Goal: Transaction & Acquisition: Purchase product/service

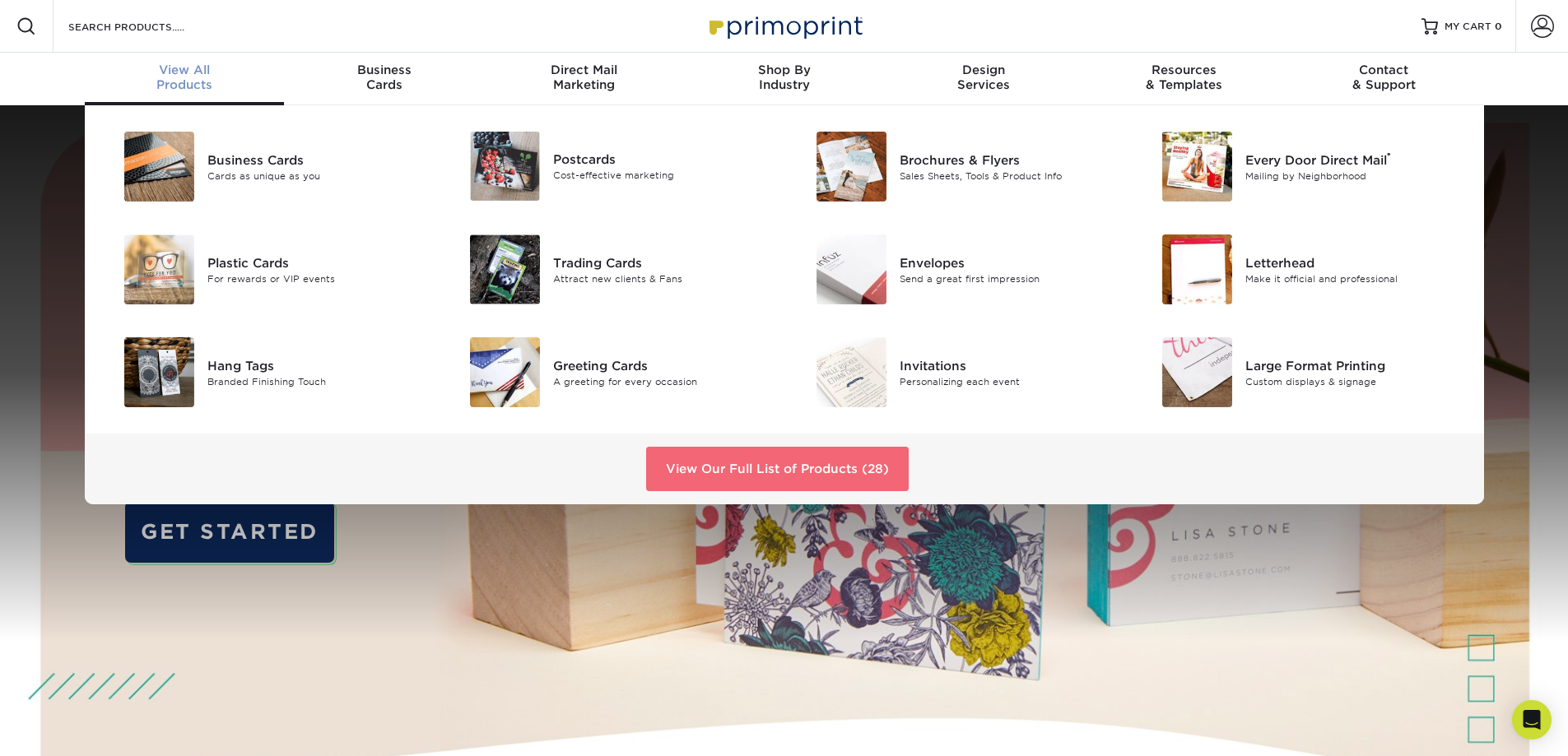
click at [783, 464] on link "View Our Full List of Products (28)" at bounding box center [778, 469] width 263 height 45
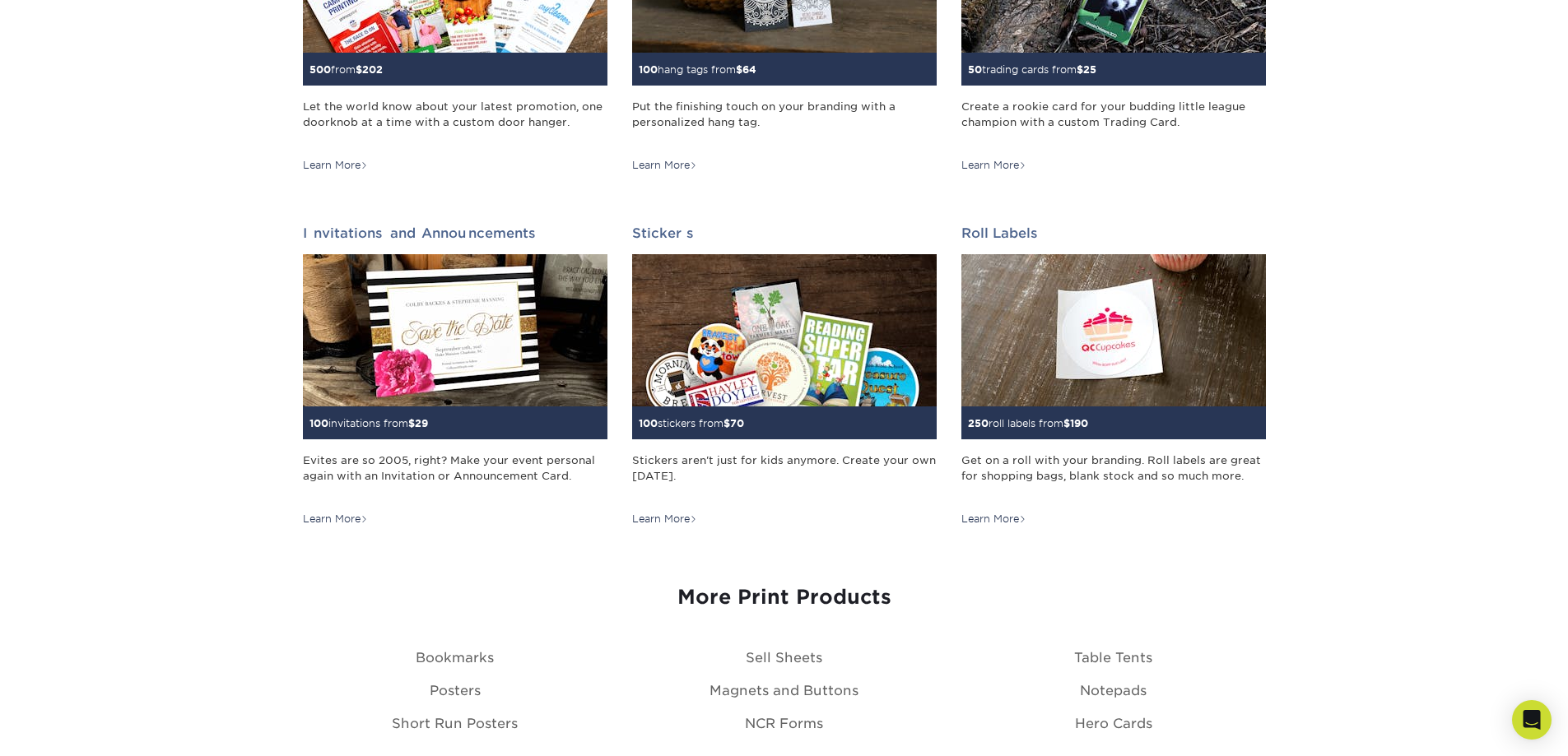
scroll to position [1564, 0]
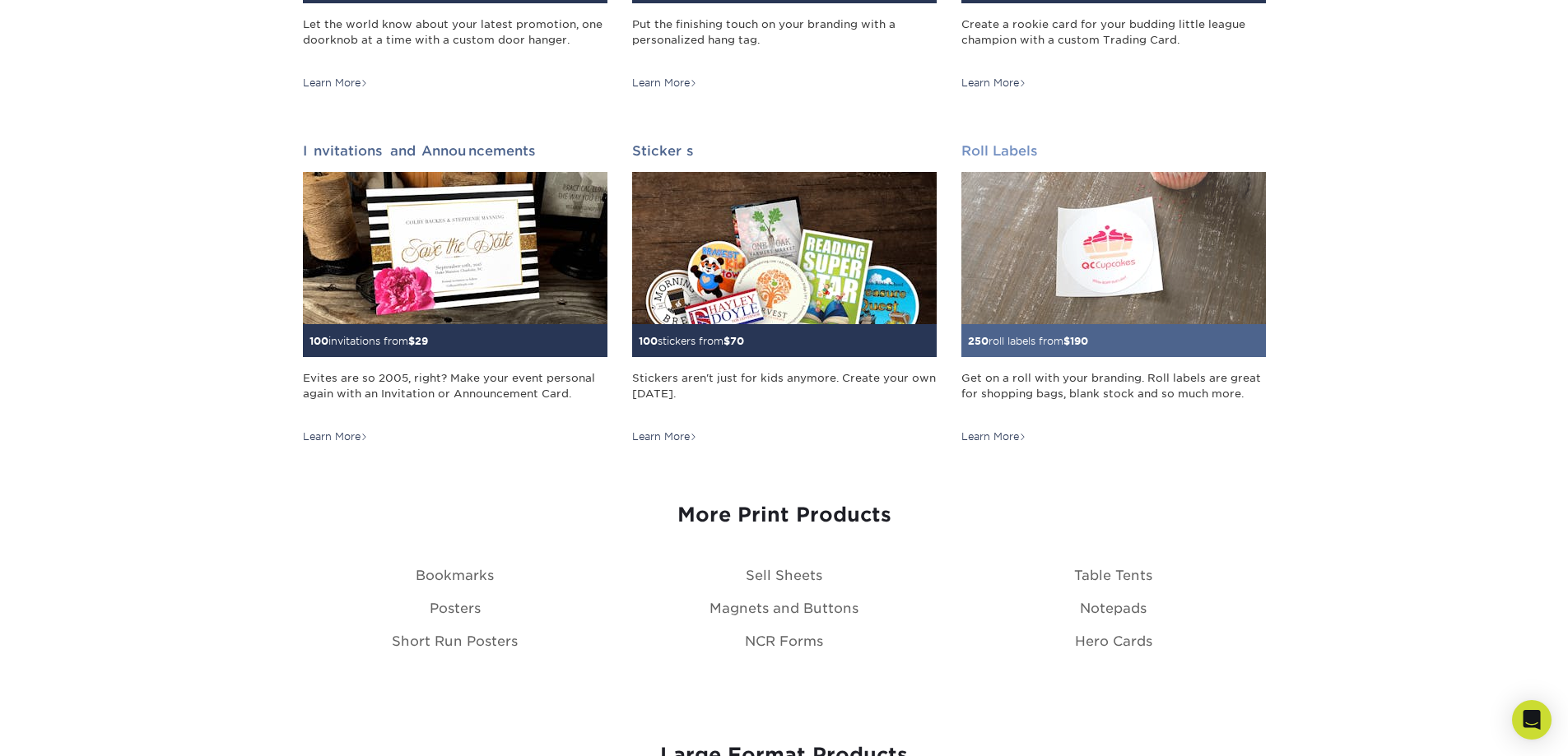
click at [1091, 264] on img at bounding box center [1113, 248] width 305 height 152
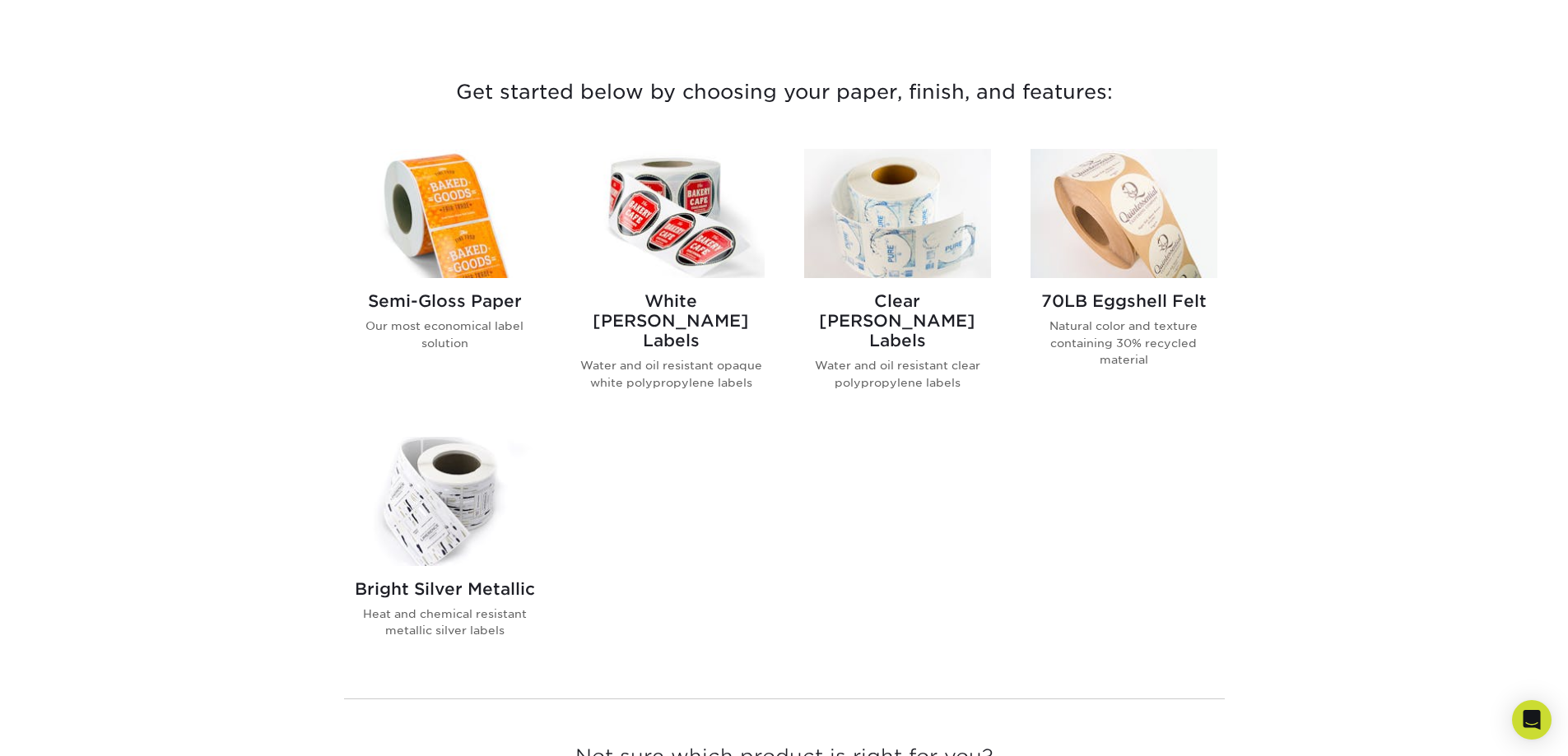
scroll to position [329, 0]
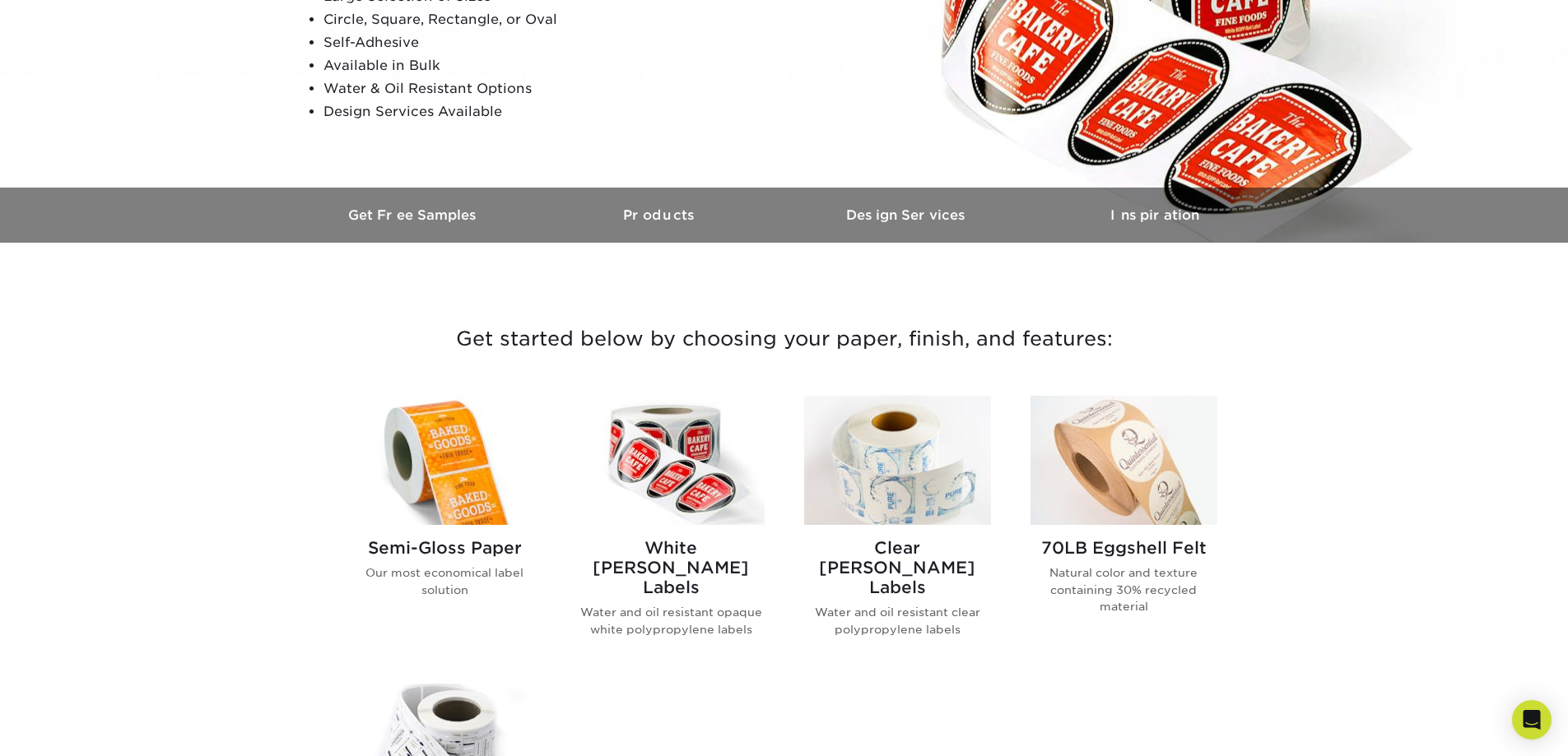
click at [672, 542] on h2 "White BOPP Labels" at bounding box center [671, 568] width 187 height 60
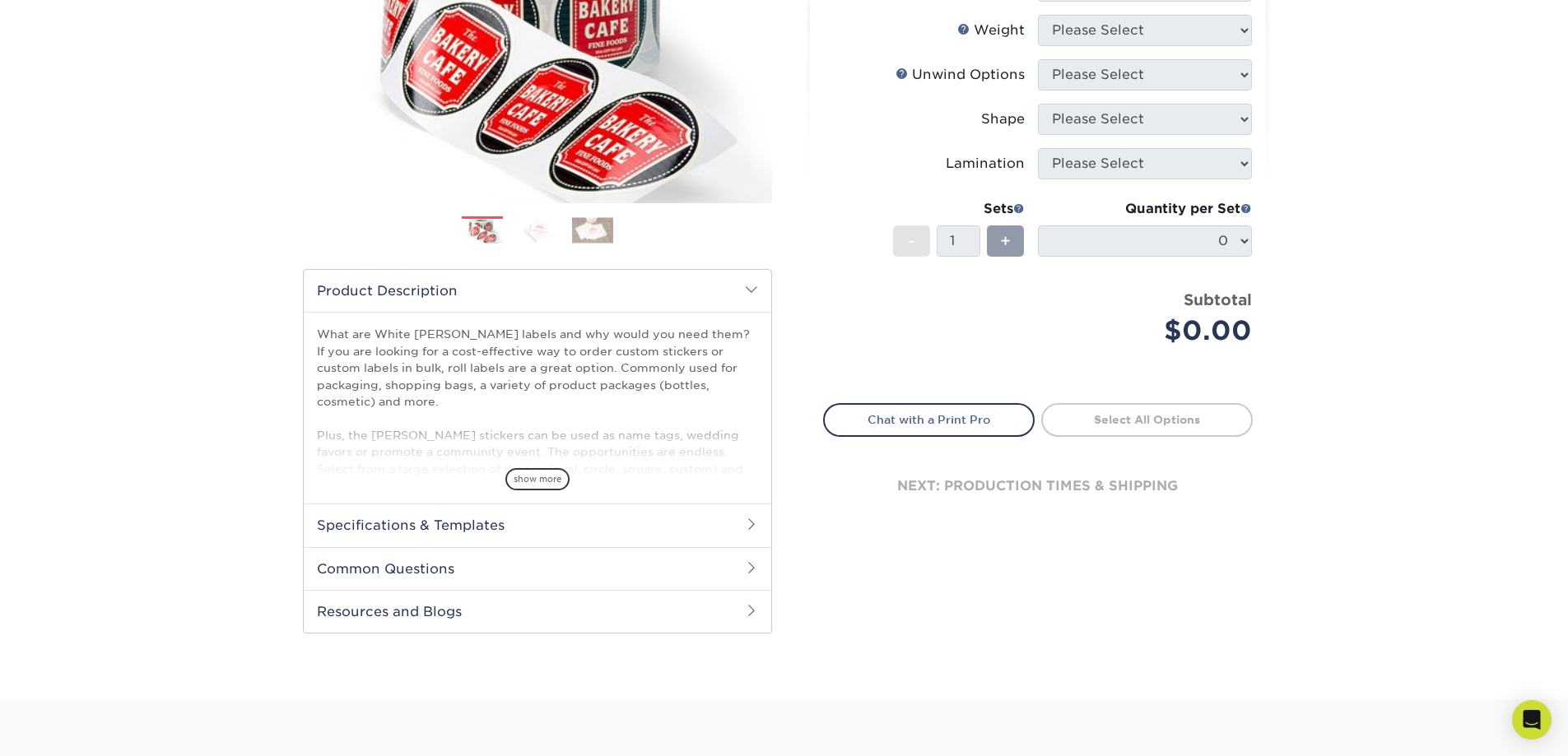
scroll to position [247, 0]
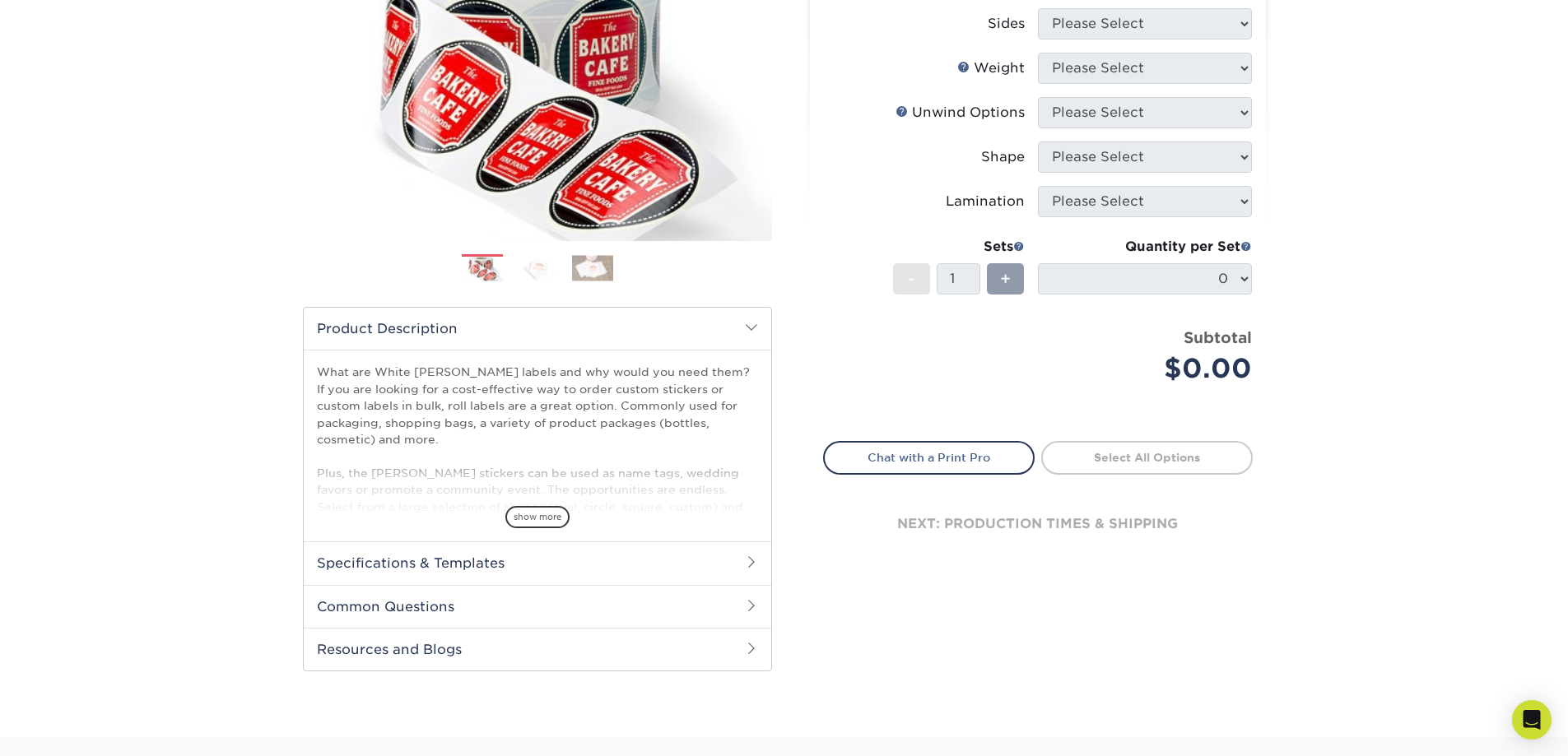
click at [538, 270] on img at bounding box center [537, 267] width 41 height 25
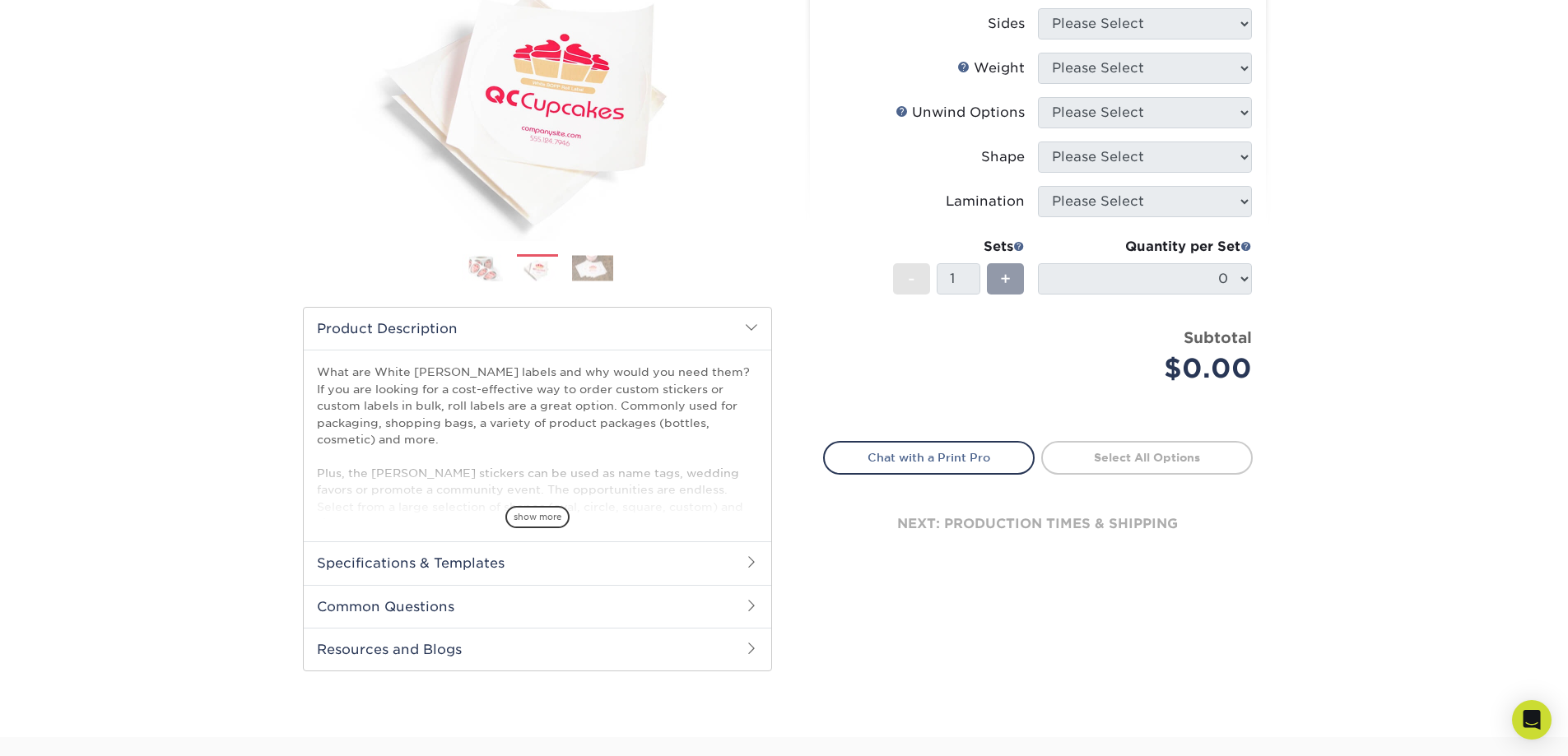
click at [596, 273] on img at bounding box center [592, 267] width 41 height 25
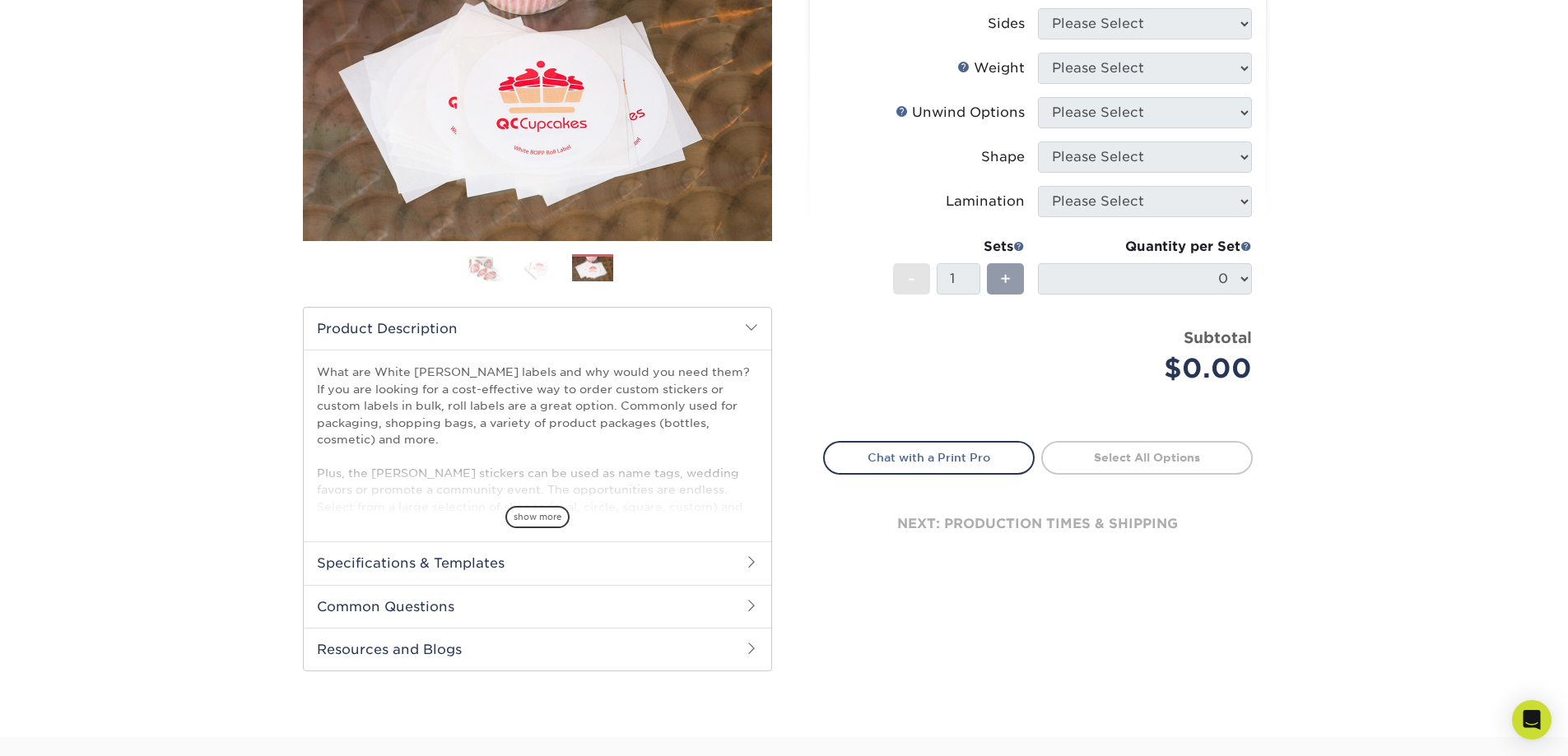
click at [491, 267] on img at bounding box center [482, 267] width 41 height 29
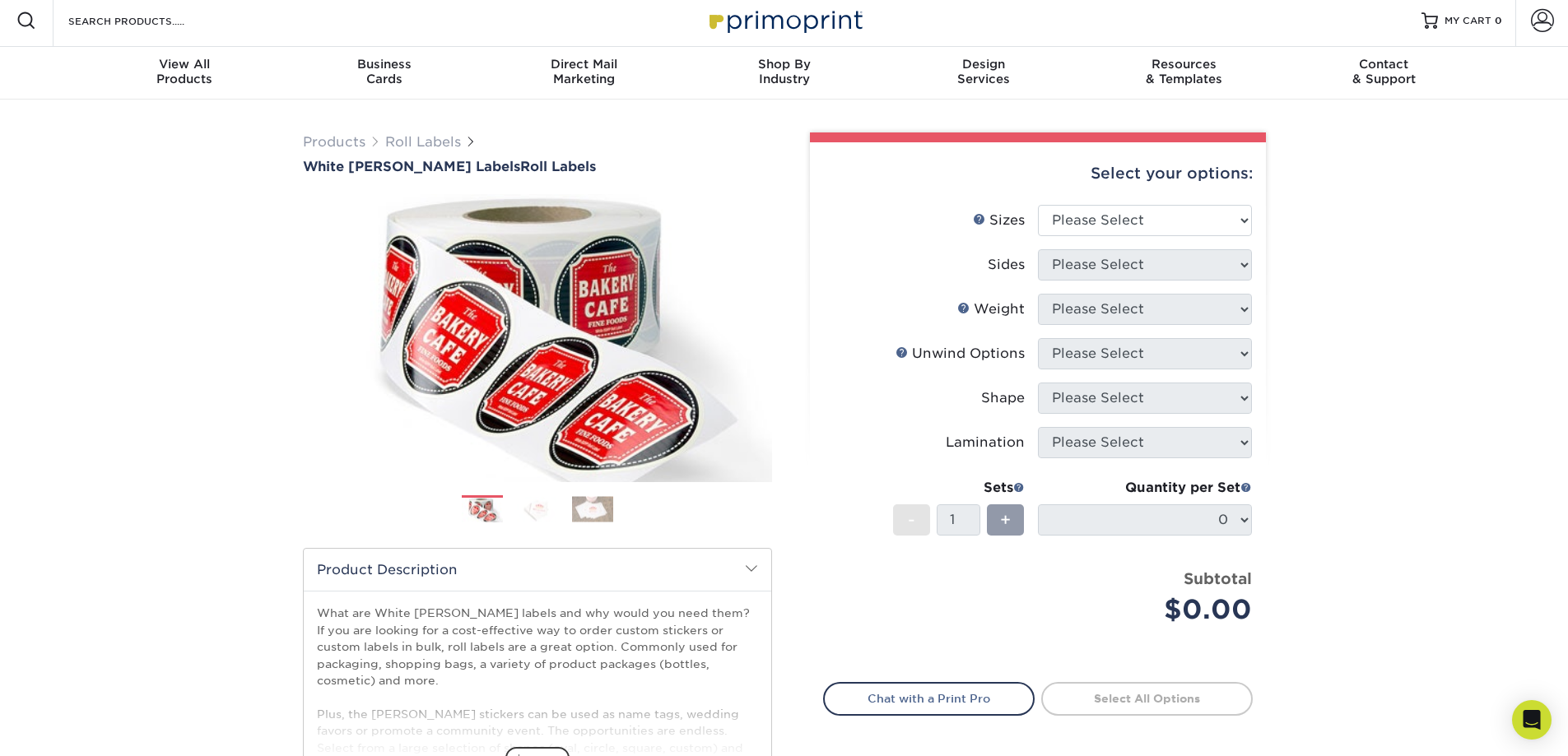
scroll to position [0, 0]
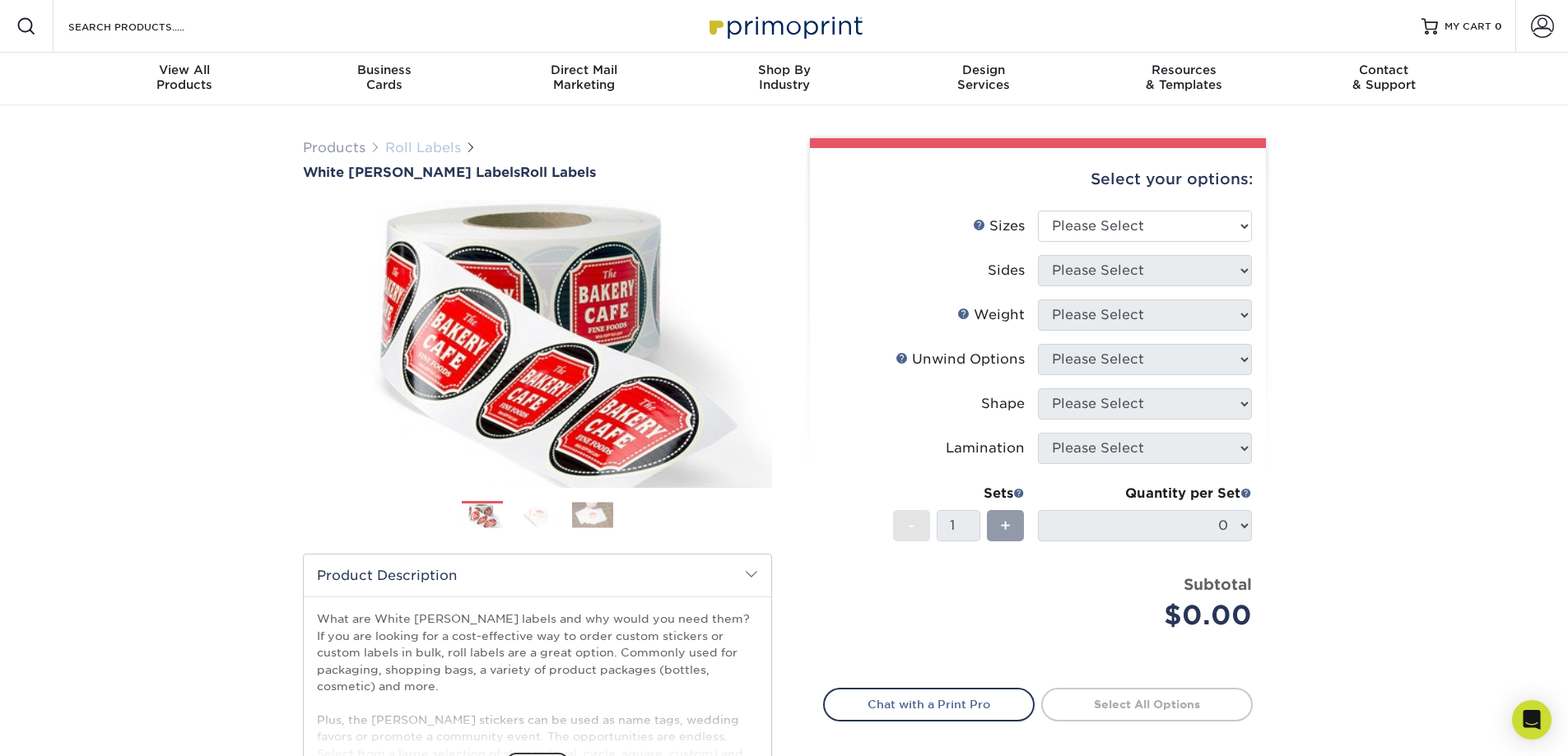
click at [443, 145] on link "Roll Labels" at bounding box center [423, 148] width 75 height 16
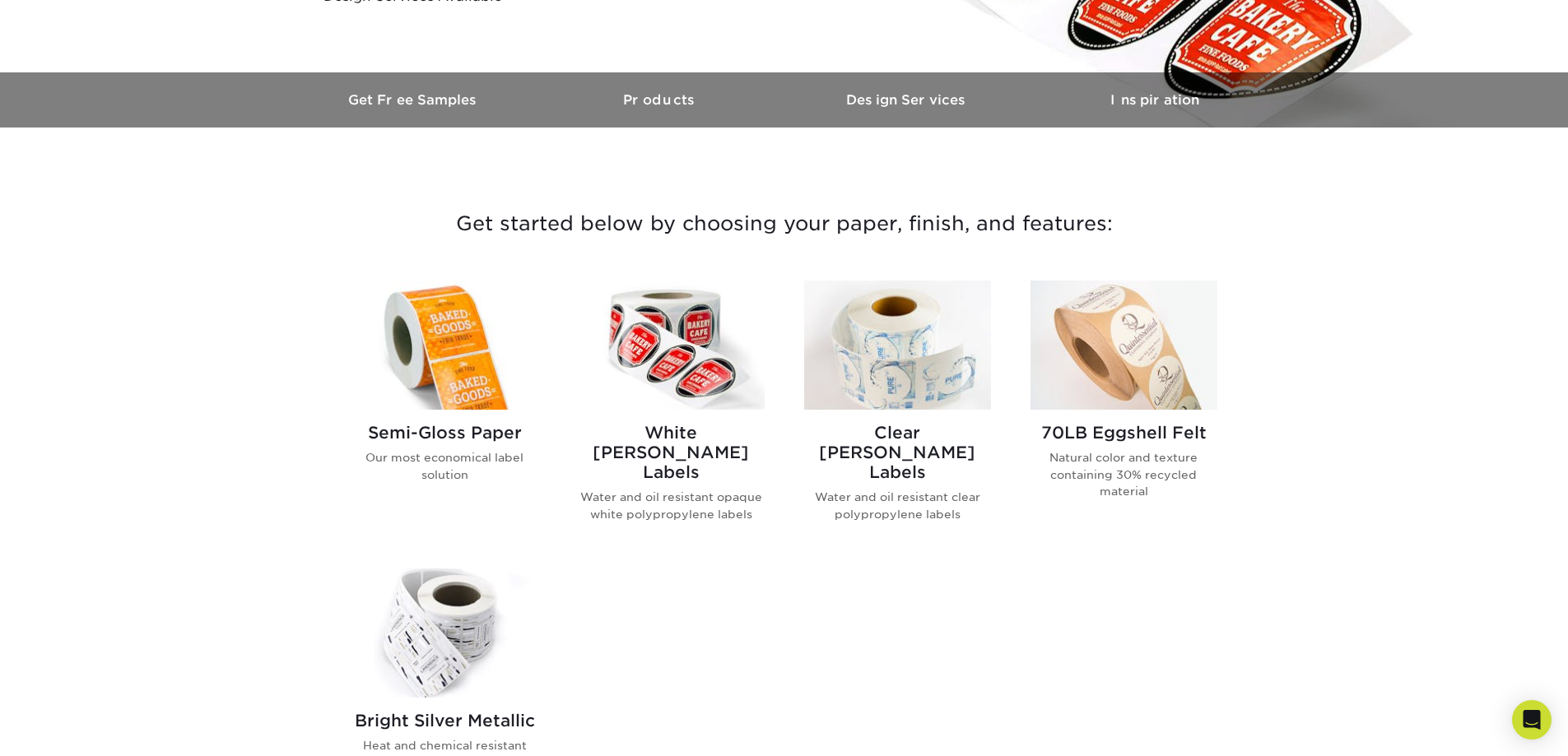
scroll to position [494, 0]
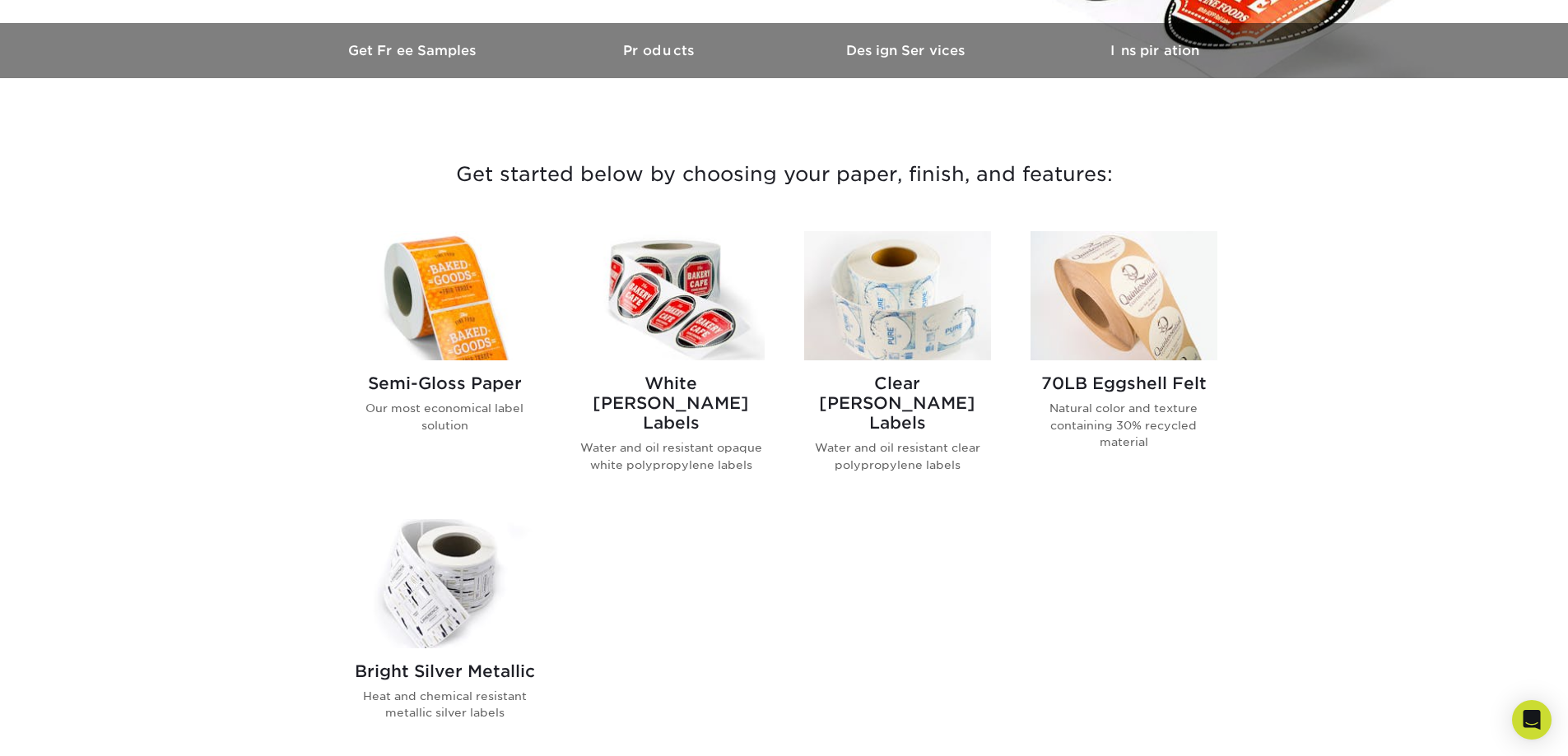
click at [451, 313] on img at bounding box center [444, 296] width 187 height 130
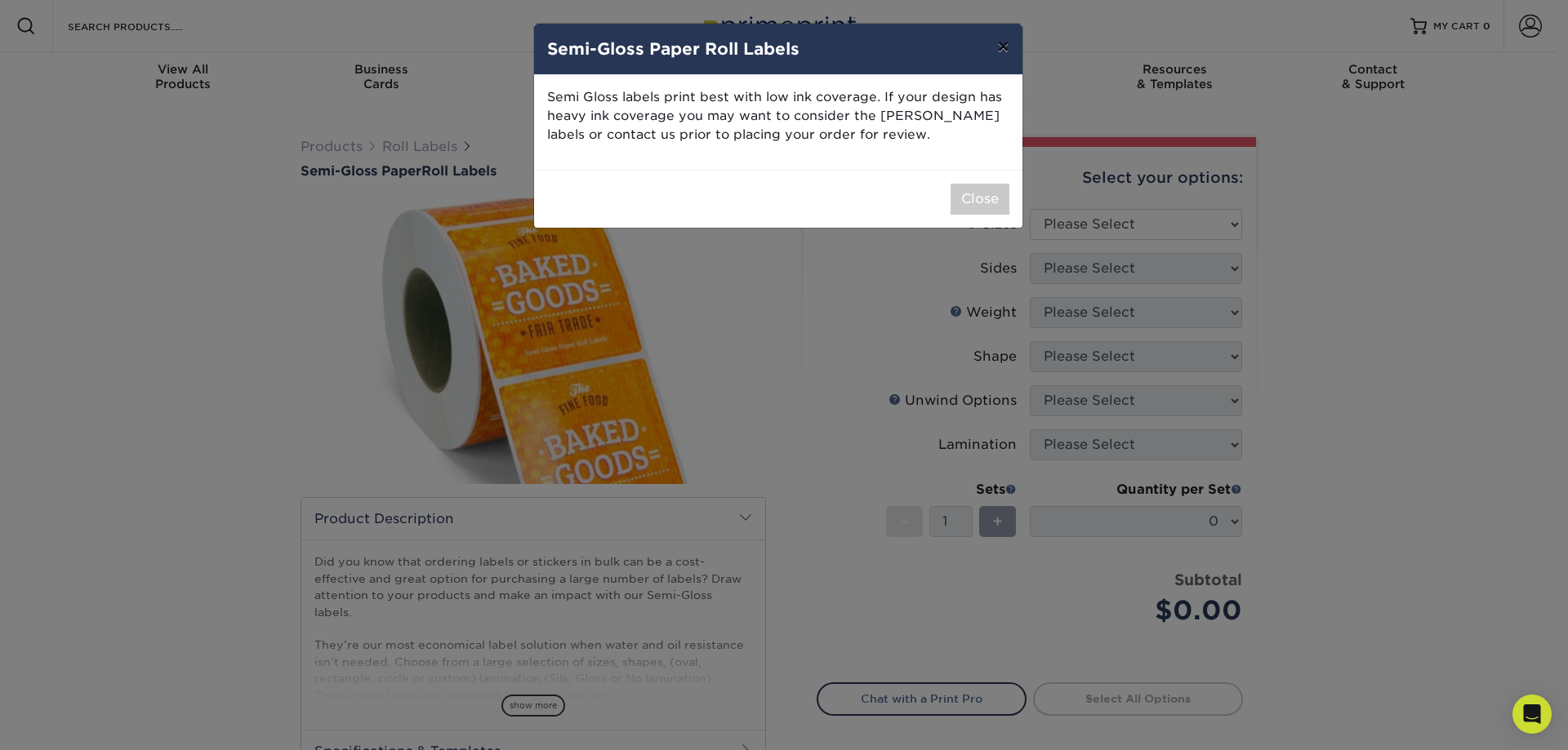
click at [1007, 45] on button "×" at bounding box center [1002, 46] width 37 height 46
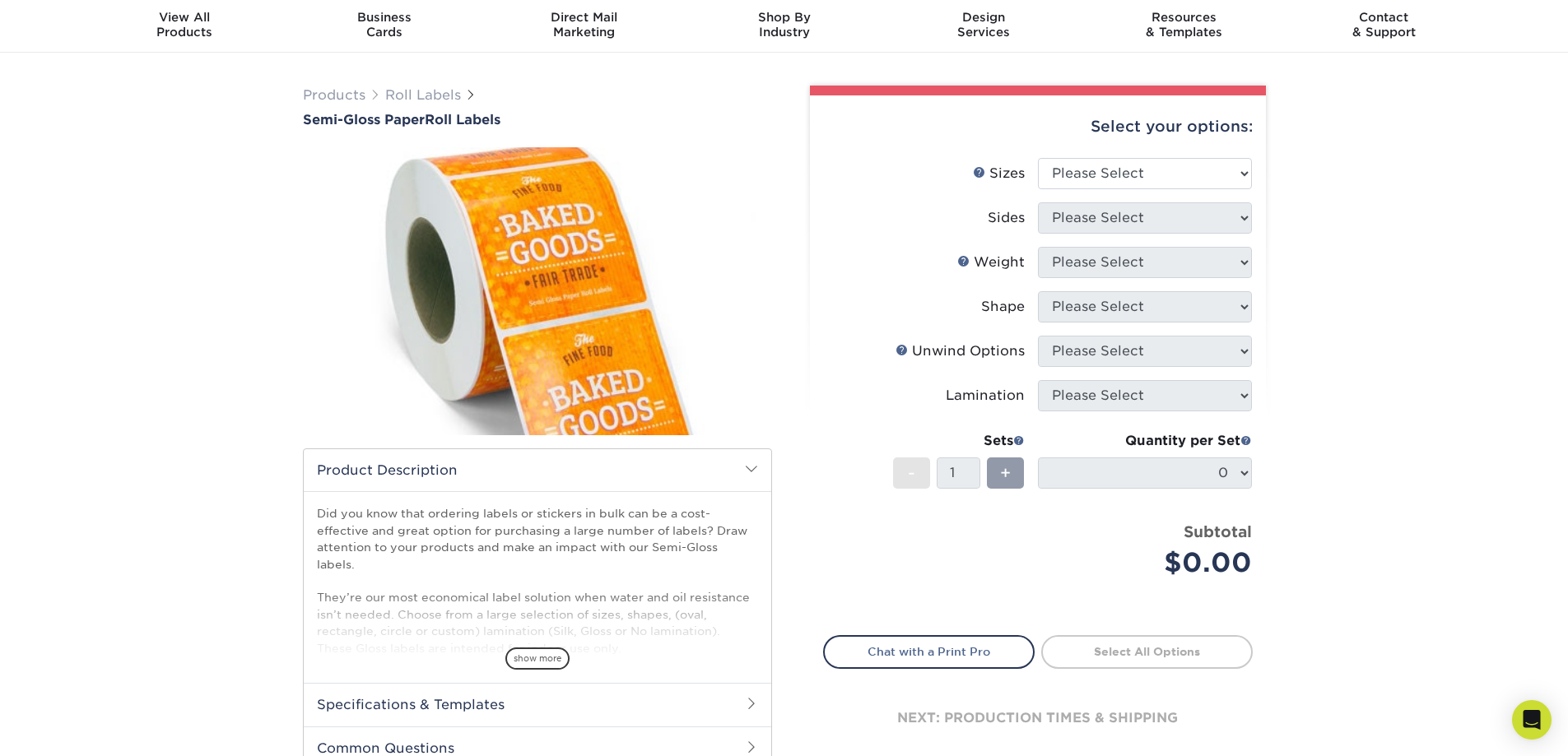
scroll to position [82, 0]
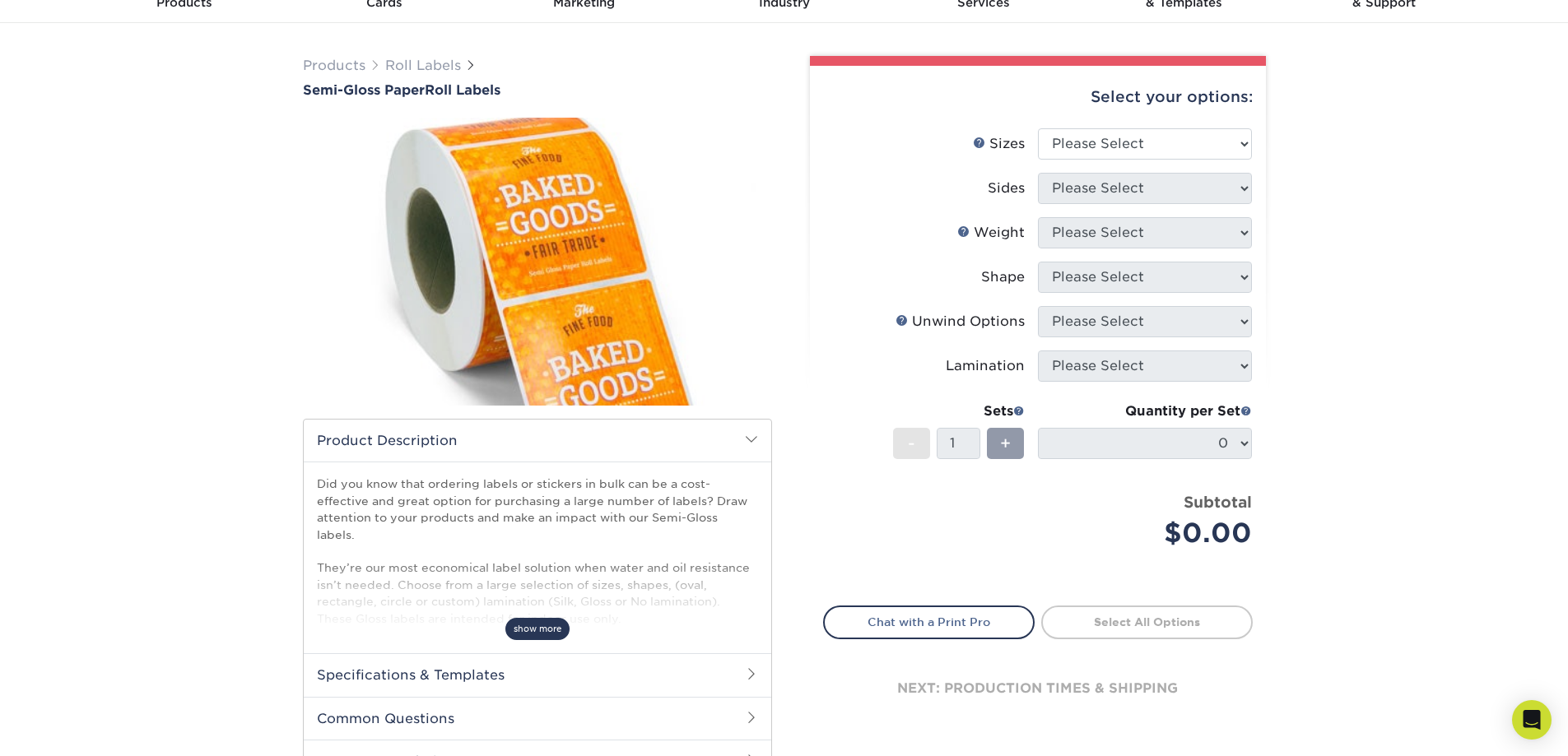
click at [536, 628] on span "show more" at bounding box center [537, 629] width 64 height 22
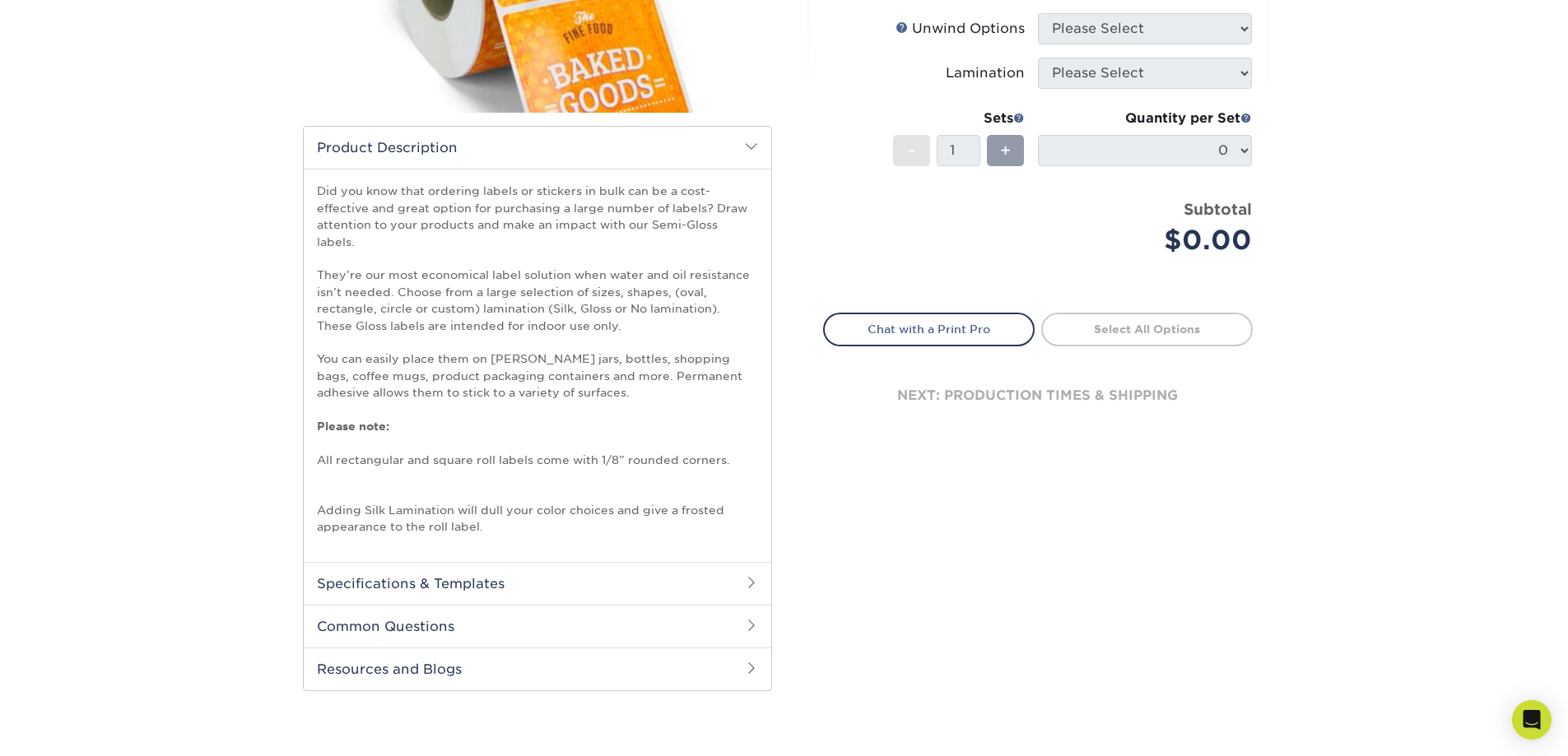
scroll to position [412, 0]
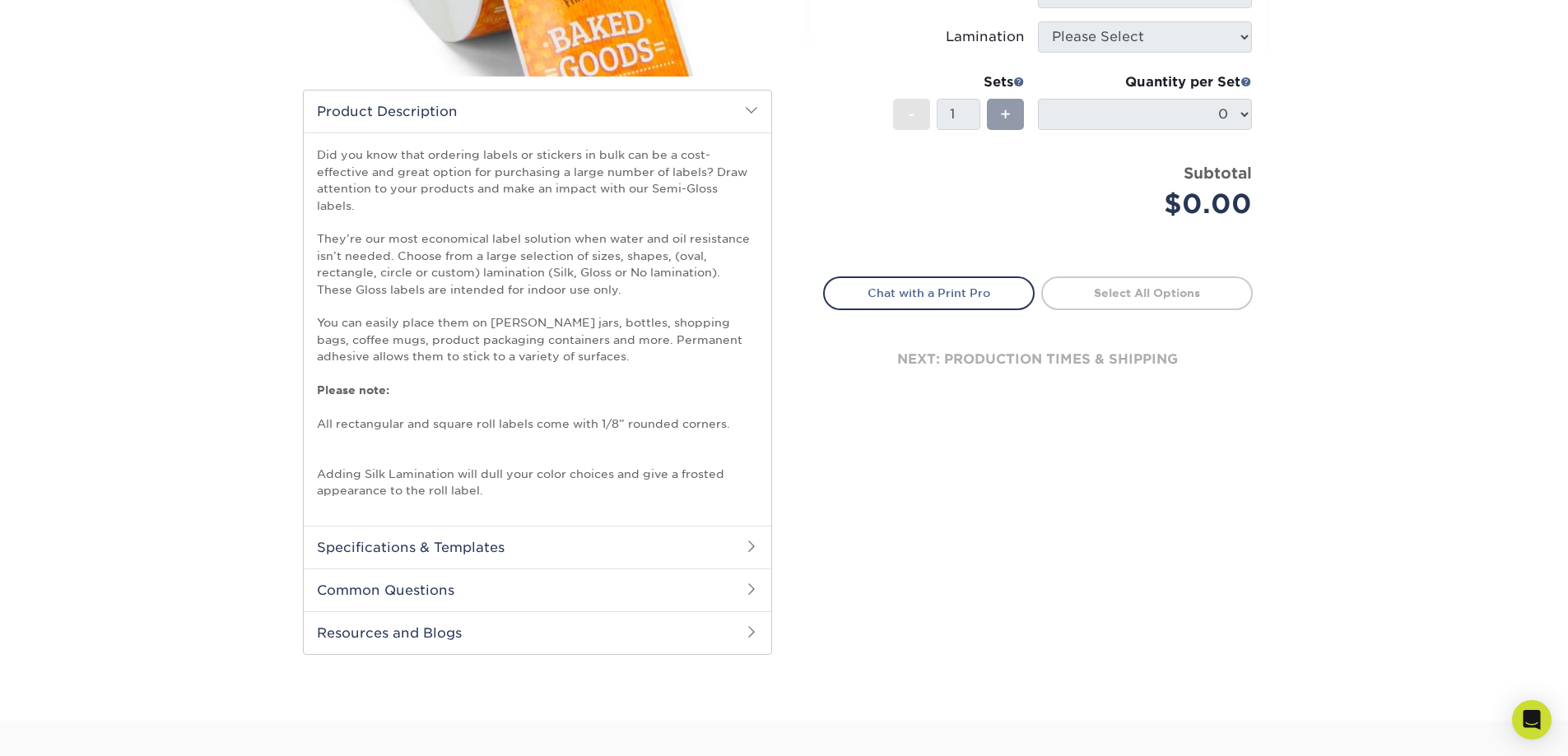
click at [748, 583] on span at bounding box center [751, 589] width 13 height 13
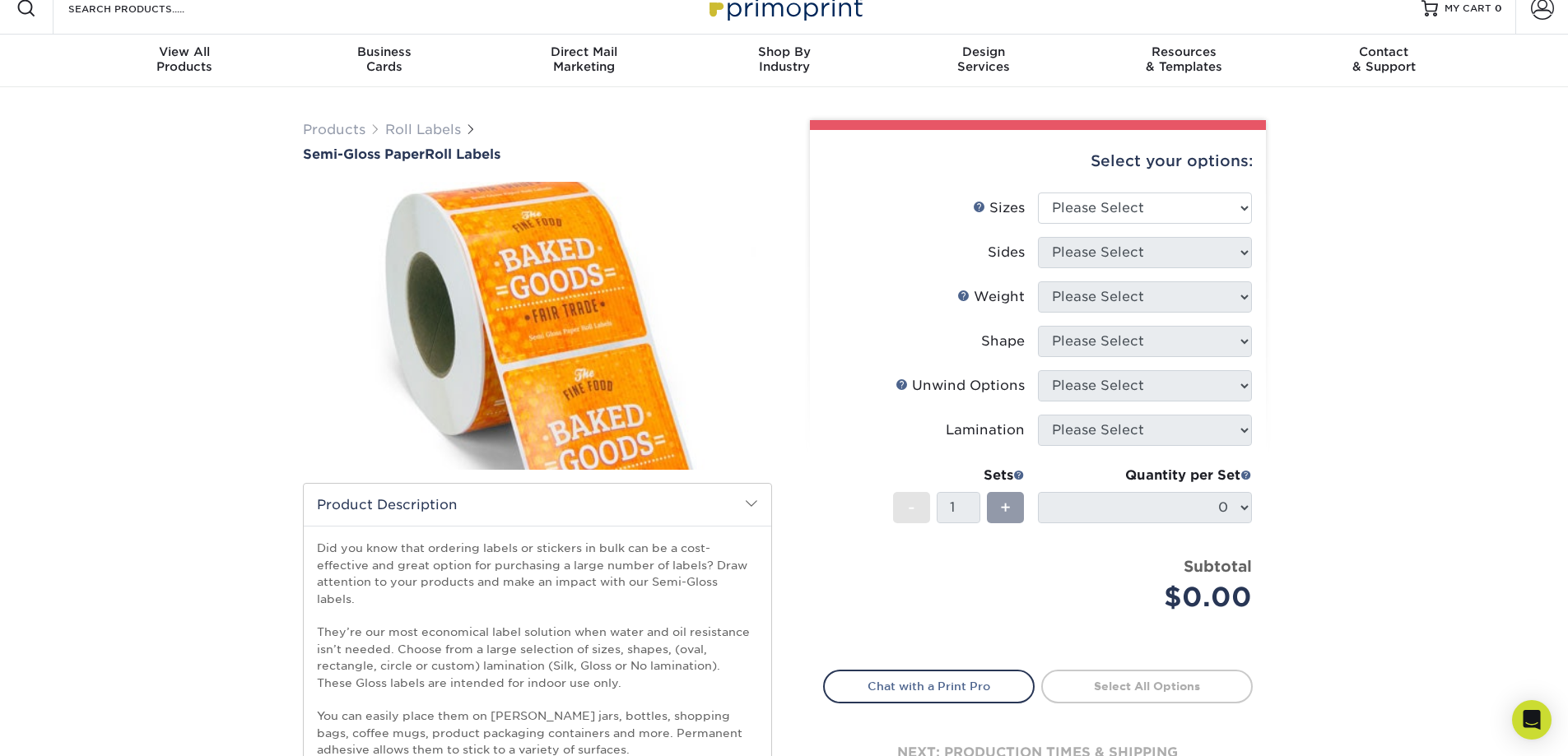
scroll to position [0, 0]
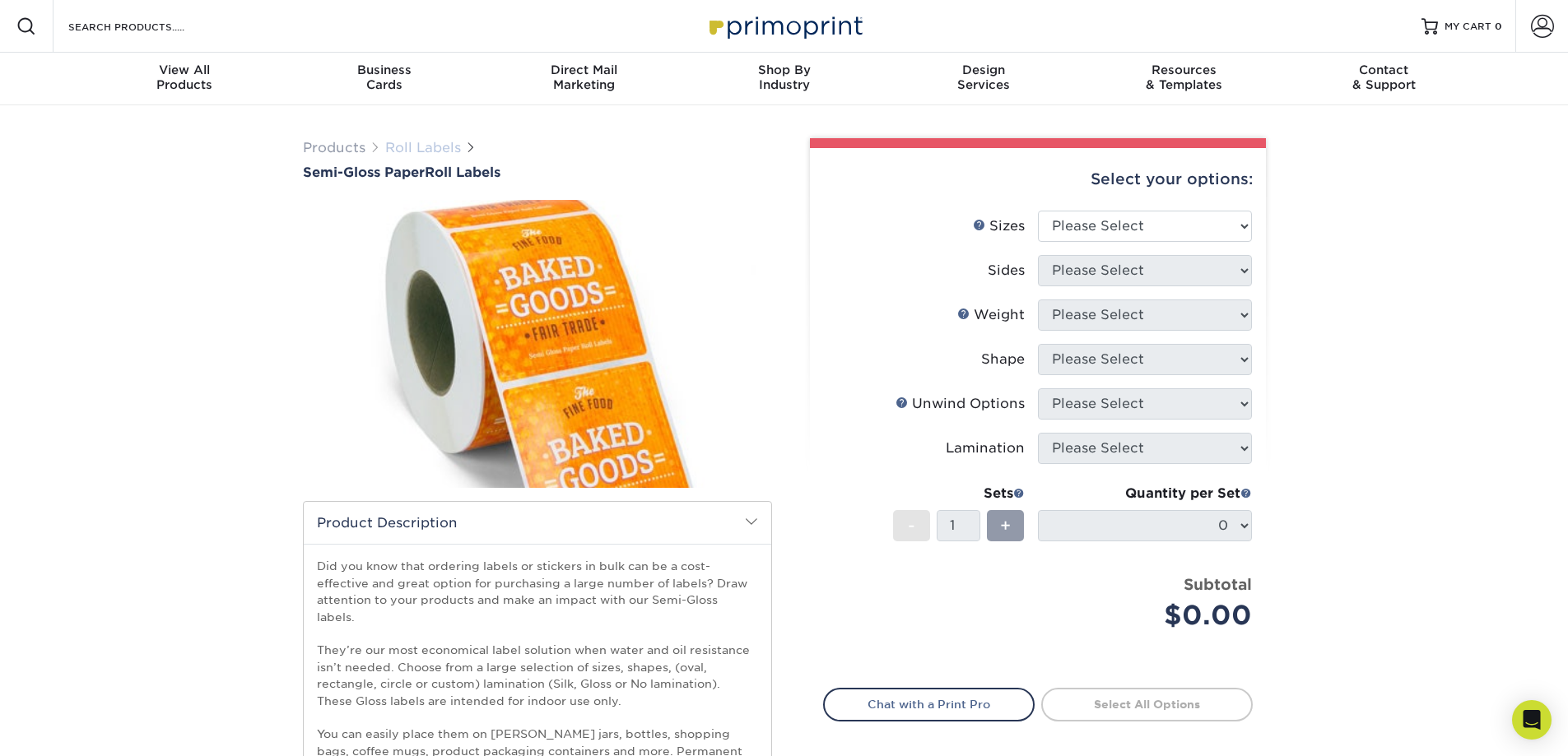
click at [429, 148] on link "Roll Labels" at bounding box center [423, 148] width 75 height 16
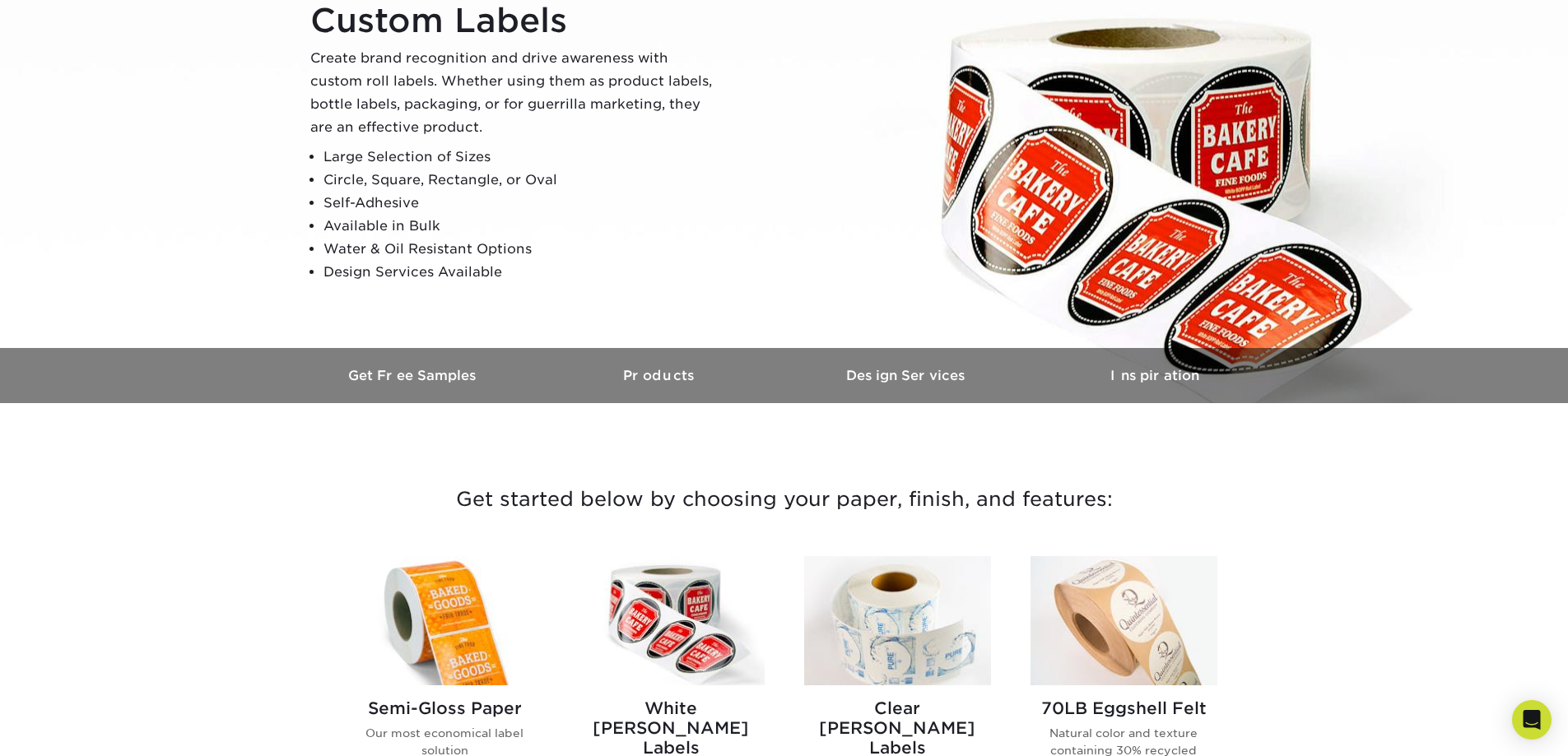
scroll to position [329, 0]
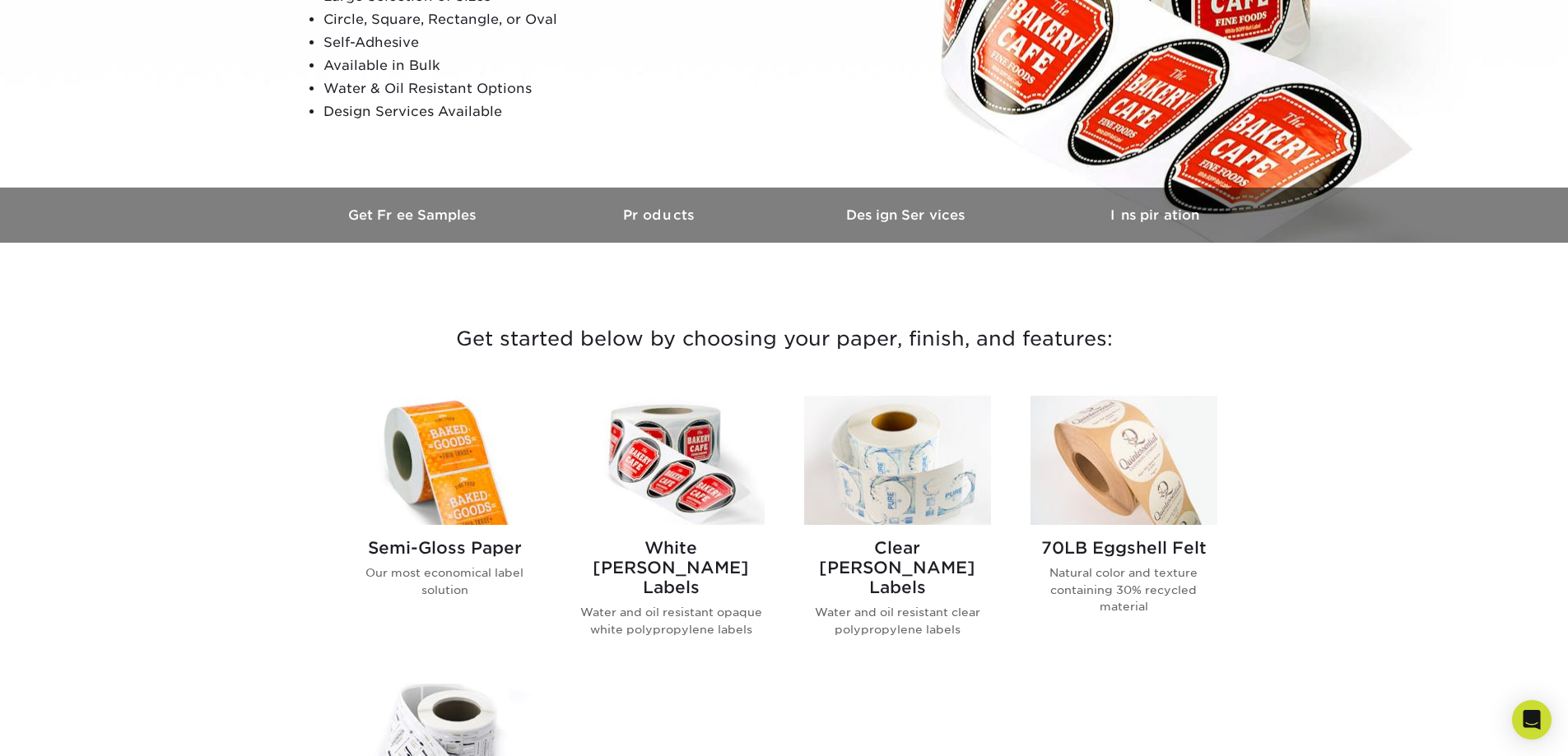
click at [670, 447] on img at bounding box center [671, 461] width 187 height 130
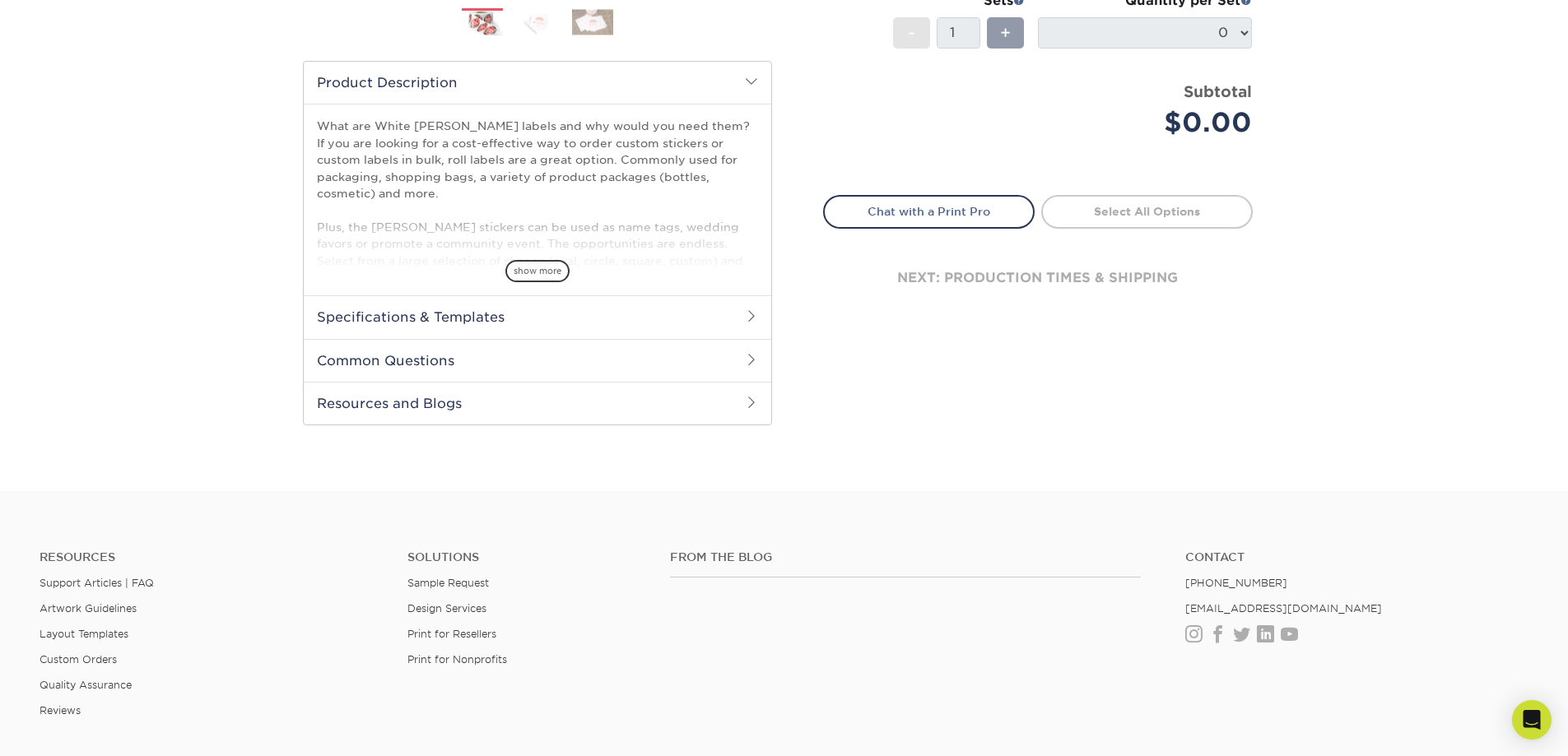
scroll to position [494, 0]
click at [459, 314] on h2 "Specifications & Templates" at bounding box center [538, 315] width 468 height 43
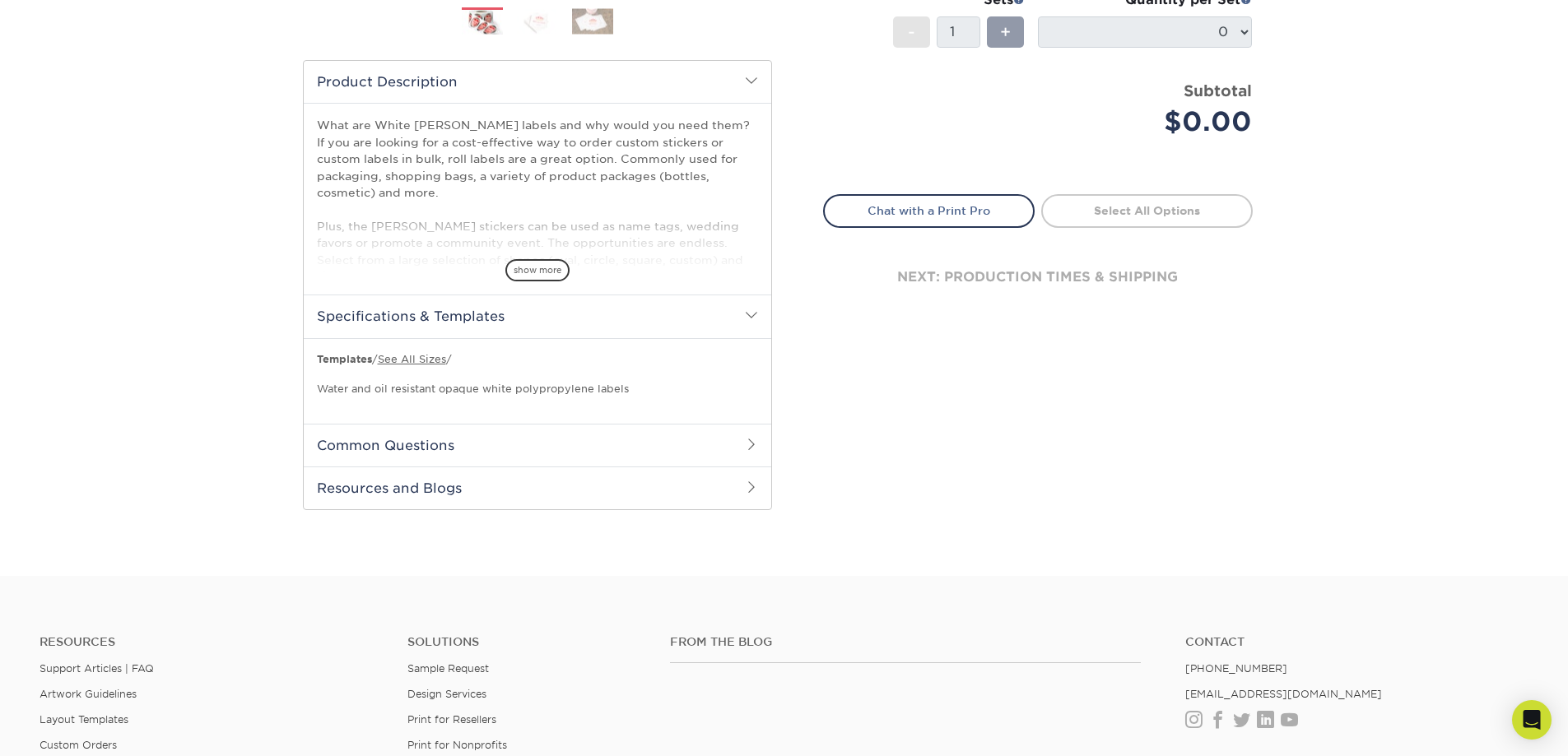
click at [430, 441] on h2 "Common Questions" at bounding box center [538, 445] width 468 height 43
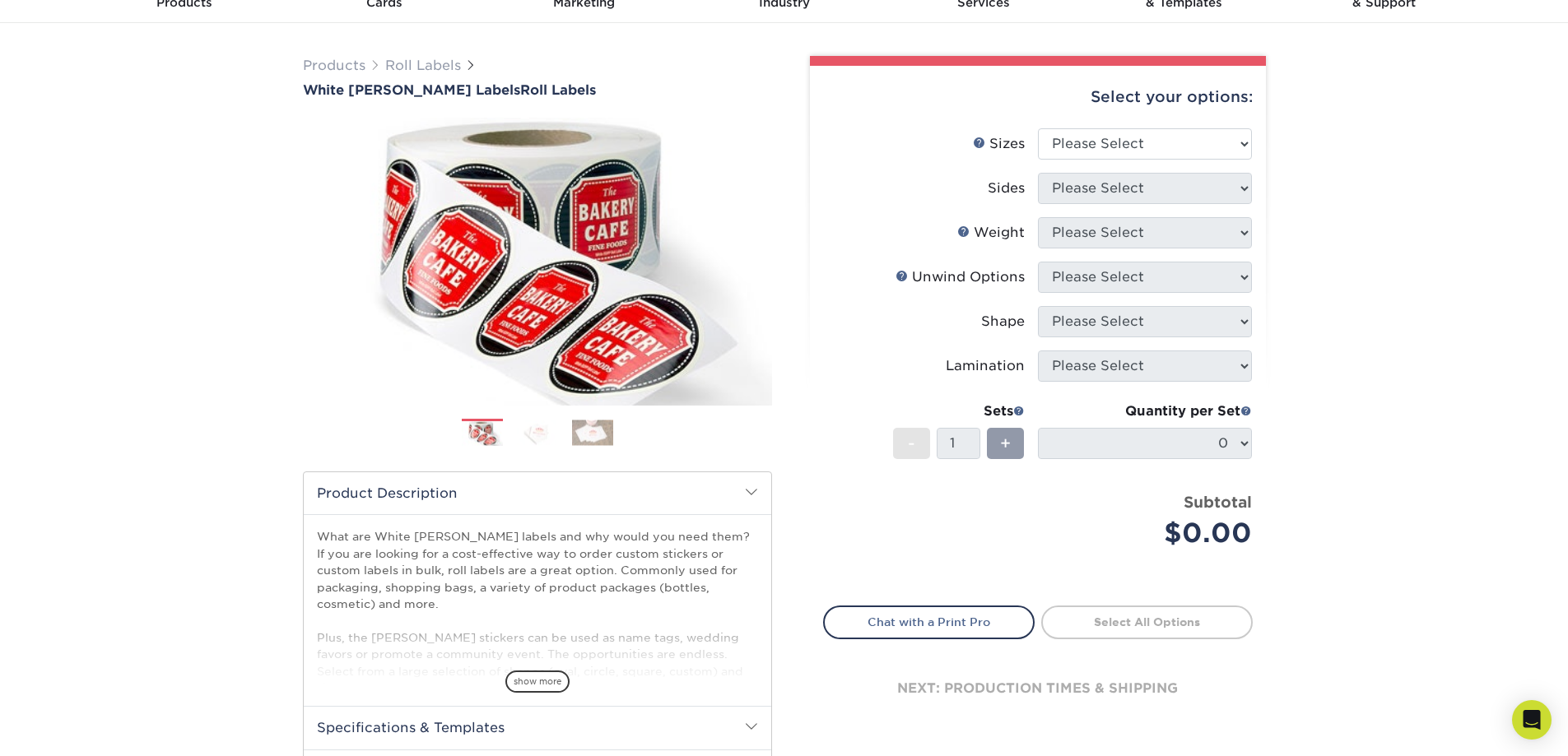
scroll to position [0, 0]
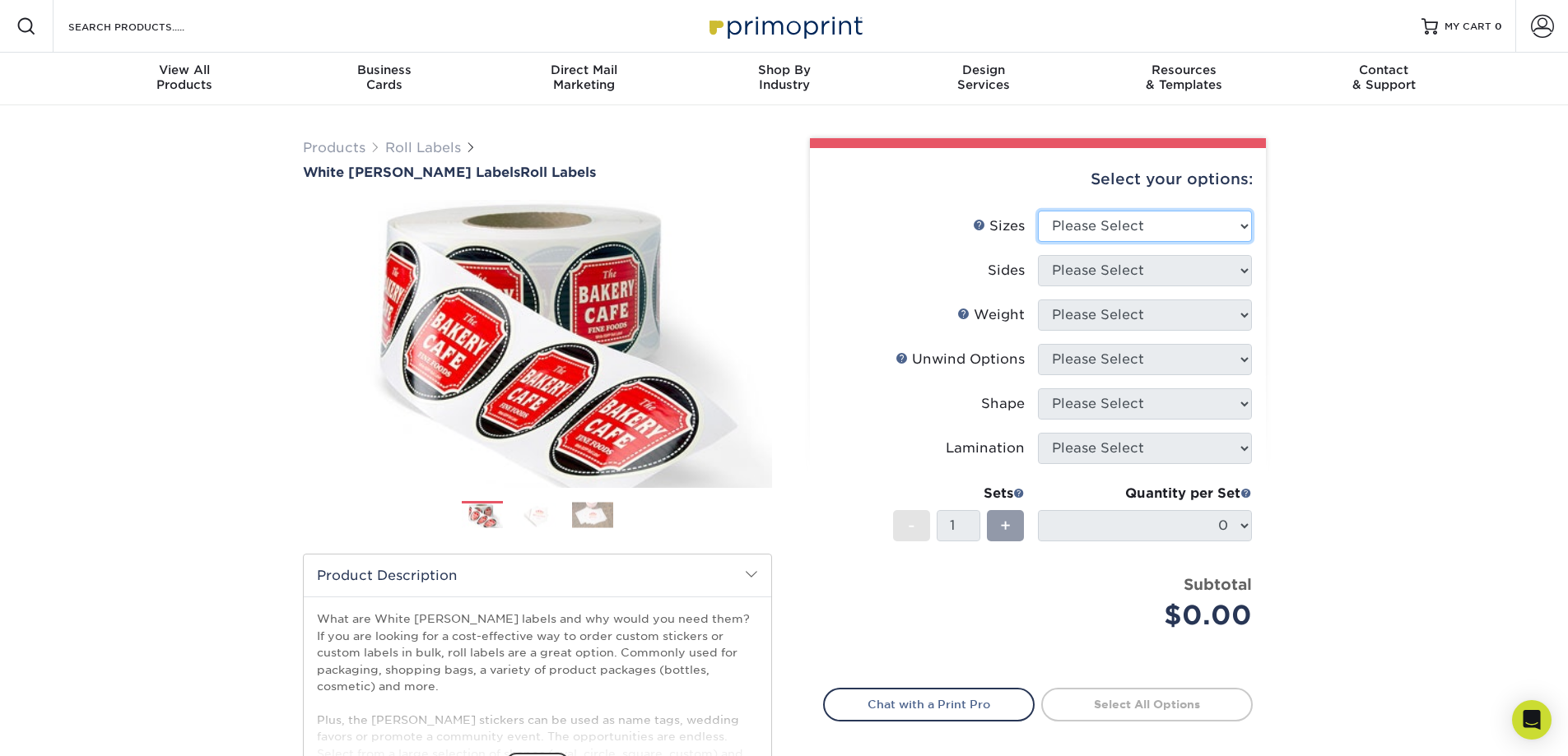
click at [1245, 226] on select "Please Select 1" x 1" 1" x 2" 1" x 2.5" 1" x 3" 1.5" x 1.5" 1.5" x 2.5" 1.5" x …" at bounding box center [1145, 227] width 214 height 32
click at [399, 145] on link "Roll Labels" at bounding box center [423, 148] width 75 height 16
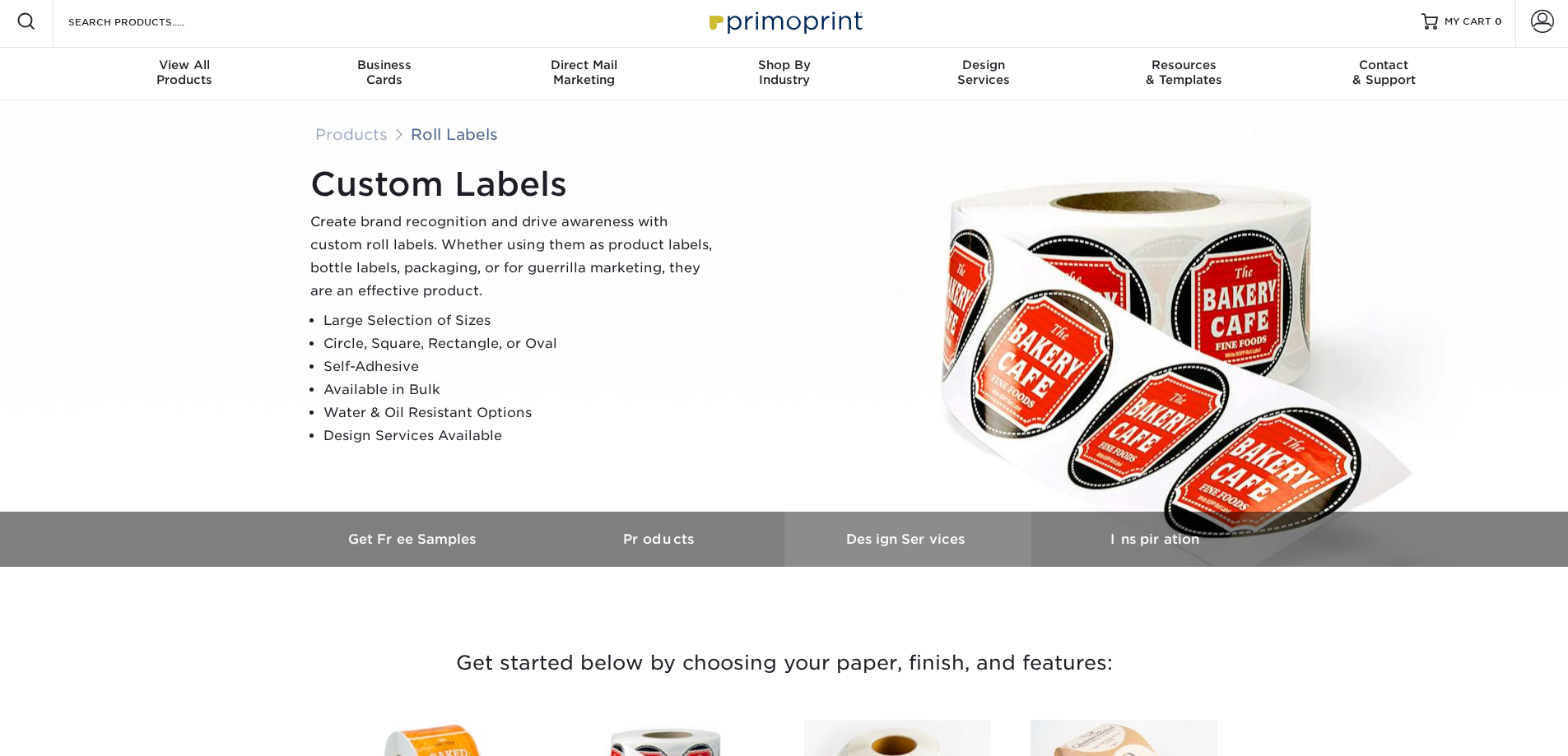
scroll to position [329, 0]
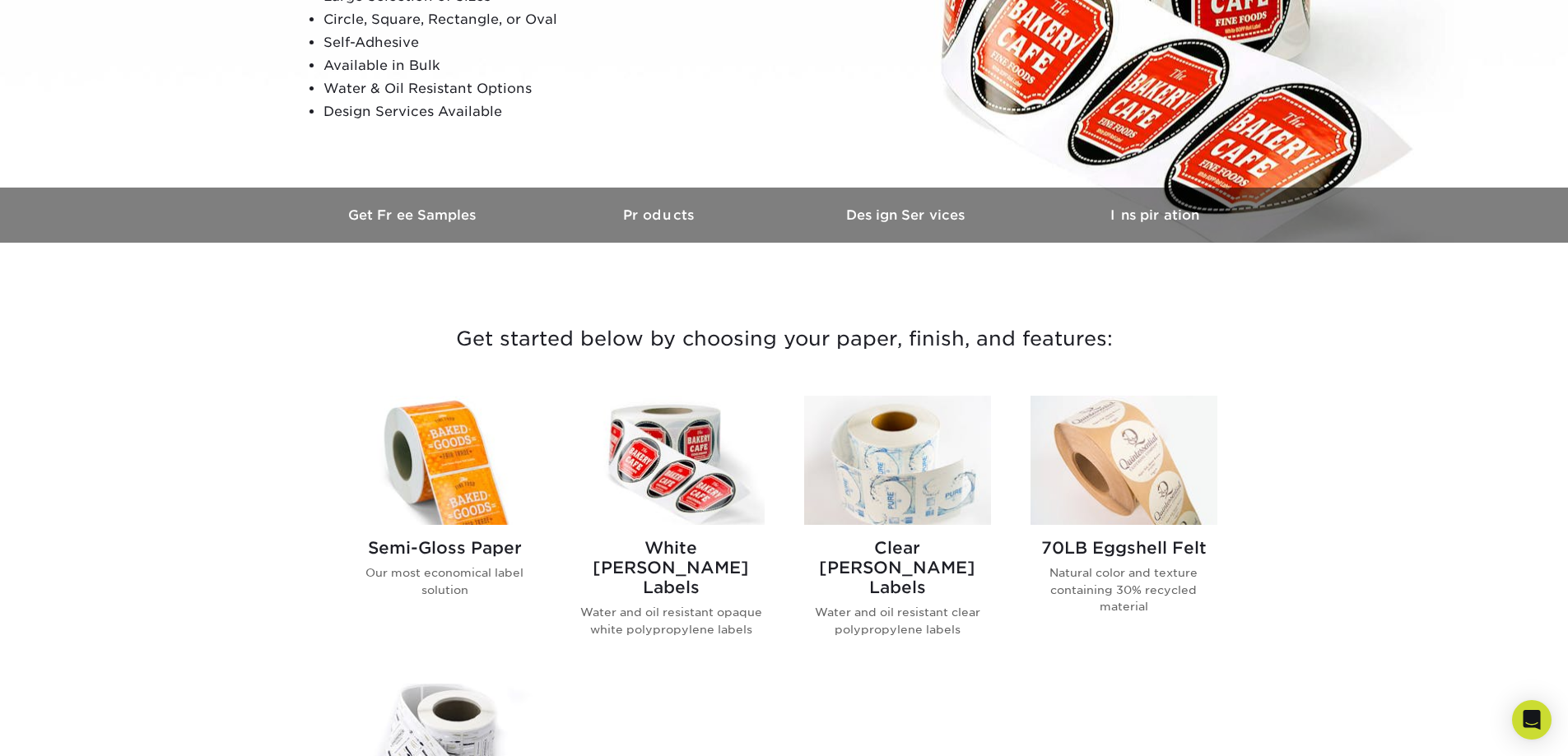
click at [885, 491] on img at bounding box center [897, 461] width 187 height 130
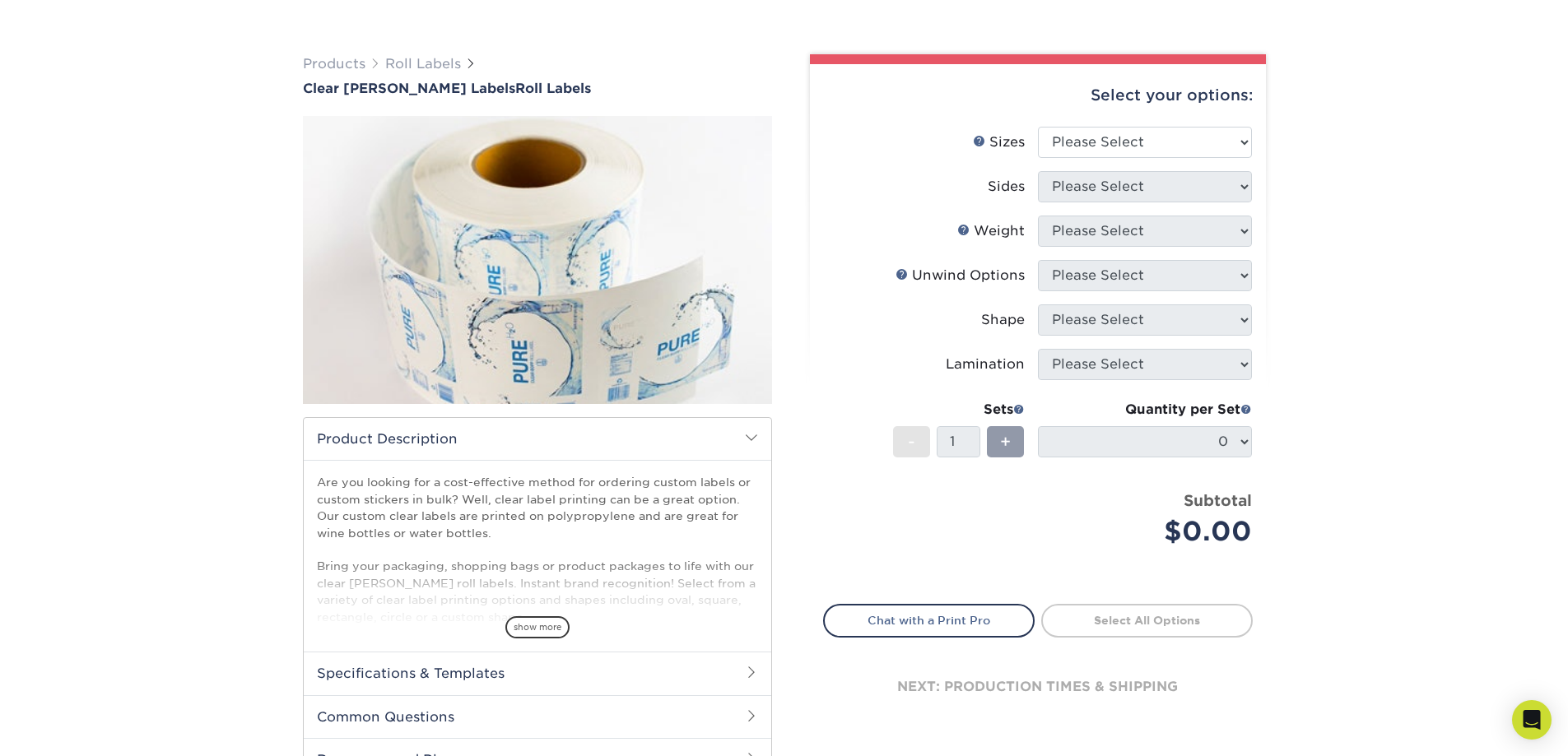
scroll to position [165, 0]
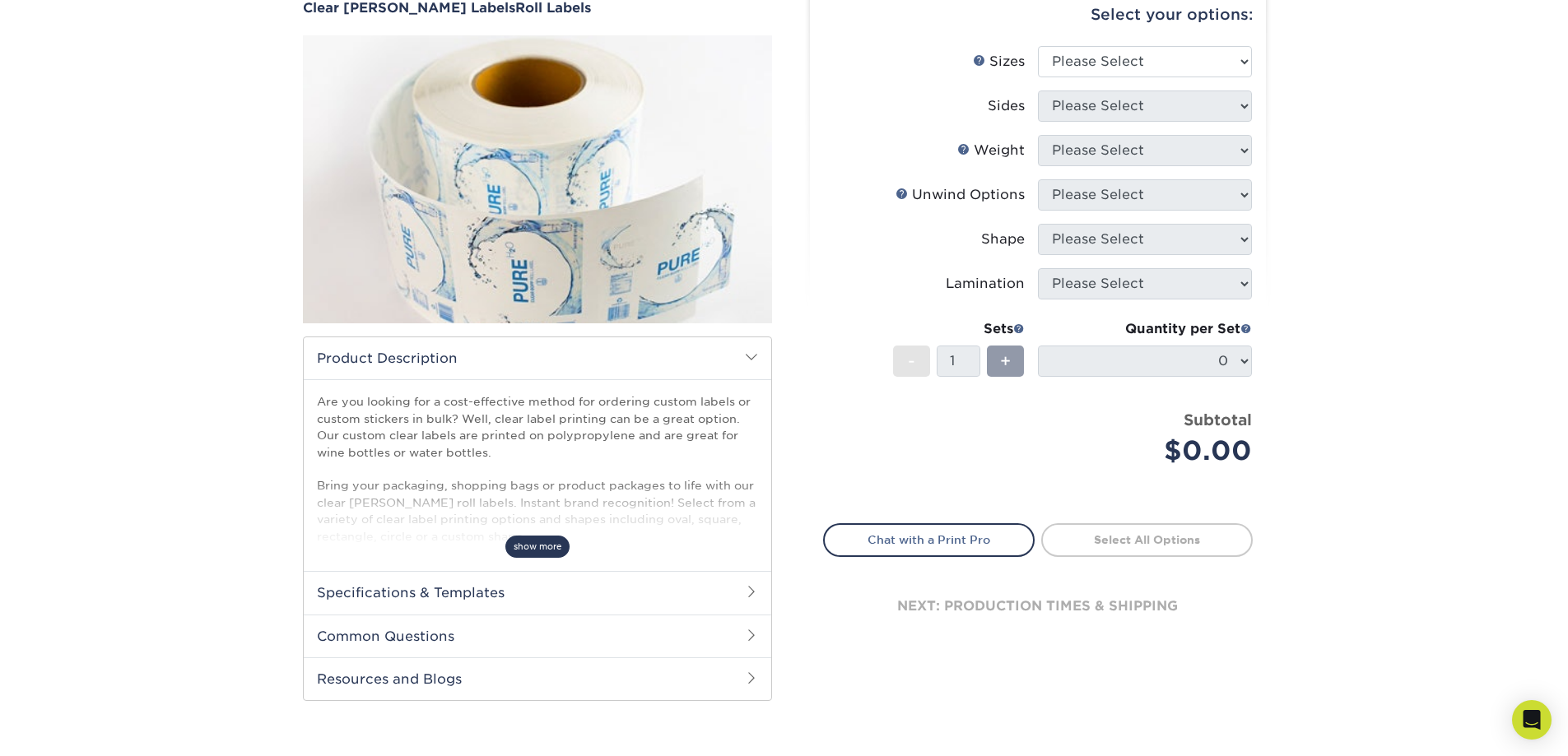
click at [535, 546] on span "show more" at bounding box center [537, 547] width 64 height 22
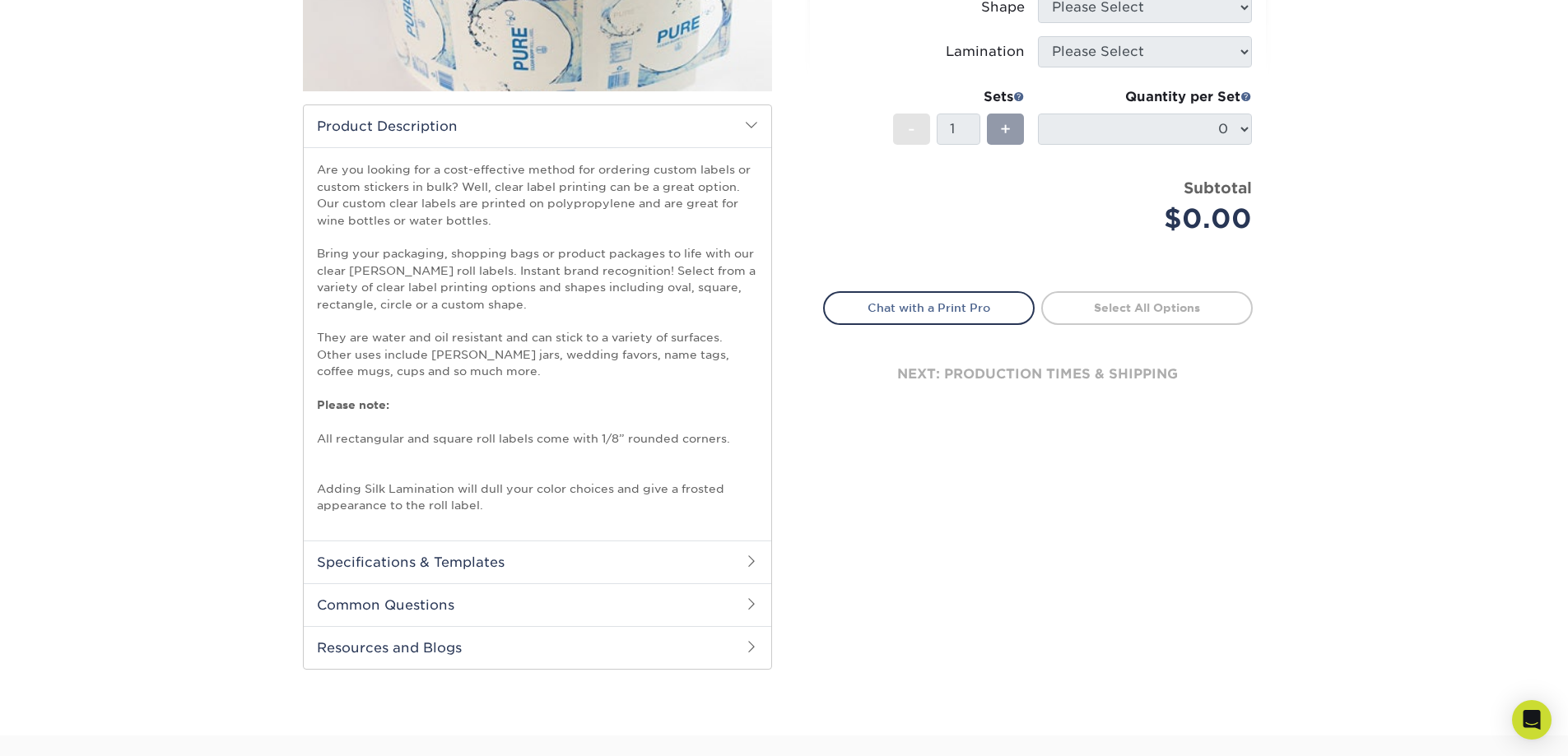
scroll to position [412, 0]
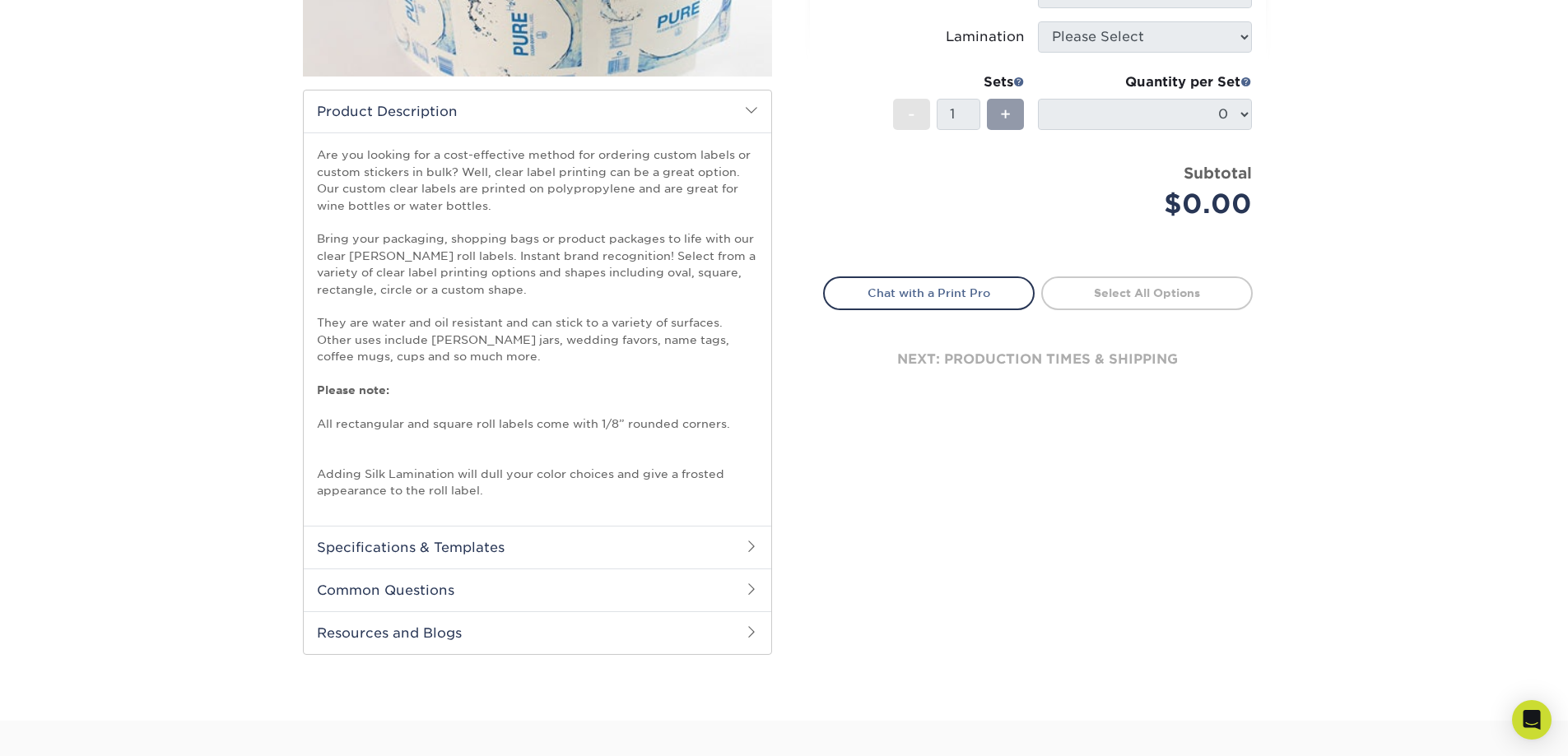
click at [484, 530] on h2 "Specifications & Templates" at bounding box center [538, 547] width 468 height 43
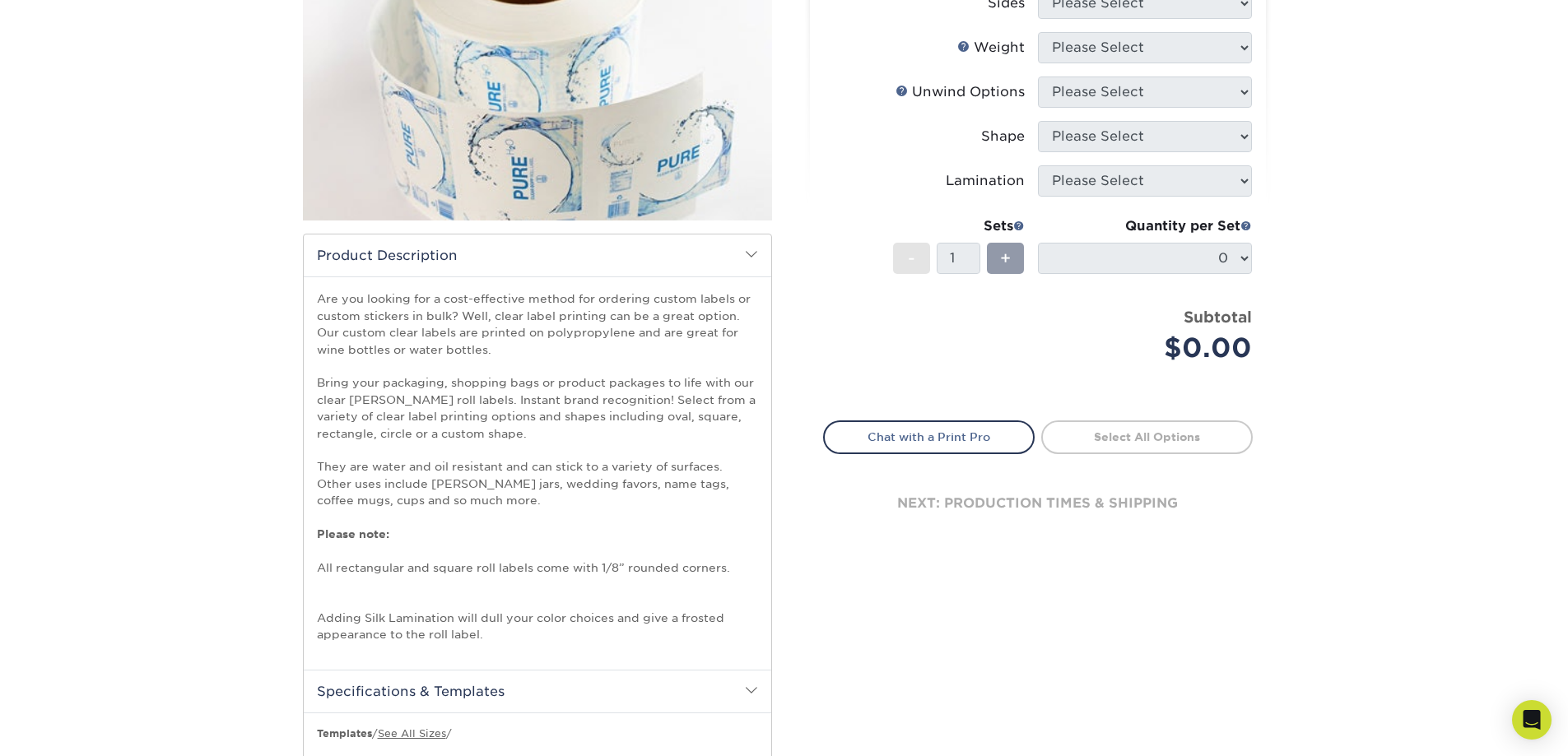
scroll to position [0, 0]
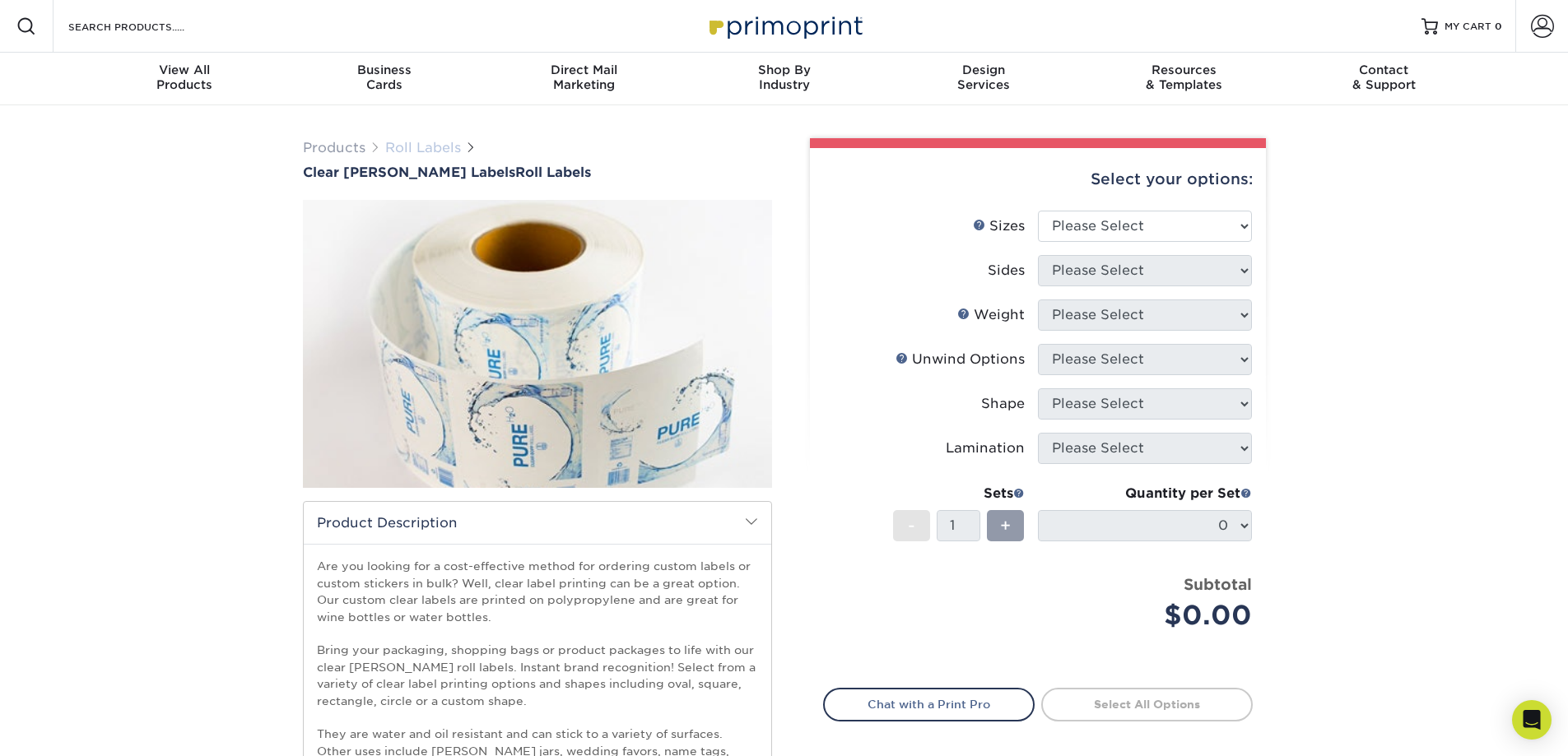
click at [404, 146] on link "Roll Labels" at bounding box center [423, 148] width 75 height 16
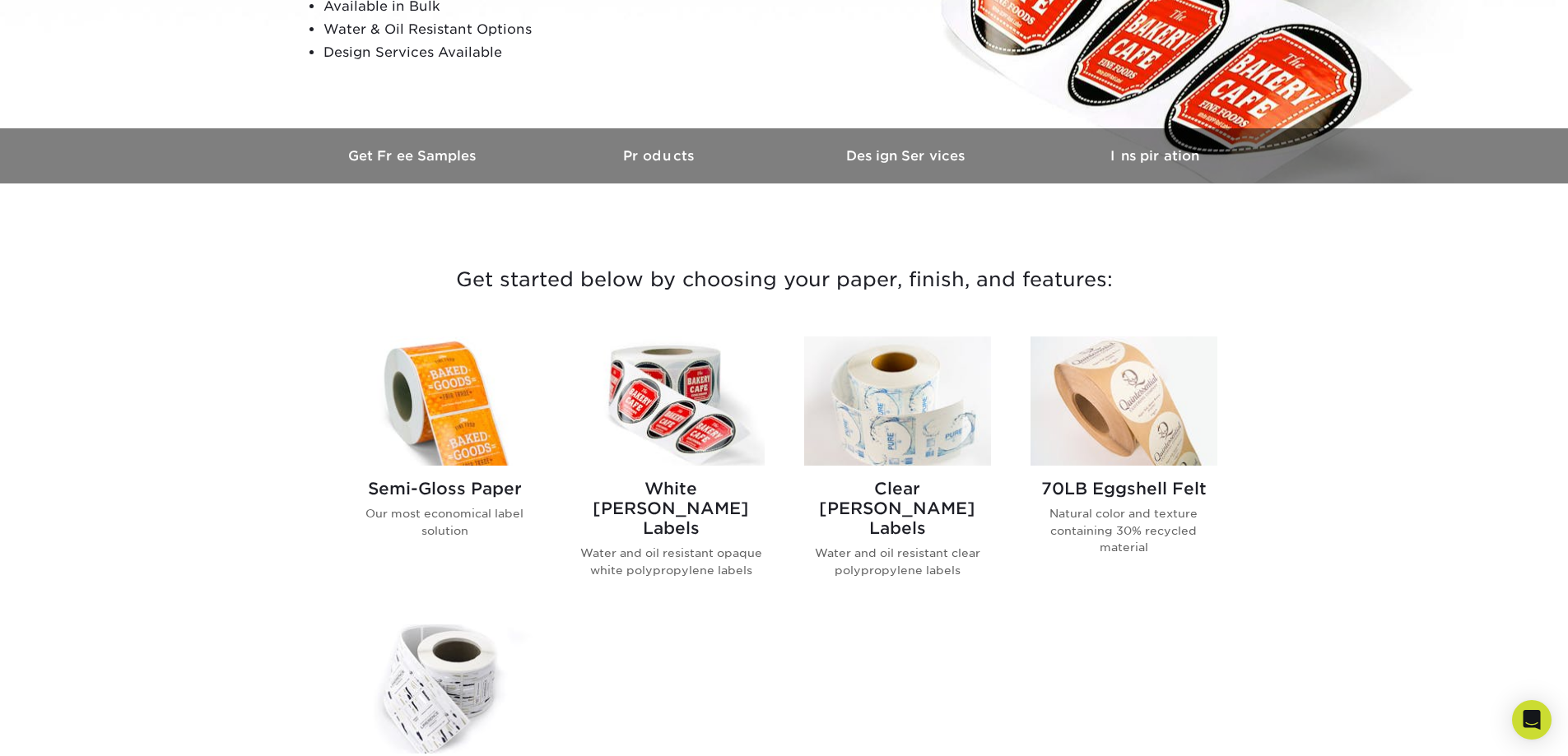
scroll to position [494, 0]
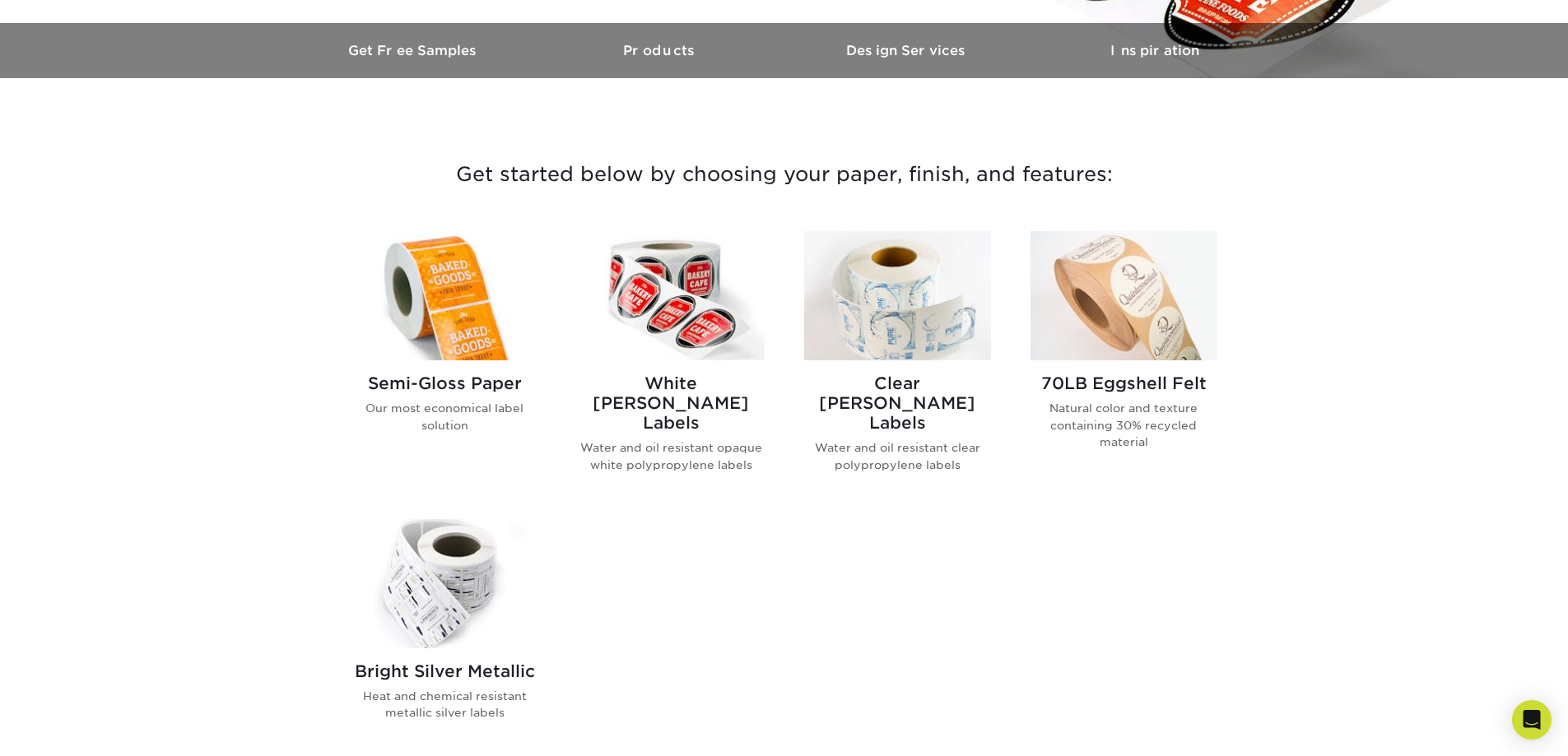
click at [429, 380] on h2 "Semi-Gloss Paper" at bounding box center [444, 384] width 187 height 20
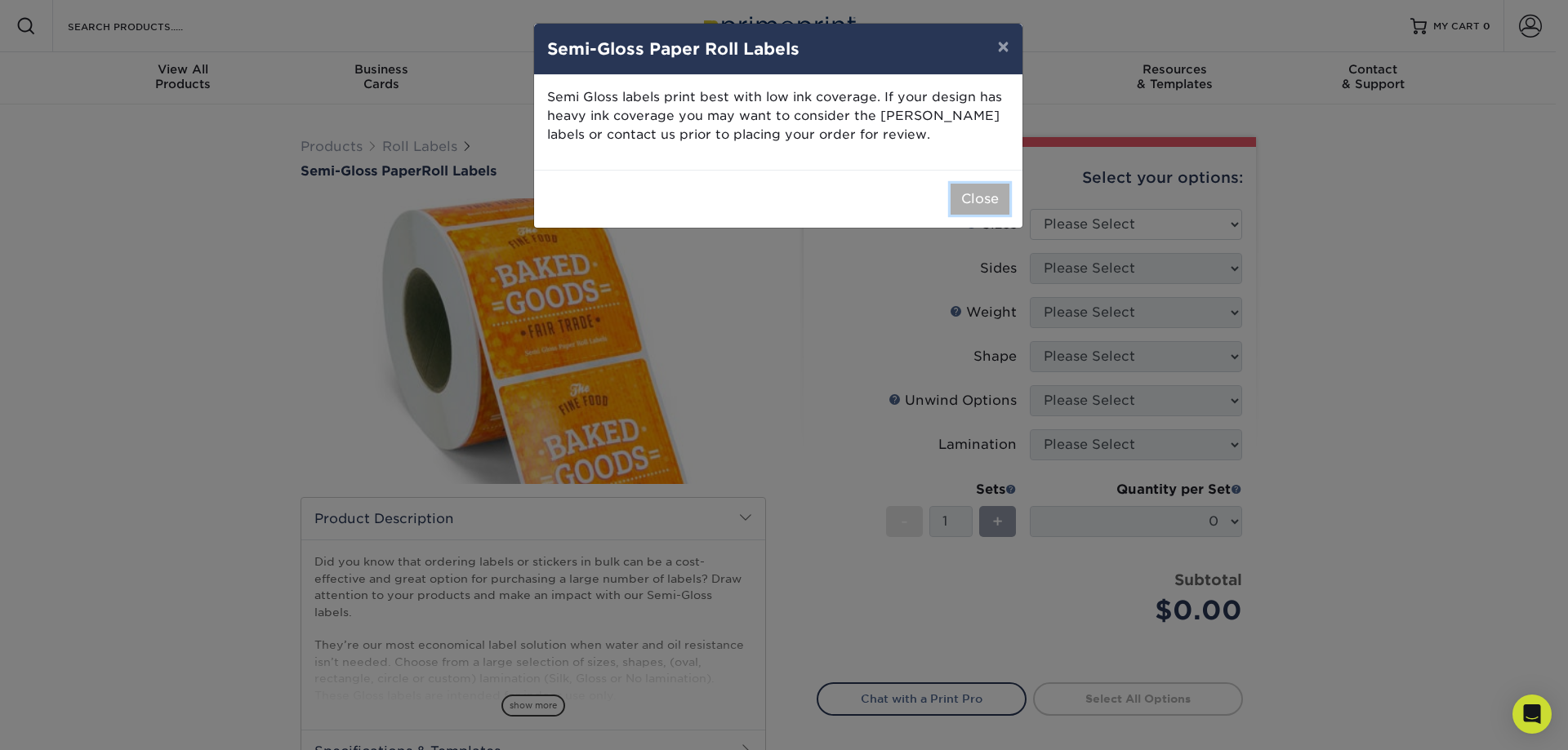
click at [990, 203] on button "Close" at bounding box center [980, 199] width 59 height 31
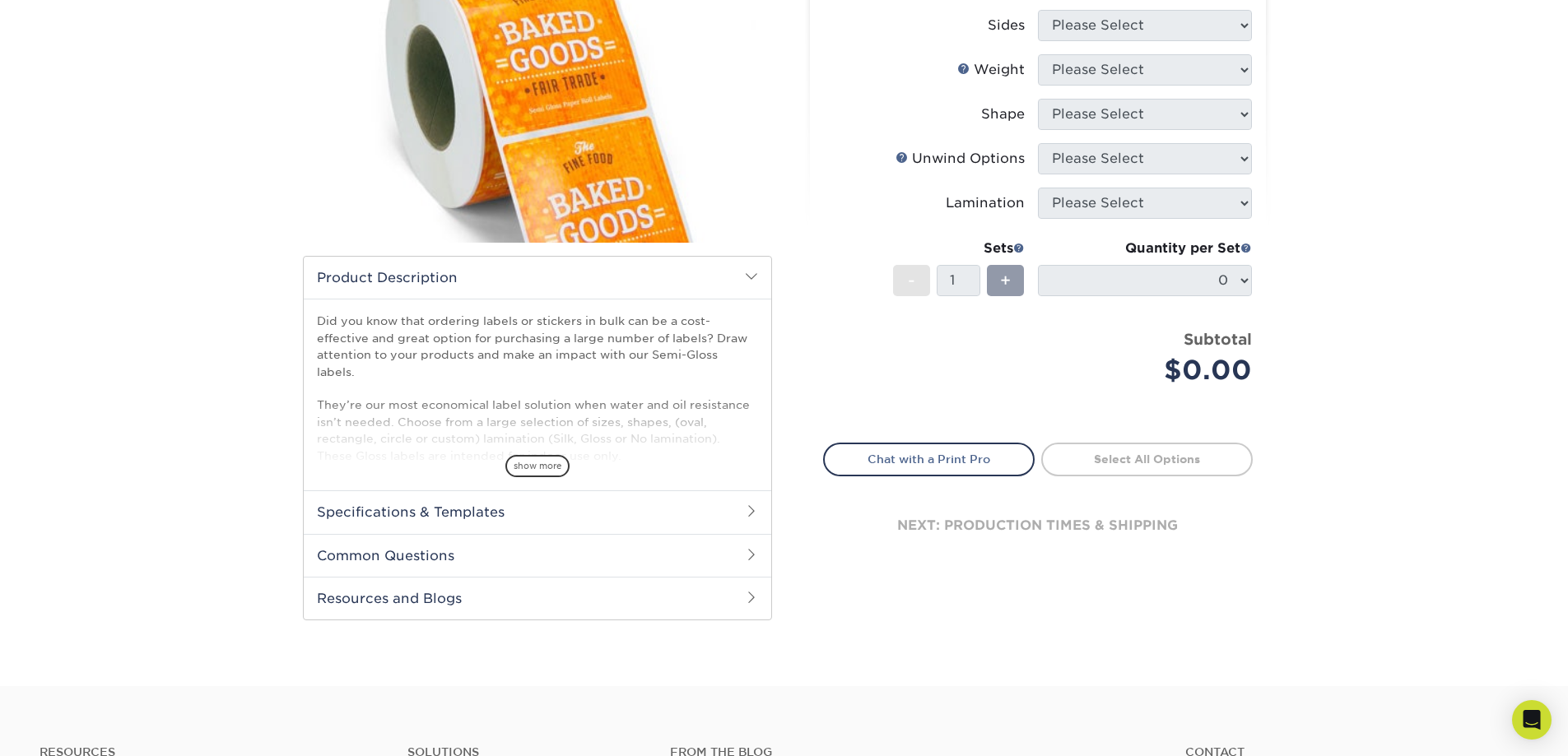
scroll to position [247, 0]
click at [605, 505] on h2 "Specifications & Templates" at bounding box center [538, 510] width 468 height 43
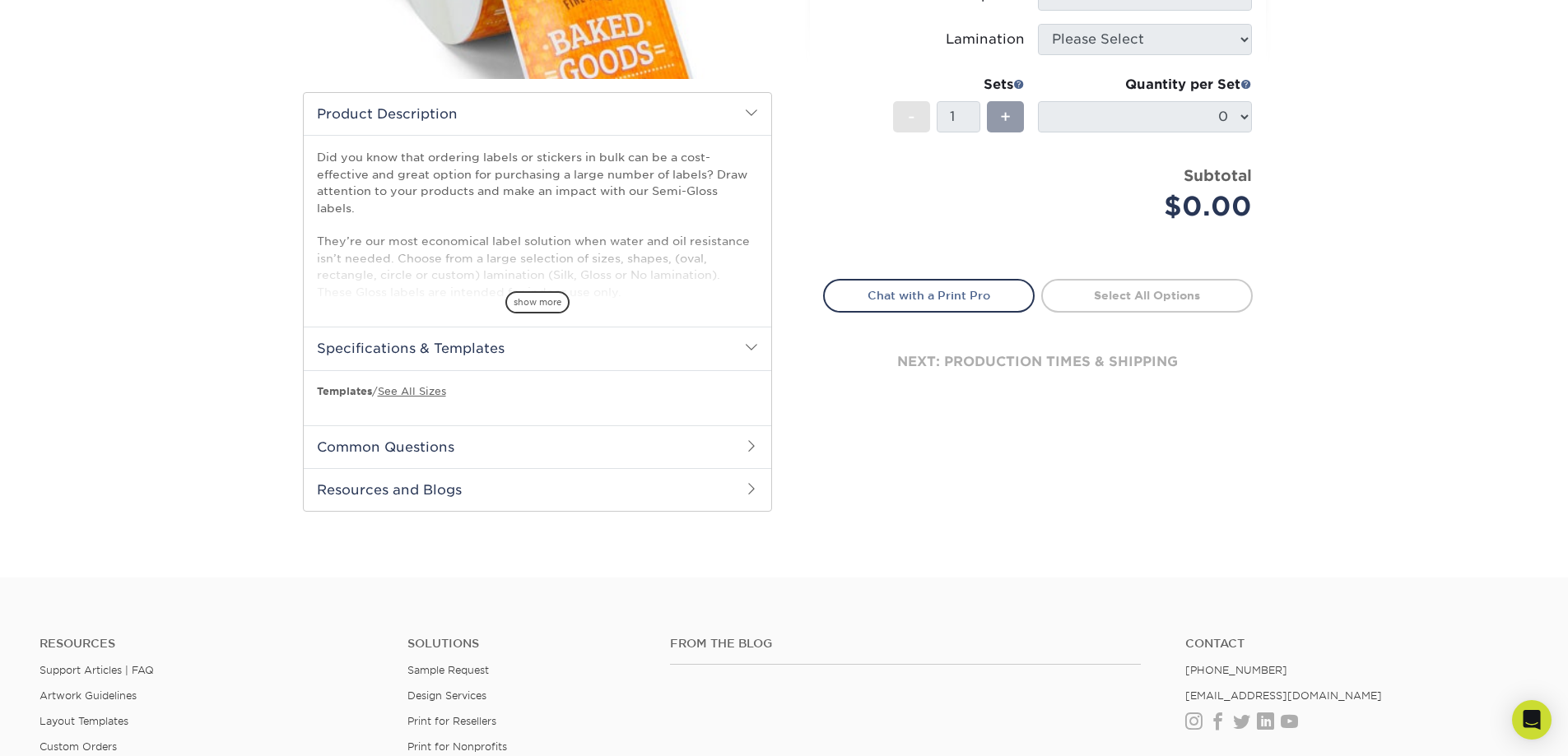
scroll to position [412, 0]
click at [400, 438] on h2 "Common Questions" at bounding box center [538, 444] width 468 height 43
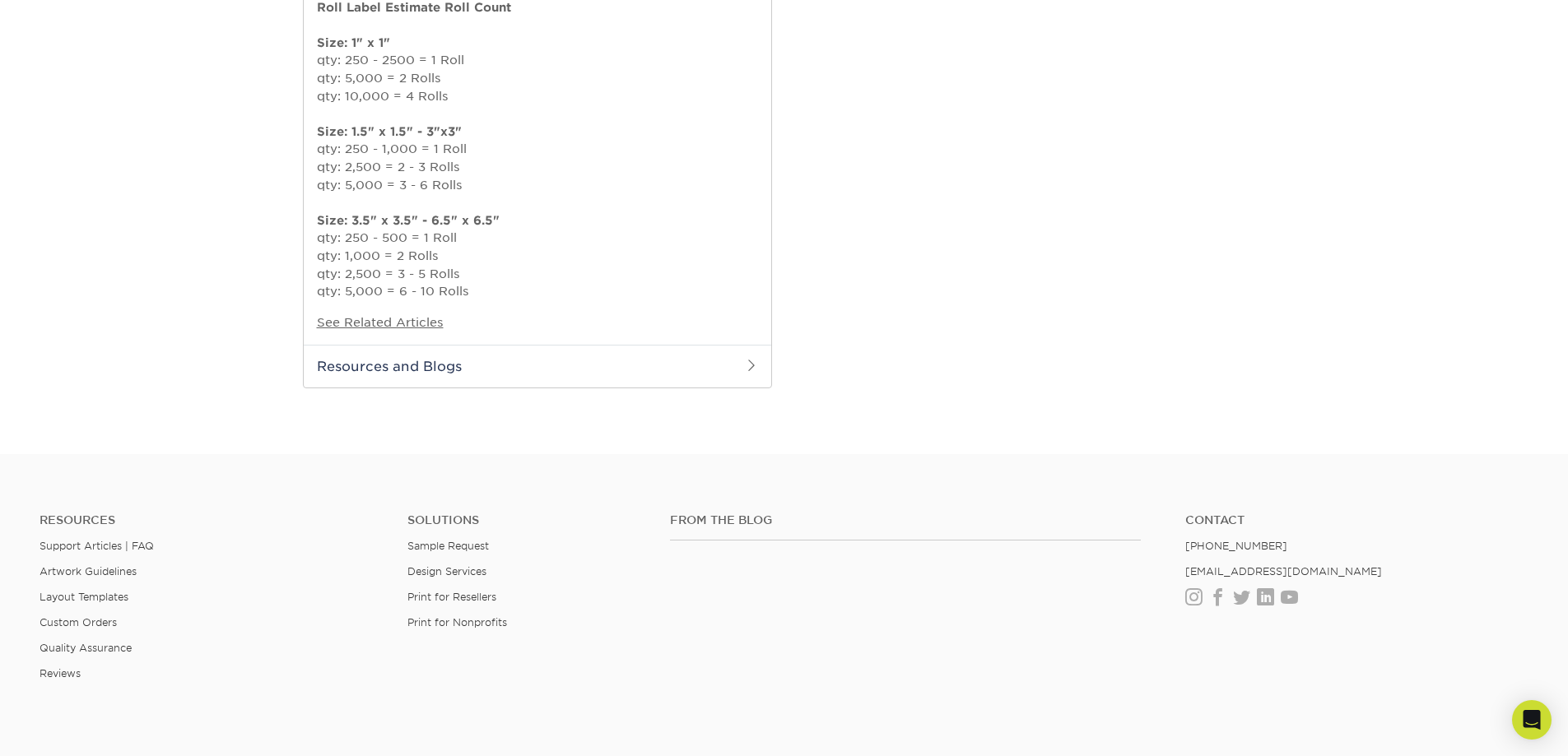
scroll to position [987, 0]
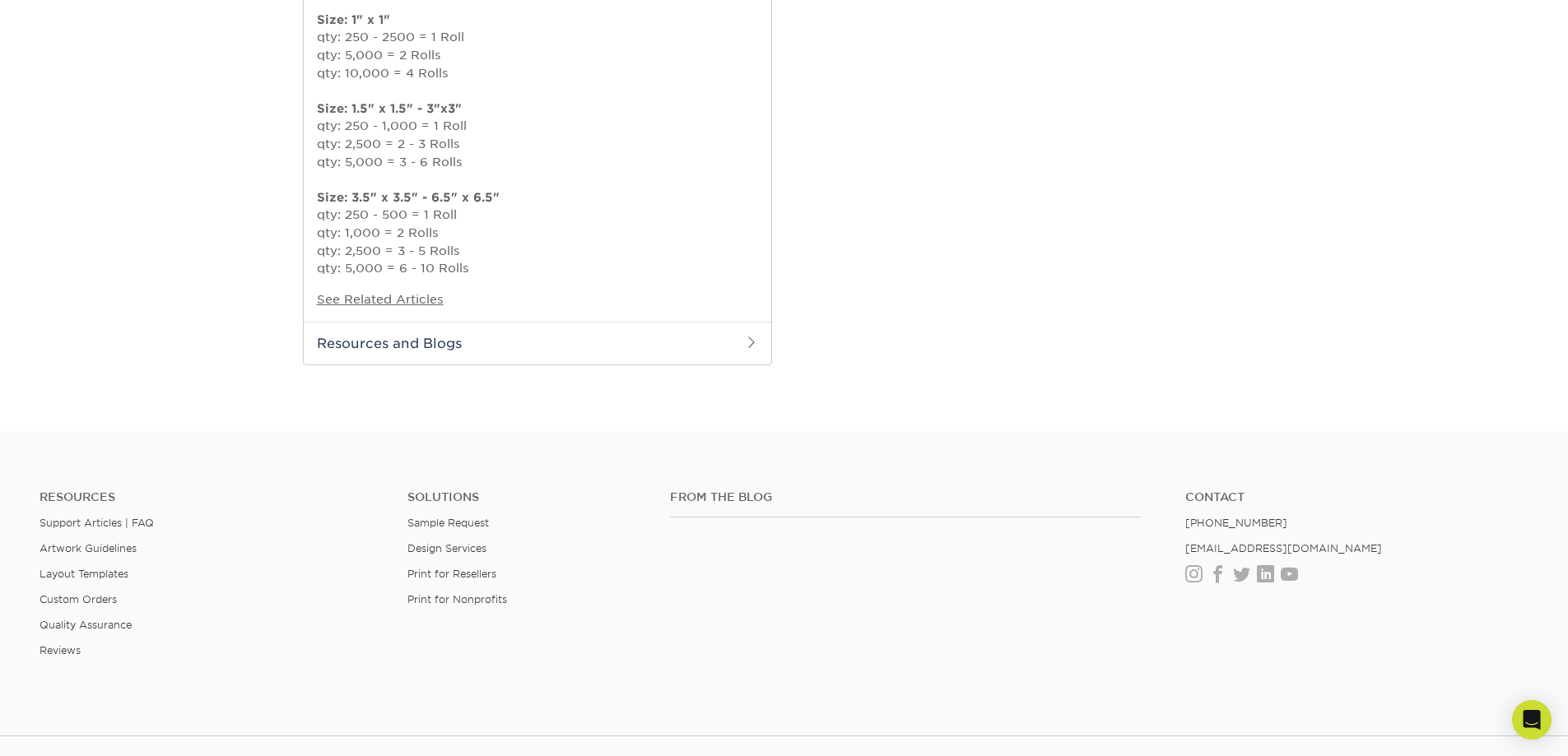
click at [451, 343] on h2 "Resources and Blogs" at bounding box center [538, 343] width 468 height 43
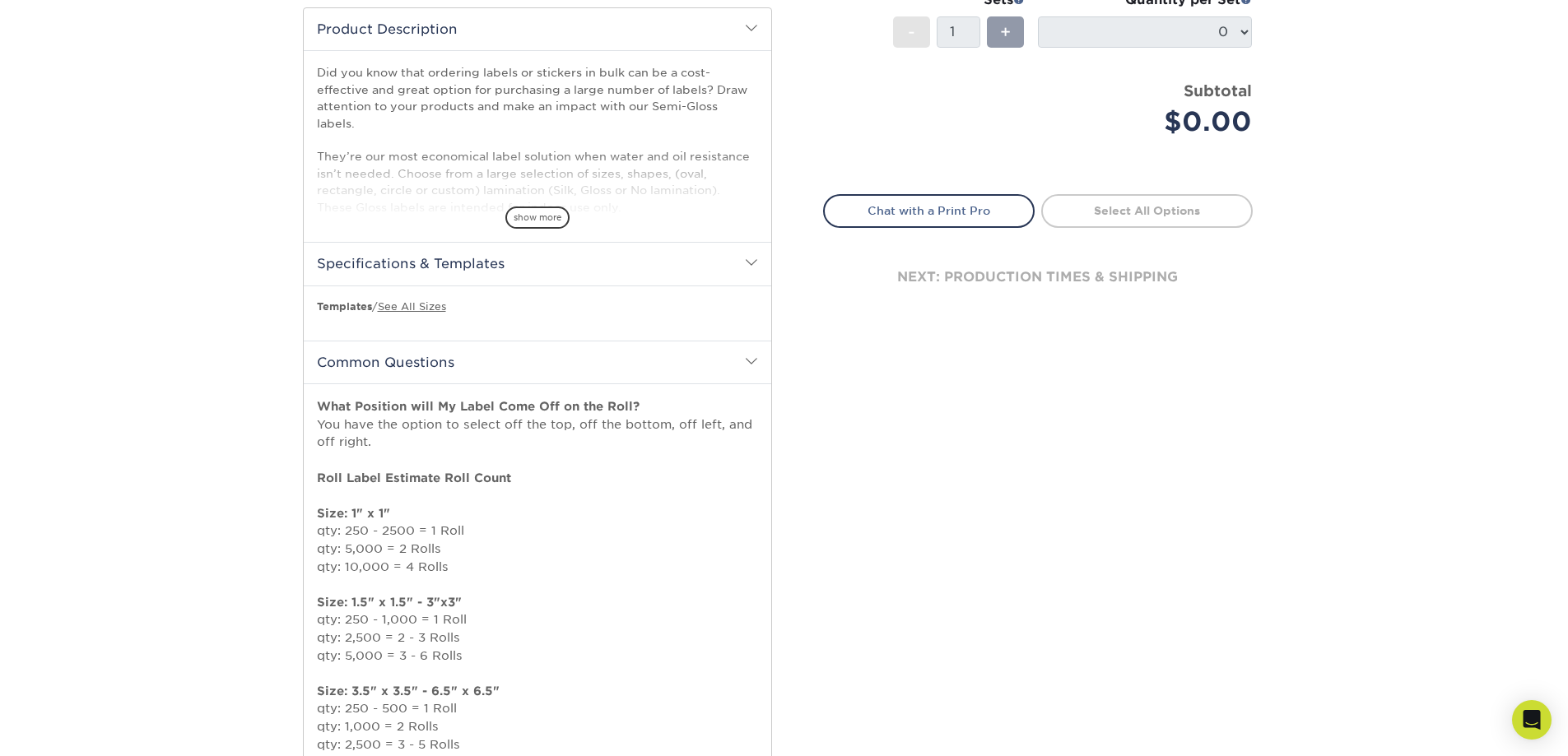
scroll to position [82, 0]
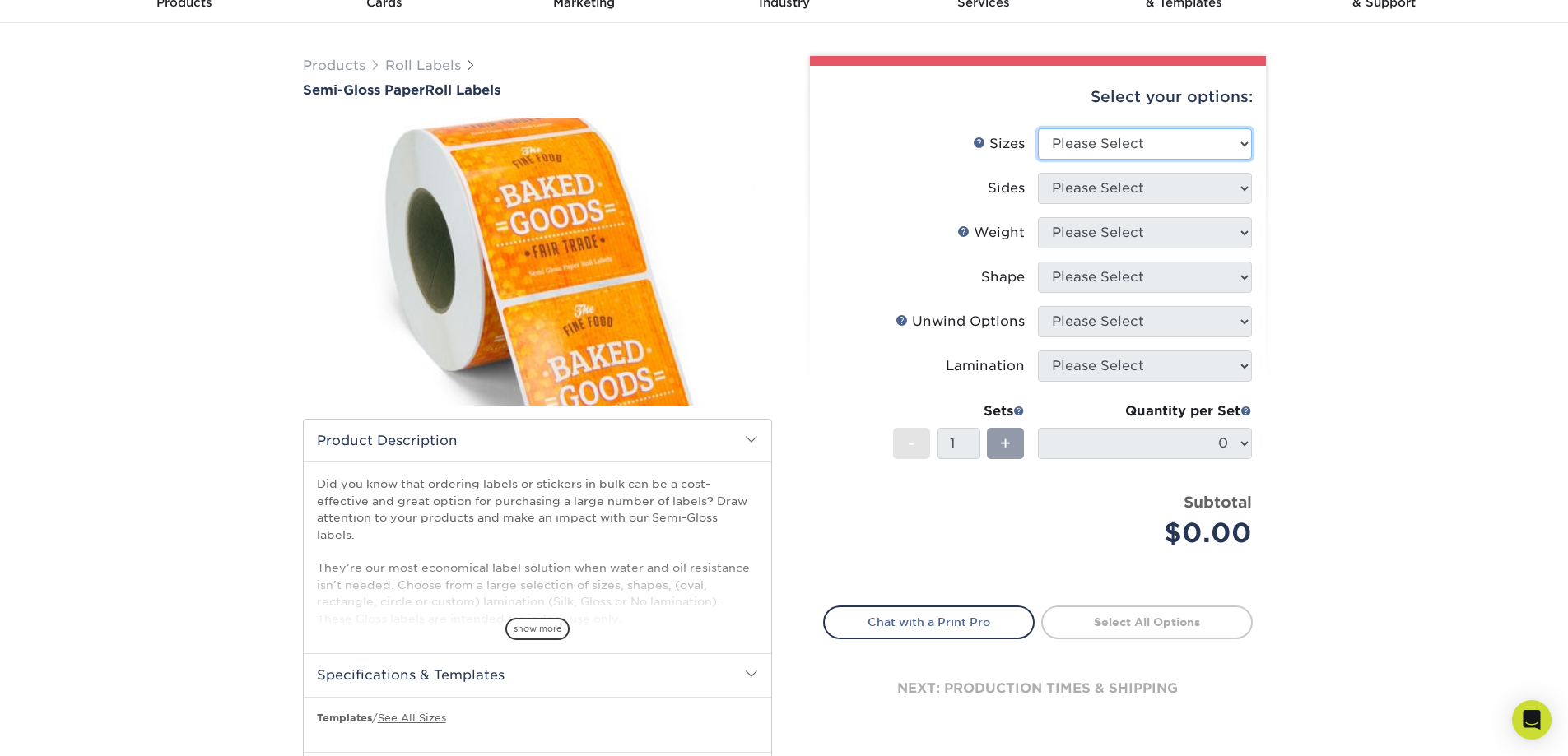
click at [1245, 145] on select "Please Select 1" x 1" 1" x 2" 1" x 2.5" 1" x 3" 1.5" x 1.5" 1.5" x 2.5" 1.5" x …" at bounding box center [1145, 145] width 214 height 32
click at [1245, 145] on select "Please Select 1" x 1" 1" x 2" 1" x 2.5" 1" x 3" 1.5" x 1.5" 1.5" x 2.5" 1.5" x …" at bounding box center [1145, 145] width 214 height 32
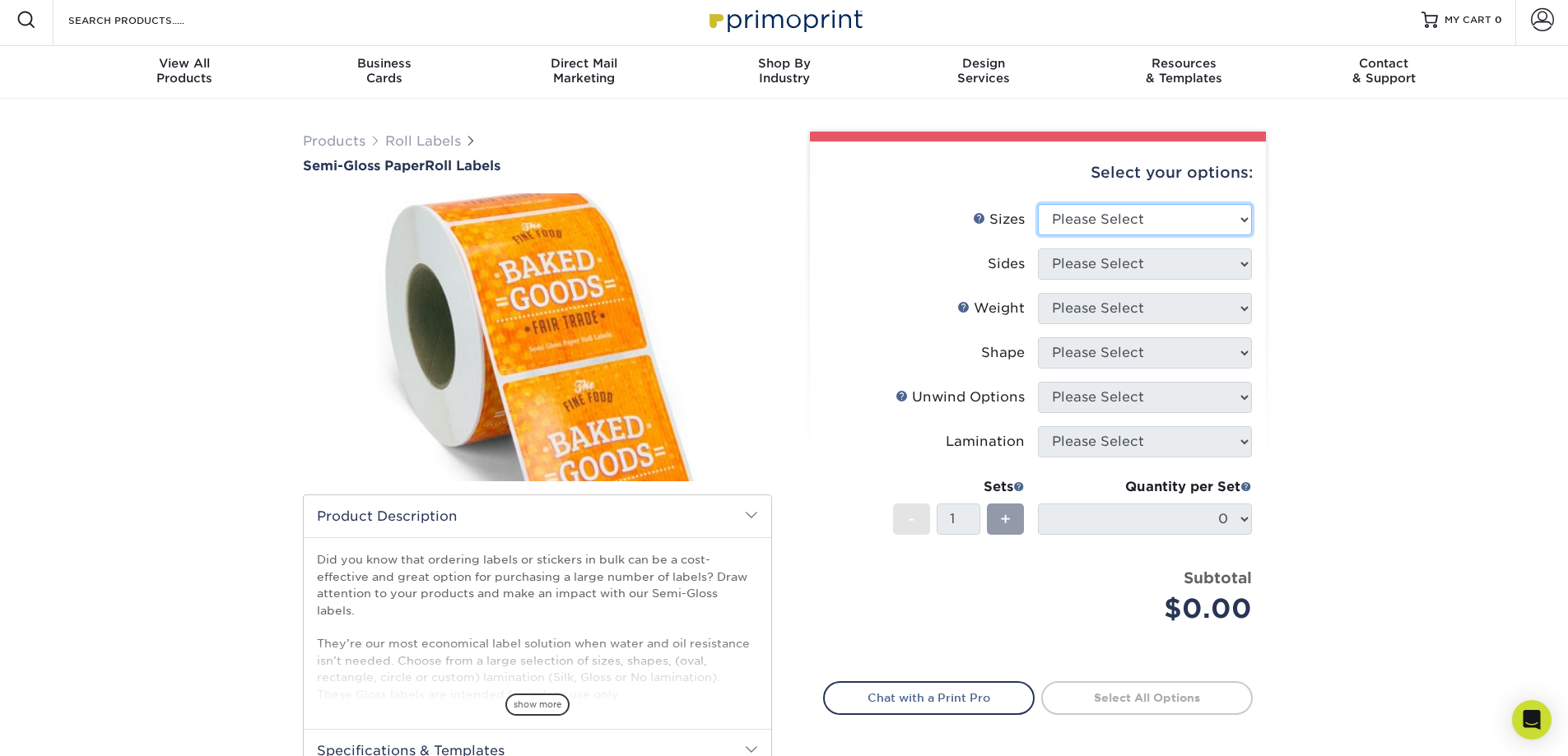
scroll to position [0, 0]
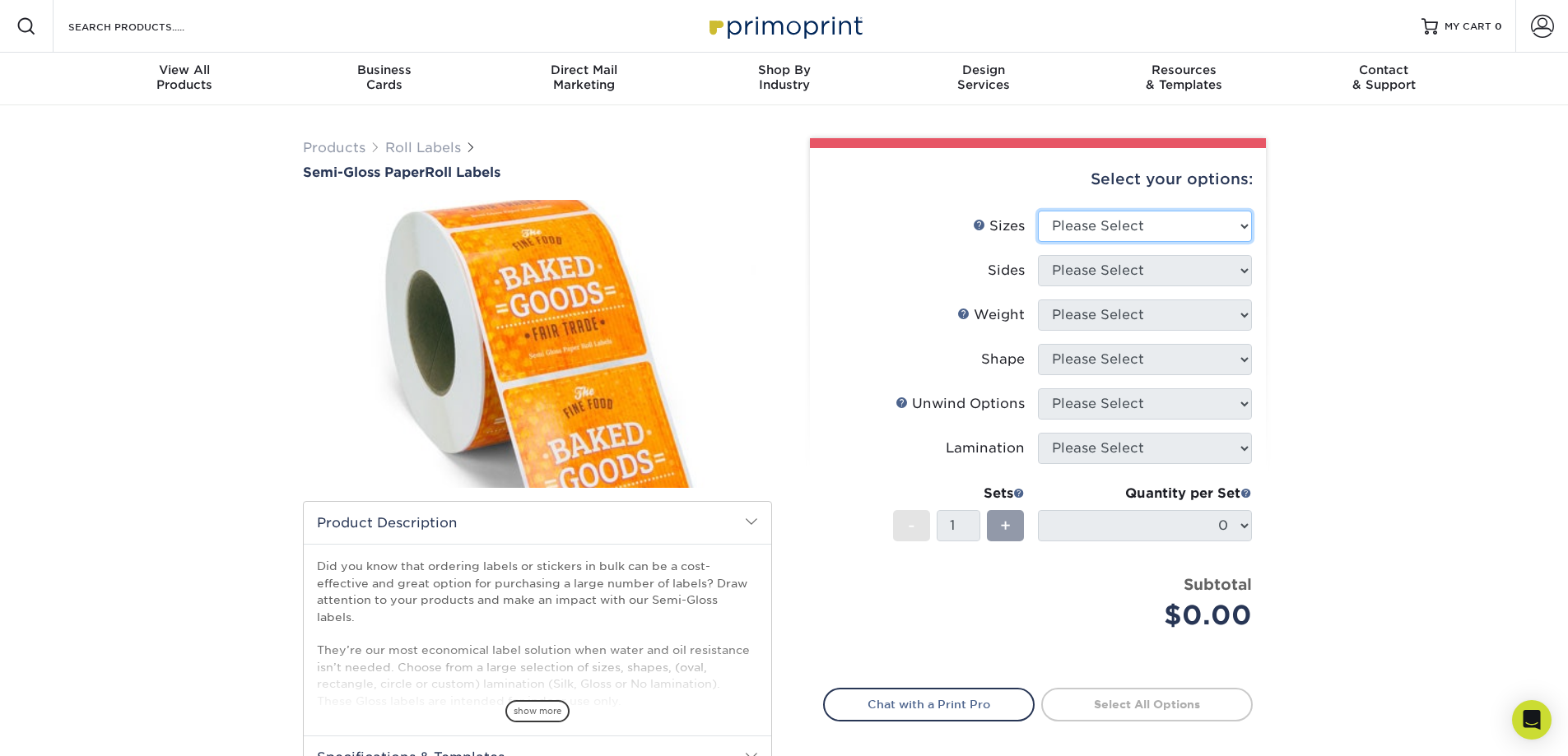
click at [1244, 227] on select "Please Select 1" x 1" 1" x 2" 1" x 2.5" 1" x 3" 1.5" x 1.5" 1.5" x 2.5" 1.5" x …" at bounding box center [1145, 227] width 214 height 32
select select "2.00x2.00"
click at [1038, 211] on select "Please Select 1" x 1" 1" x 2" 1" x 2.5" 1" x 3" 1.5" x 1.5" 1.5" x 2.5" 1.5" x …" at bounding box center [1145, 227] width 214 height 32
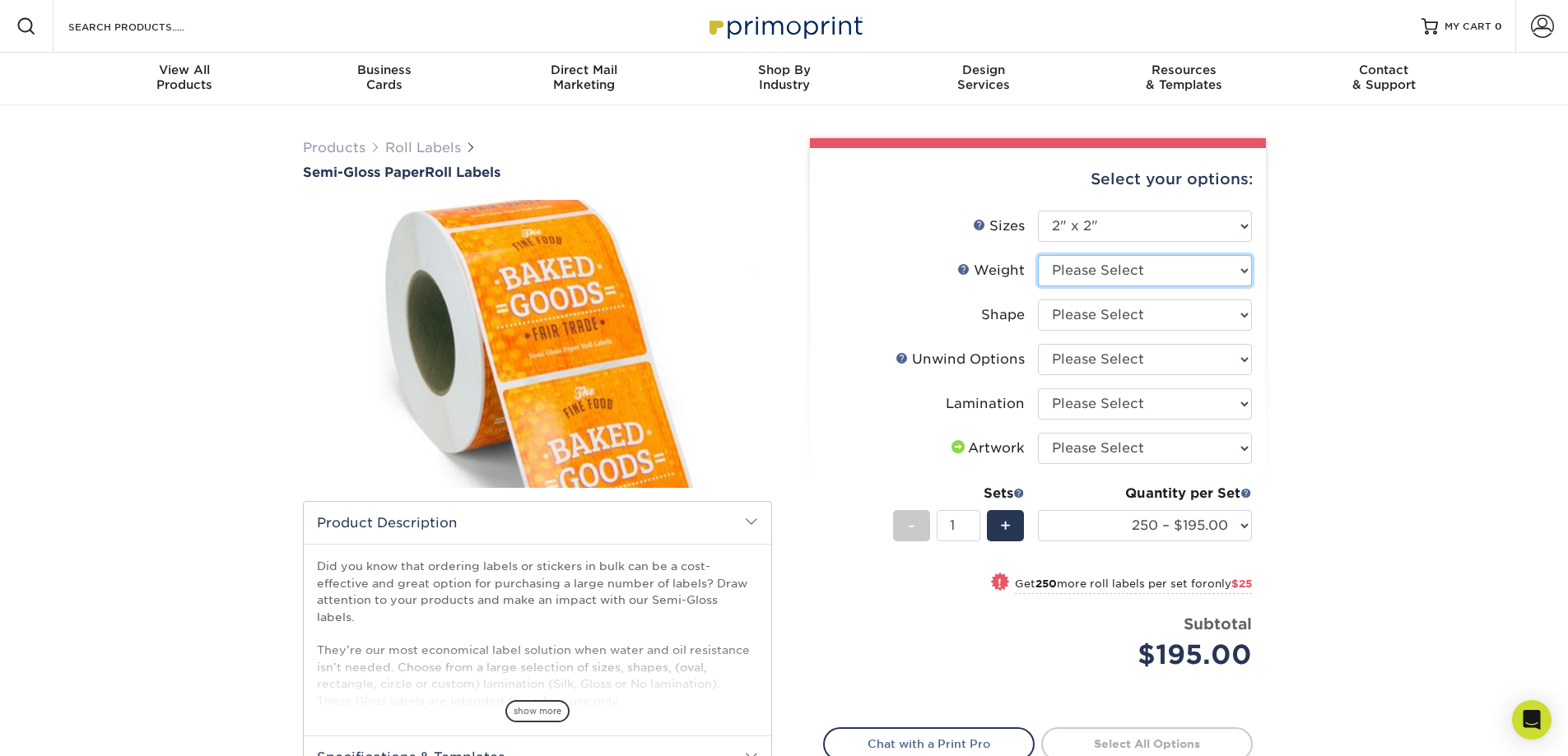
click at [1242, 266] on select "Please Select SG" at bounding box center [1145, 271] width 214 height 32
select select "SG"
click at [1038, 255] on select "Please Select SG" at bounding box center [1145, 271] width 214 height 32
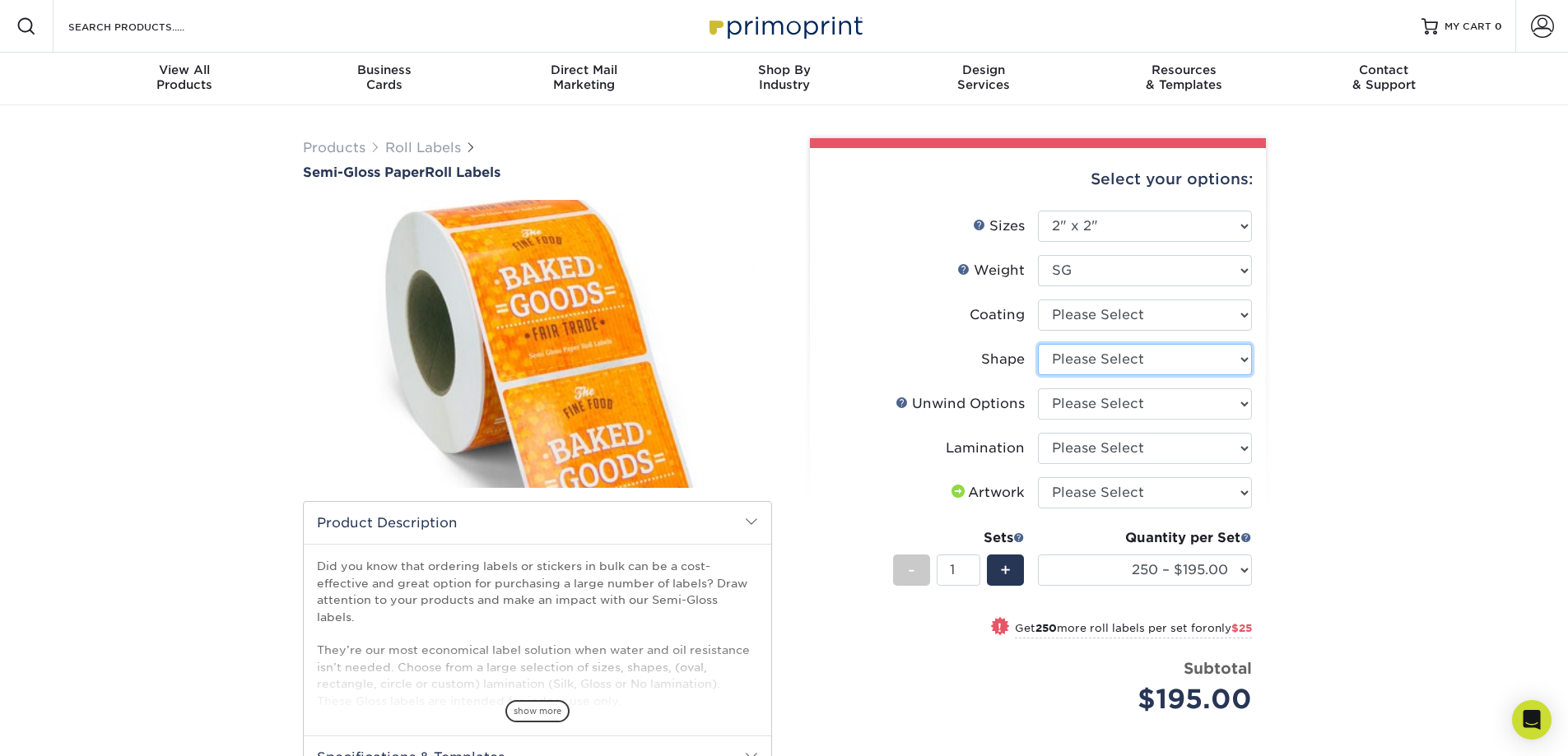
click at [1243, 357] on select "Please Select Circle Square Custom" at bounding box center [1145, 360] width 214 height 32
select select "6a4bfab9-463a-4bf8-bd79-c91922877206"
click at [1038, 344] on select "Please Select Circle Square Custom" at bounding box center [1145, 360] width 214 height 32
click at [1242, 316] on select at bounding box center [1145, 315] width 214 height 32
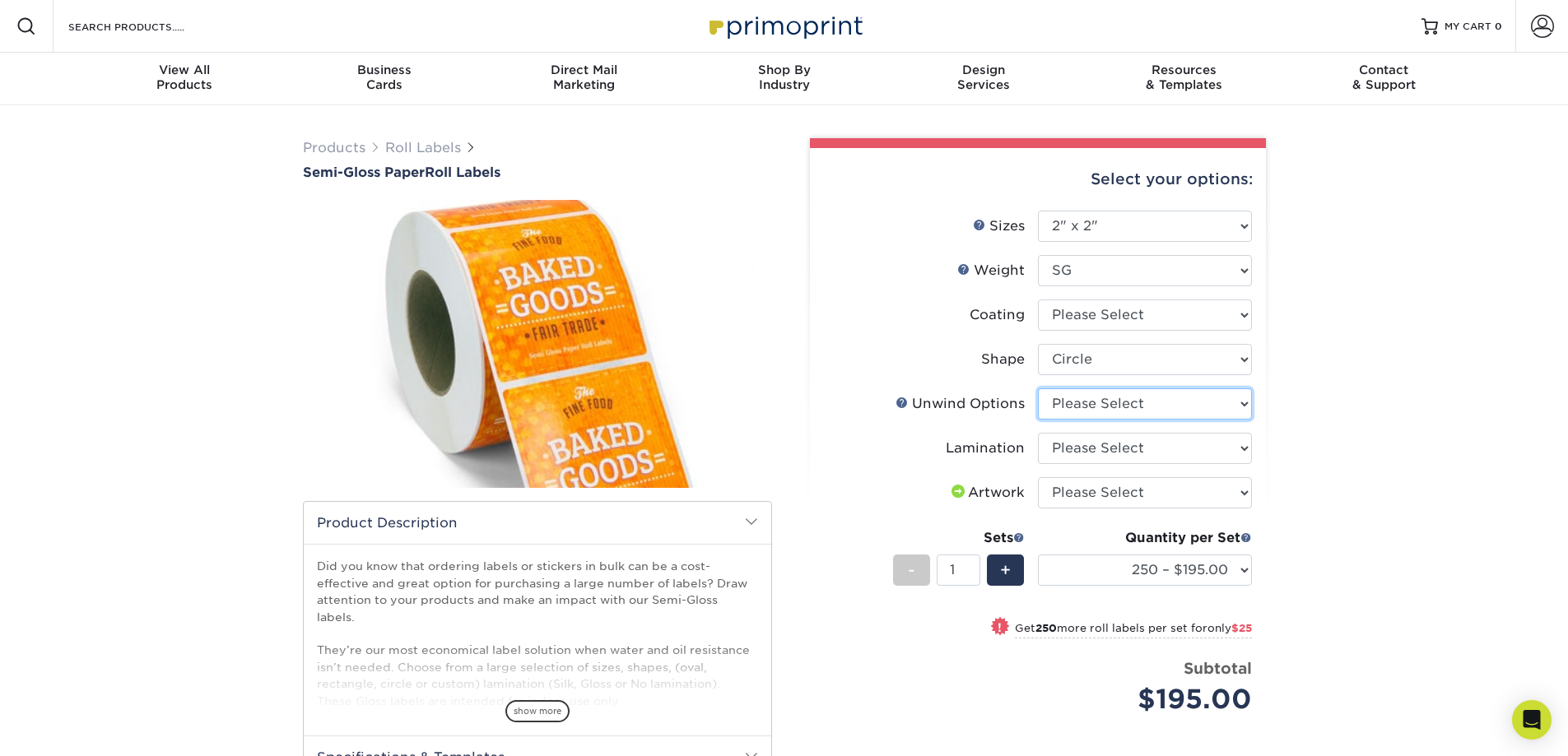
click at [1245, 402] on select "Please Select Not Important Off Top (Direction #1) Off Bottom (Direction #2) Of…" at bounding box center [1145, 404] width 214 height 32
select select "d16c2772-aac7-41d6-a124-047cd7375882"
click at [1038, 388] on select "Please Select Not Important Off Top (Direction #1) Off Bottom (Direction #2) Of…" at bounding box center [1145, 404] width 214 height 32
click at [1244, 447] on select "Please Select Gloss Lamination No Lamination Silk" at bounding box center [1145, 449] width 214 height 32
select select "e48b15b8-c421-4062-ae8c-205dfb2ea150"
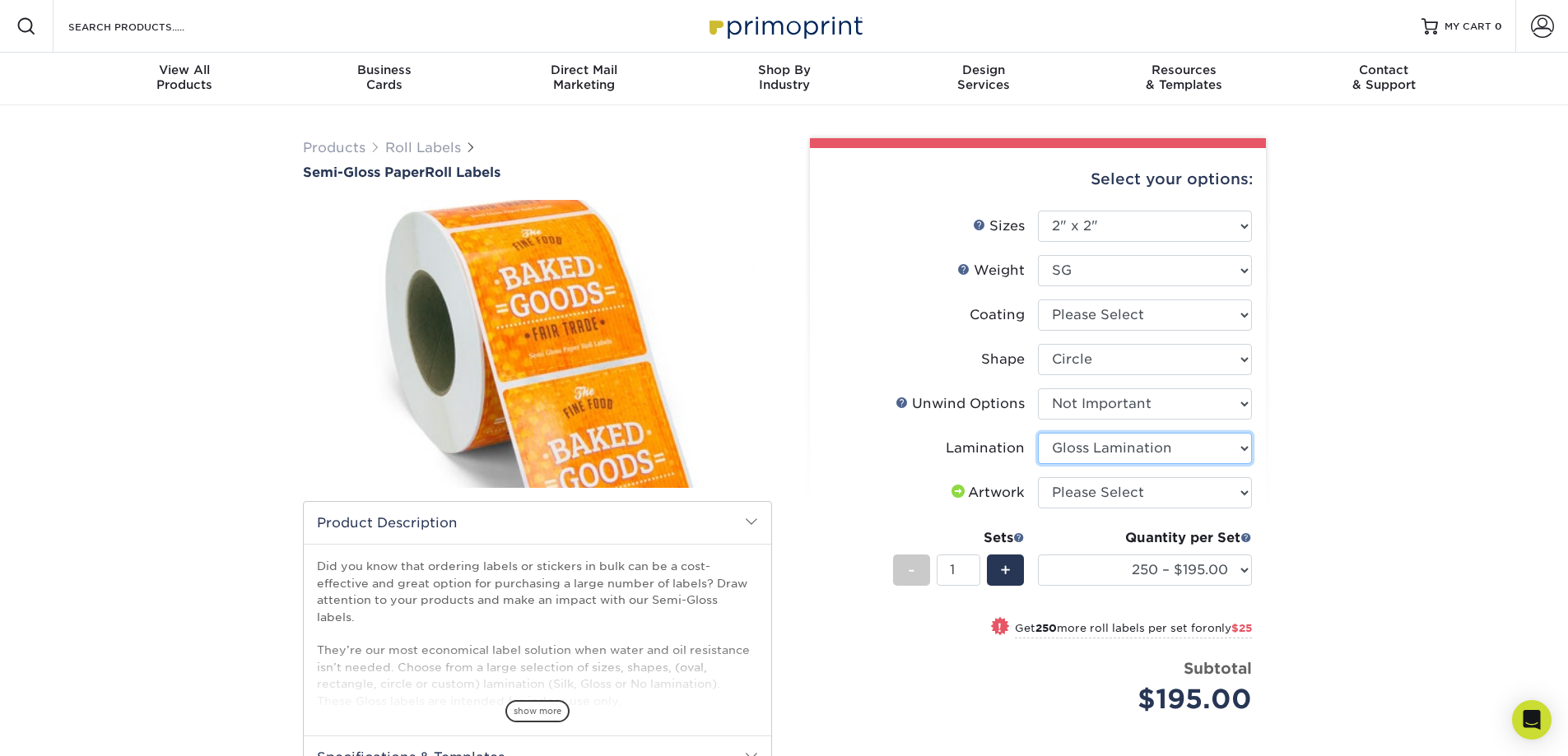
click at [1038, 433] on select "Please Select Gloss Lamination No Lamination Silk" at bounding box center [1145, 449] width 214 height 32
click at [1246, 491] on select "Please Select I will upload files I need a design - $50" at bounding box center [1145, 493] width 214 height 32
select select "upload"
click at [1038, 477] on select "Please Select I will upload files I need a design - $50" at bounding box center [1145, 493] width 214 height 32
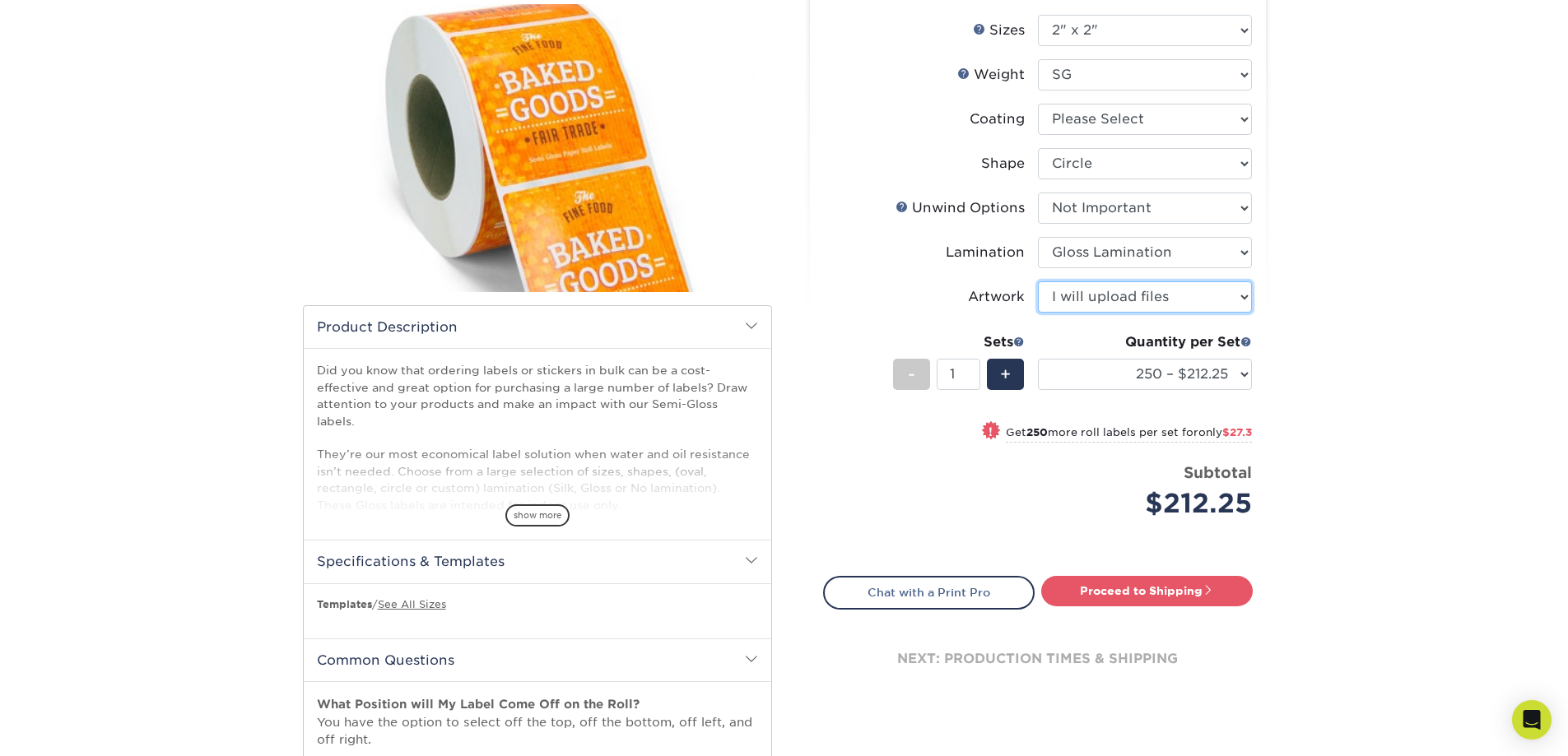
scroll to position [247, 0]
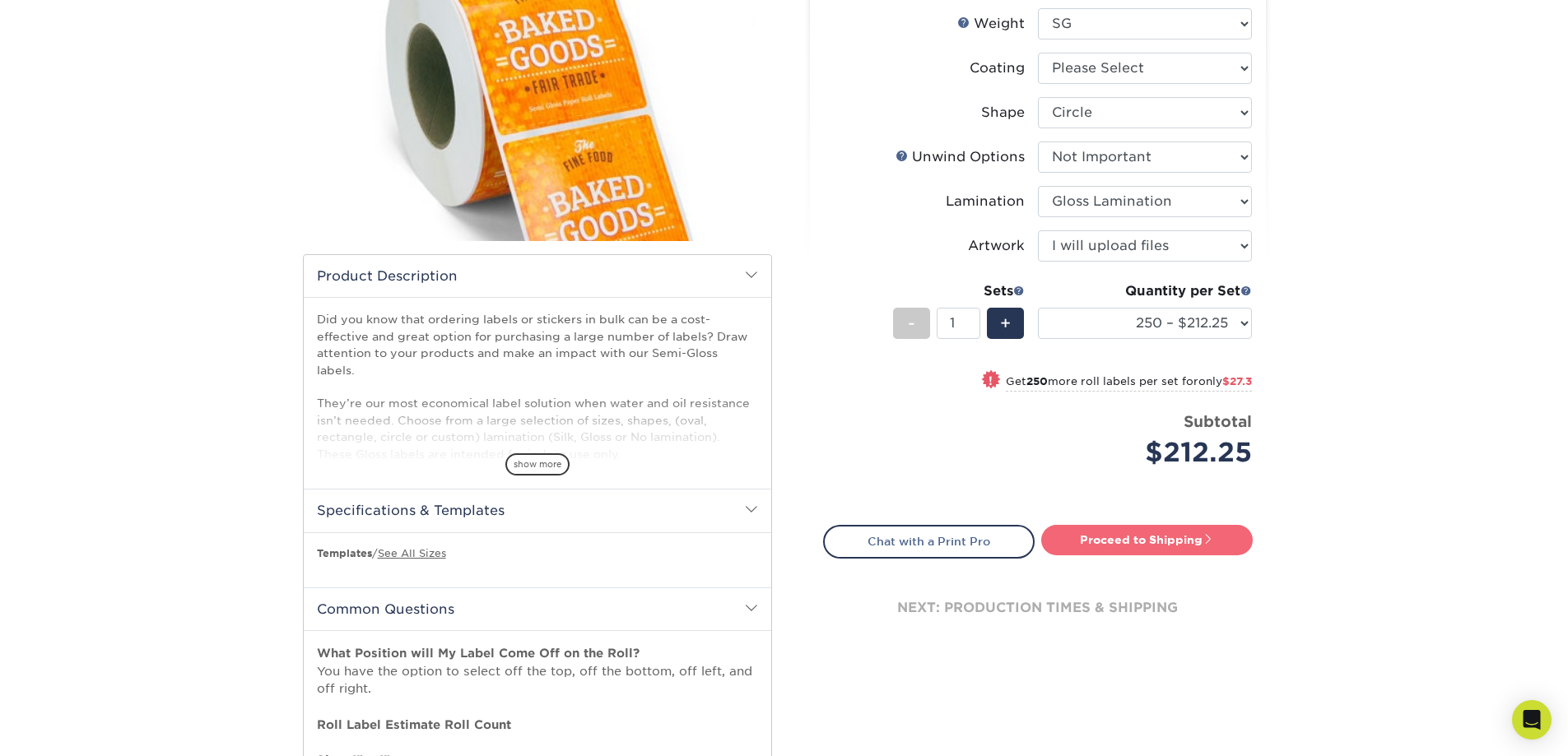
click at [1153, 540] on link "Proceed to Shipping" at bounding box center [1147, 540] width 211 height 30
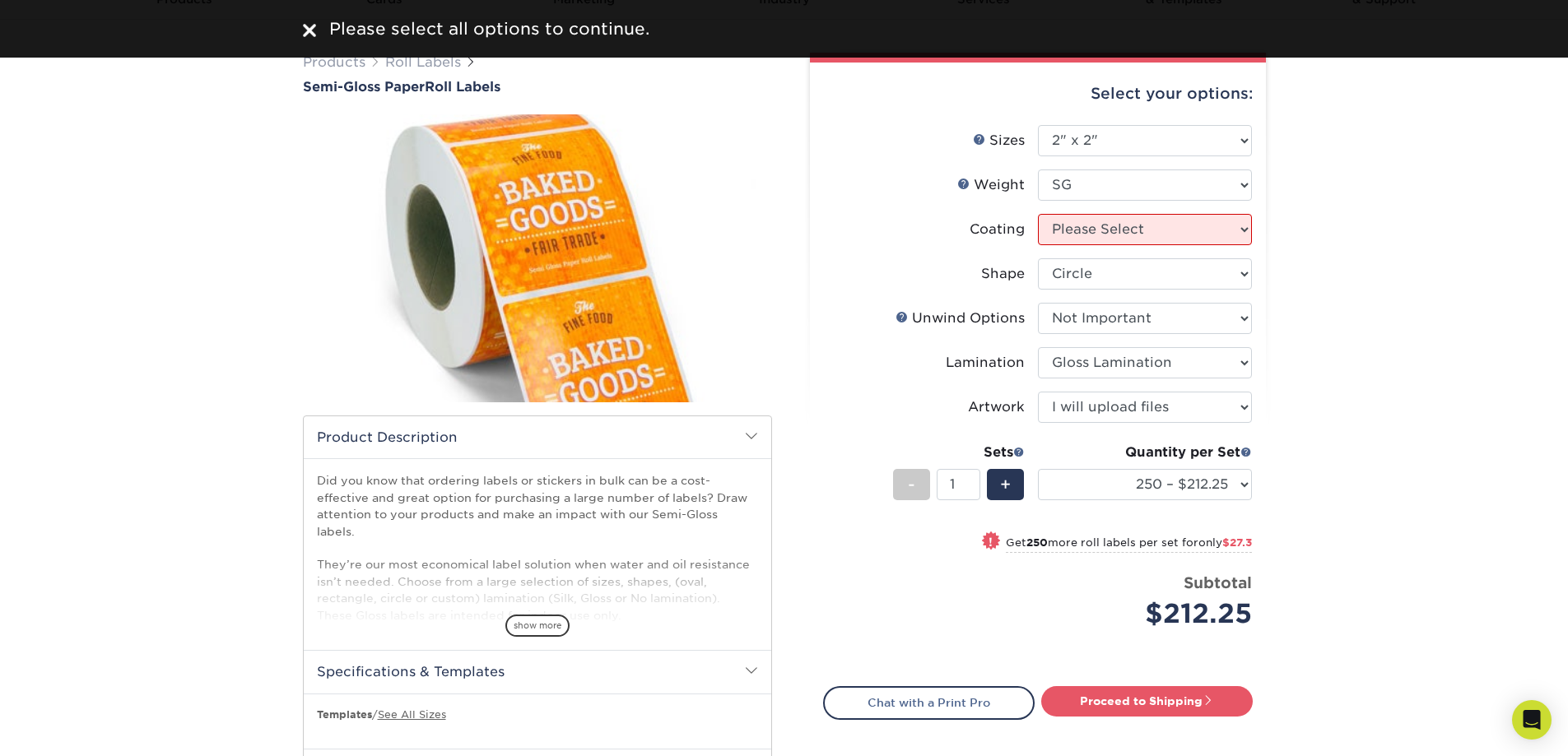
scroll to position [0, 0]
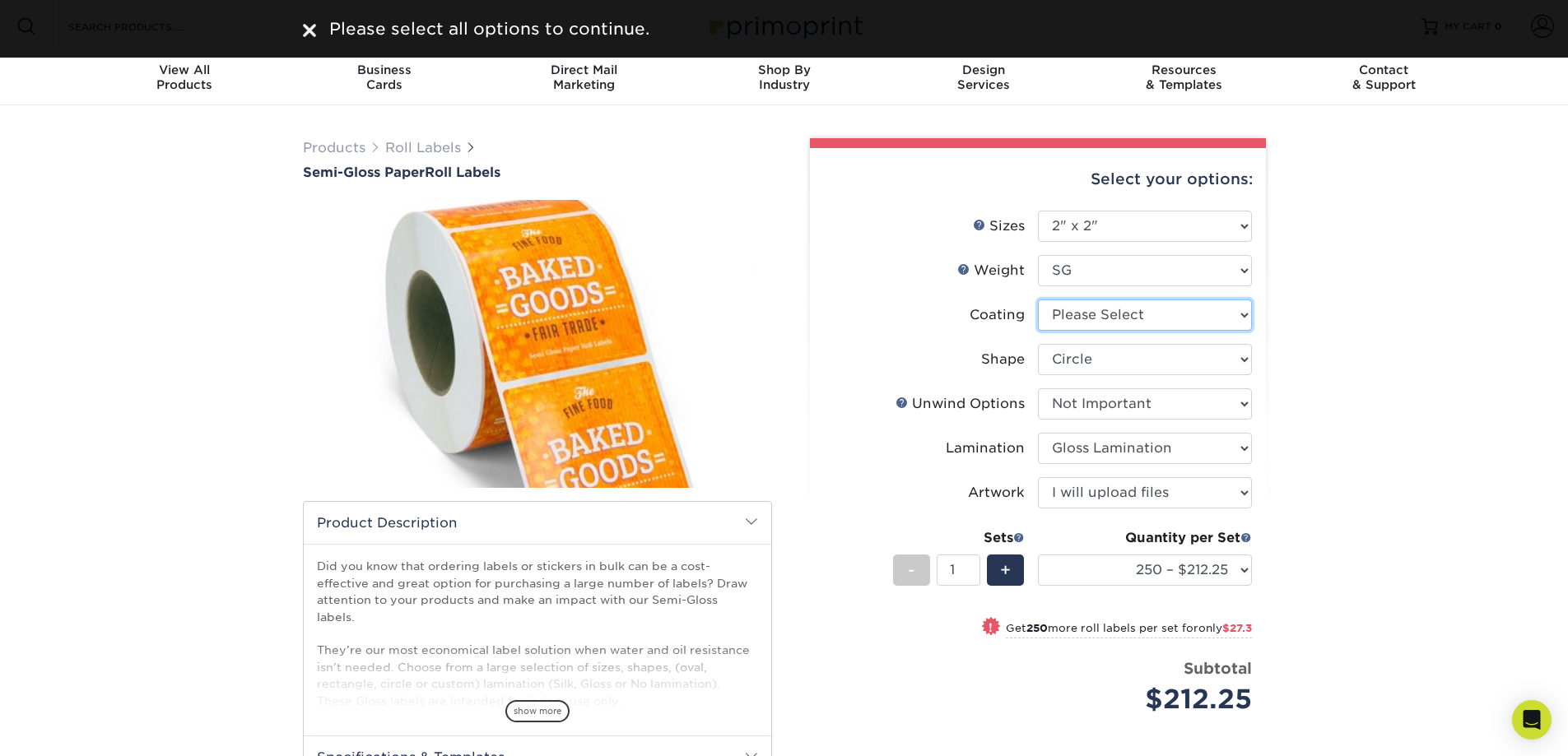
click at [1245, 316] on select at bounding box center [1145, 315] width 214 height 32
select select "3e7618de-abca-4bda-9f97-8b9129e913d8"
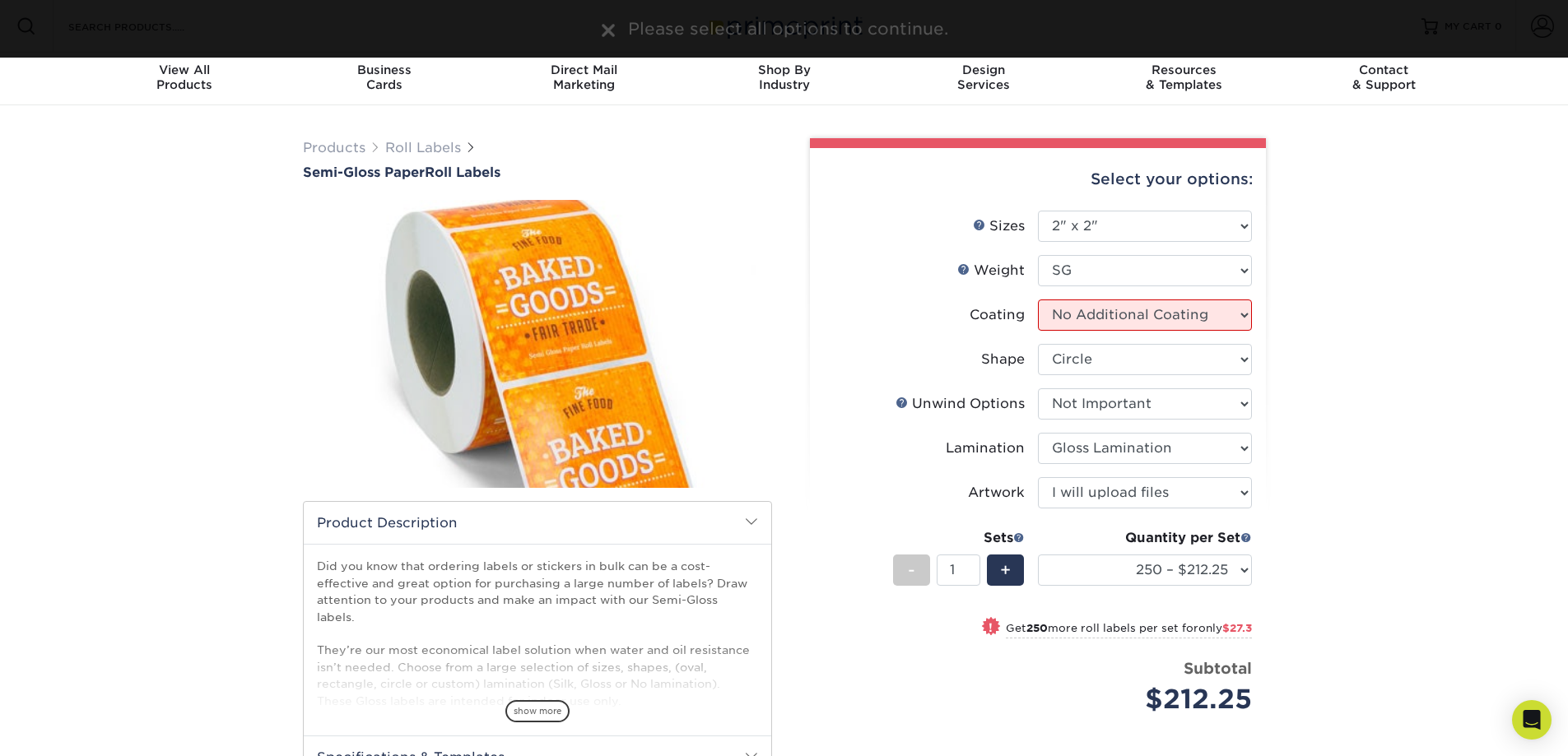
click at [1038, 300] on select at bounding box center [1145, 315] width 214 height 32
select select "-1"
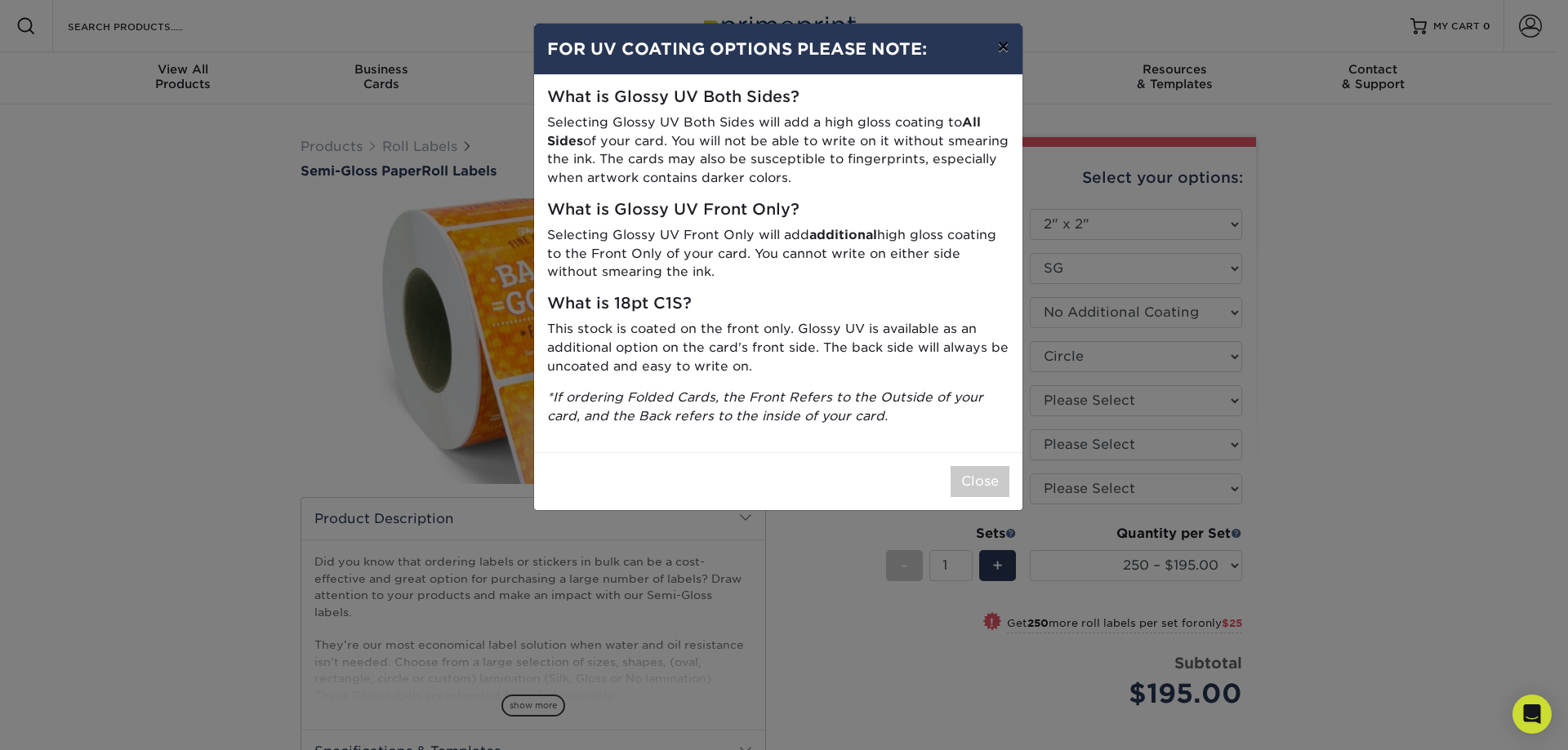
click at [1000, 46] on button "×" at bounding box center [1002, 46] width 37 height 46
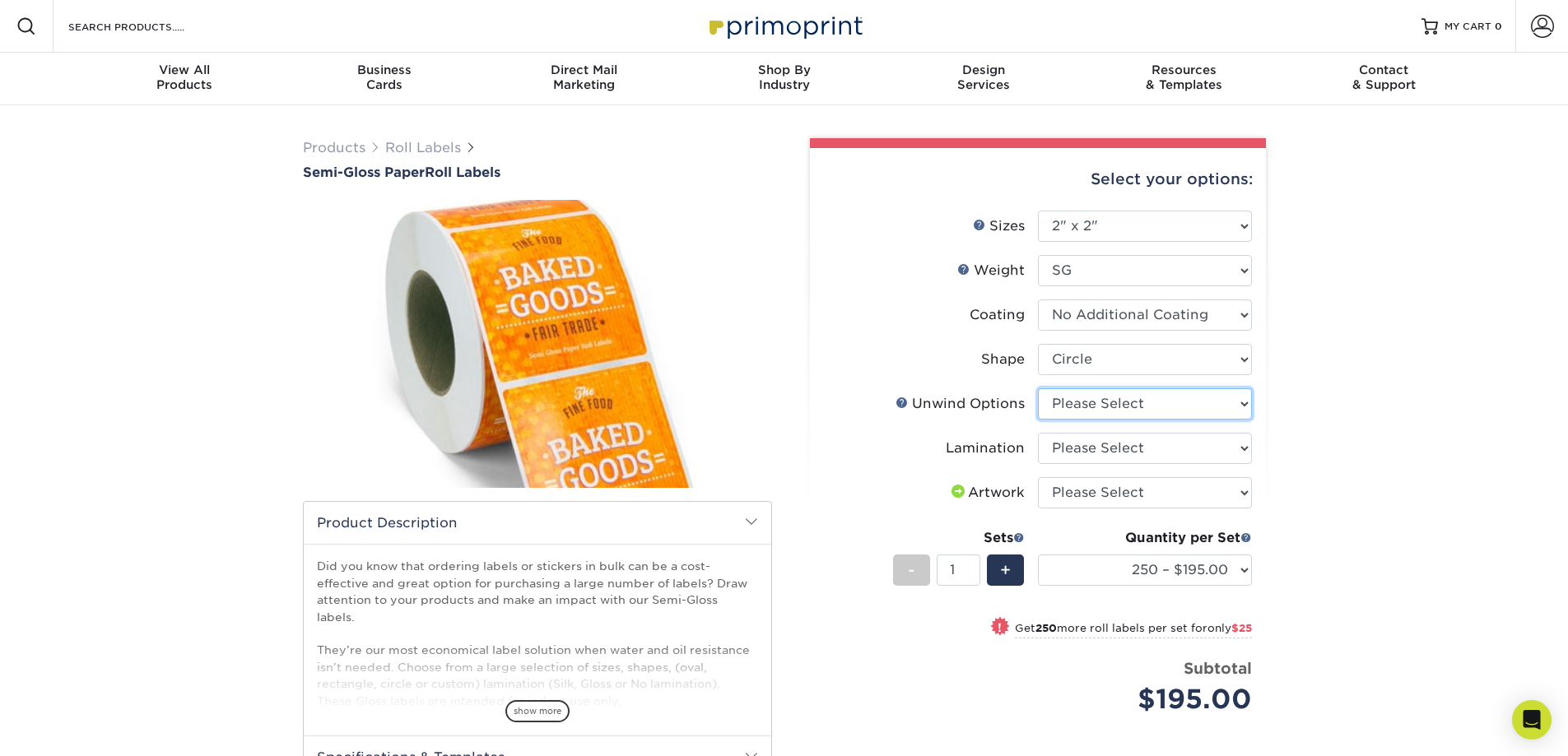
click at [1243, 406] on select "Please Select Not Important Off Top (Direction #1) Off Bottom (Direction #2) Of…" at bounding box center [1145, 404] width 214 height 32
select select "d16c2772-aac7-41d6-a124-047cd7375882"
click at [1038, 388] on select "Please Select Not Important Off Top (Direction #1) Off Bottom (Direction #2) Of…" at bounding box center [1145, 404] width 214 height 32
click at [1244, 448] on select "Please Select Gloss Lamination No Lamination Silk" at bounding box center [1145, 449] width 214 height 32
select select "e48b15b8-c421-4062-ae8c-205dfb2ea150"
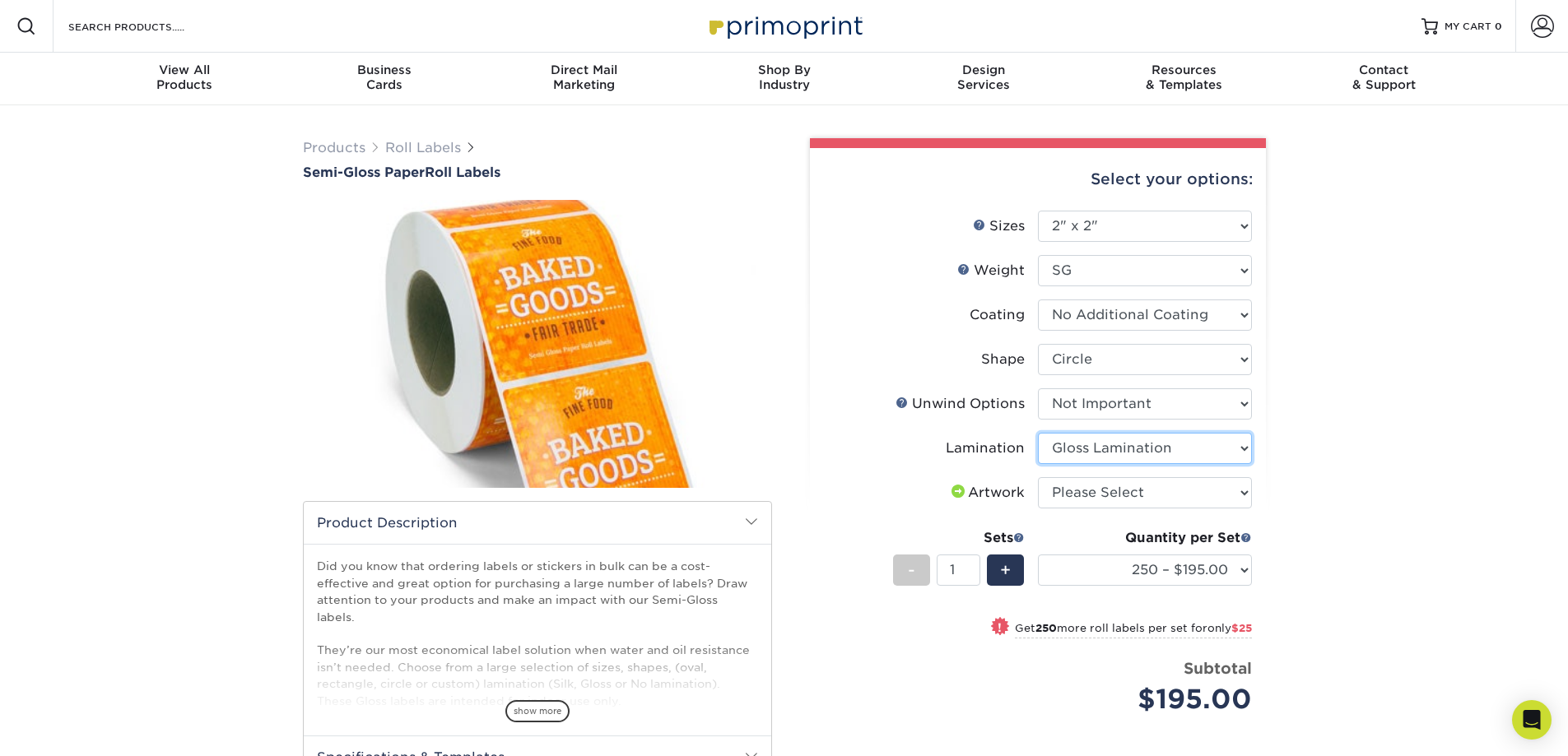
click at [1038, 433] on select "Please Select Gloss Lamination No Lamination Silk" at bounding box center [1145, 449] width 214 height 32
click at [1245, 493] on select "Please Select I will upload files I need a design - $50" at bounding box center [1145, 493] width 214 height 32
select select "upload"
click at [1038, 477] on select "Please Select I will upload files I need a design - $50" at bounding box center [1145, 493] width 214 height 32
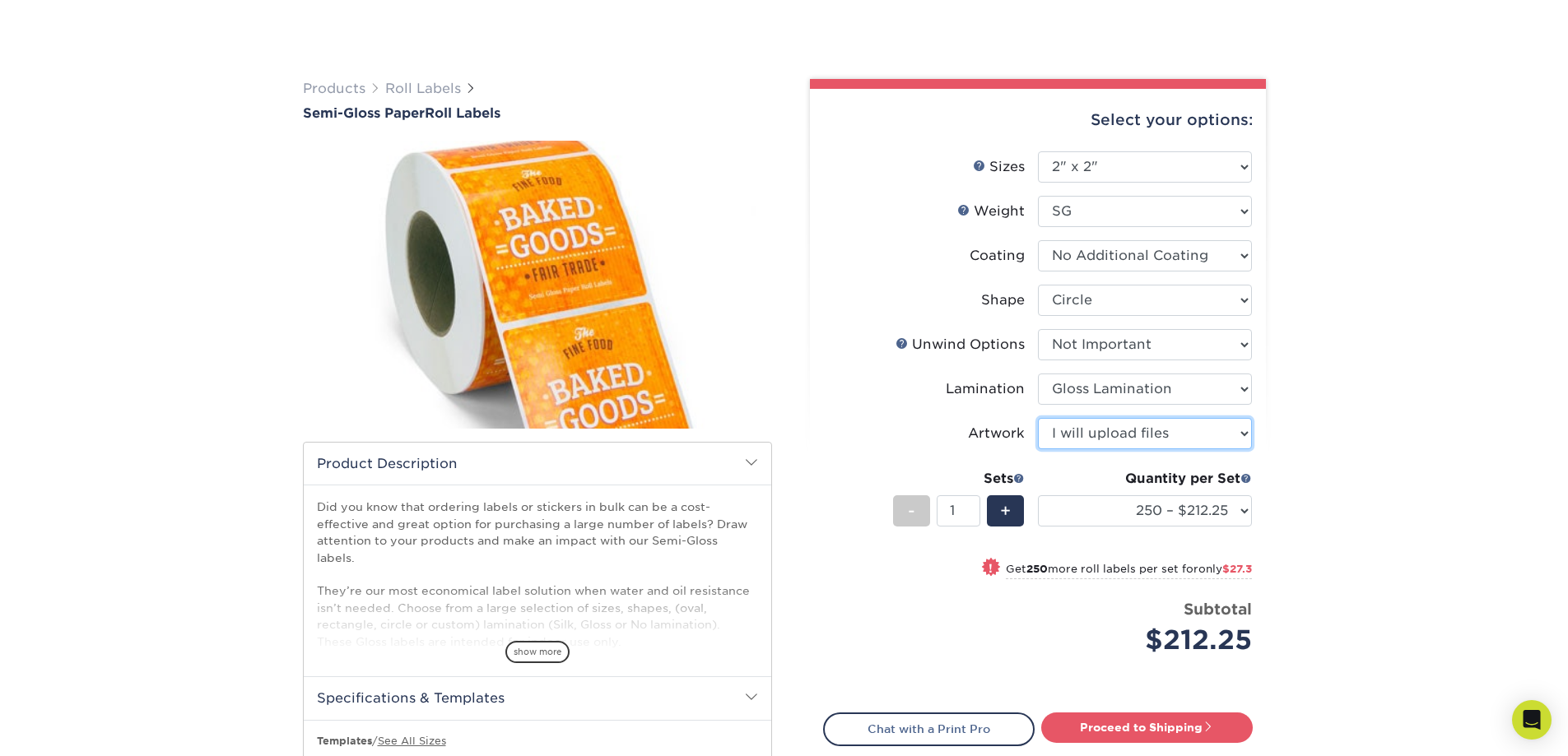
scroll to position [165, 0]
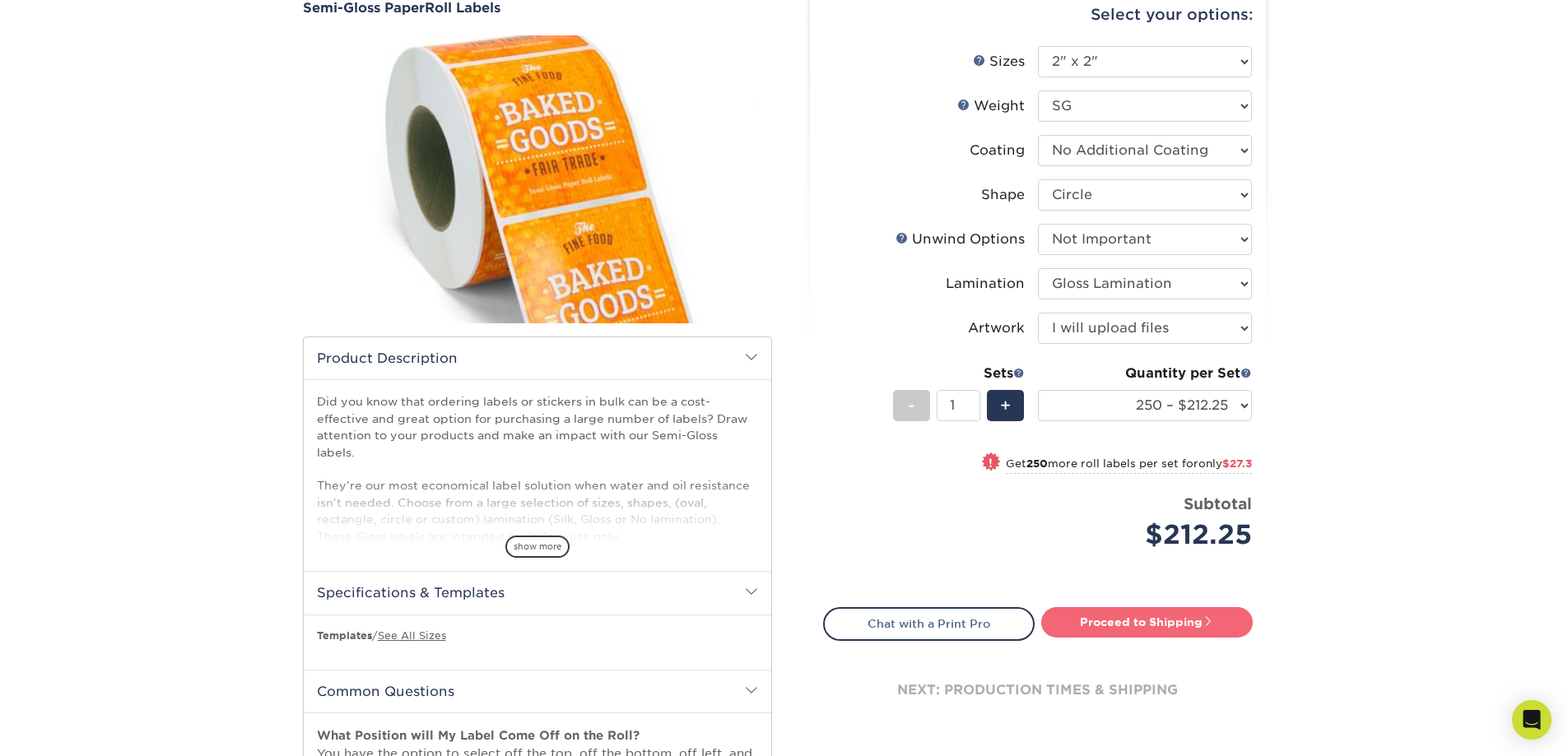
click at [1100, 617] on link "Proceed to Shipping" at bounding box center [1147, 622] width 211 height 30
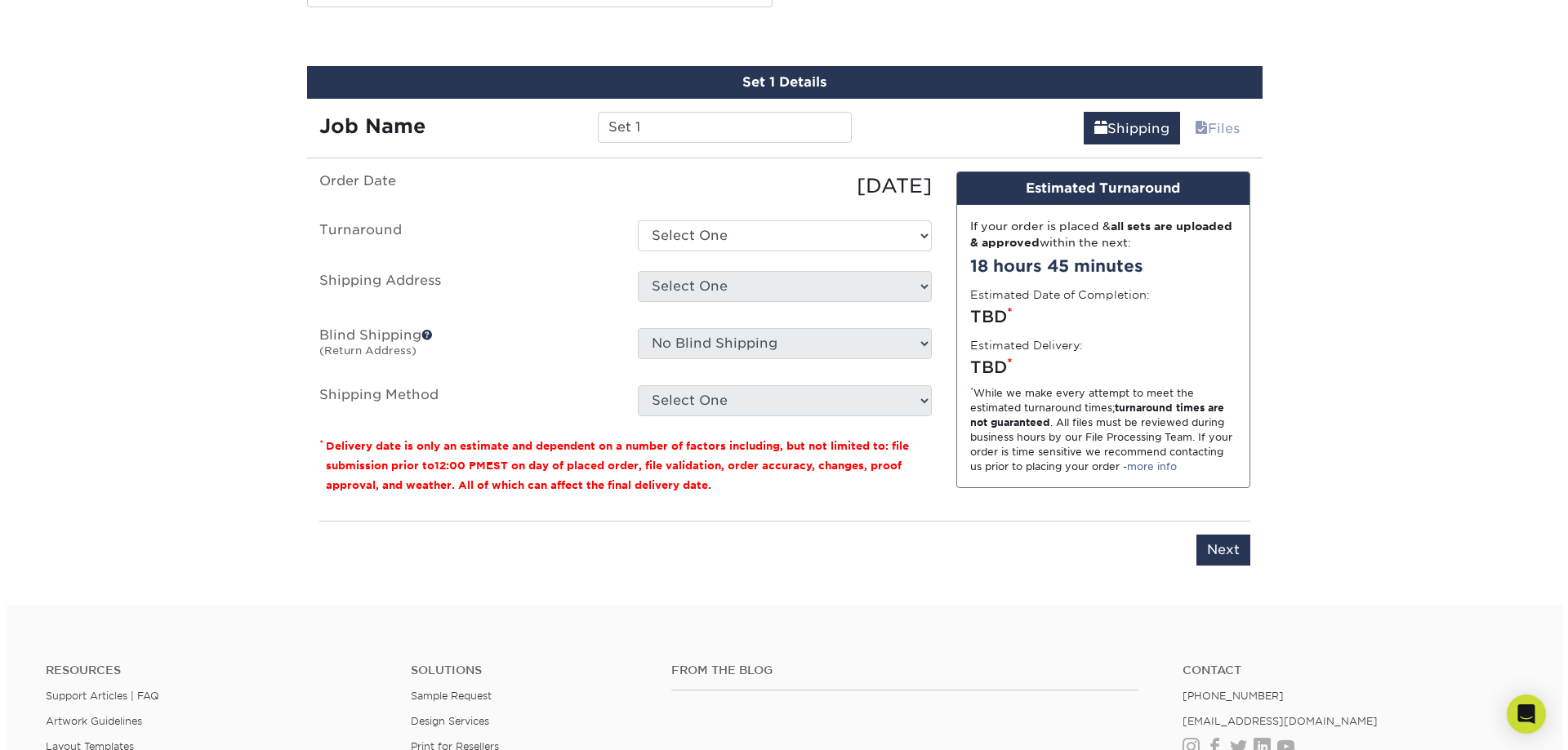
scroll to position [1448, 0]
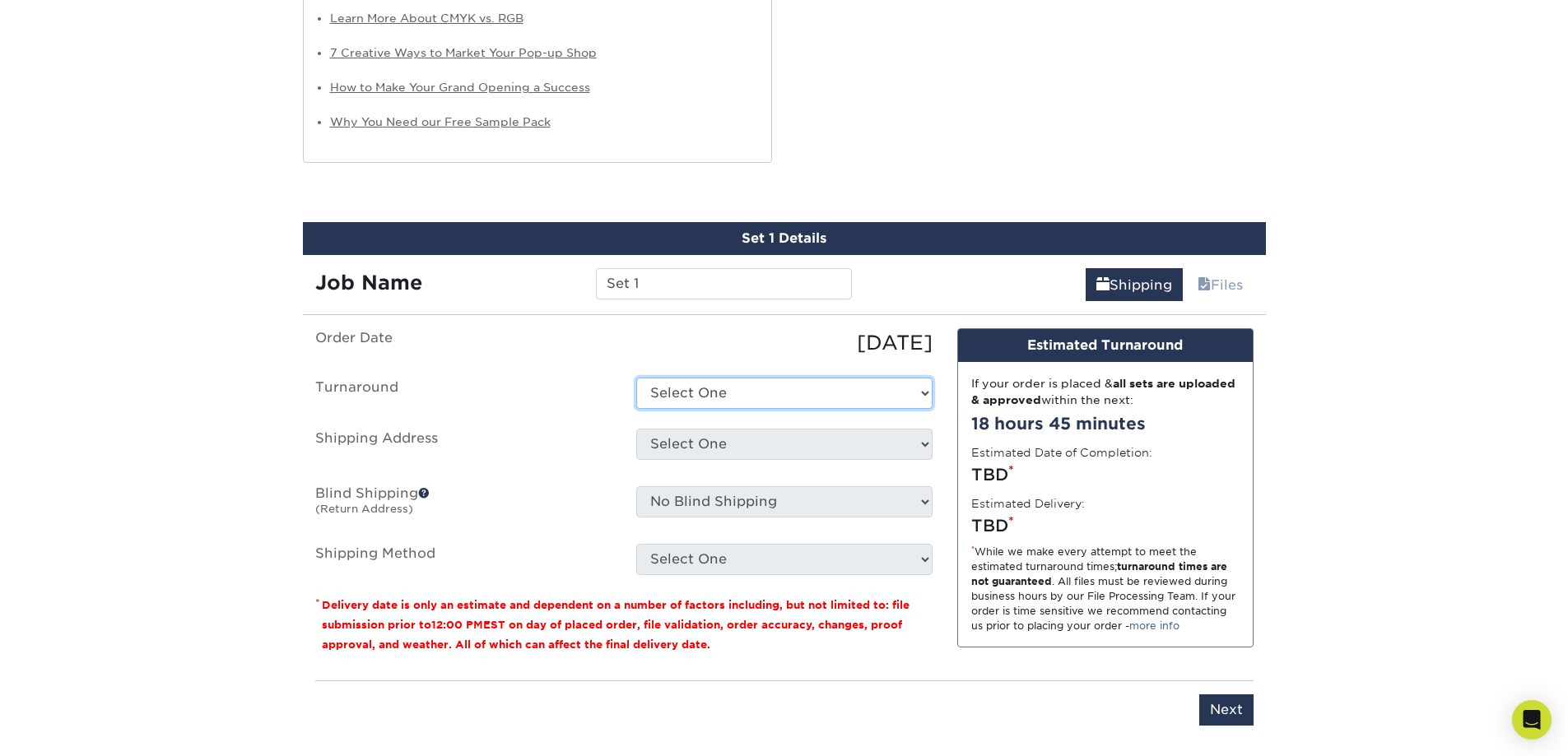
click at [924, 393] on select "Select One 2-4 Business Days Next Business Day (+$66.35)" at bounding box center [784, 393] width 296 height 32
select select "2cc5a7c6-aaac-4a7a-a8cf-06d8a8c7e286"
click at [636, 378] on select "Select One 2-4 Business Days Next Business Day (+$66.35)" at bounding box center [784, 393] width 296 height 32
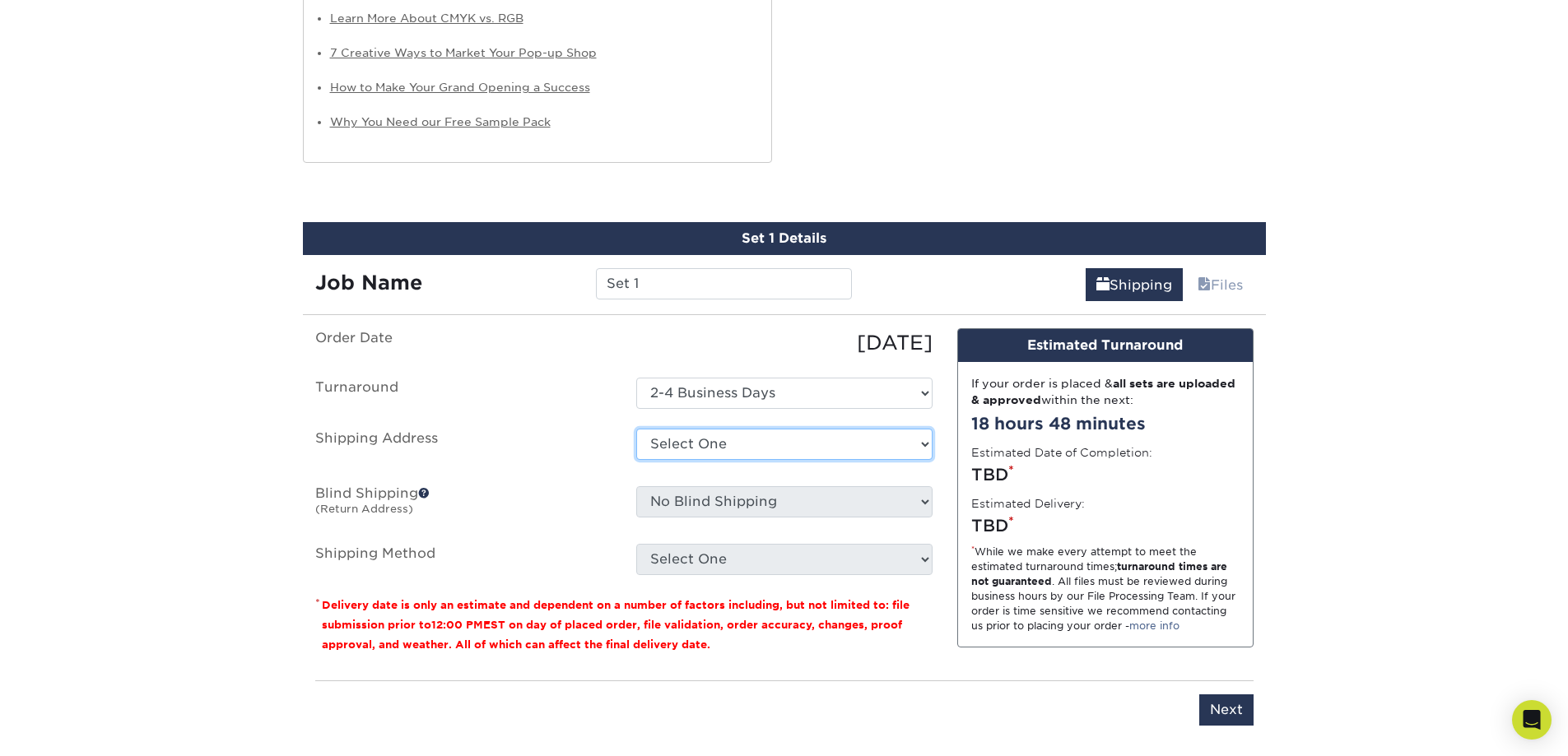
click at [922, 442] on select "Select One + Add New Address - Login" at bounding box center [784, 445] width 296 height 32
select select "newaddress"
click at [636, 429] on select "Select One + Add New Address - Login" at bounding box center [784, 445] width 296 height 32
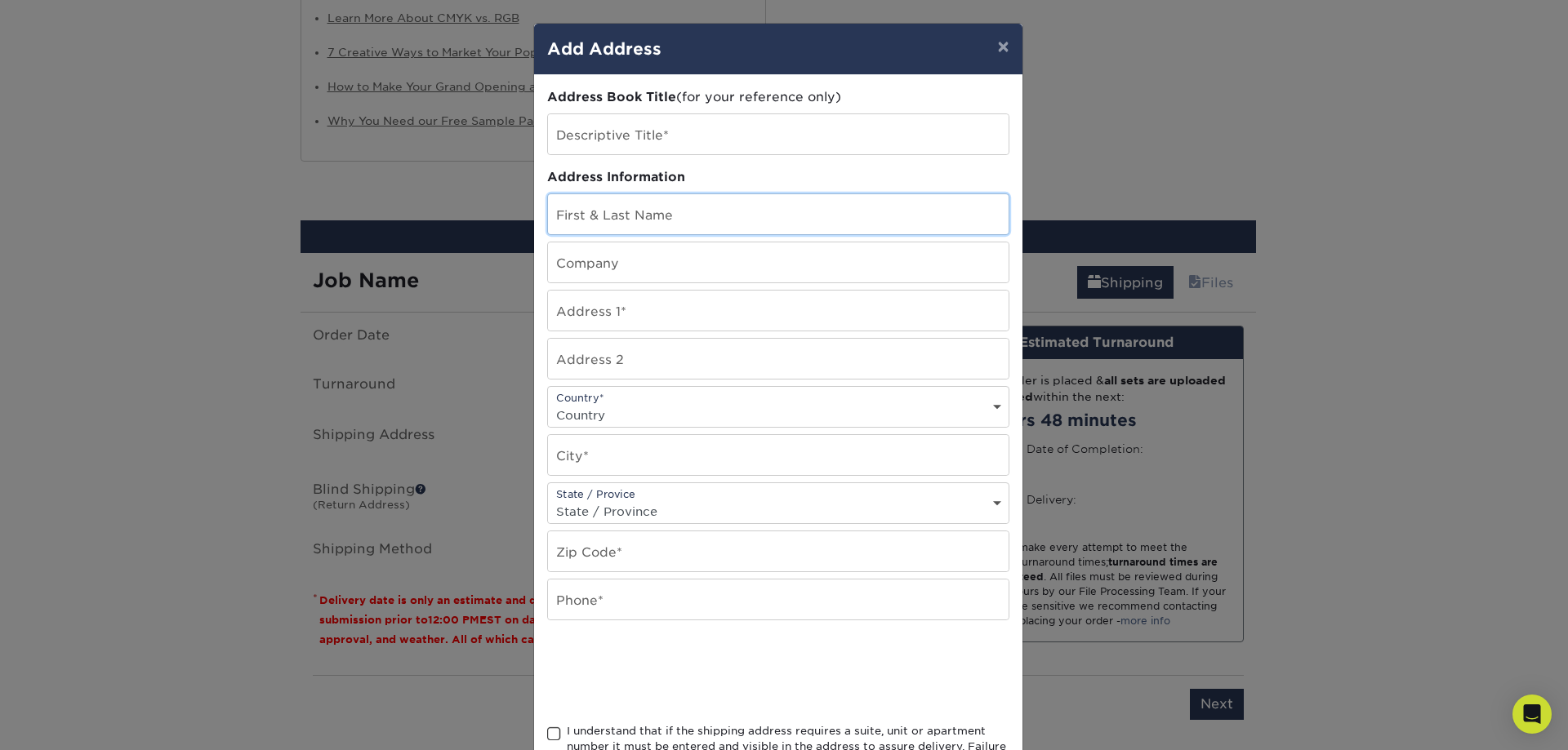
click at [626, 215] on input "text" at bounding box center [778, 215] width 461 height 40
type input "Lisa Good"
type input "231 Cedar Ave"
type input "Hershey"
type input "17033"
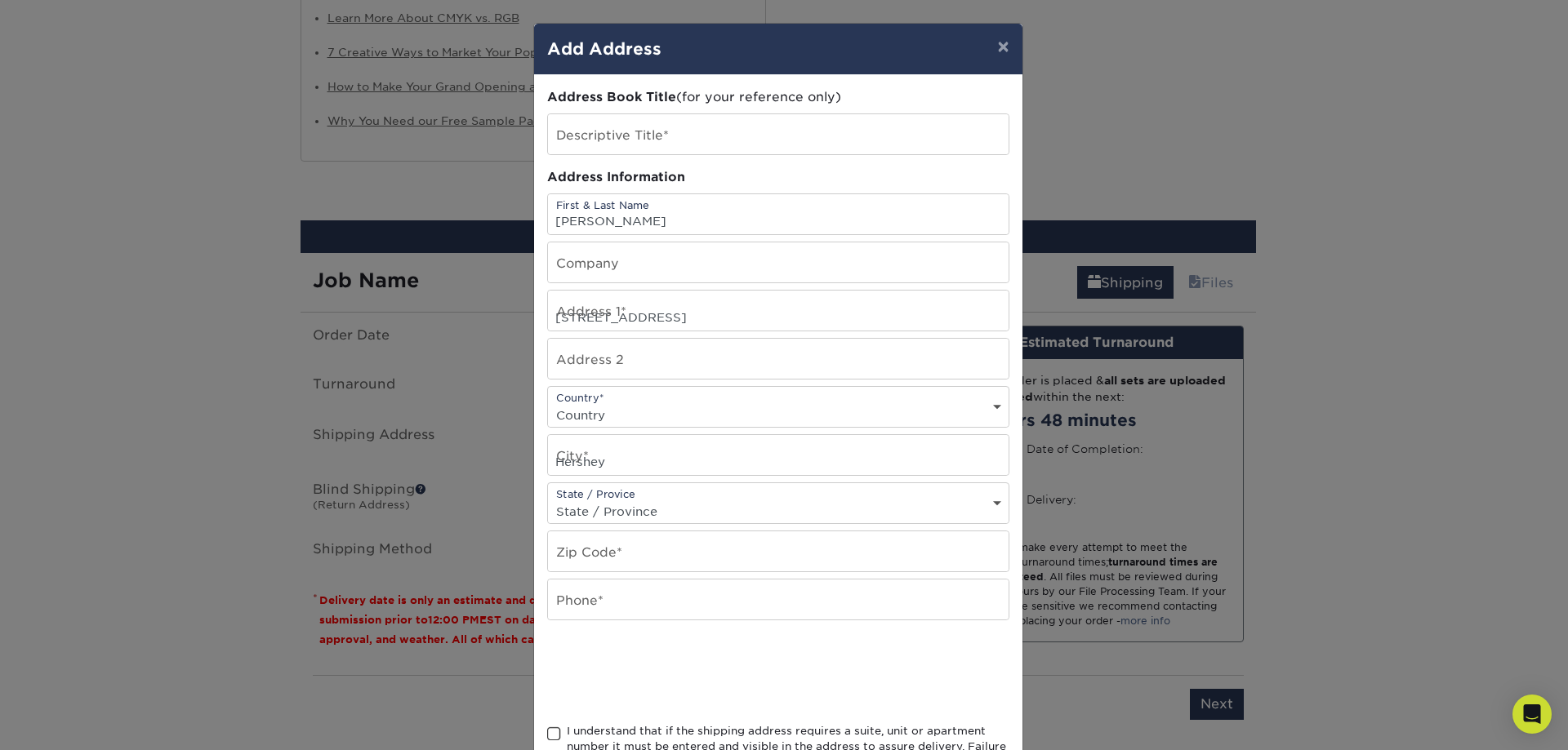
type input "7175990814"
click at [991, 500] on select "State / Province Alabama Alaska Arizona Arkansas California Colorado Connecticu…" at bounding box center [778, 511] width 461 height 23
select select "PA"
click at [548, 500] on select "State / Province Alabama Alaska Arizona Arkansas California Colorado Connecticu…" at bounding box center [778, 511] width 461 height 23
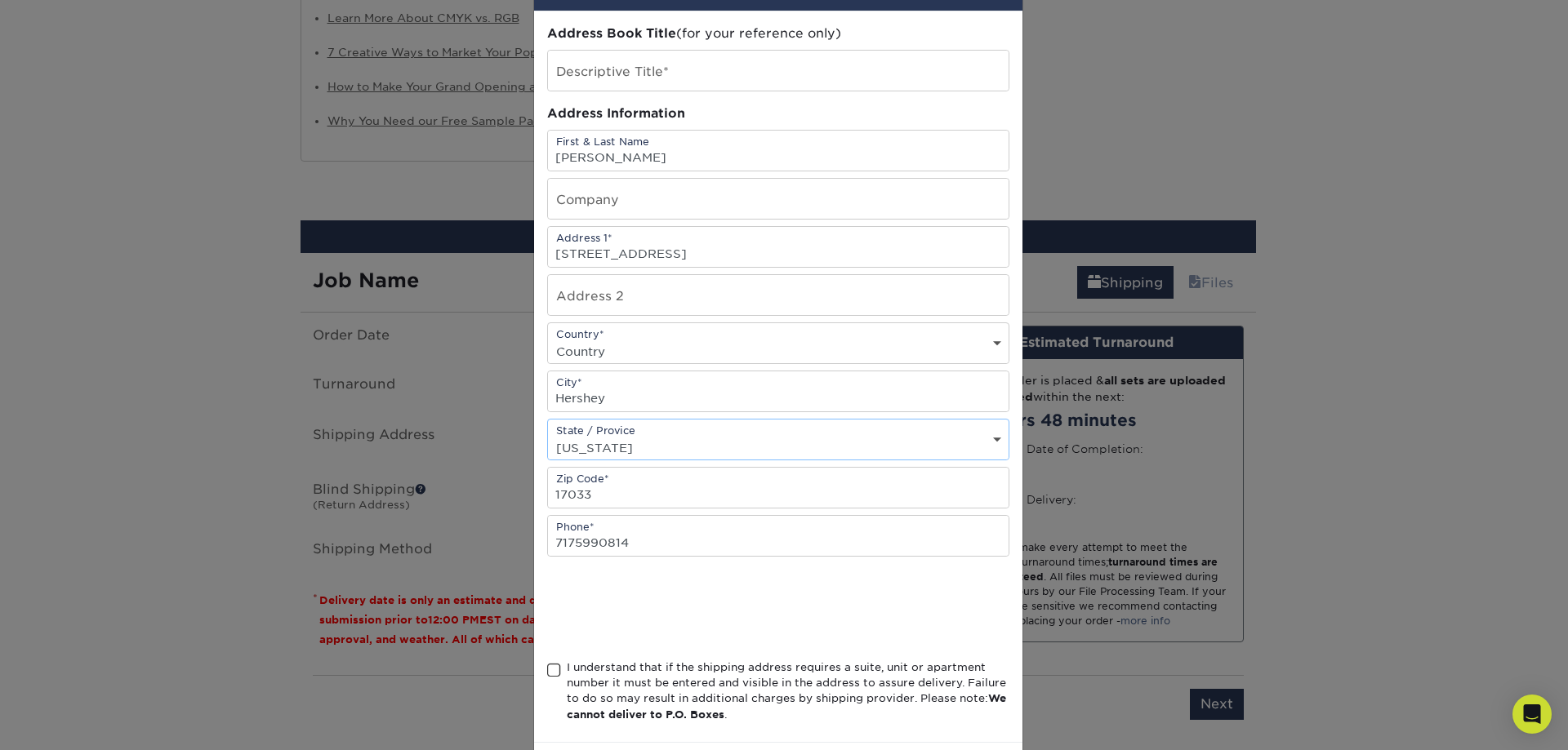
scroll to position [137, 0]
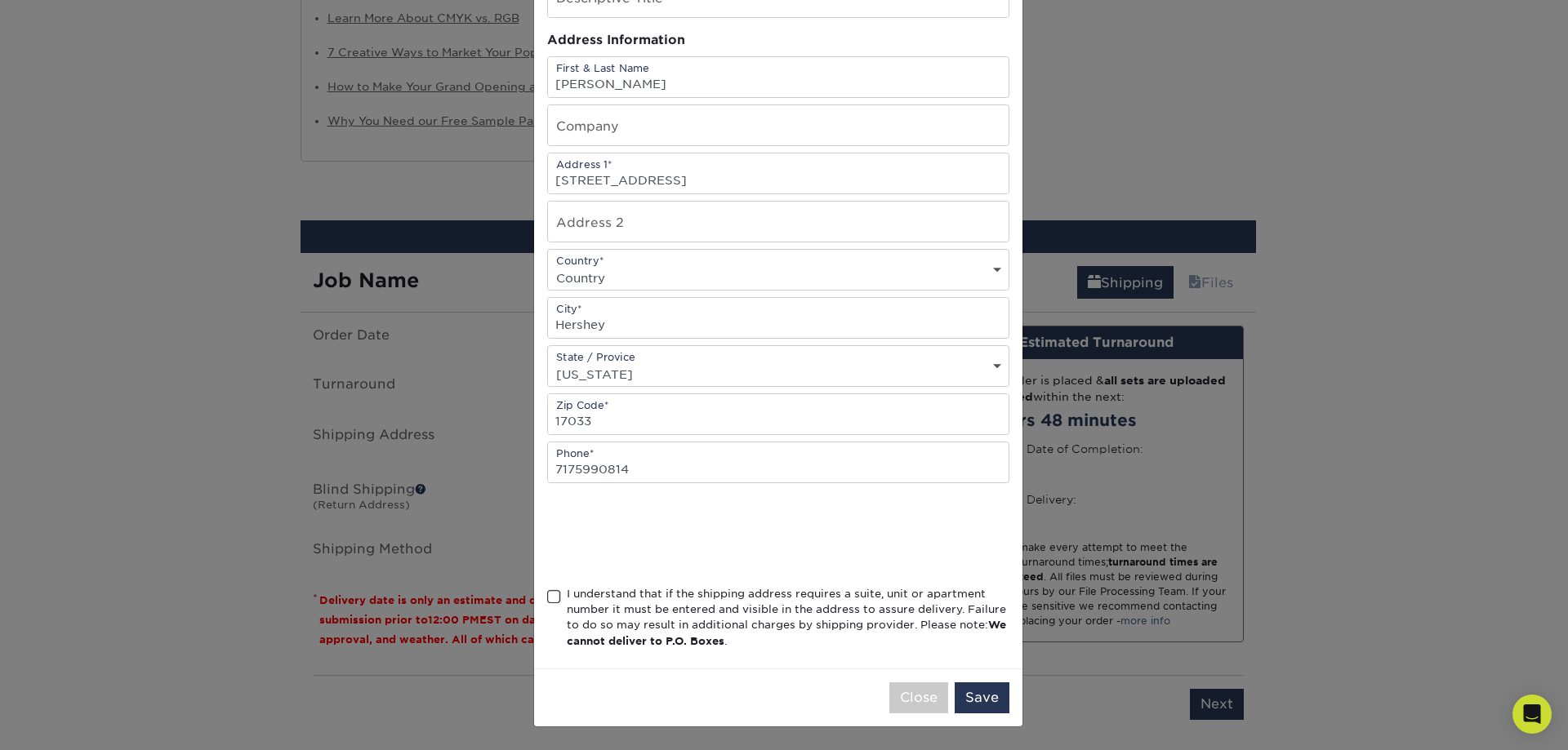
click at [548, 601] on span at bounding box center [555, 597] width 14 height 16
click at [0, 0] on input "I understand that if the shipping address requires a suite, unit or apartment n…" at bounding box center [0, 0] width 0 height 0
click at [985, 700] on button "Save" at bounding box center [981, 698] width 55 height 31
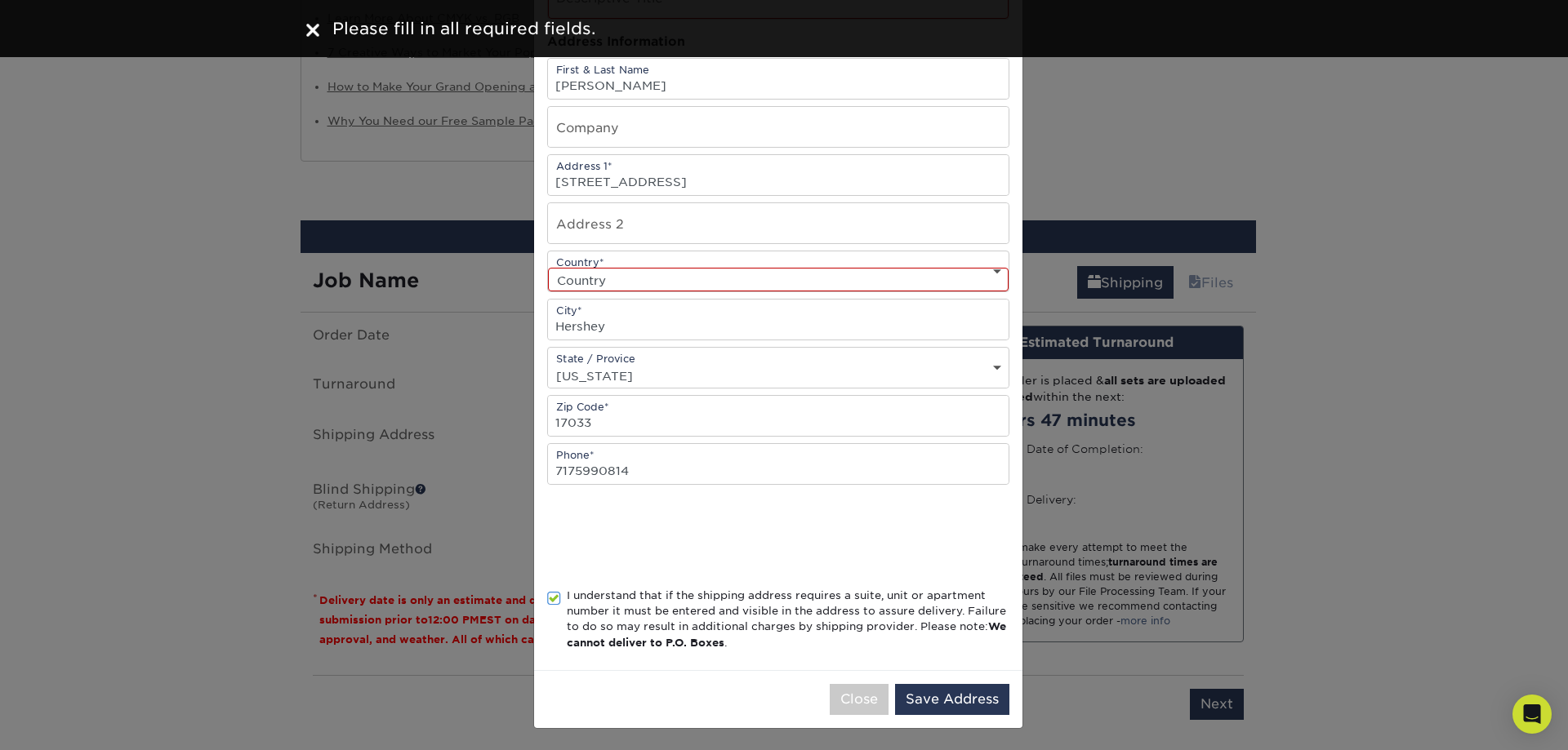
click at [670, 259] on div "Country* Country United States Canada ----------------------------- Afghanistan…" at bounding box center [779, 271] width 462 height 42
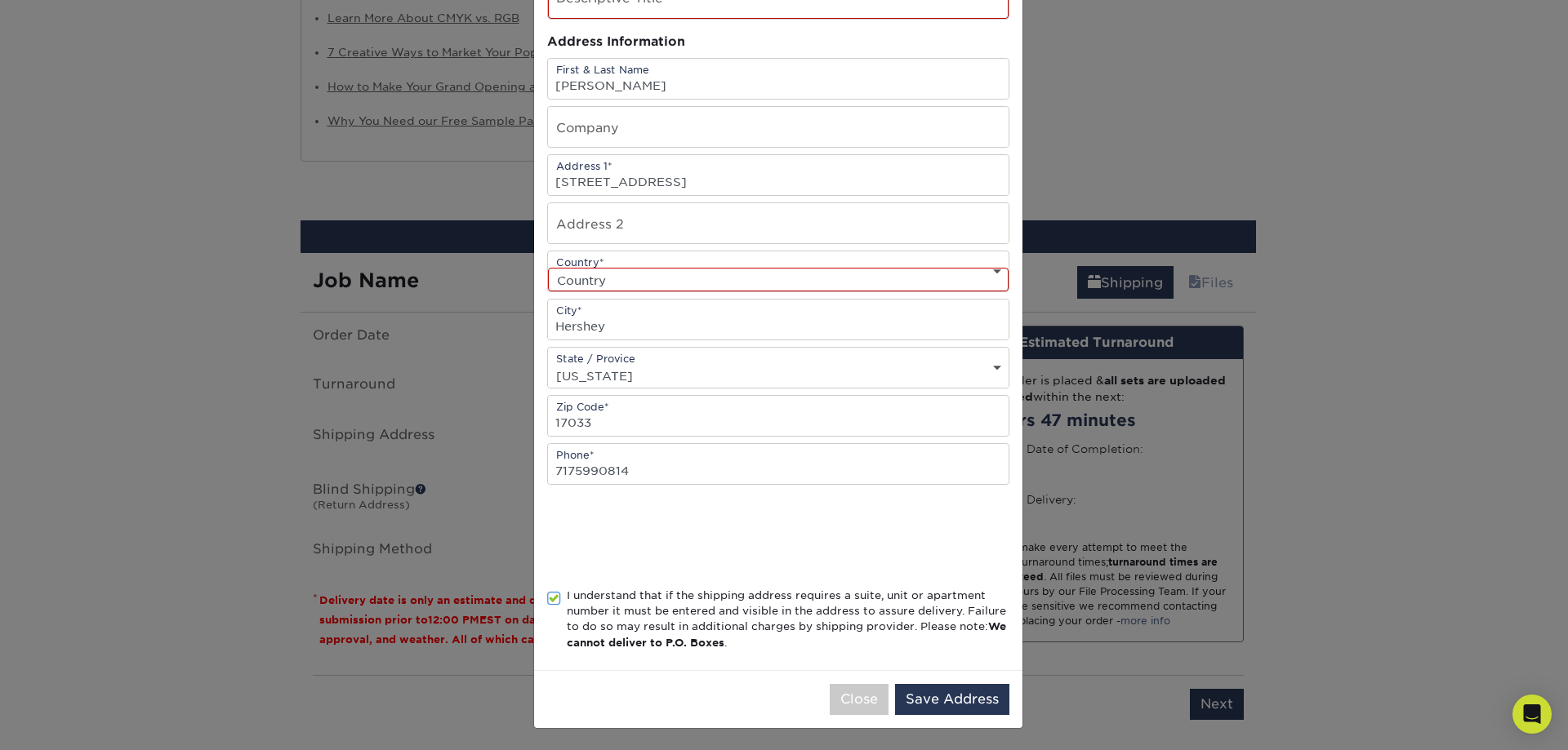
click at [991, 269] on select "Country United States Canada ----------------------------- Afghanistan Albania …" at bounding box center [778, 279] width 461 height 23
select select "US"
click at [548, 268] on select "Country United States Canada ----------------------------- Afghanistan Albania …" at bounding box center [778, 279] width 461 height 23
click at [932, 693] on button "Save Address" at bounding box center [953, 700] width 115 height 31
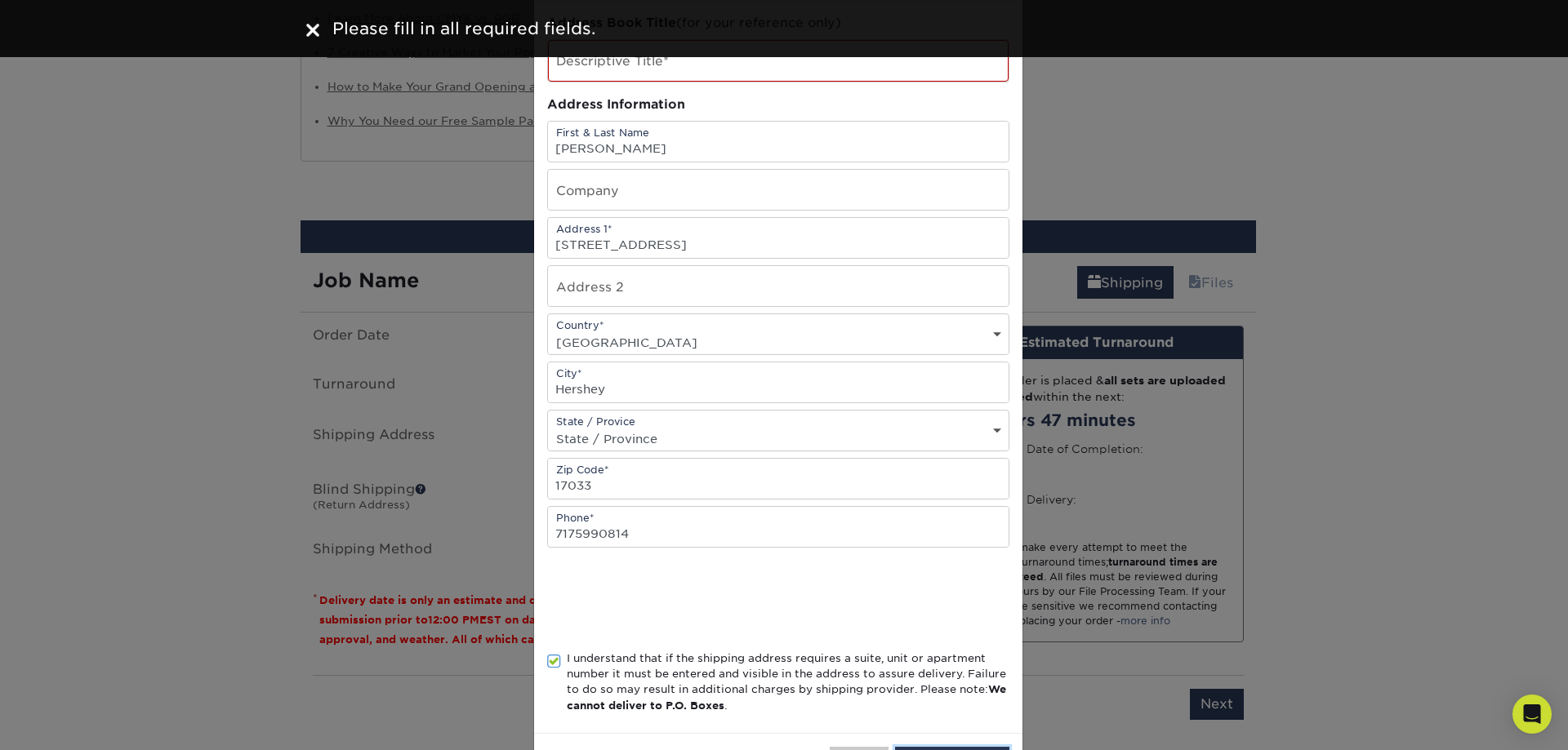
scroll to position [0, 0]
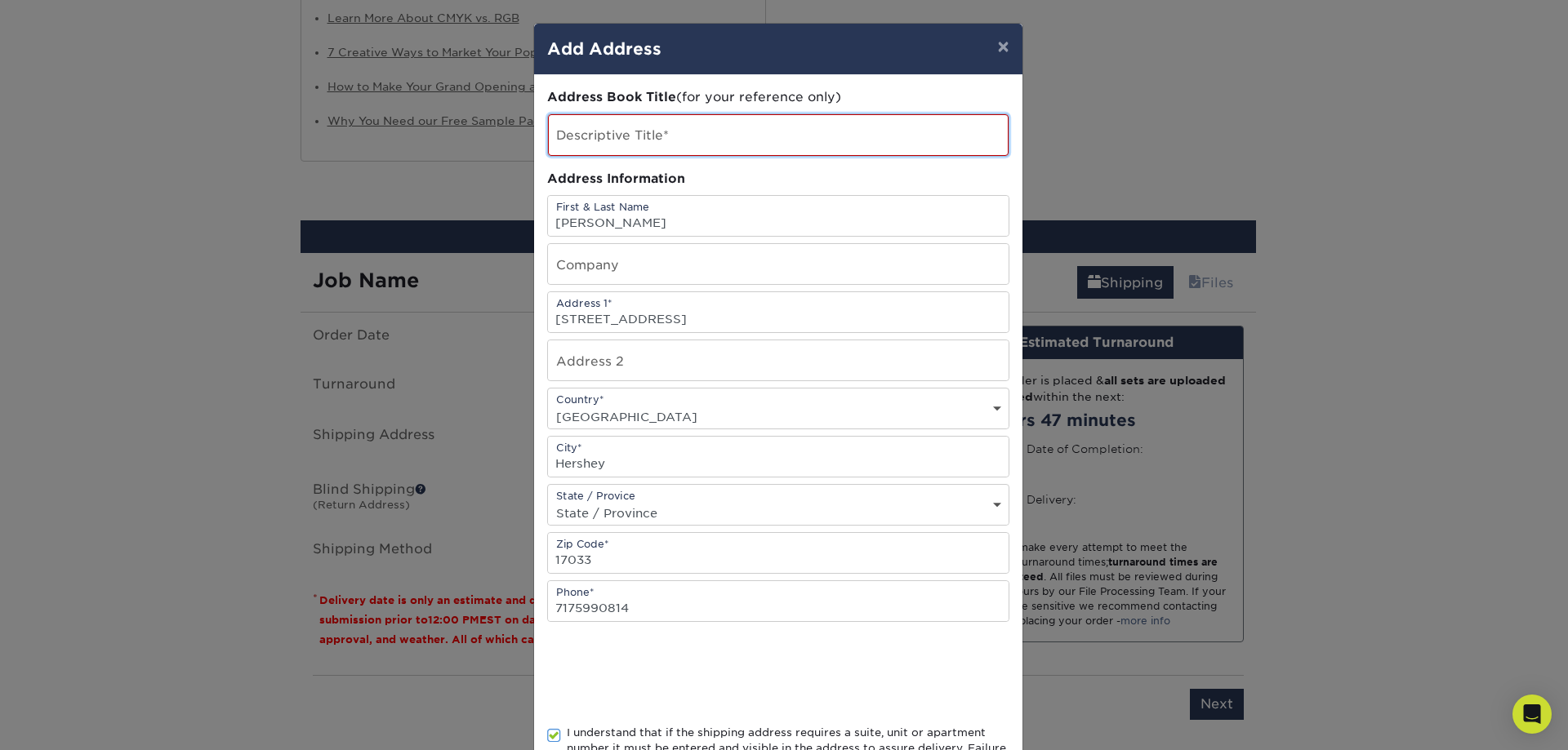
click at [675, 136] on input "text" at bounding box center [778, 136] width 461 height 42
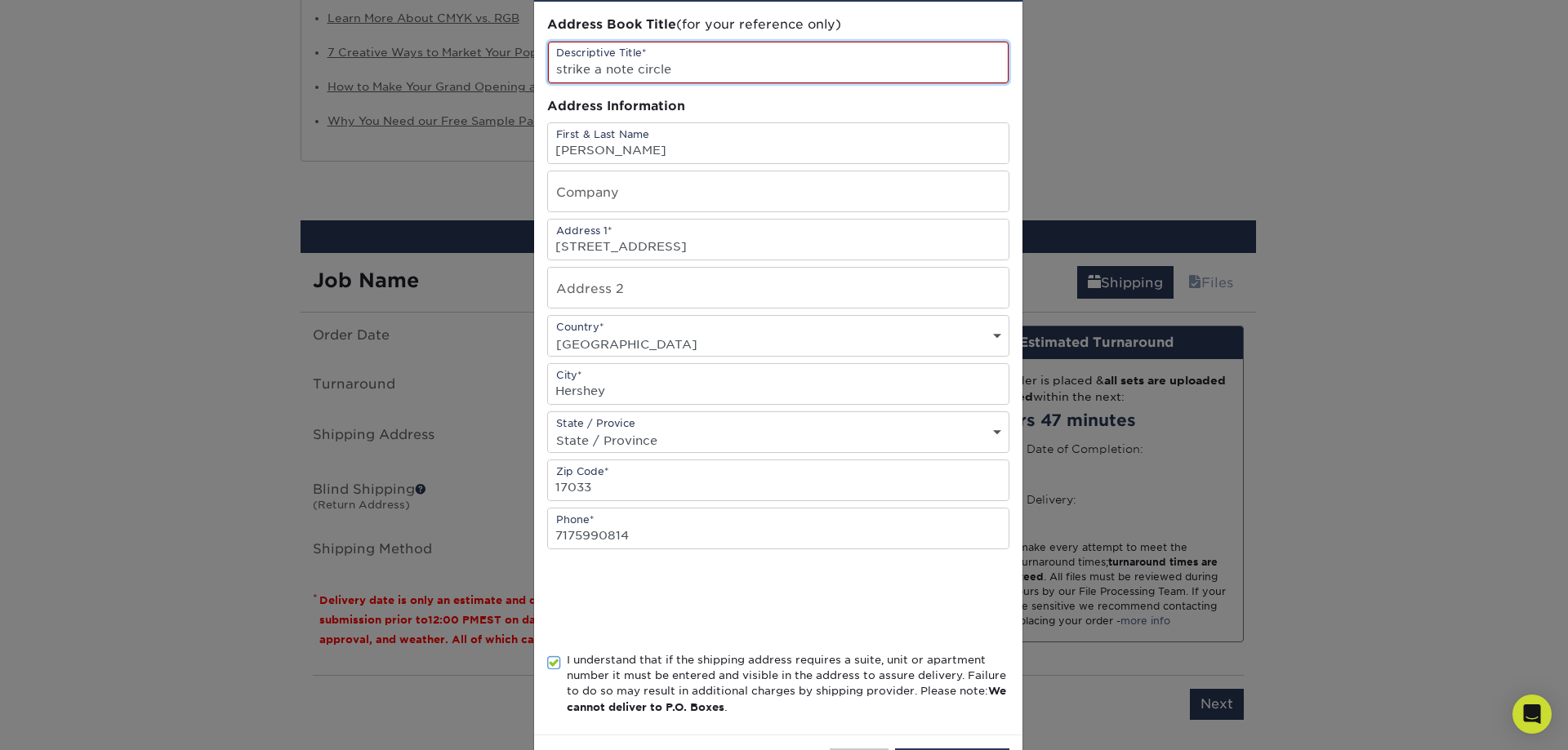
scroll to position [139, 0]
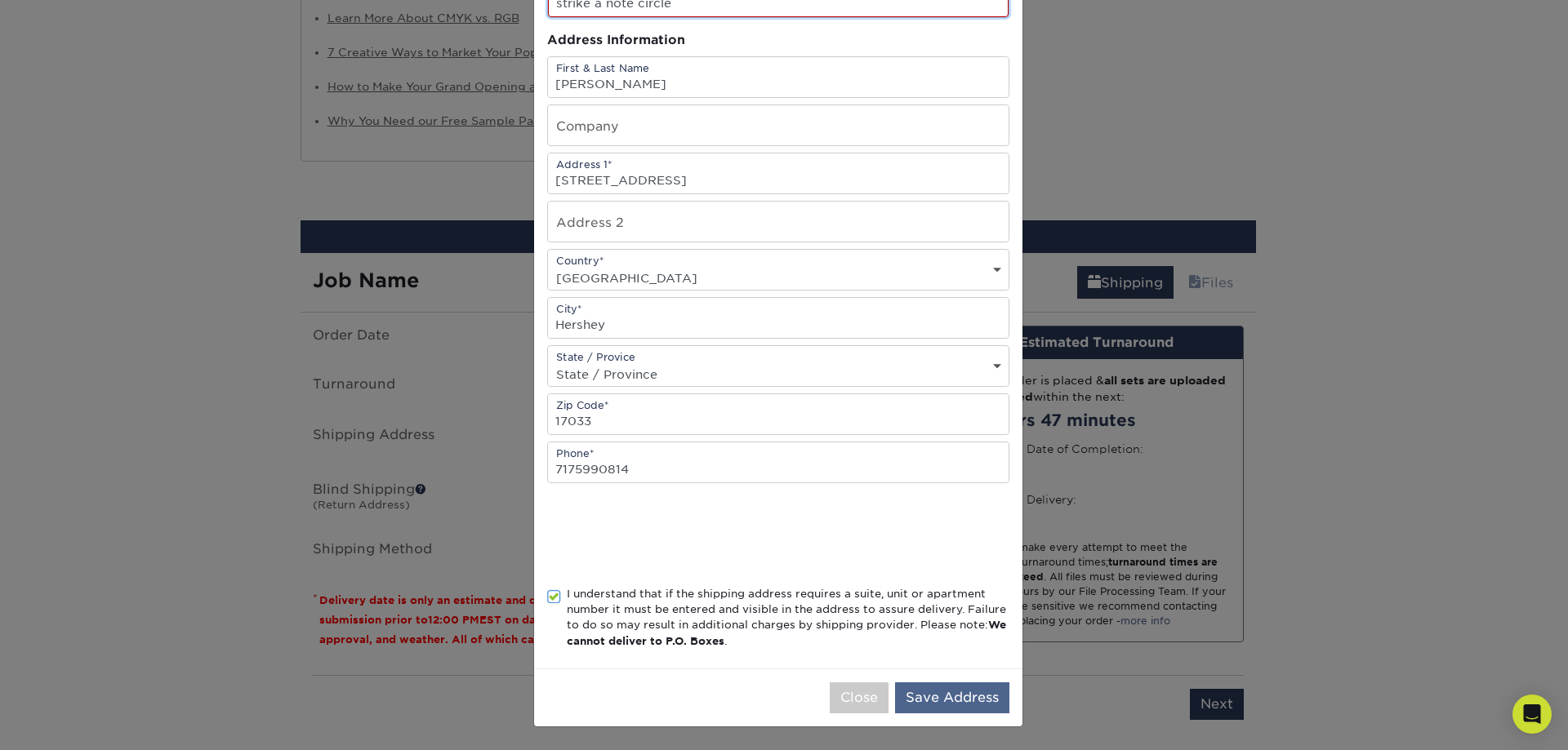
type input "strike a note circle"
click at [939, 699] on button "Save Address" at bounding box center [953, 698] width 115 height 31
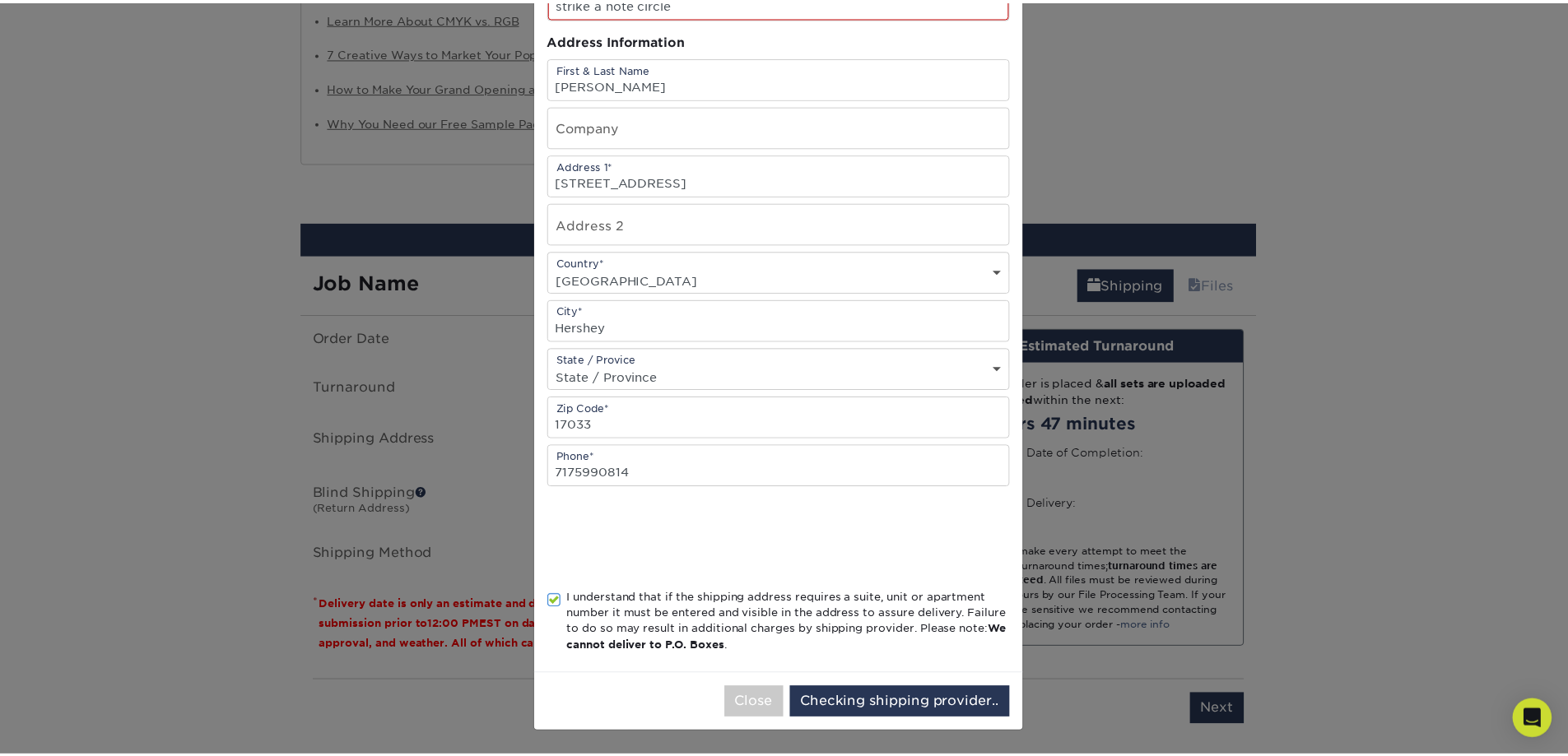
scroll to position [0, 0]
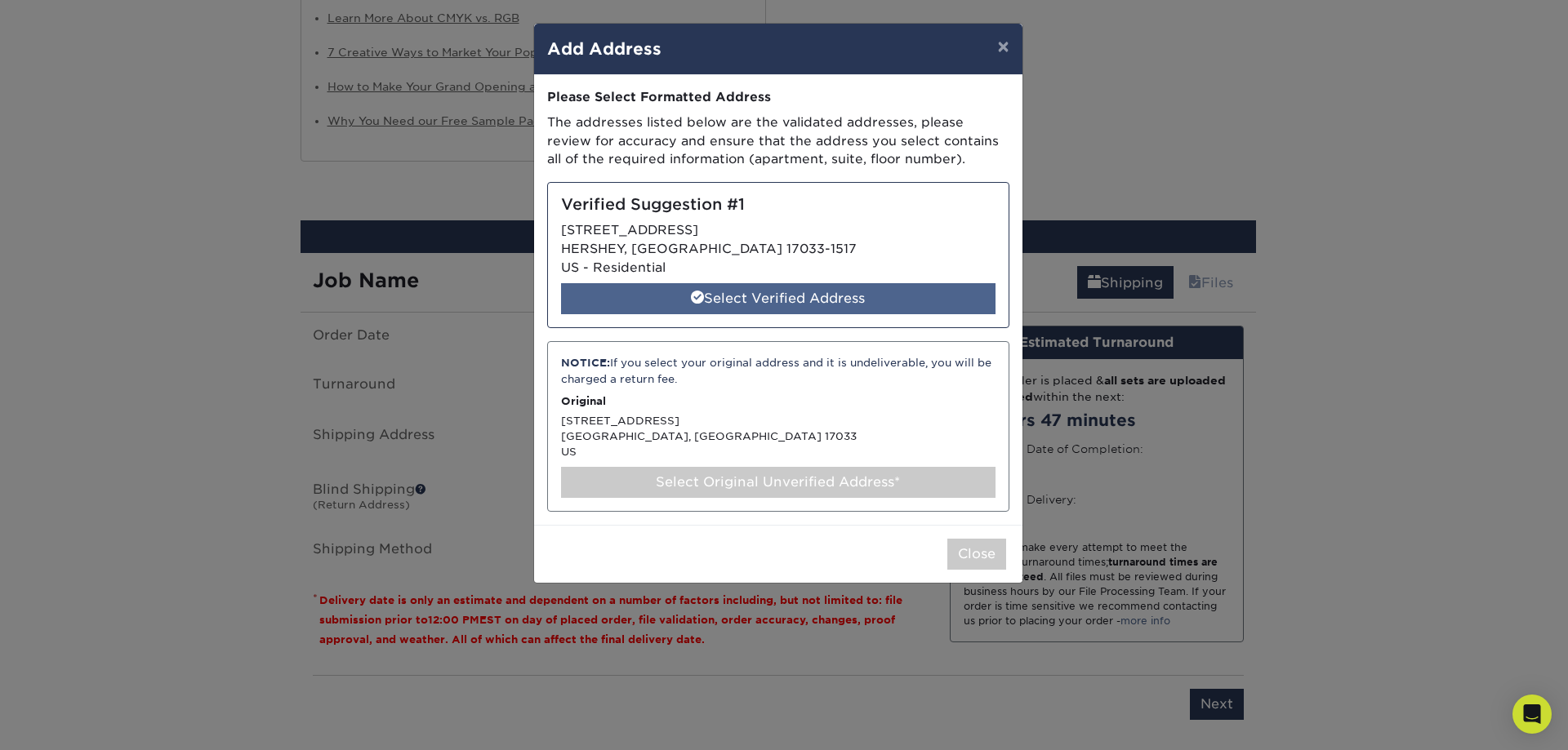
click at [804, 298] on div "Select Verified Address" at bounding box center [778, 299] width 435 height 31
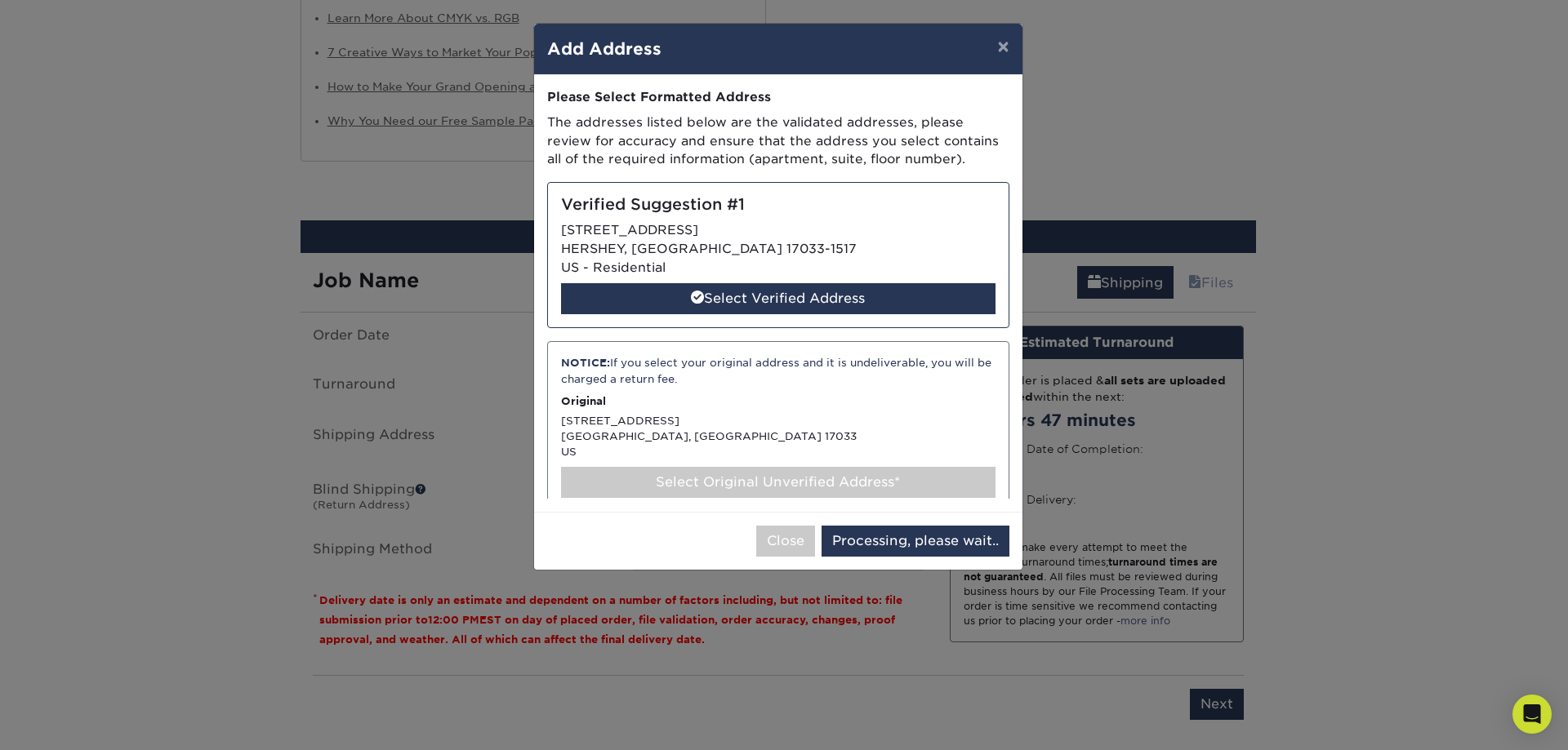
select select "285049"
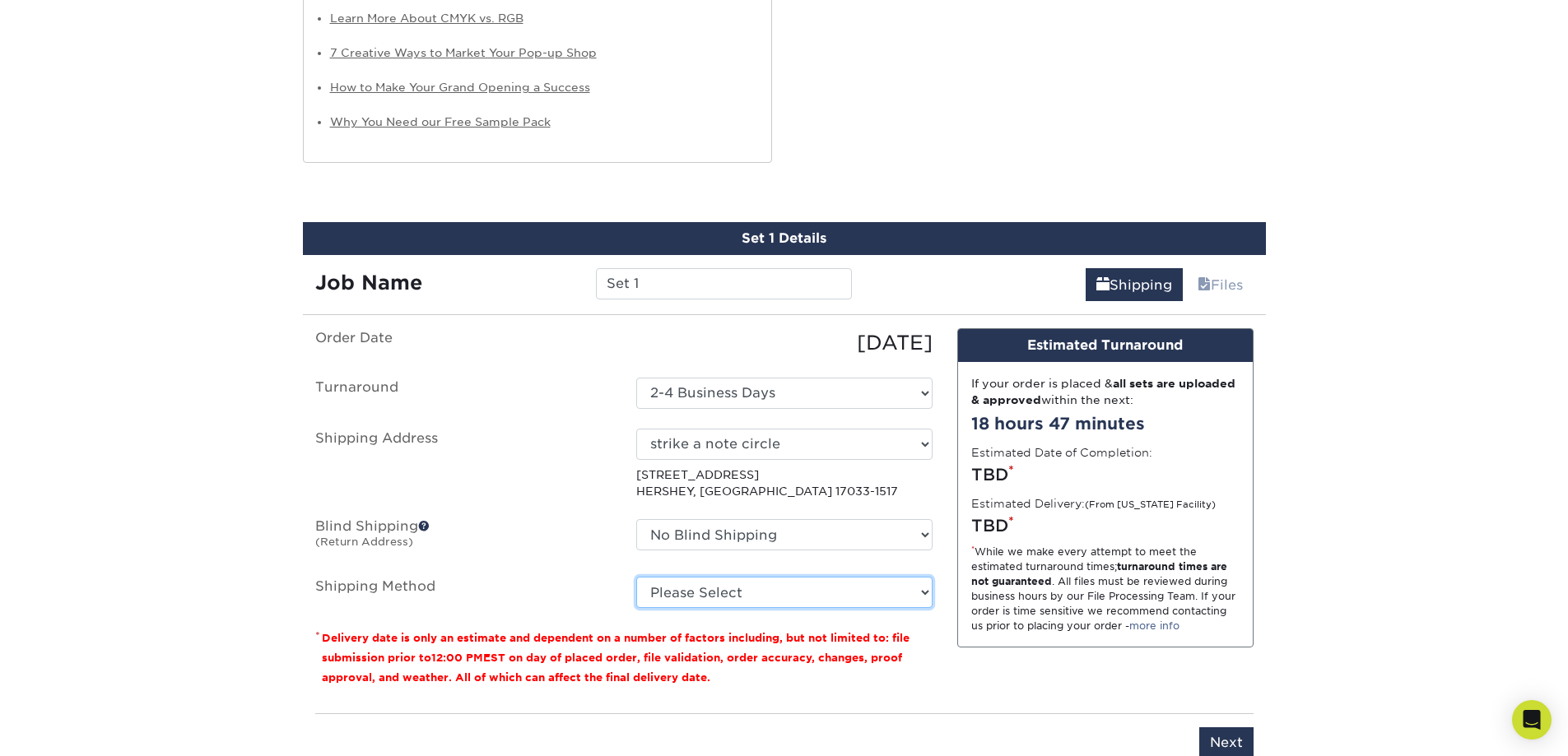
click at [927, 590] on select "Please Select Ground Shipping (+$25.02) 3 Day Shipping Service (+$35.41) 2 Day …" at bounding box center [784, 593] width 296 height 32
select select "03"
click at [636, 577] on select "Please Select Ground Shipping (+$25.02) 3 Day Shipping Service (+$35.41) 2 Day …" at bounding box center [784, 593] width 296 height 32
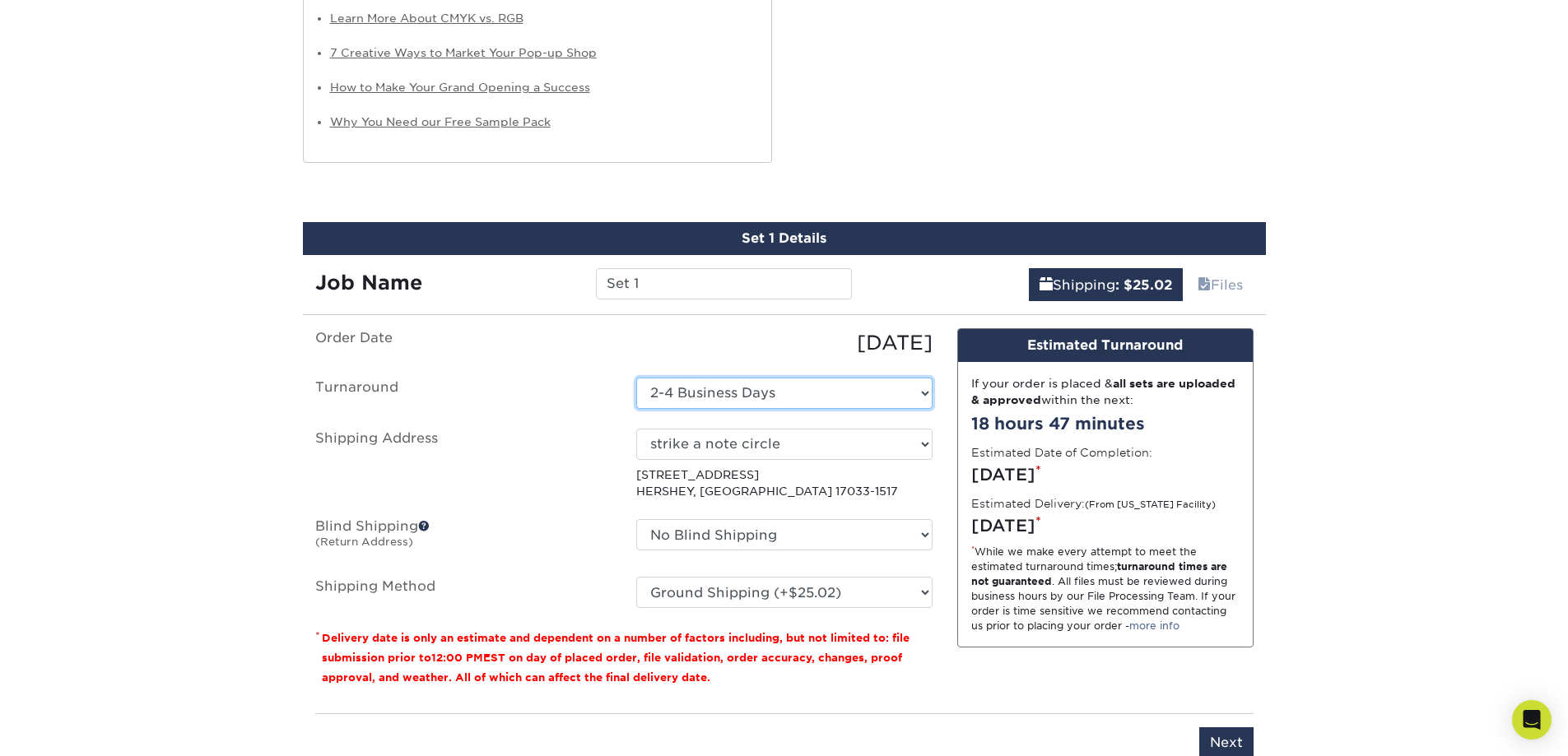
click at [923, 389] on select "Select One 2-4 Business Days Next Business Day (+$66.35)" at bounding box center [784, 393] width 296 height 32
click at [636, 378] on select "Select One 2-4 Business Days Next Business Day (+$66.35)" at bounding box center [784, 393] width 296 height 32
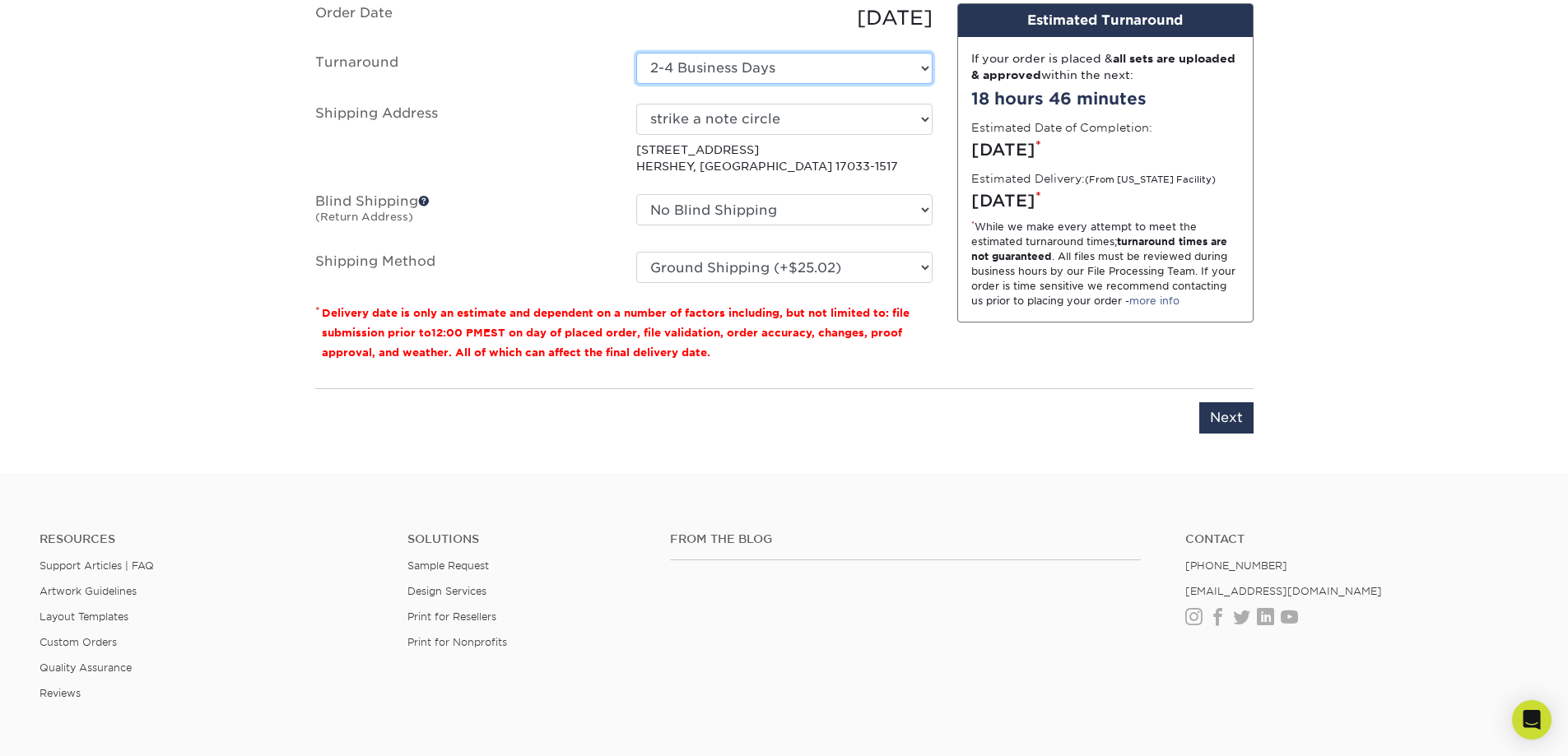
scroll to position [1789, 0]
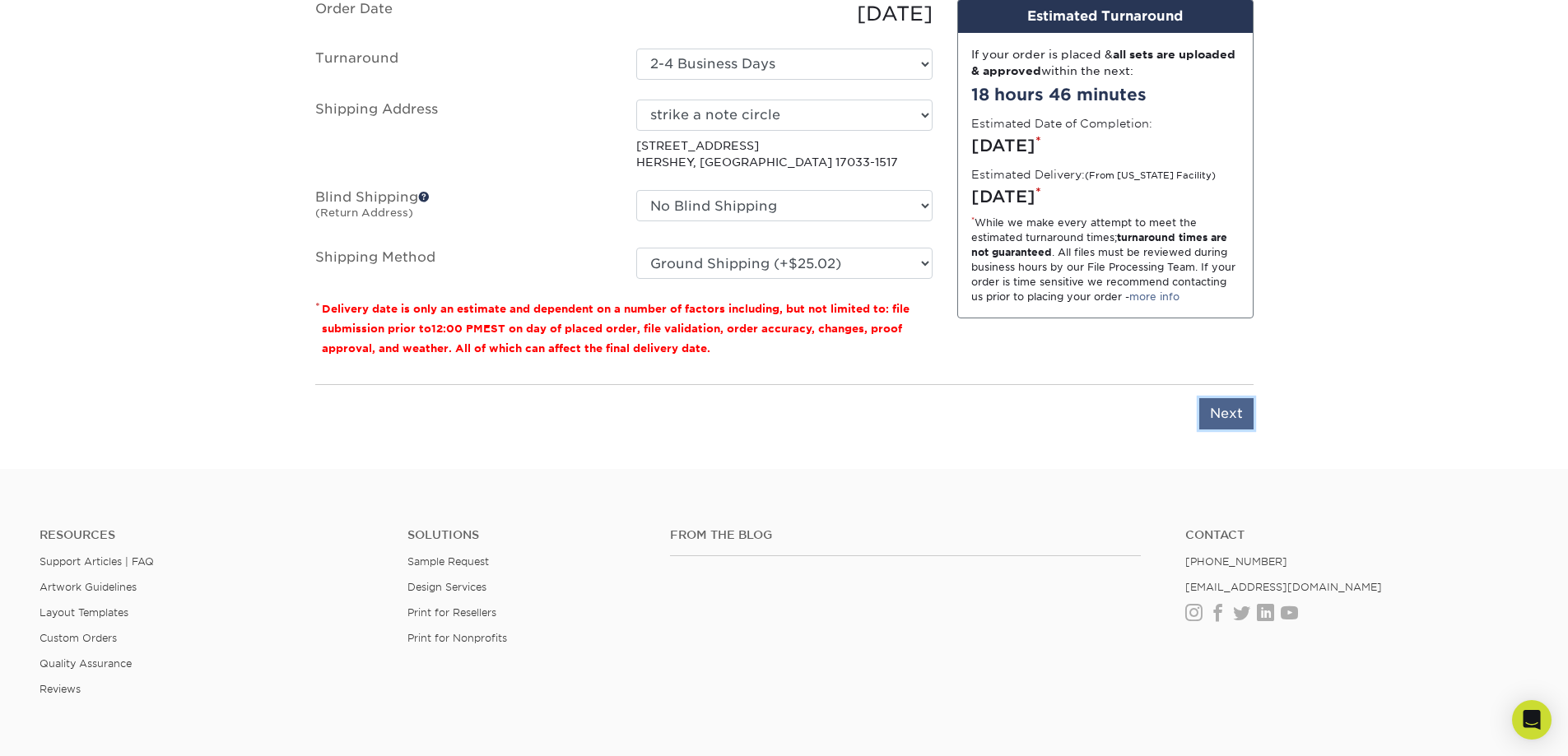
click at [1218, 406] on input "Next" at bounding box center [1226, 414] width 54 height 32
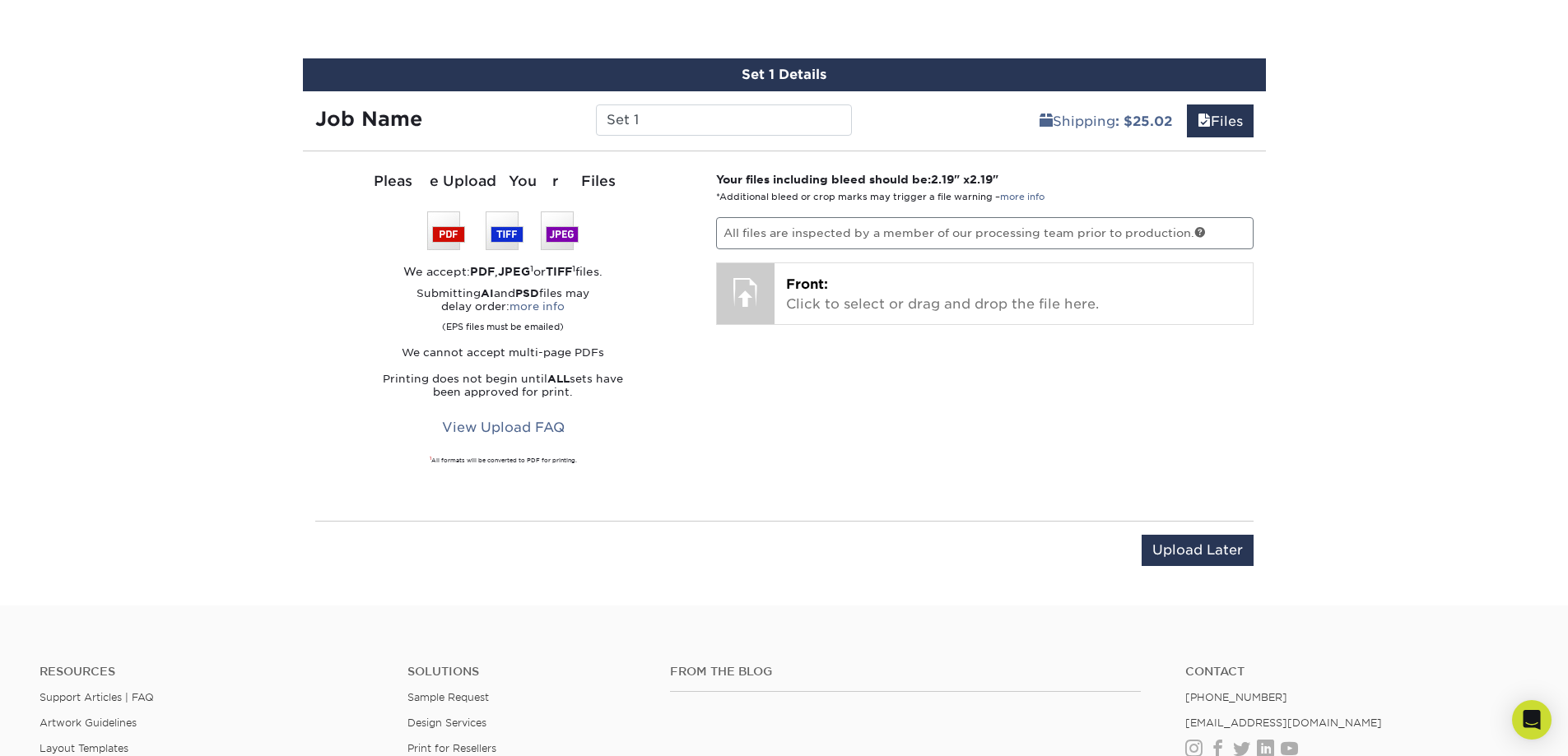
scroll to position [1624, 0]
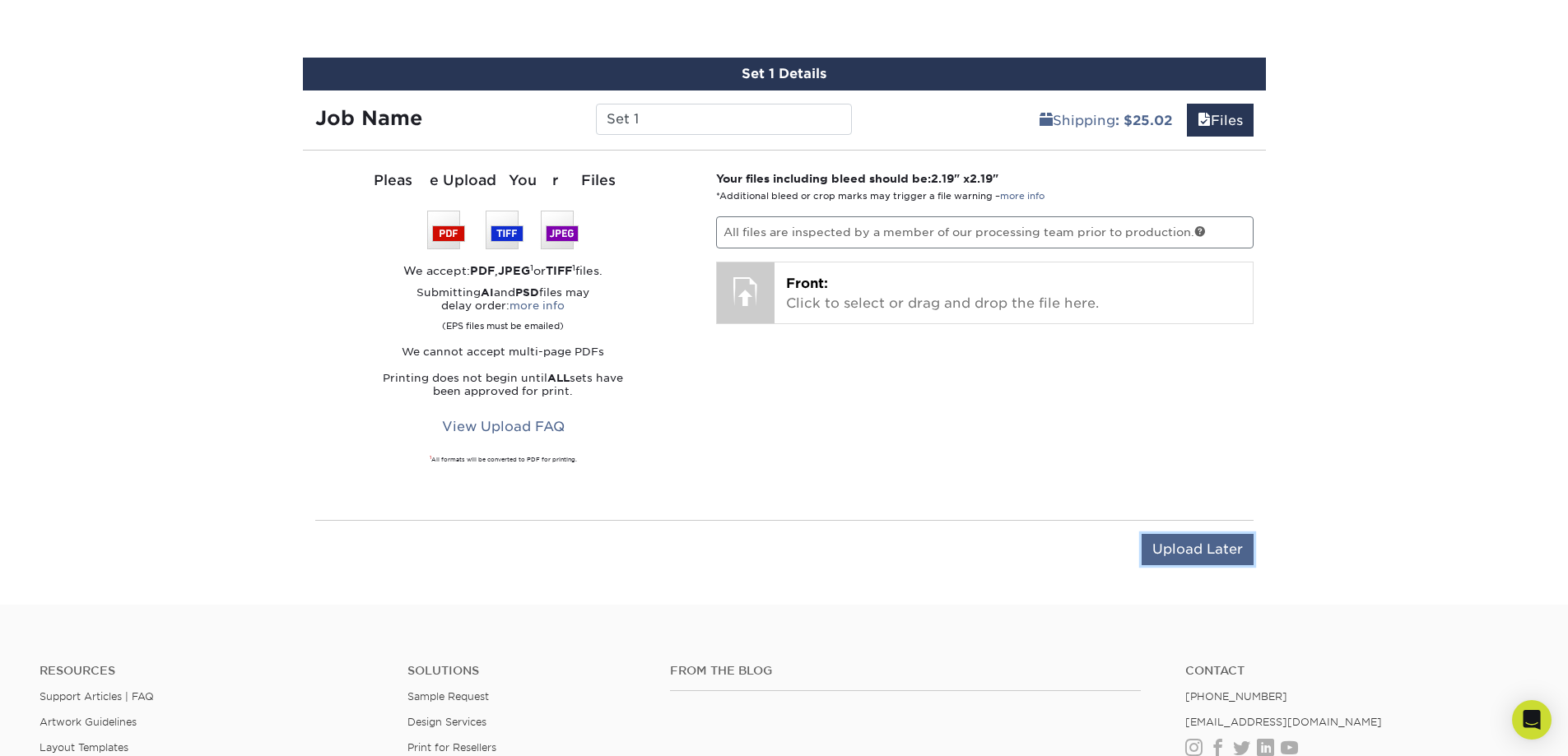
click at [1198, 544] on input "Upload Later" at bounding box center [1197, 550] width 112 height 32
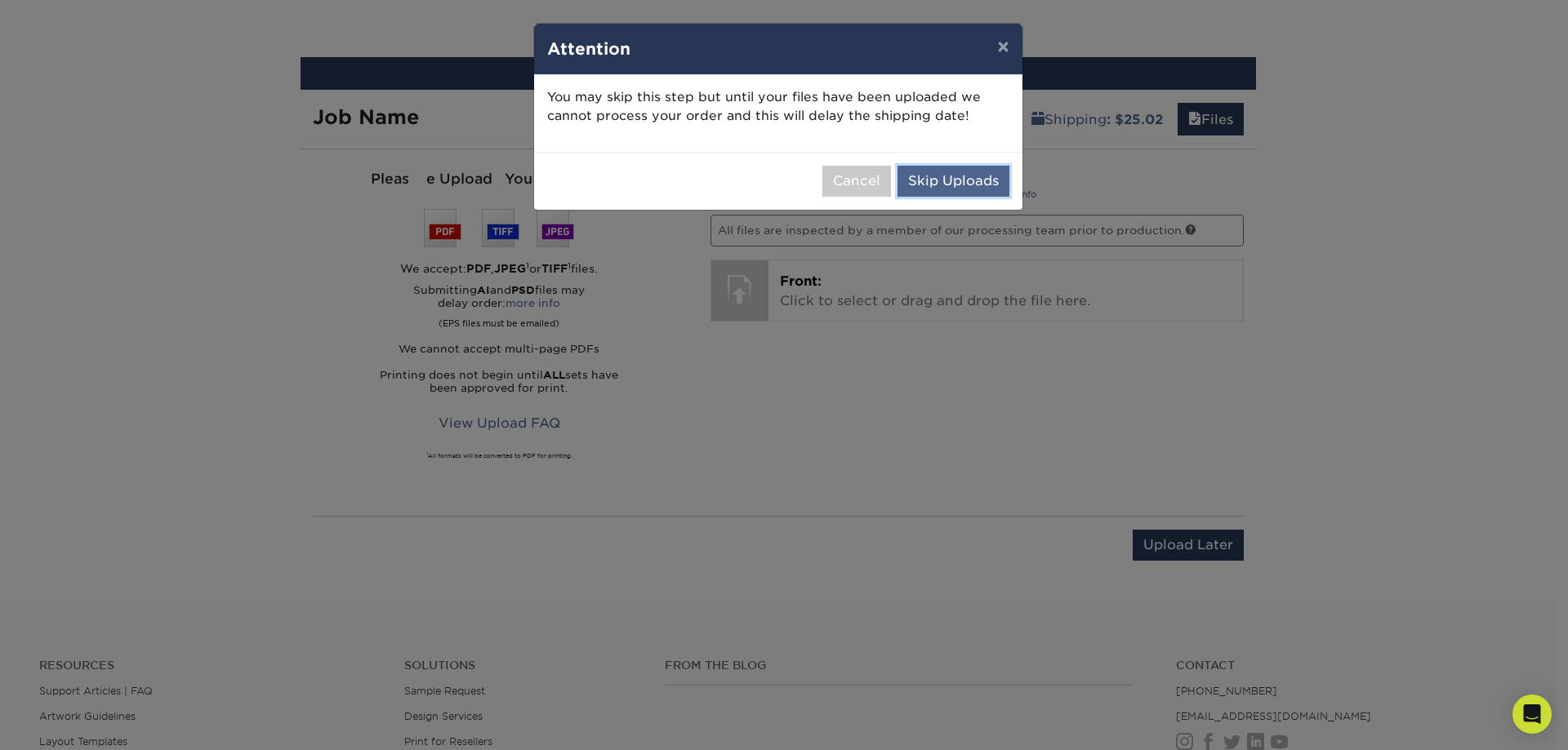
click at [965, 179] on button "Skip Uploads" at bounding box center [953, 182] width 112 height 31
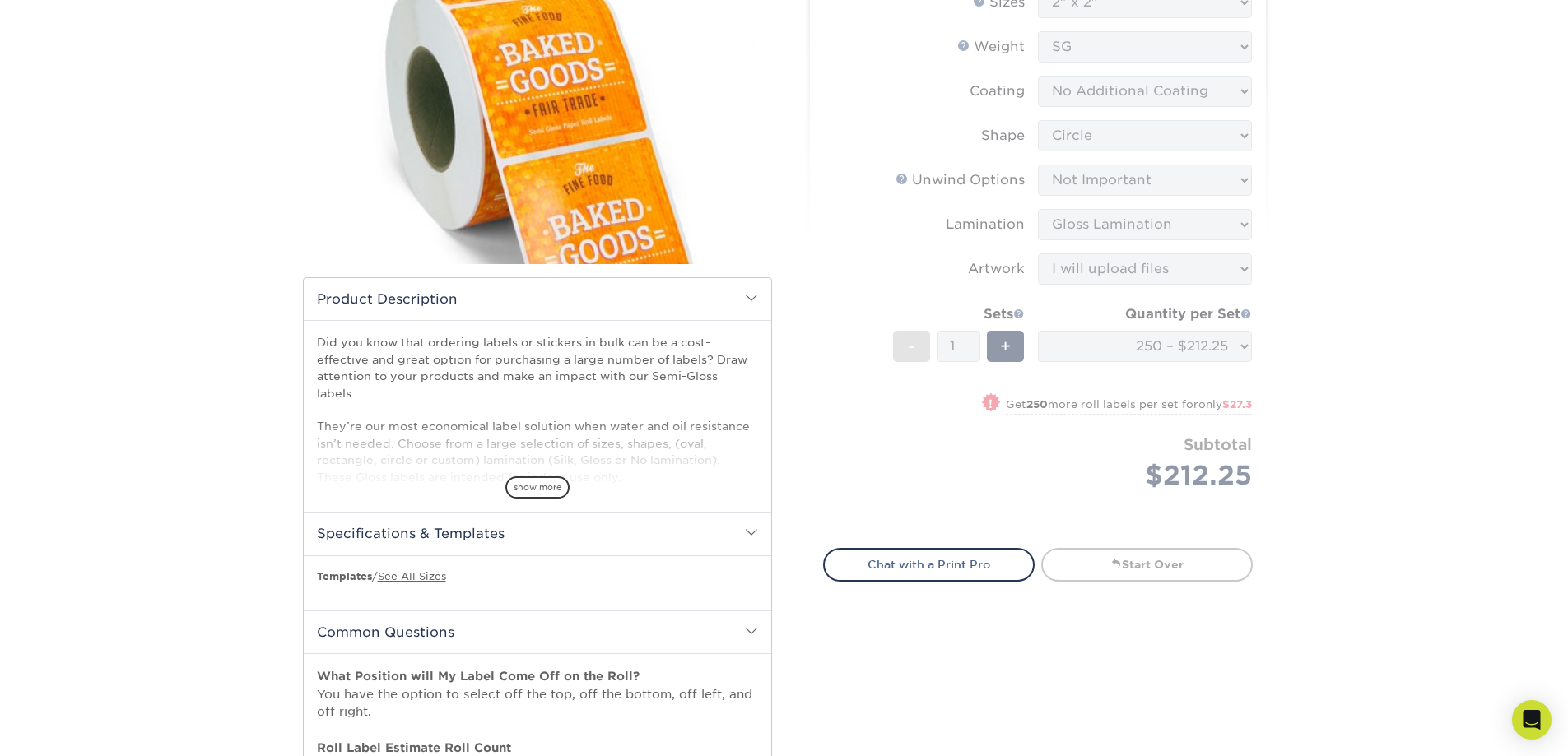
scroll to position [224, 0]
click at [1010, 400] on form "Sizes Help Sizes Please Select 1" x 1" 1" x 2" 1" x 2.5" 1" x 3" 1.5" x 1.5" 1.…" at bounding box center [1038, 257] width 429 height 542
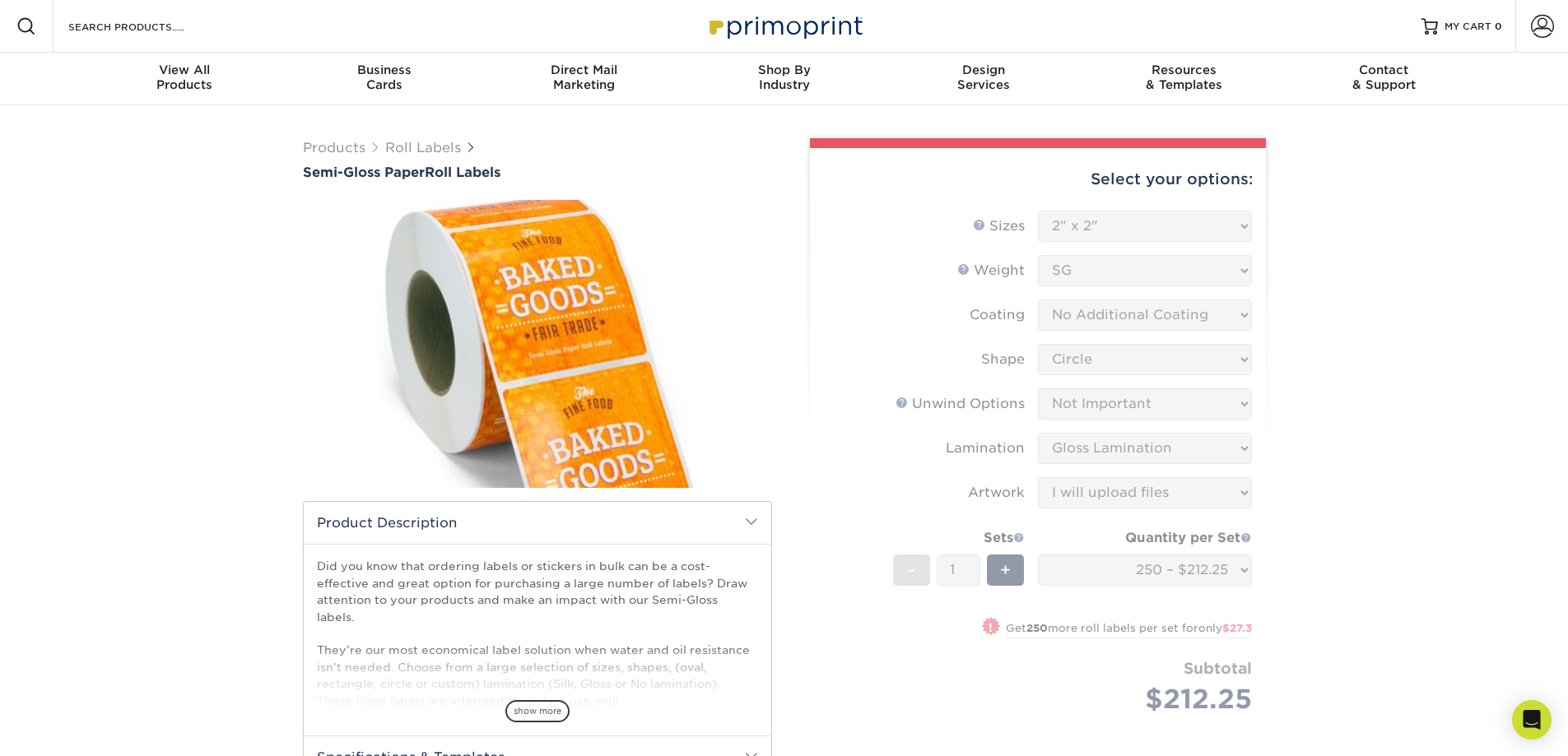
scroll to position [165, 0]
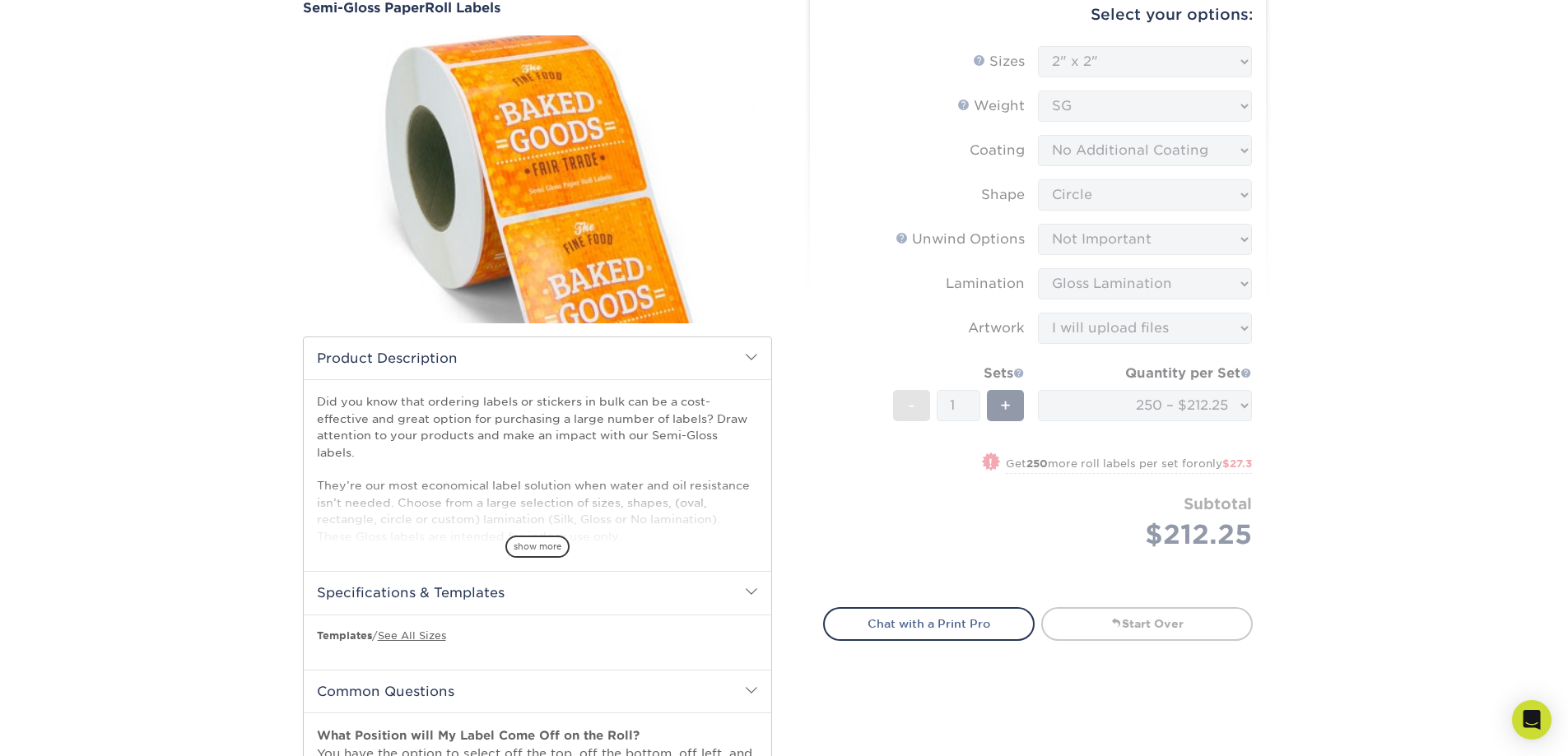
click at [1225, 464] on form "Sizes Help Sizes Please Select 1" x 1" 1" x 2" 1" x 2.5" 1" x 3" 1.5" x 1.5" 1.…" at bounding box center [1038, 317] width 429 height 542
click at [983, 460] on form "Sizes Help Sizes Please Select 1" x 1" 1" x 2" 1" x 2.5" 1" x 3" 1.5" x 1.5" 1.…" at bounding box center [1038, 317] width 429 height 542
click at [1010, 402] on form "Sizes Help Sizes Please Select 1" x 1" 1" x 2" 1" x 2.5" 1" x 3" 1.5" x 1.5" 1.…" at bounding box center [1038, 317] width 429 height 542
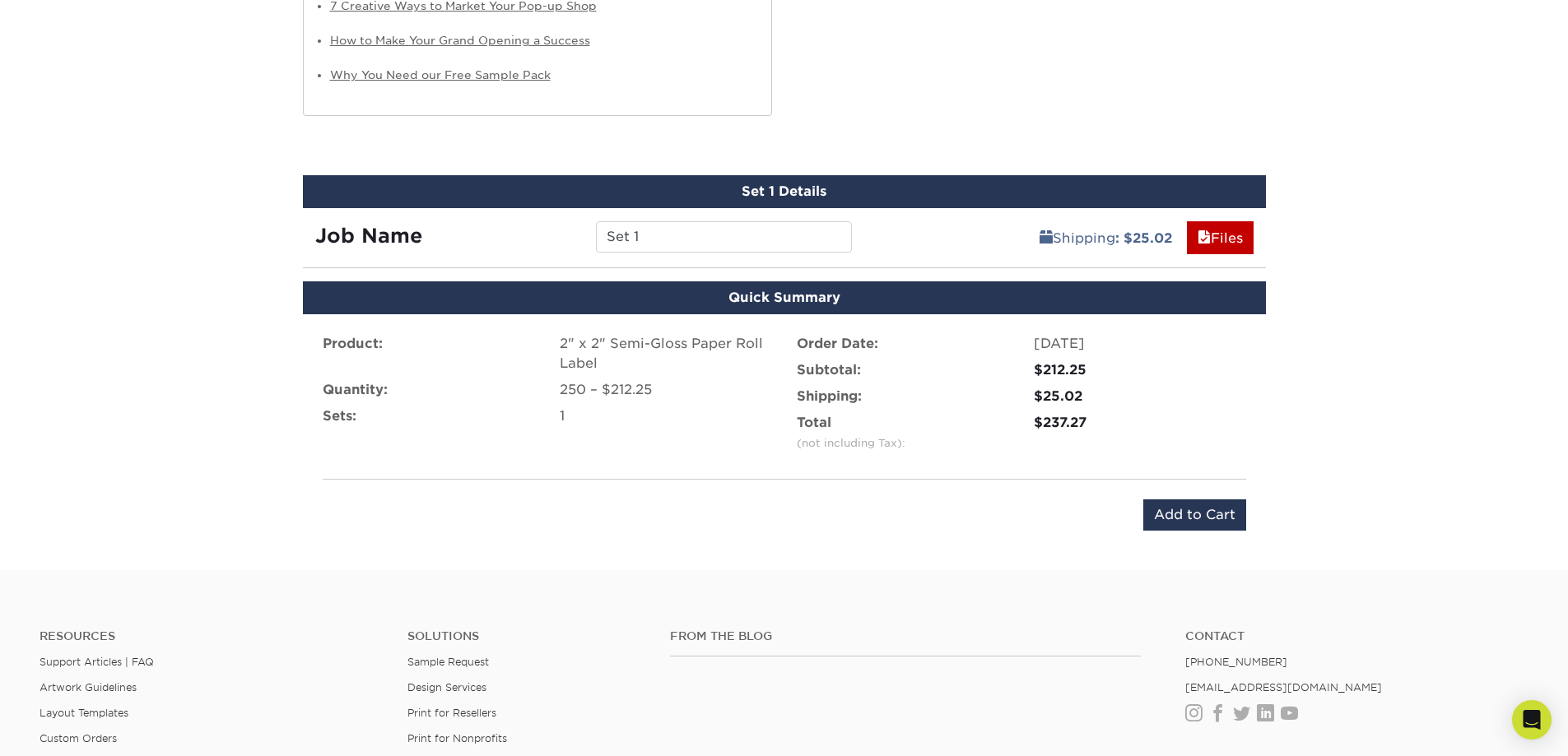
scroll to position [1646, 0]
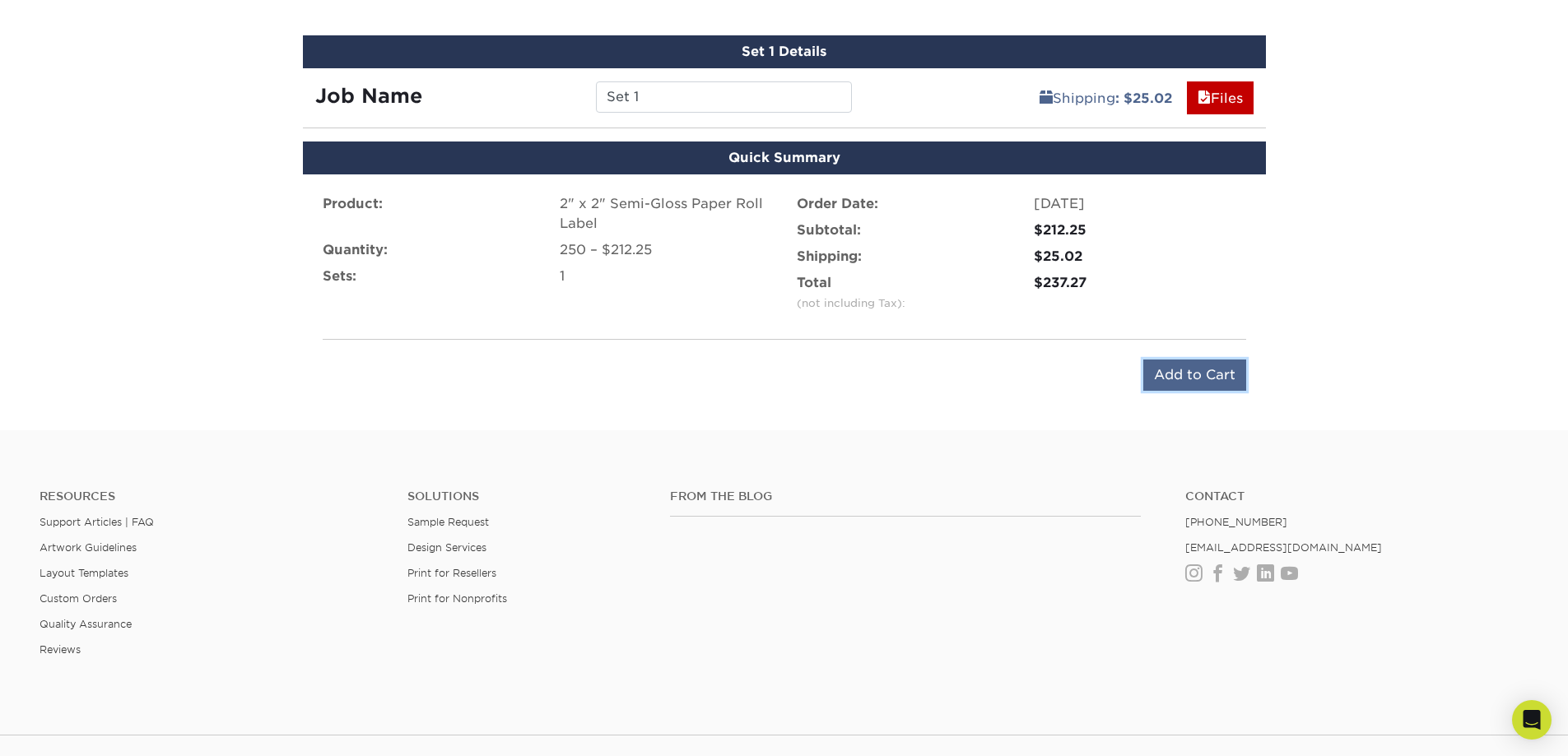
click at [1176, 372] on input "Add to Cart" at bounding box center [1194, 376] width 102 height 32
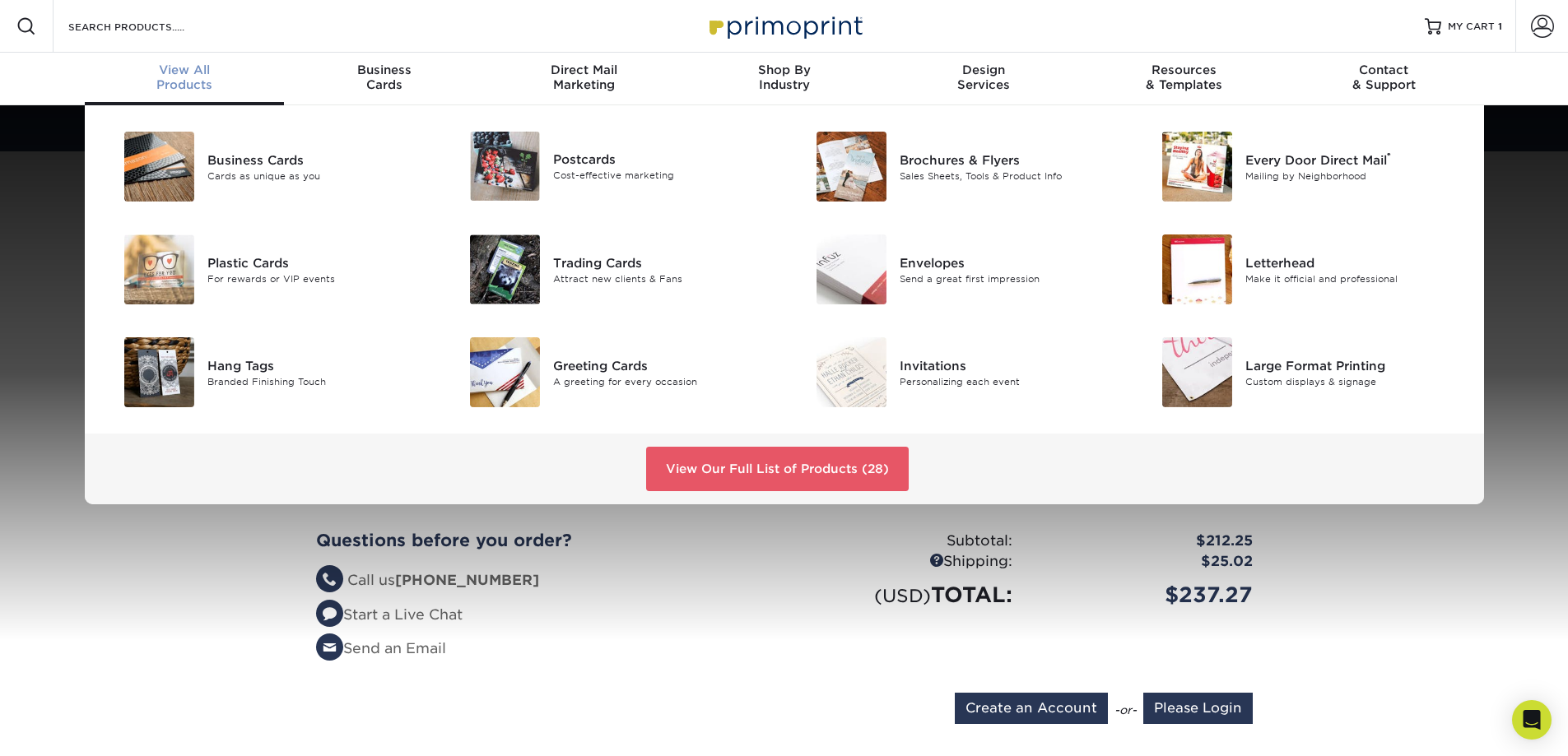
click at [39, 233] on div "Business Cards Cards as unique as you Postcards Cost-effective marketing ®" at bounding box center [784, 305] width 1568 height 399
click at [794, 463] on link "View Our Full List of Products (28)" at bounding box center [778, 469] width 263 height 45
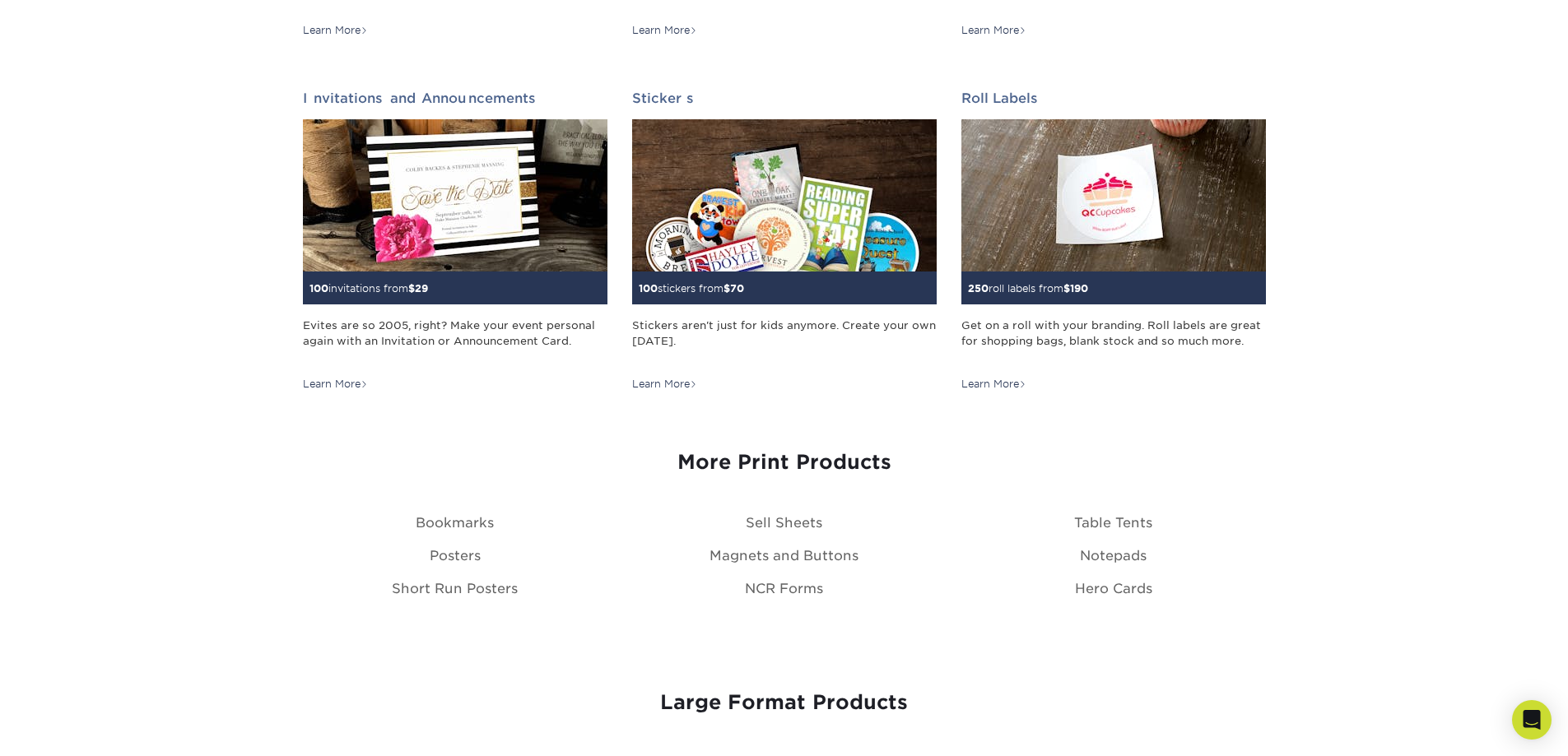
scroll to position [1564, 0]
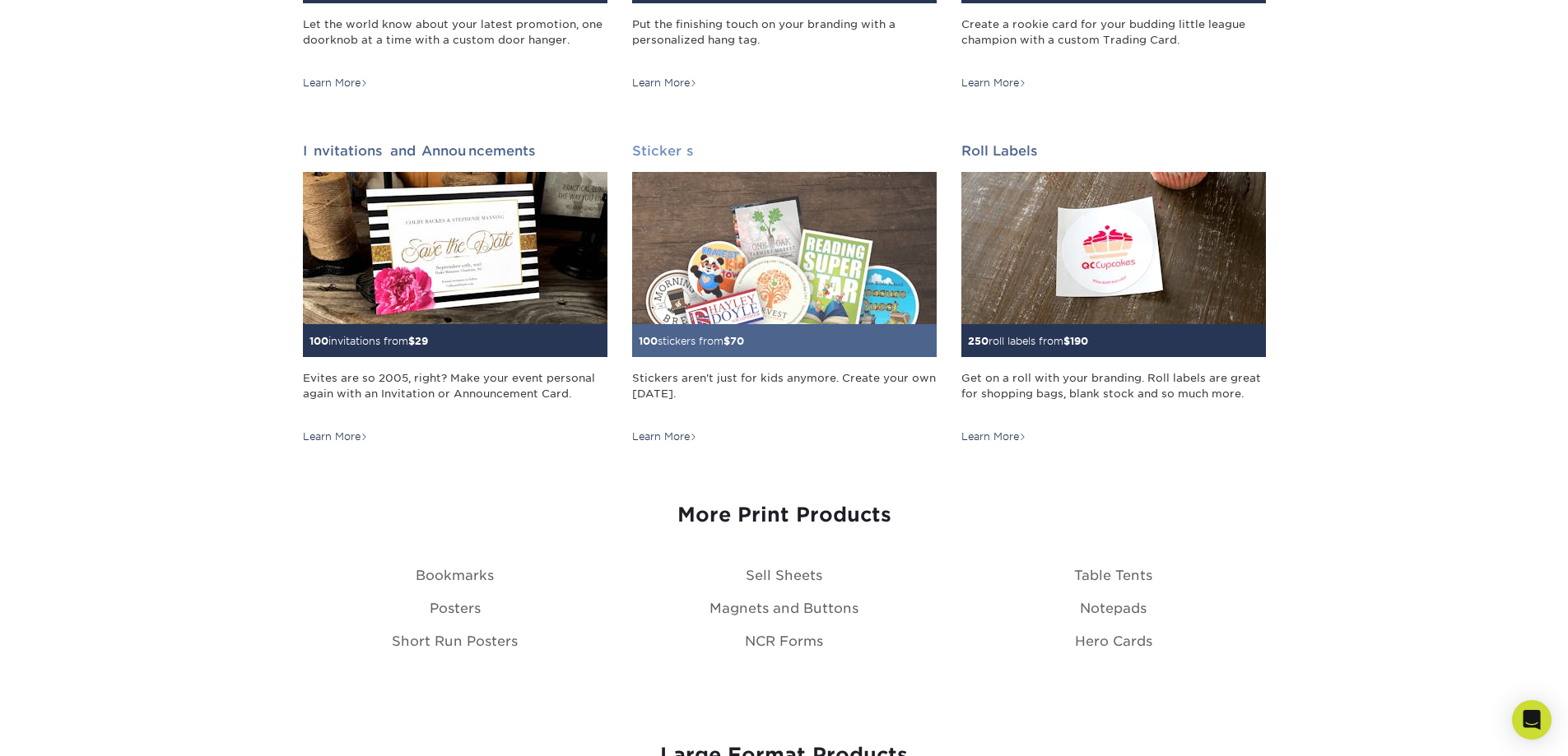
click at [712, 279] on img at bounding box center [785, 248] width 305 height 152
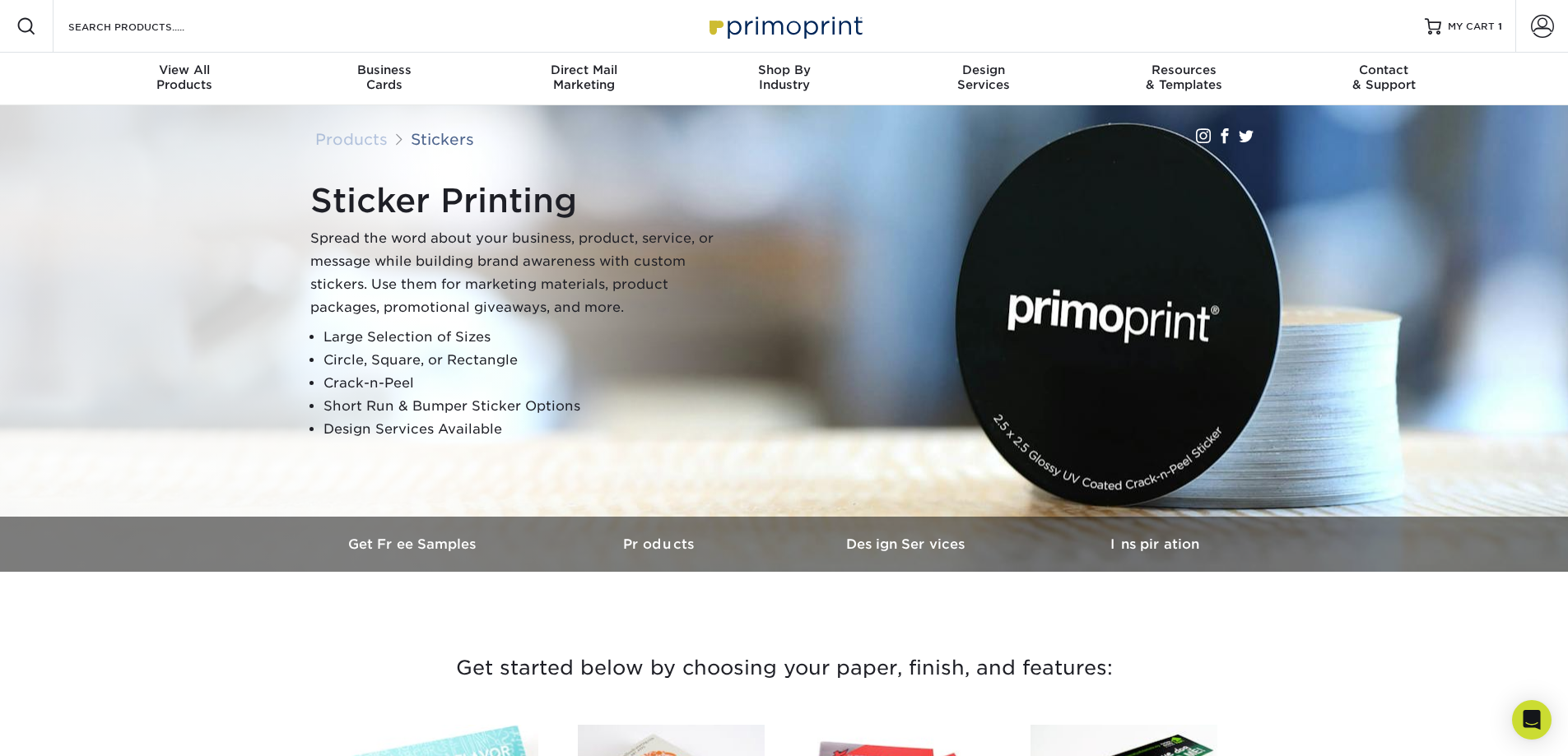
click at [342, 139] on link "Products" at bounding box center [351, 138] width 73 height 18
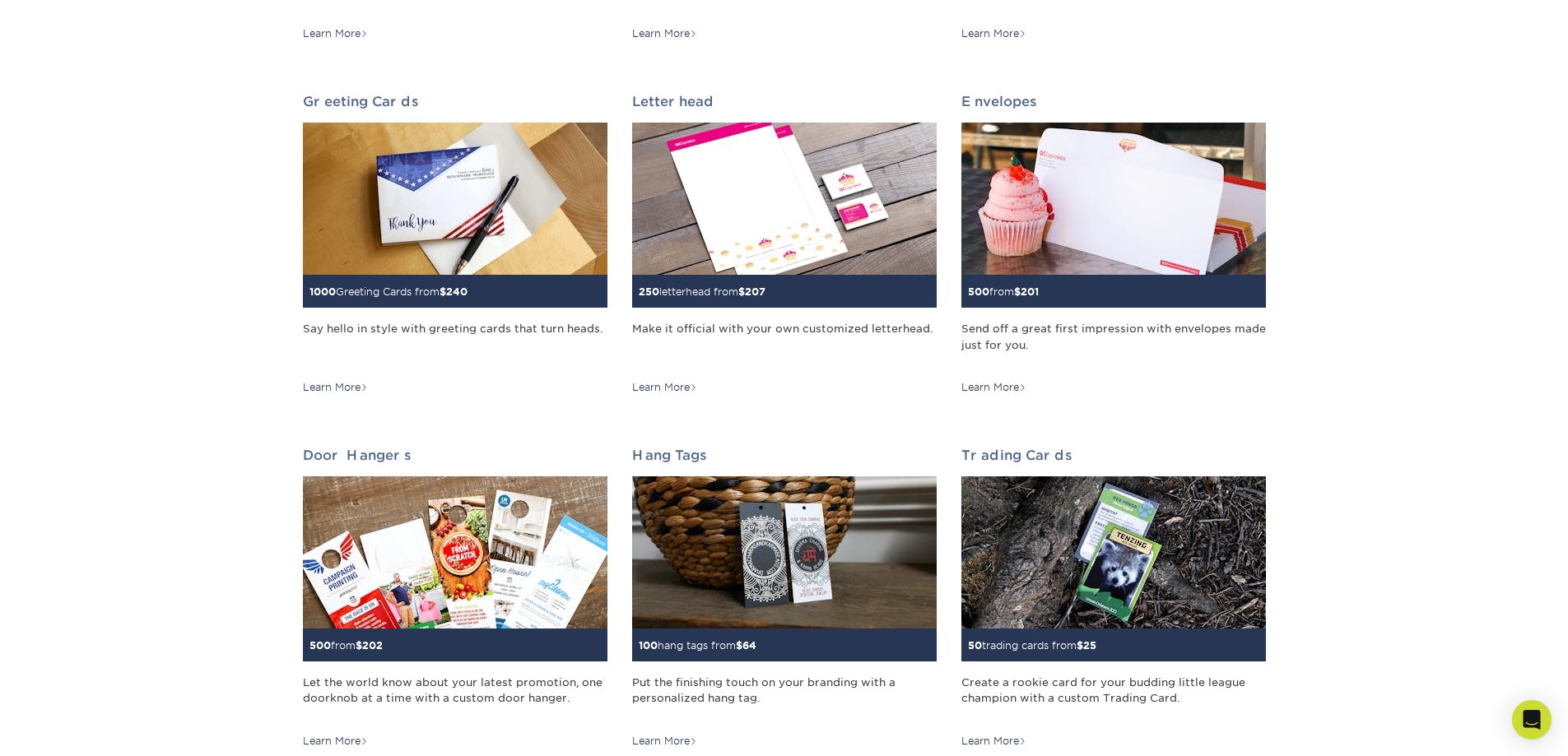
scroll to position [1399, 0]
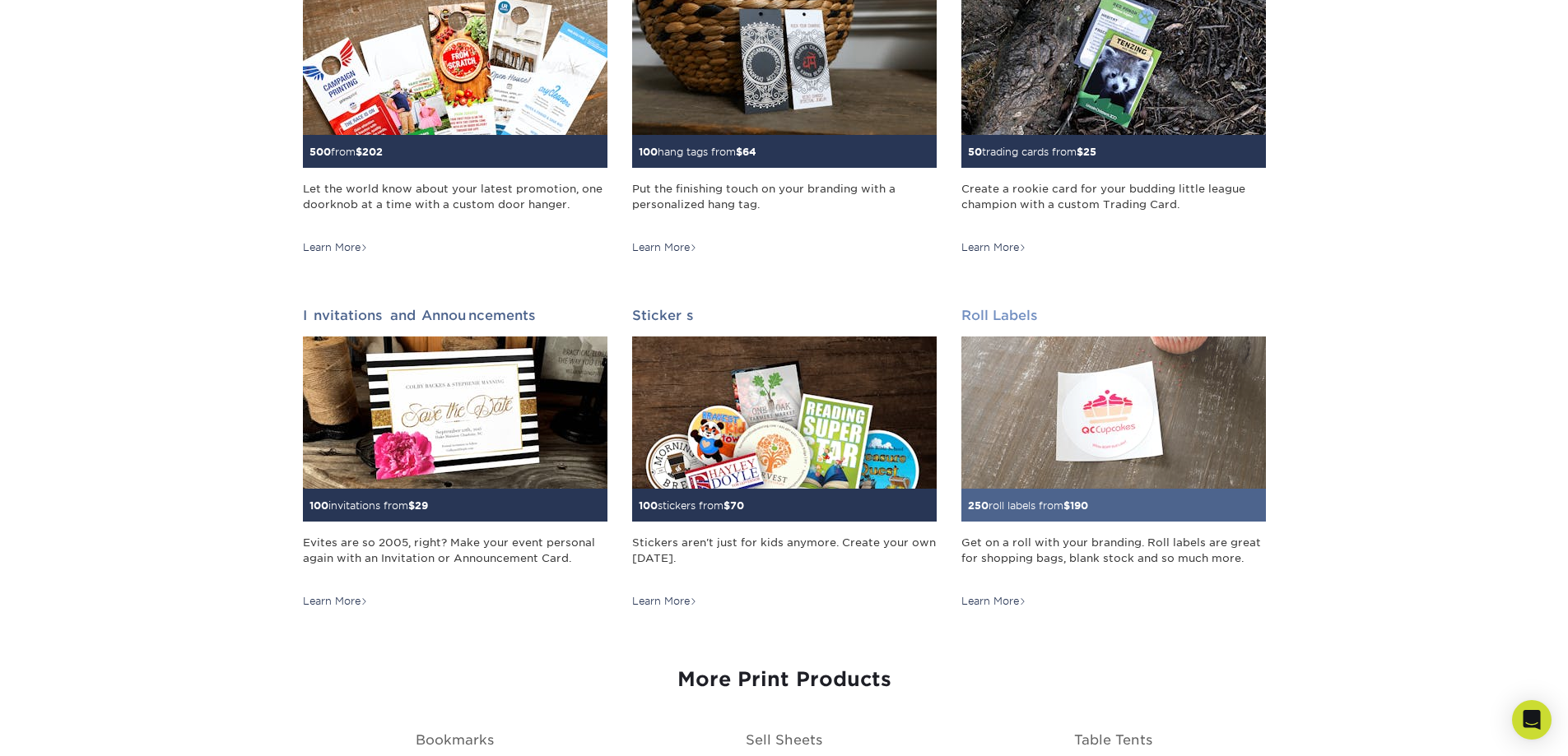
click at [1119, 411] on img at bounding box center [1113, 413] width 305 height 152
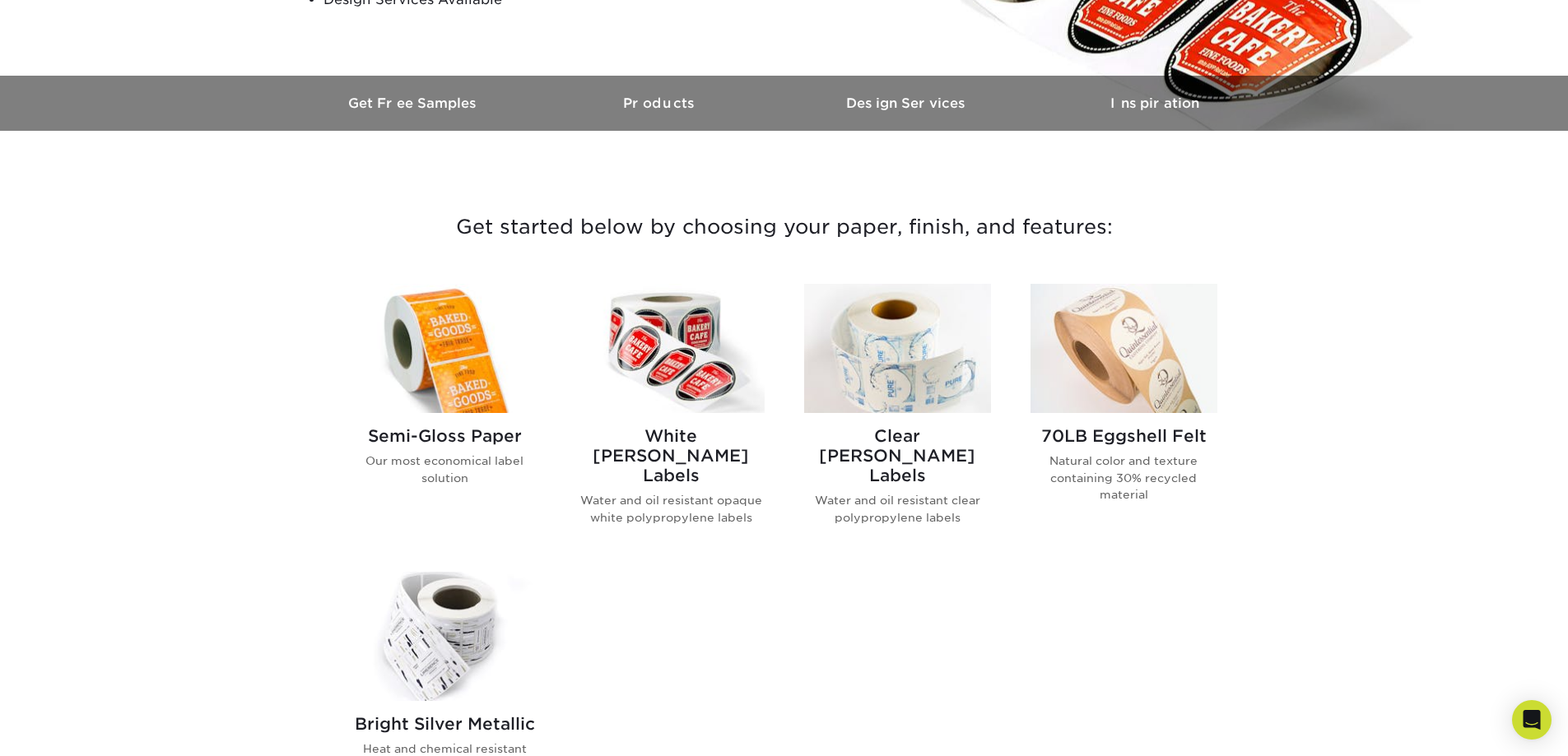
scroll to position [412, 0]
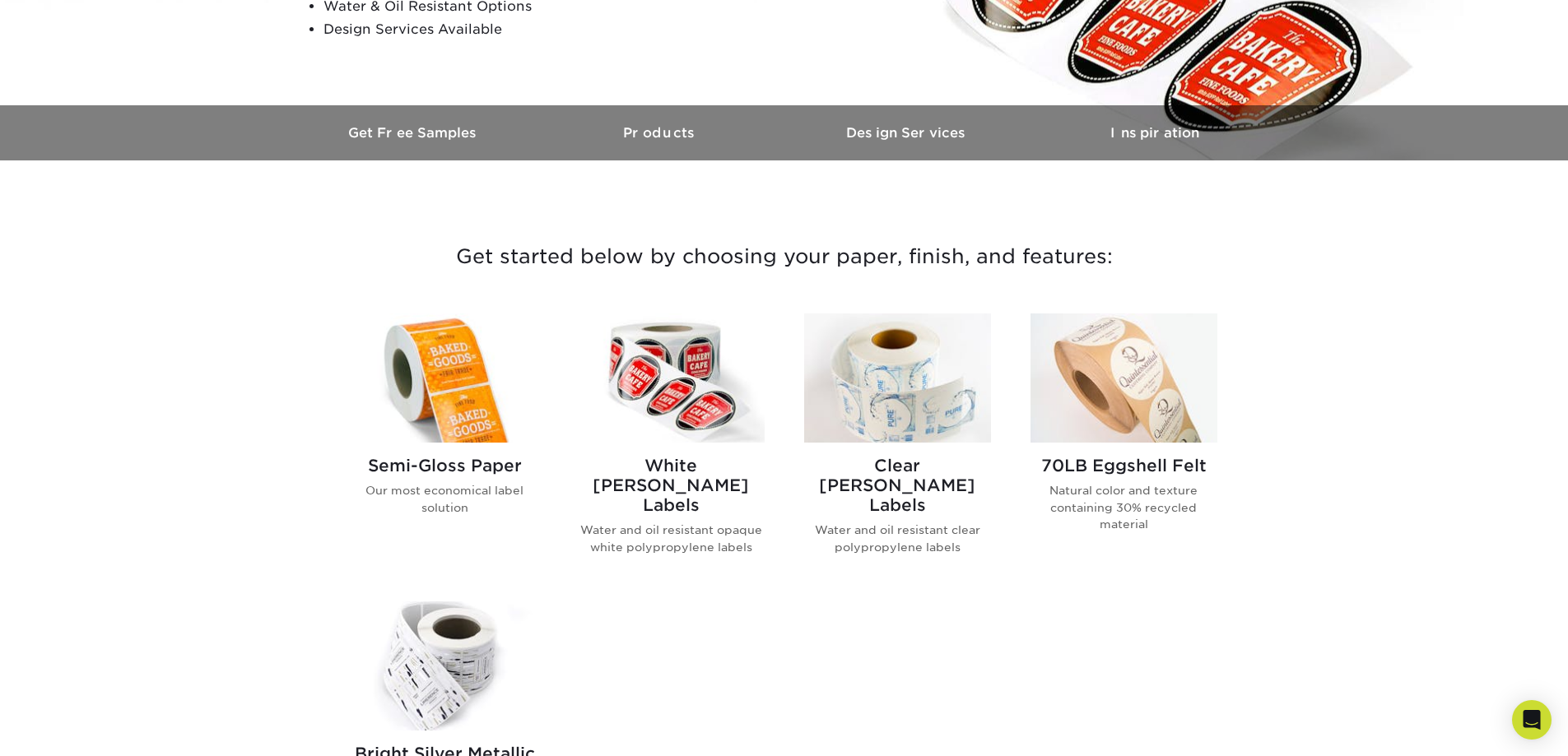
click at [463, 442] on img at bounding box center [444, 378] width 187 height 130
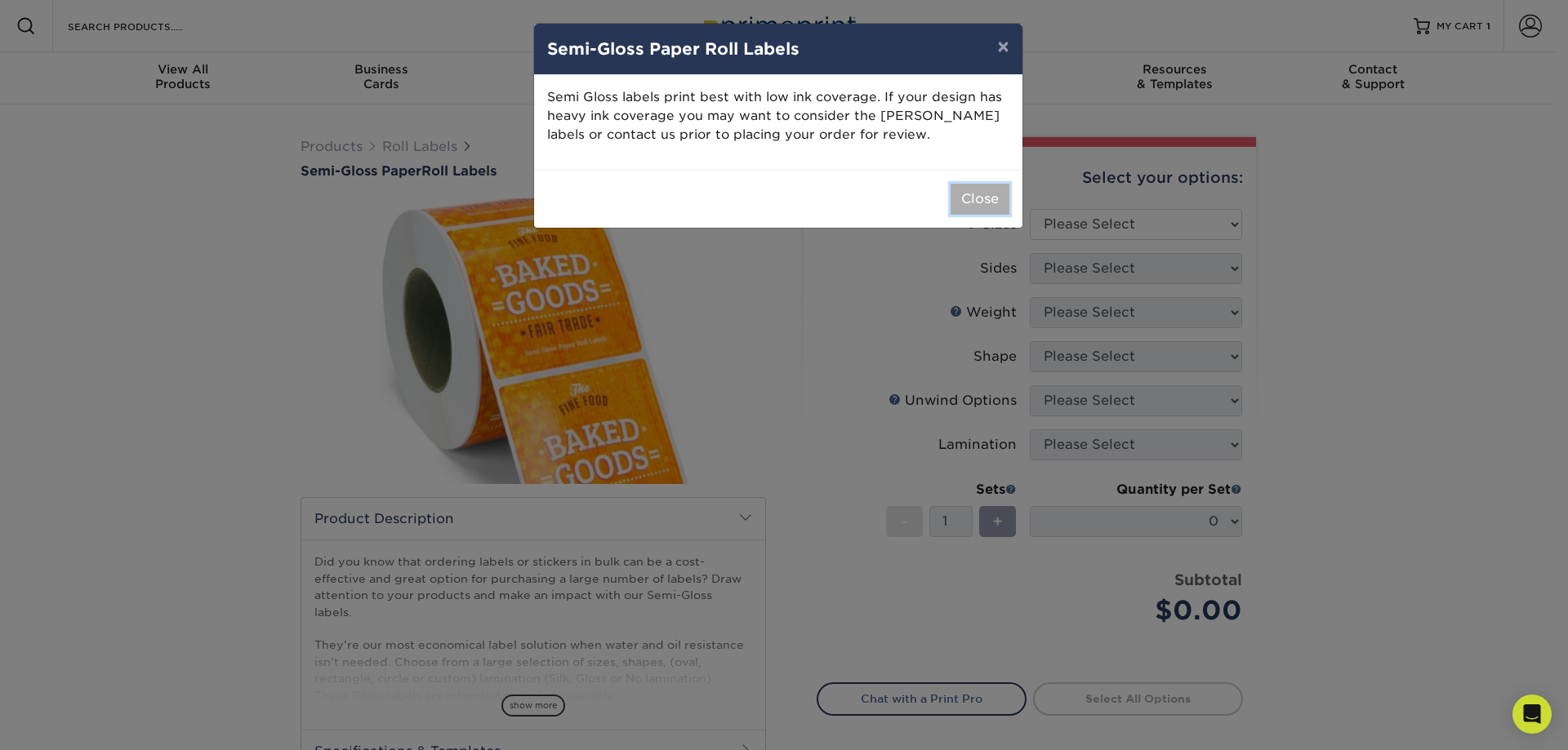
click at [993, 196] on button "Close" at bounding box center [980, 199] width 59 height 31
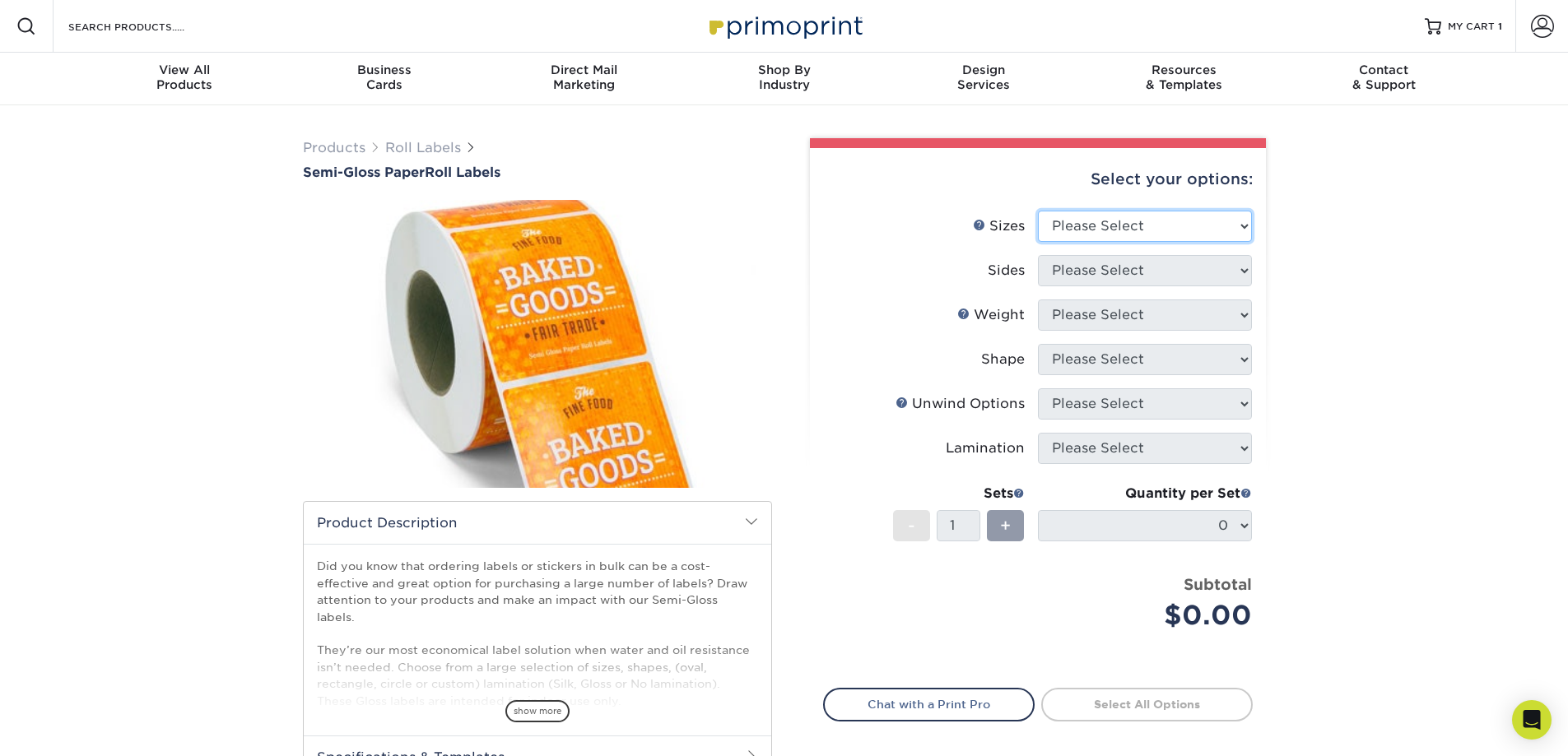
click at [1244, 226] on select "Please Select 1" x 1" 1" x 2" 1" x 2.5" 1" x 3" 1.5" x 1.5" 1.5" x 2.5" 1.5" x …" at bounding box center [1145, 227] width 214 height 32
select select "2.00x2.00"
click at [1038, 211] on select "Please Select 1" x 1" 1" x 2" 1" x 2.5" 1" x 3" 1.5" x 1.5" 1.5" x 2.5" 1.5" x …" at bounding box center [1145, 227] width 214 height 32
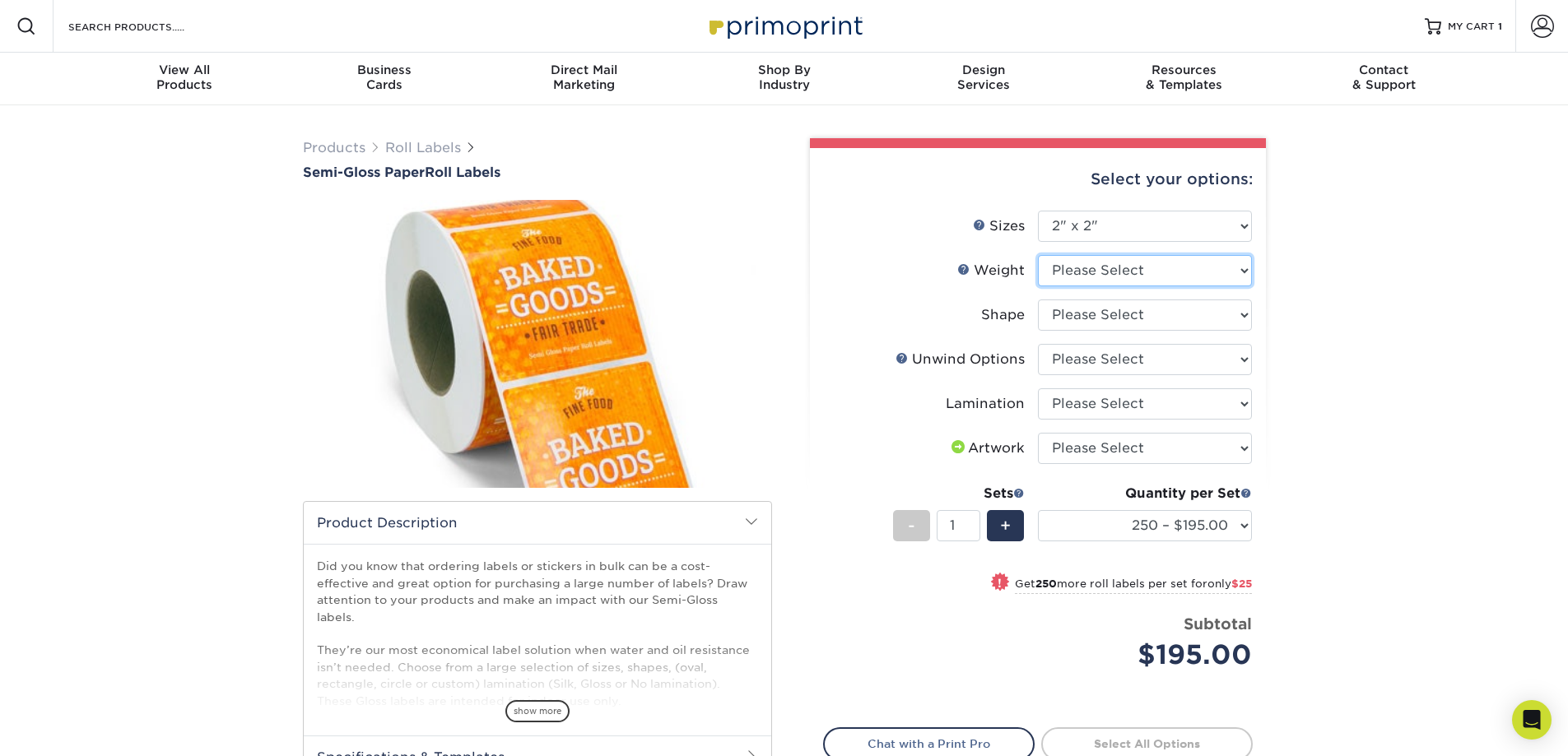
click at [1247, 268] on select "Please Select SG" at bounding box center [1145, 271] width 214 height 32
select select "SG"
click at [1038, 255] on select "Please Select SG" at bounding box center [1145, 271] width 214 height 32
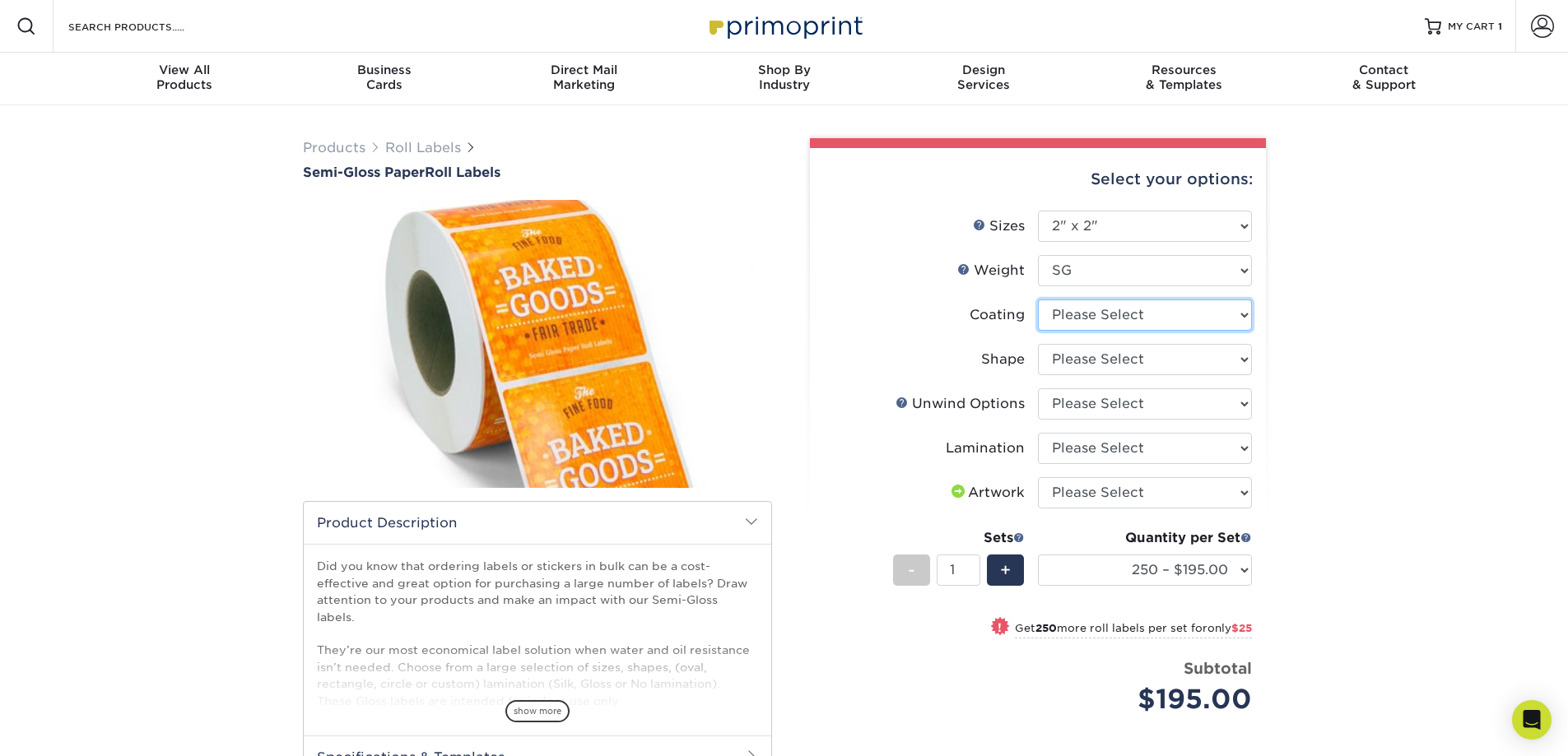
click at [1242, 316] on select at bounding box center [1145, 315] width 214 height 32
select select "3e7618de-abca-4bda-9f97-8b9129e913d8"
click at [1038, 300] on select at bounding box center [1145, 315] width 214 height 32
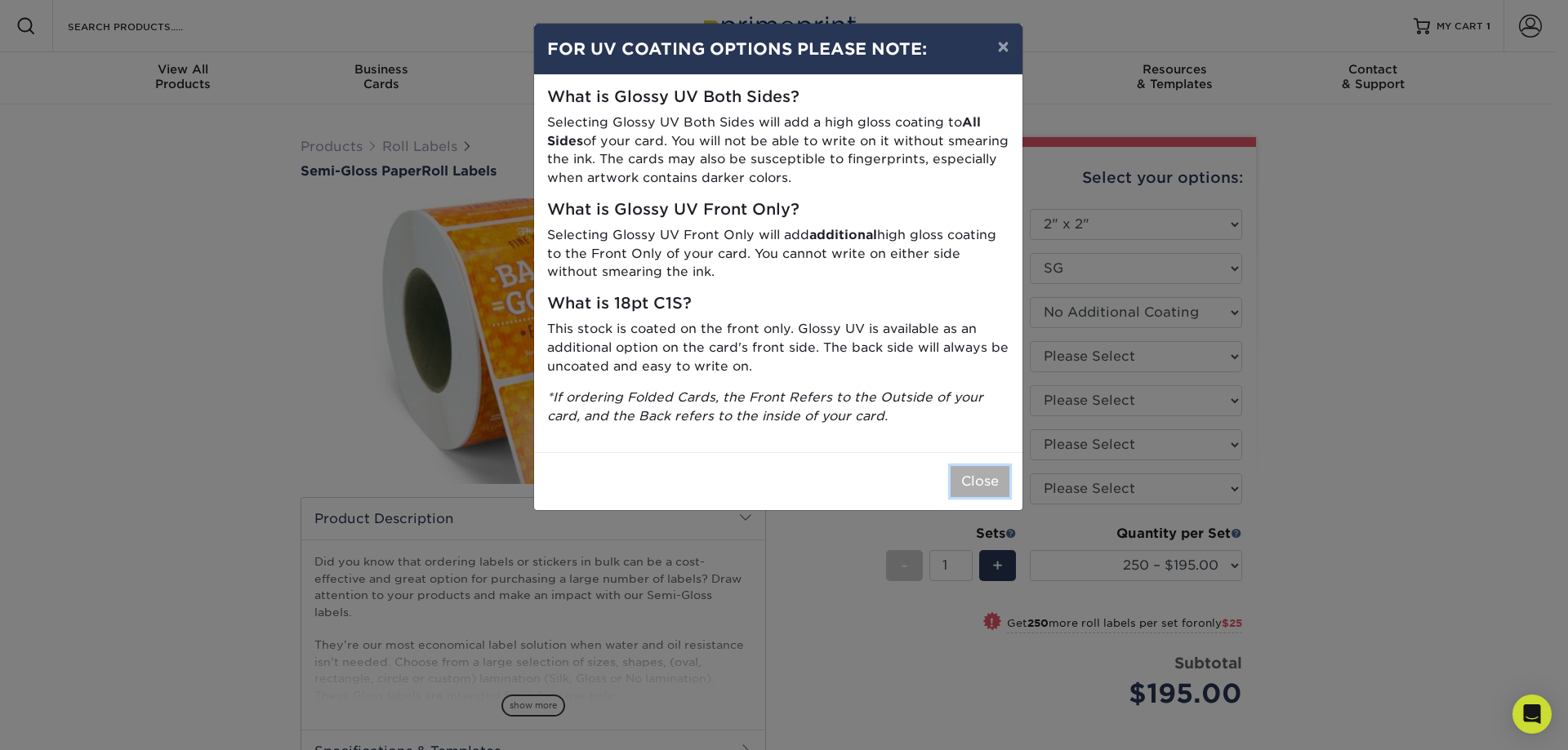
click at [972, 481] on button "Close" at bounding box center [980, 481] width 59 height 31
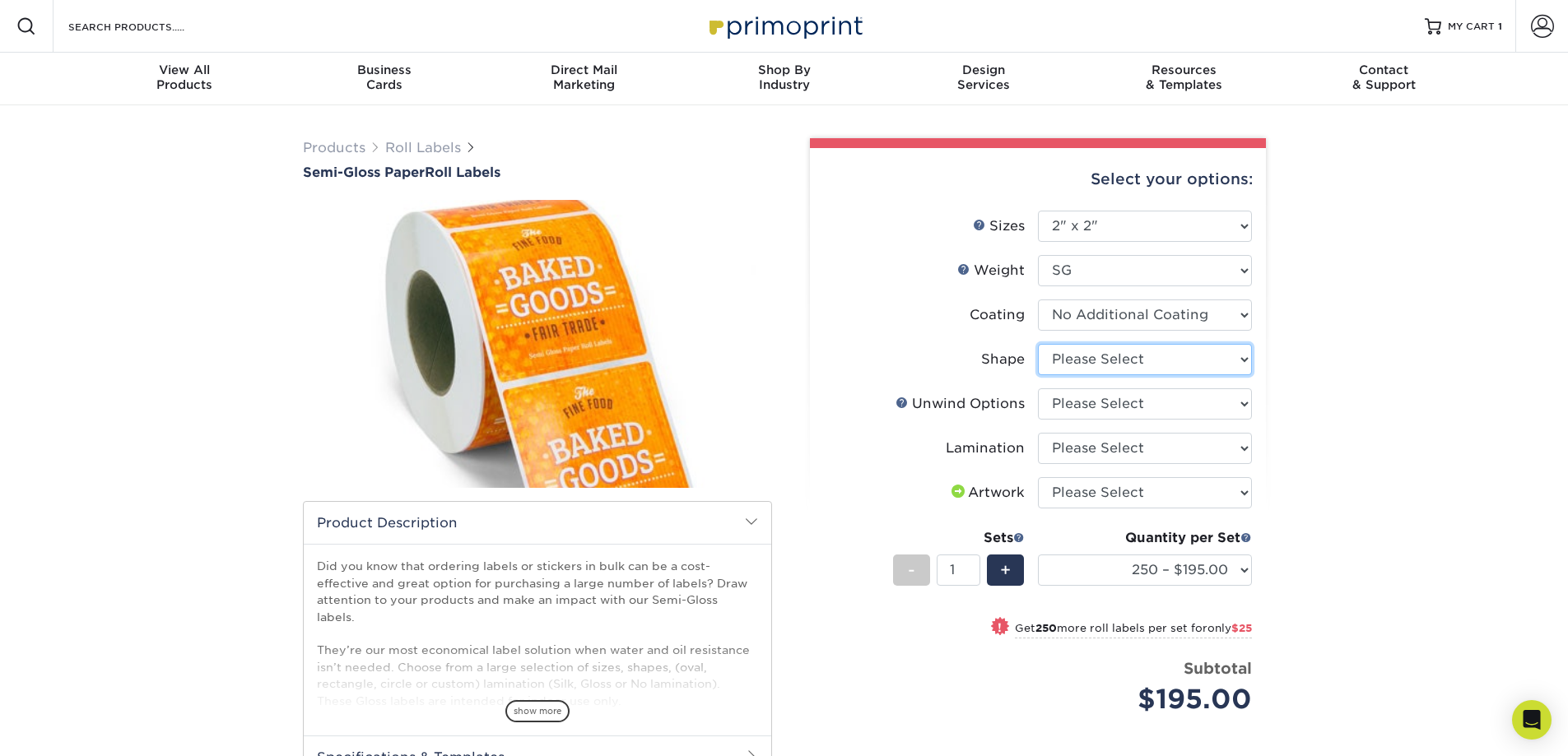
click at [1243, 359] on select "Please Select Circle Square Custom" at bounding box center [1145, 360] width 214 height 32
select select "6a4bfab9-463a-4bf8-bd79-c91922877206"
click at [1038, 344] on select "Please Select Circle Square Custom" at bounding box center [1145, 360] width 214 height 32
click at [1246, 402] on select "Please Select Not Important Off Top (Direction #1) Off Bottom (Direction #2) Of…" at bounding box center [1145, 404] width 214 height 32
select select "d16c2772-aac7-41d6-a124-047cd7375882"
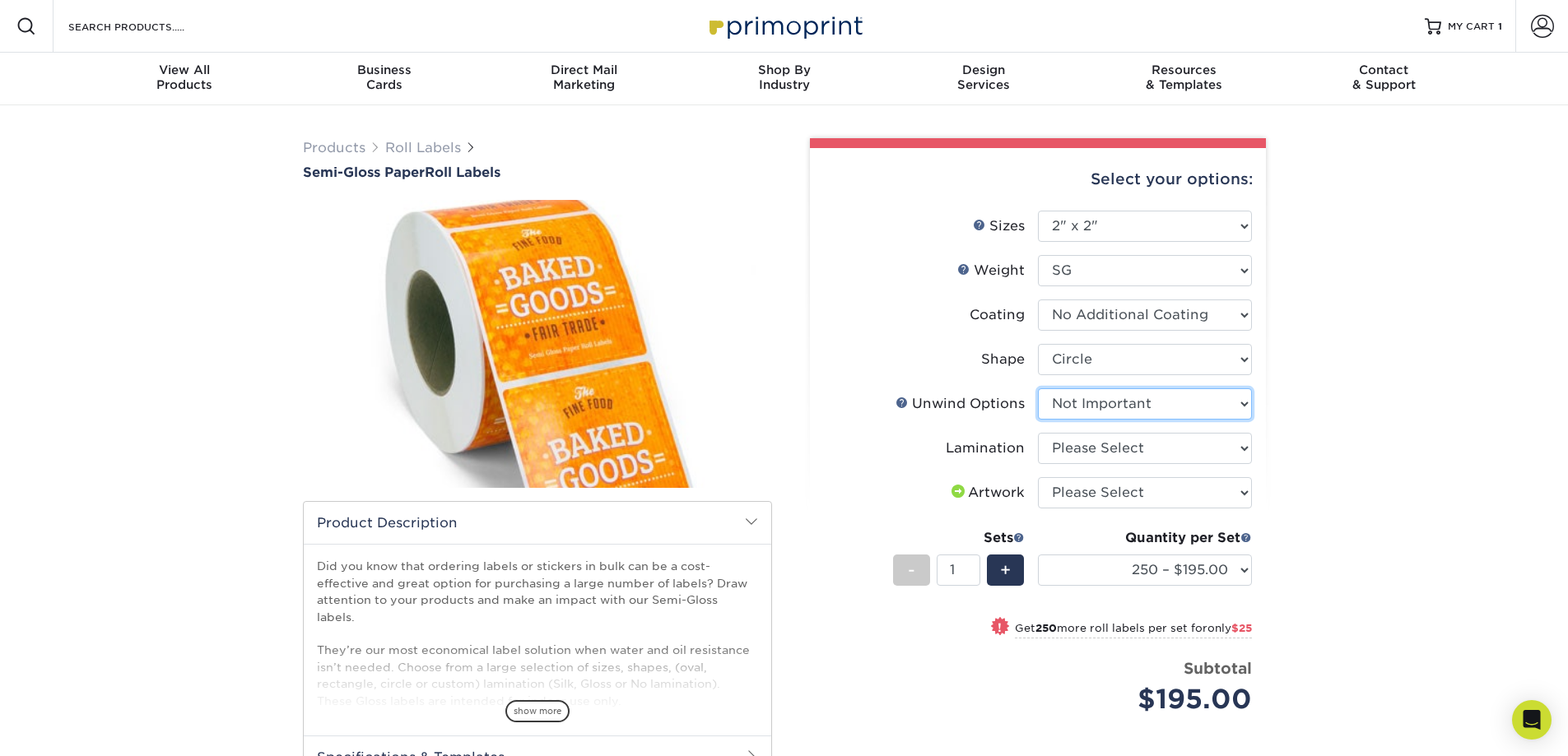
click at [1038, 388] on select "Please Select Not Important Off Top (Direction #1) Off Bottom (Direction #2) Of…" at bounding box center [1145, 404] width 214 height 32
click at [1244, 445] on select "Please Select Gloss Lamination No Lamination Silk" at bounding box center [1145, 449] width 214 height 32
select select "e48b15b8-c421-4062-ae8c-205dfb2ea150"
click at [1038, 433] on select "Please Select Gloss Lamination No Lamination Silk" at bounding box center [1145, 449] width 214 height 32
click at [1244, 491] on select "Please Select I will upload files I need a design - $50" at bounding box center [1145, 493] width 214 height 32
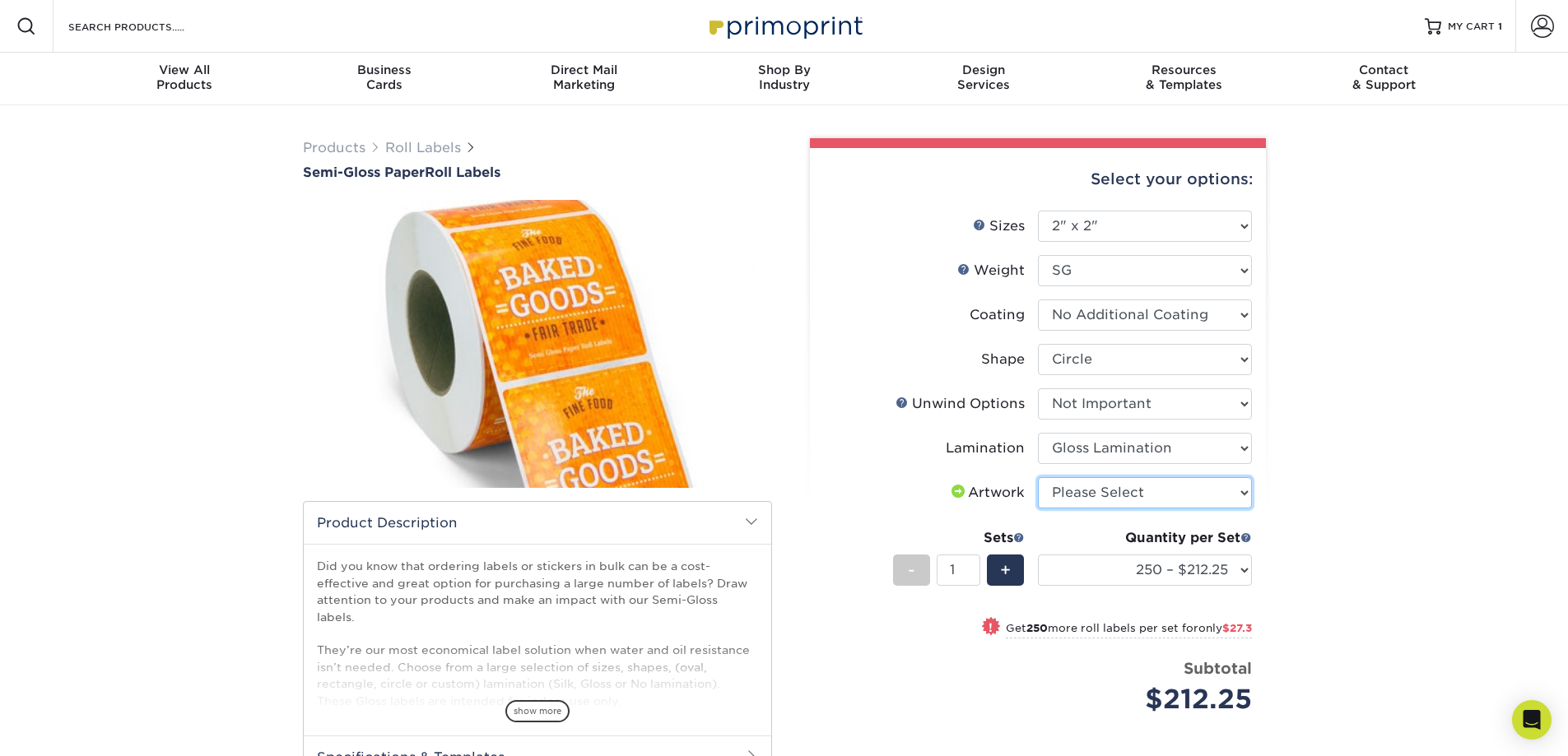
select select "upload"
click at [1038, 477] on select "Please Select I will upload files I need a design - $50" at bounding box center [1145, 493] width 214 height 32
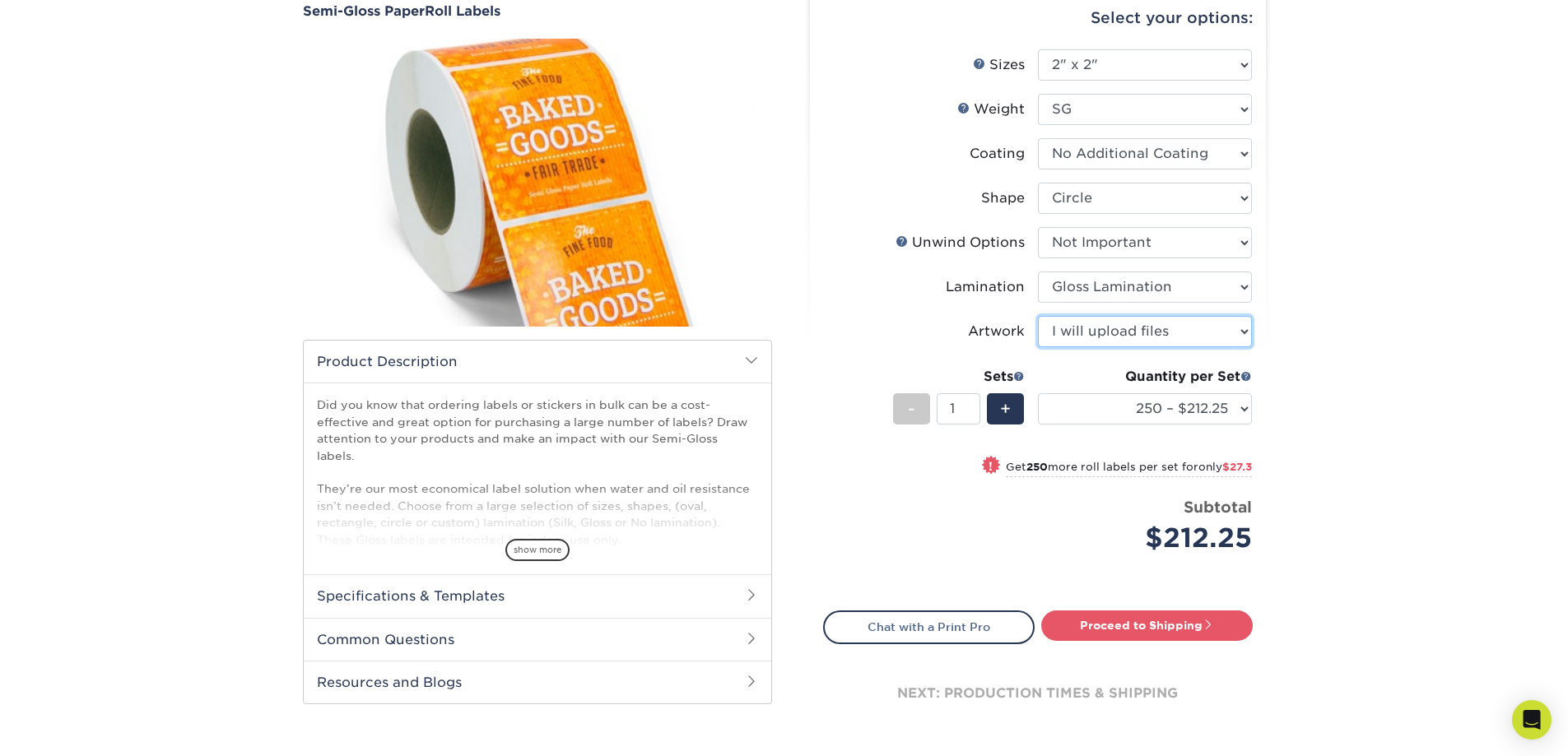
scroll to position [165, 0]
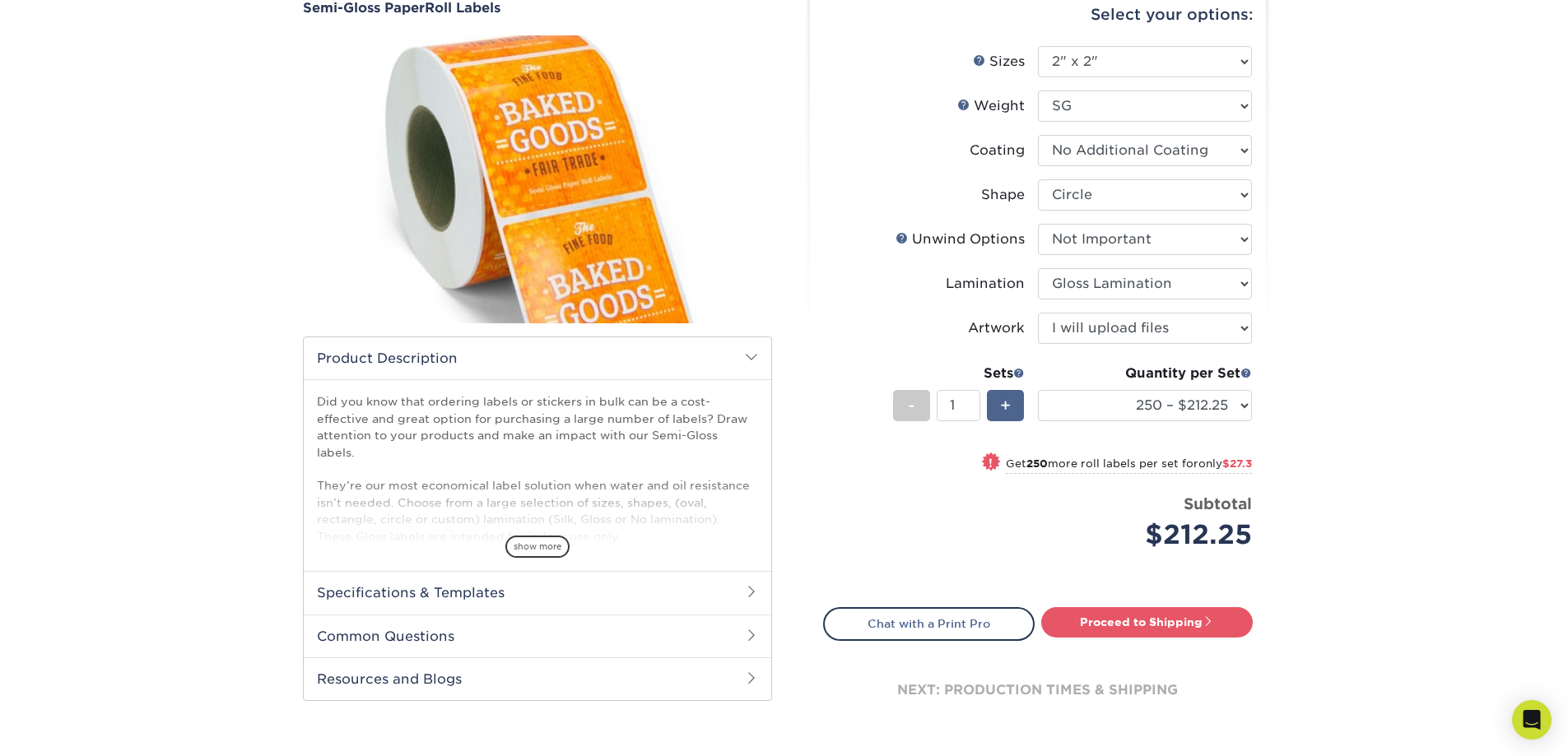
click at [1008, 404] on span "+" at bounding box center [1006, 406] width 11 height 25
click at [906, 403] on div "-" at bounding box center [911, 406] width 37 height 32
type input "1"
click at [1245, 463] on span "$27.3" at bounding box center [1237, 463] width 30 height 12
select select "500 – $239.55"
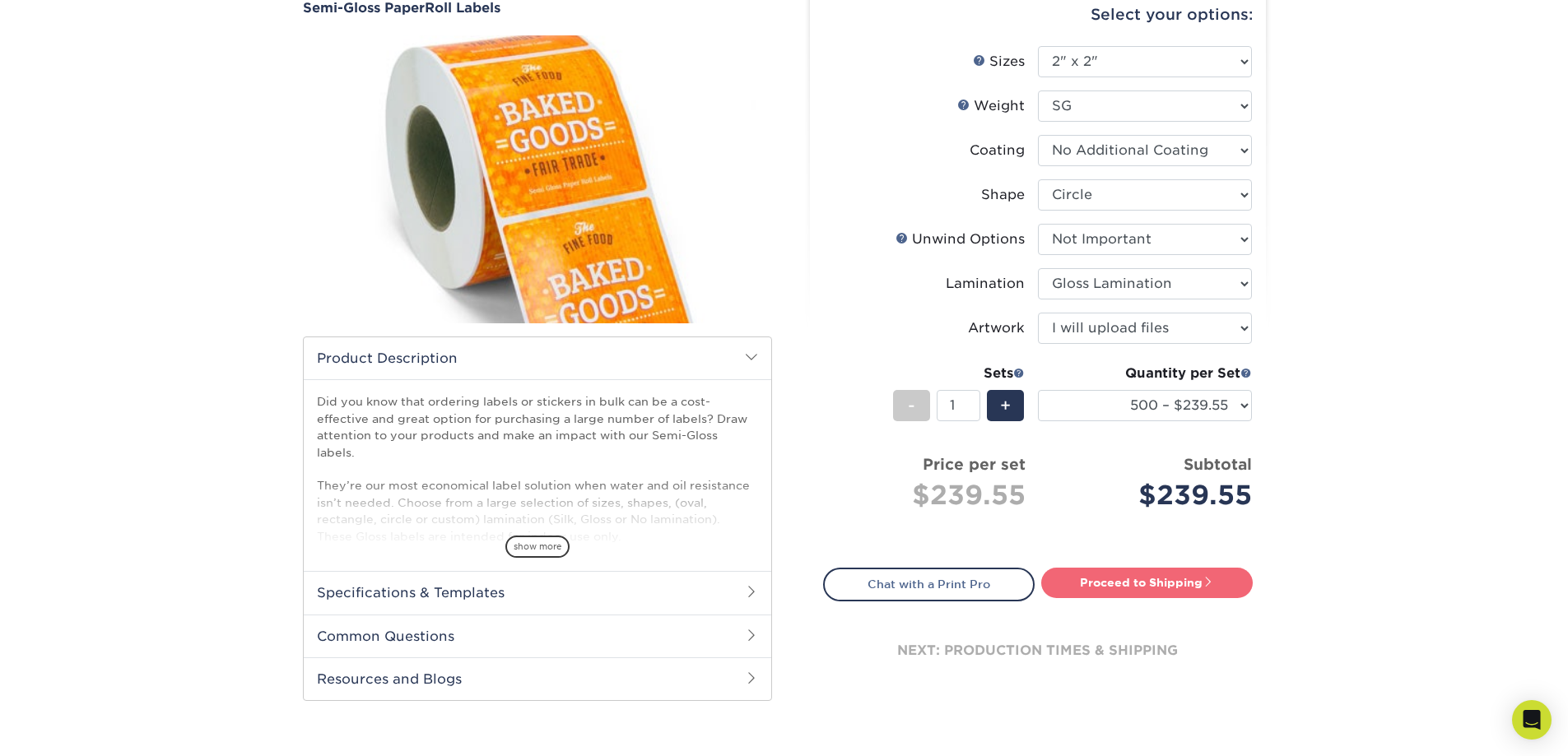
click at [1151, 582] on link "Proceed to Shipping" at bounding box center [1147, 583] width 211 height 30
type input "Set 1"
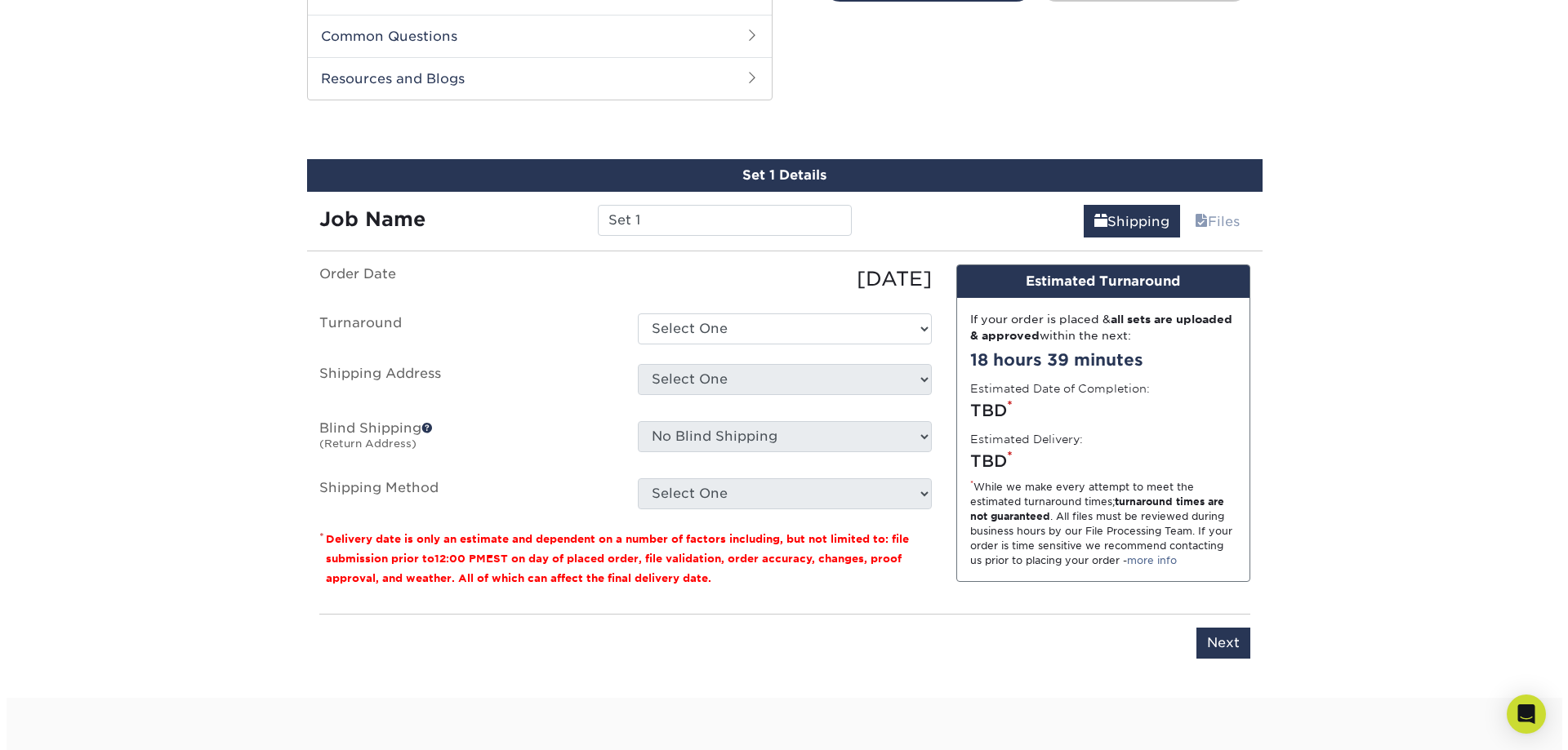
scroll to position [779, 0]
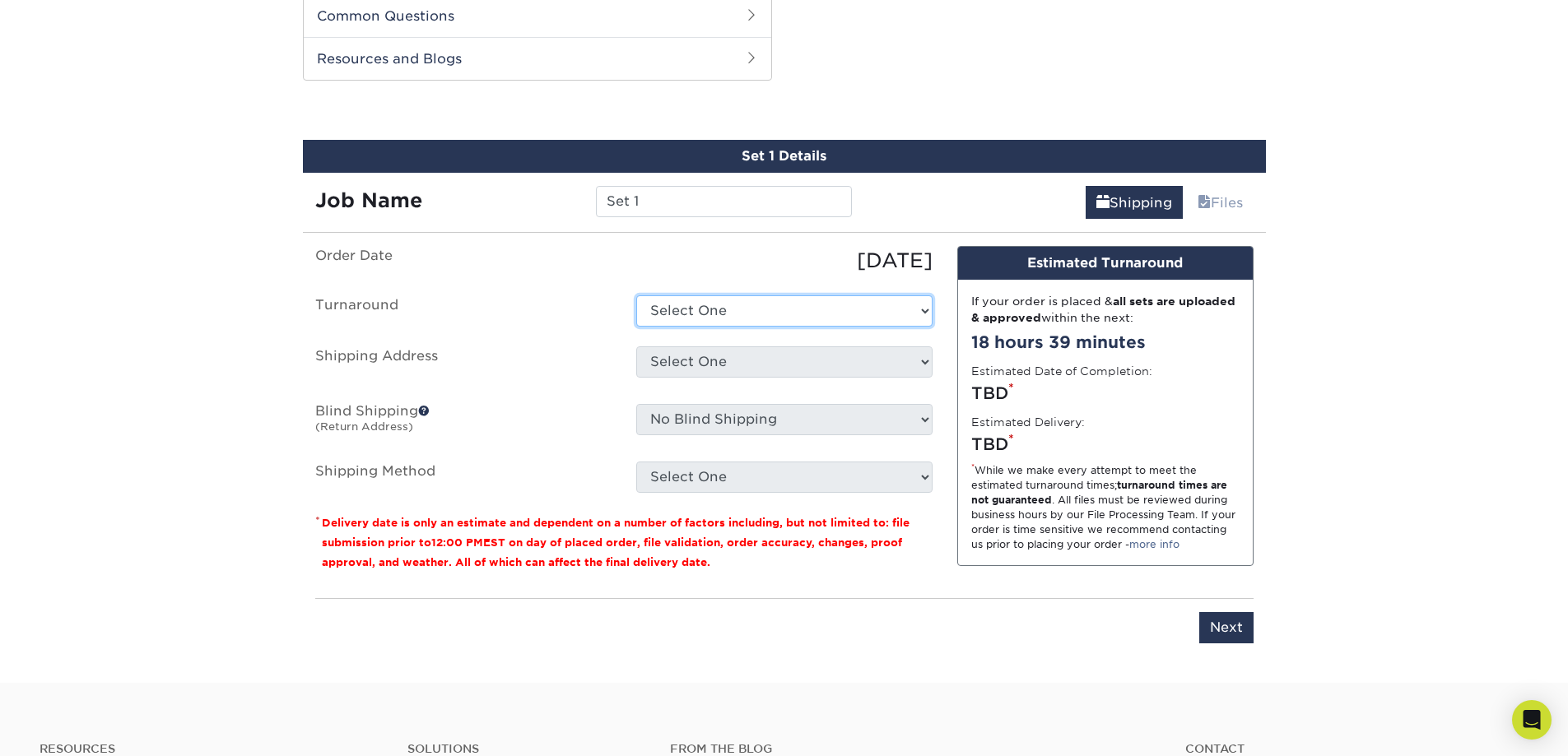
click at [922, 311] on select "Select One 2-4 Business Days Next Business Day (+$77.16)" at bounding box center [784, 311] width 296 height 32
select select "b53e5b75-f91b-441a-b455-e05c411748d1"
click at [636, 295] on select "Select One 2-4 Business Days Next Business Day (+$77.16)" at bounding box center [784, 311] width 296 height 32
click at [739, 364] on select "Select One strike a note circle + Add New Address - Login" at bounding box center [784, 363] width 296 height 32
select select "newaddress"
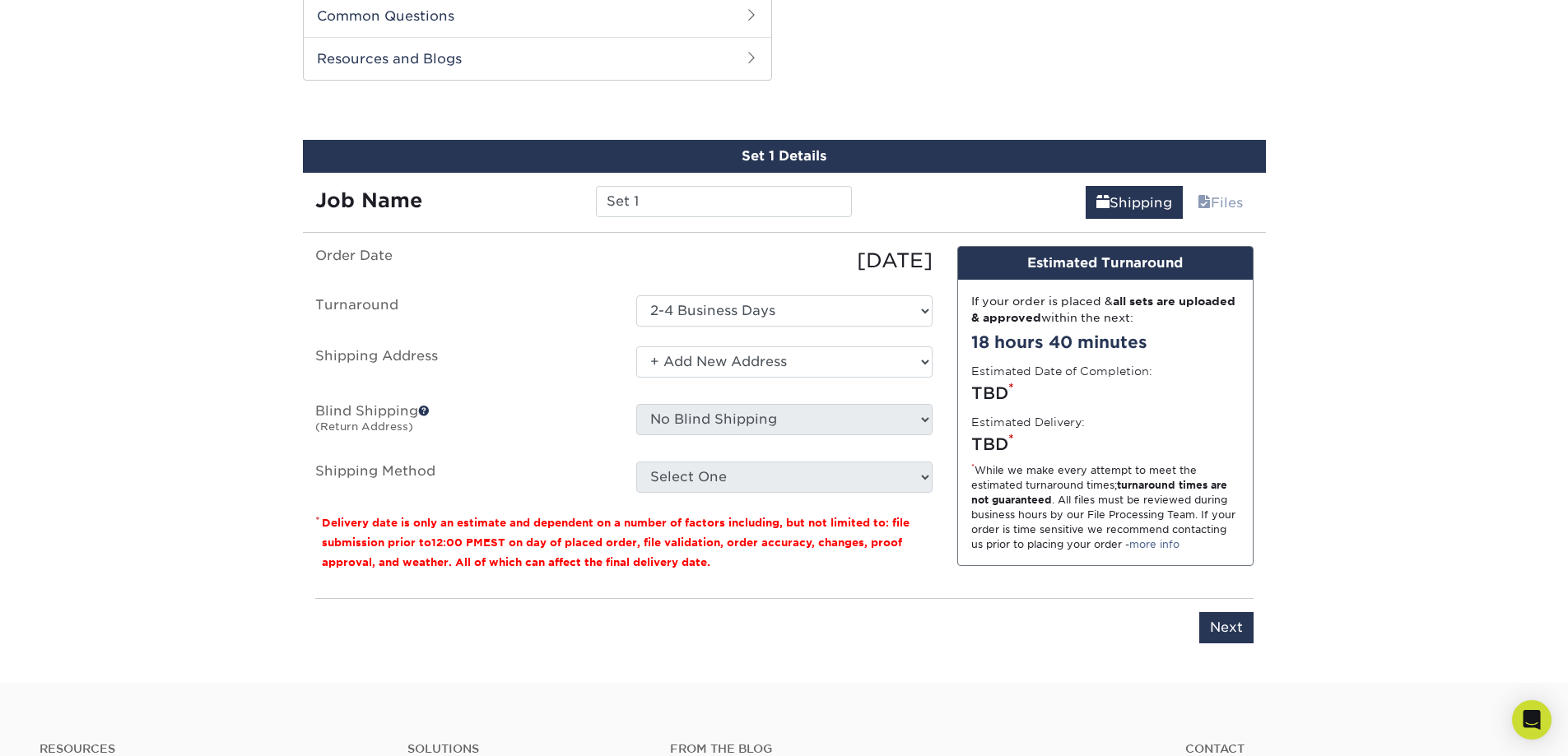
click at [636, 347] on select "Select One strike a note circle + Add New Address - Login" at bounding box center [784, 363] width 296 height 32
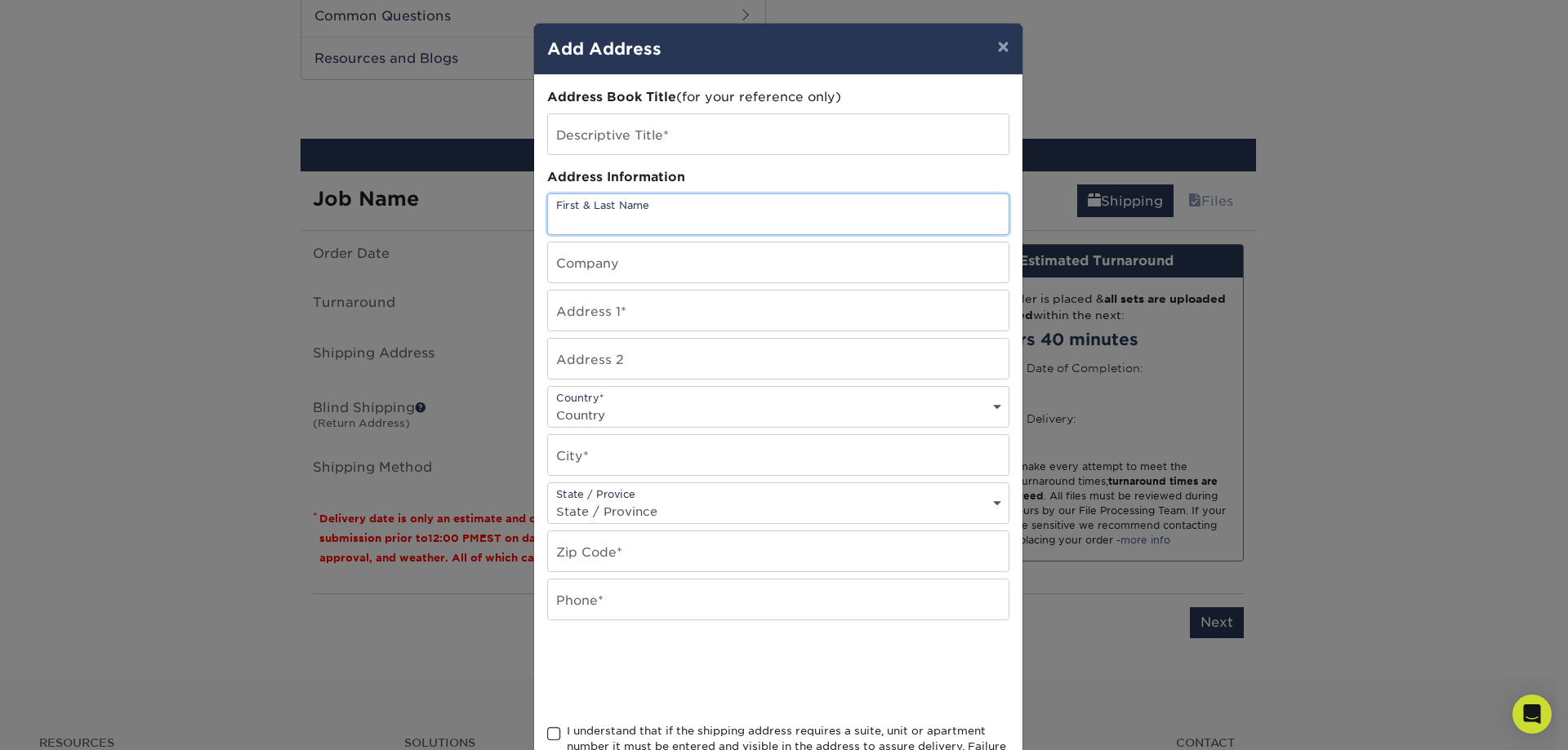
click at [615, 212] on input "text" at bounding box center [778, 215] width 461 height 40
type input "[PERSON_NAME]"
type input "[STREET_ADDRESS]"
type input "Hershey"
type input "17033"
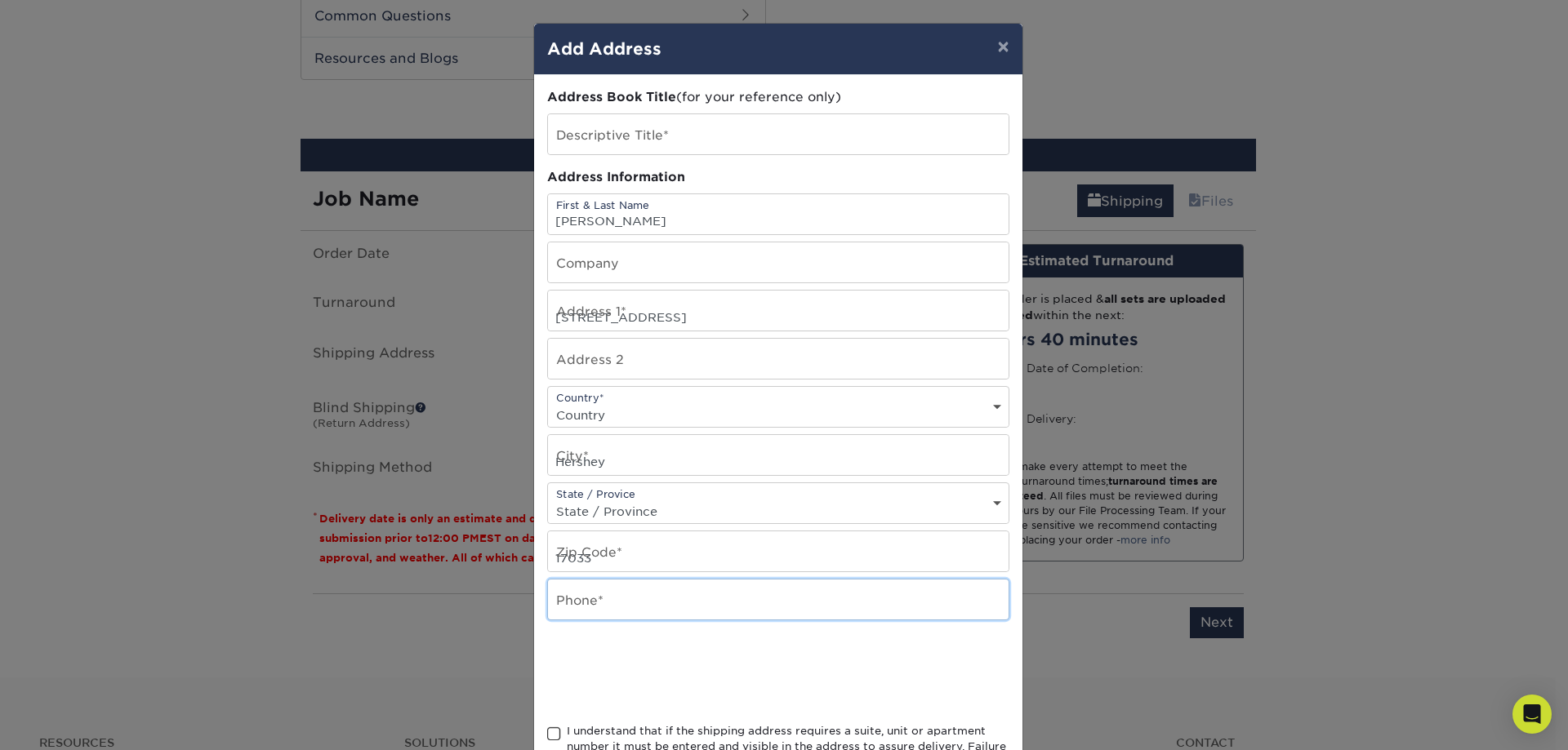
type input "7175990814"
click at [720, 412] on select "Country [GEOGRAPHIC_DATA] [GEOGRAPHIC_DATA] ----------------------------- [GEOG…" at bounding box center [778, 415] width 461 height 23
select select "US"
click at [548, 403] on select "Country [GEOGRAPHIC_DATA] [GEOGRAPHIC_DATA] ----------------------------- [GEOG…" at bounding box center [778, 415] width 461 height 23
click at [710, 510] on select "State / Province [US_STATE] [US_STATE] [US_STATE] [US_STATE] [US_STATE] [US_STA…" at bounding box center [778, 511] width 461 height 23
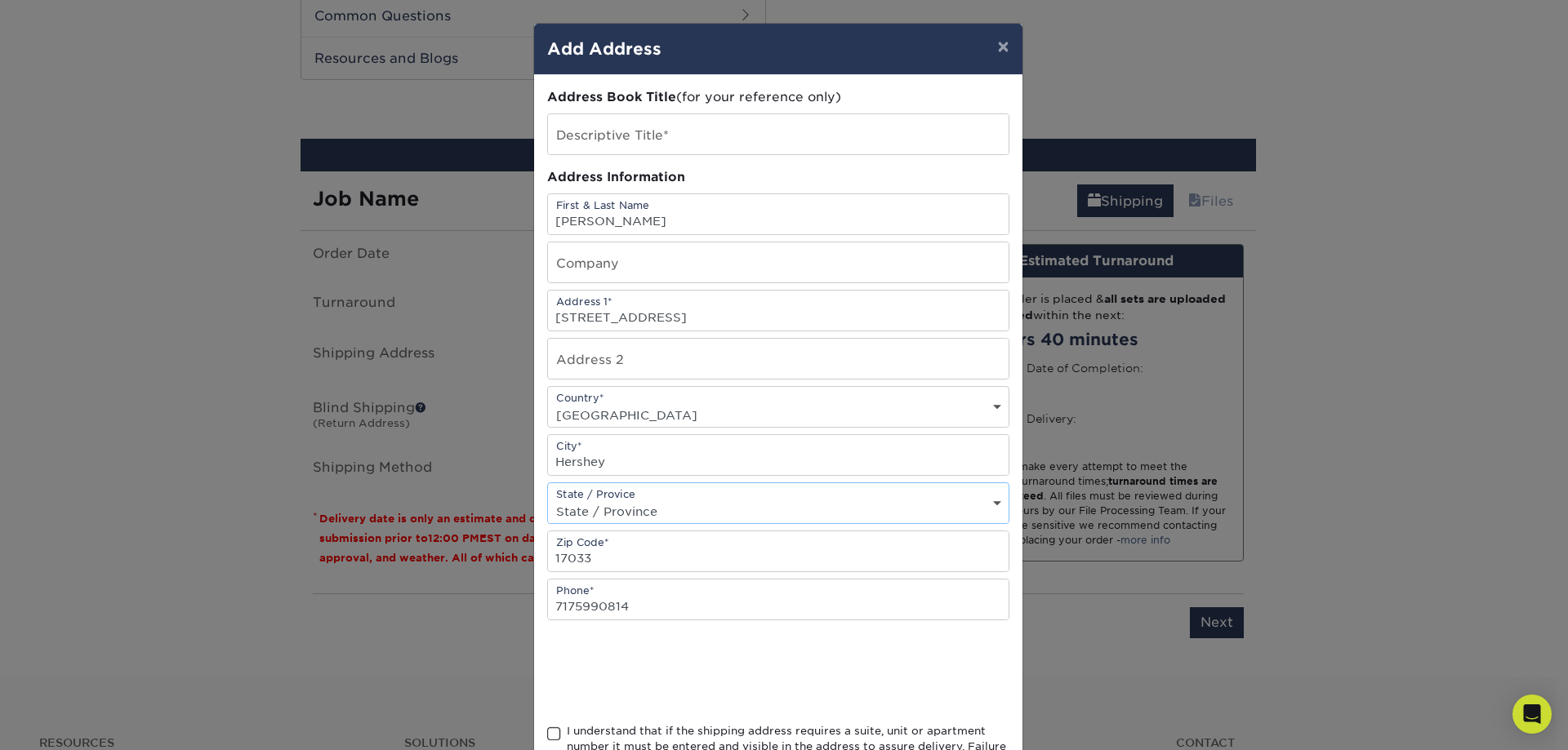
select select "PA"
click at [548, 500] on select "State / Province [US_STATE] [US_STATE] [US_STATE] [US_STATE] [US_STATE] [US_STA…" at bounding box center [778, 511] width 461 height 23
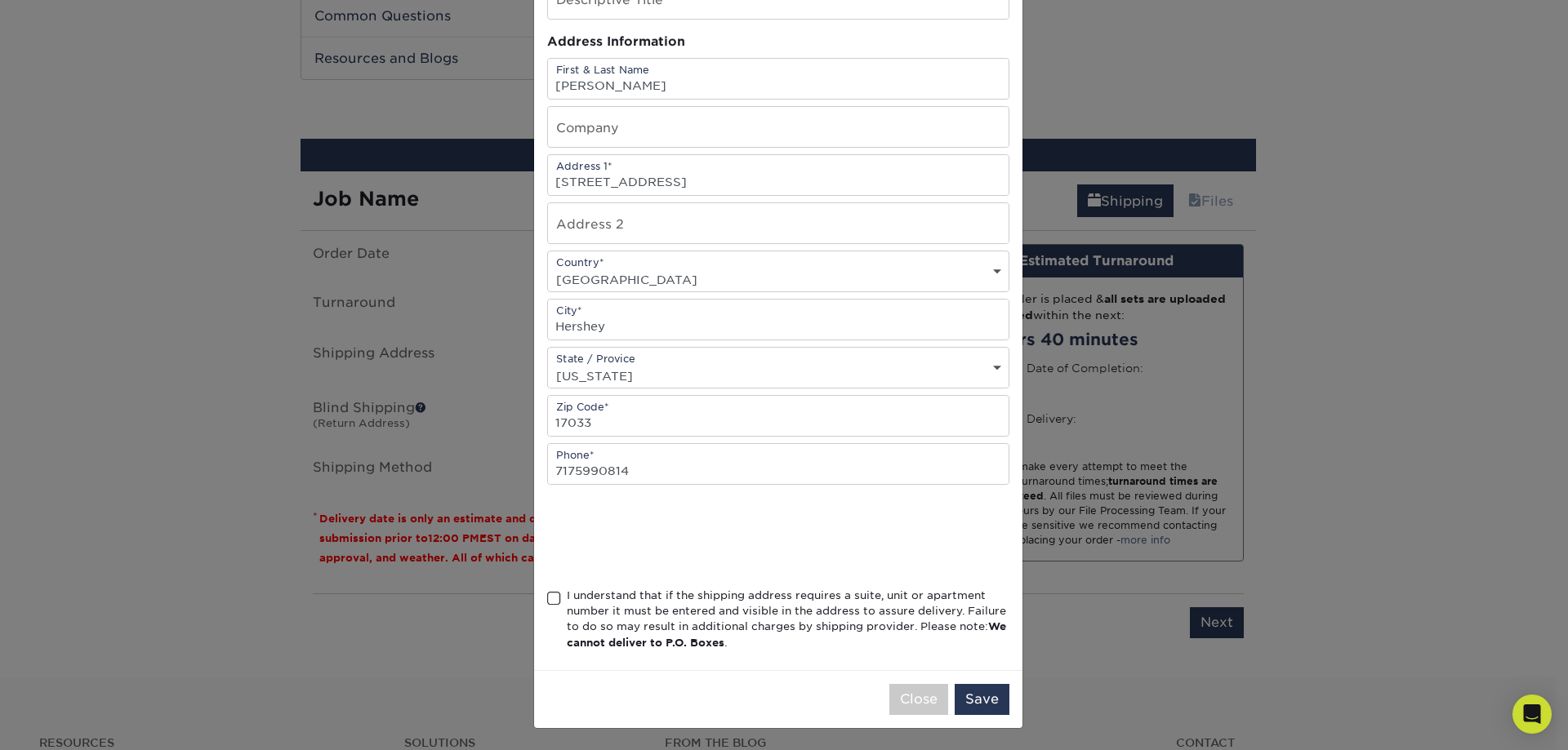
scroll to position [137, 0]
click at [548, 595] on span at bounding box center [555, 597] width 14 height 16
click at [0, 0] on input "I understand that if the shipping address requires a suite, unit or apartment n…" at bounding box center [0, 0] width 0 height 0
click at [971, 696] on button "Save" at bounding box center [981, 698] width 55 height 31
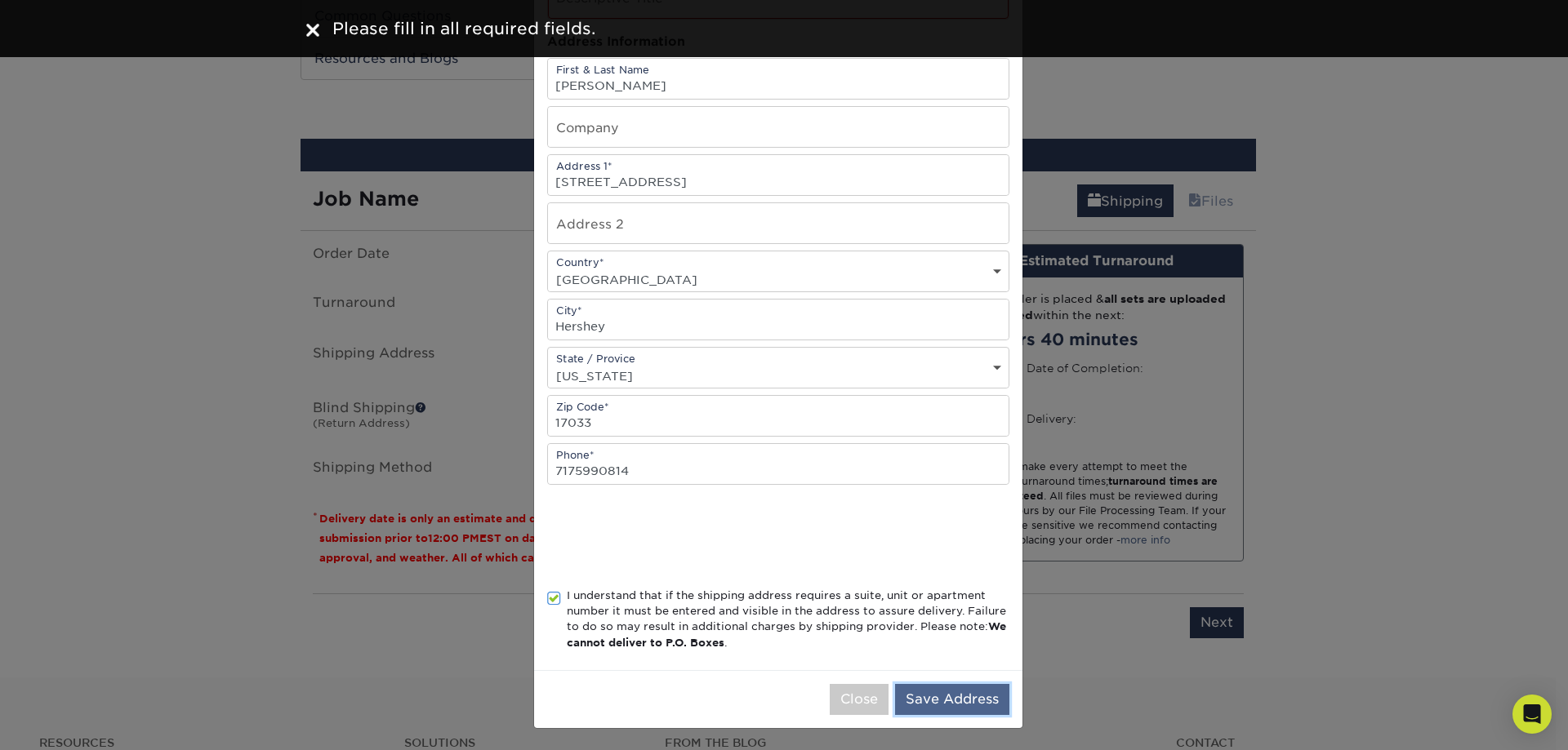
click at [949, 701] on button "Save Address" at bounding box center [953, 700] width 115 height 31
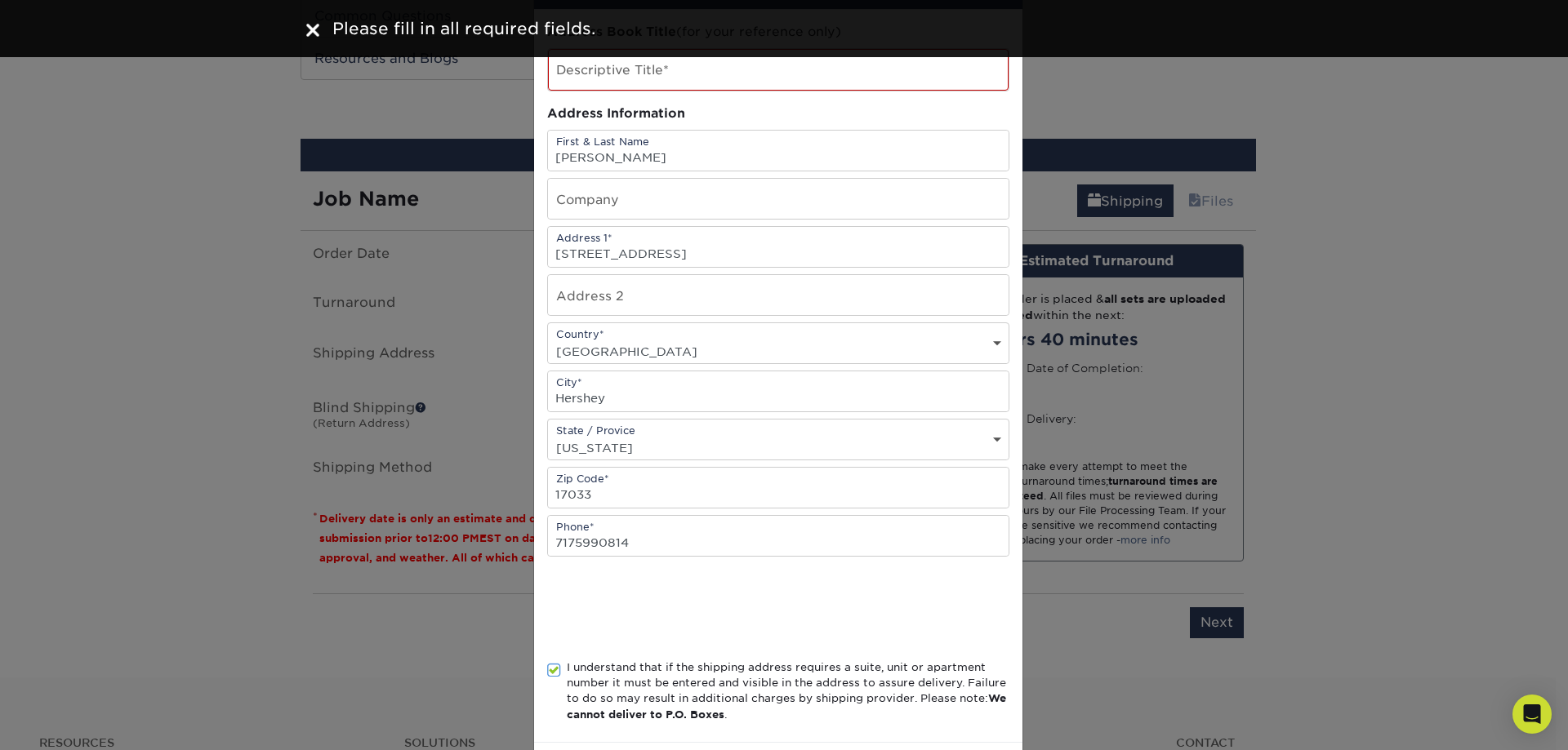
scroll to position [0, 0]
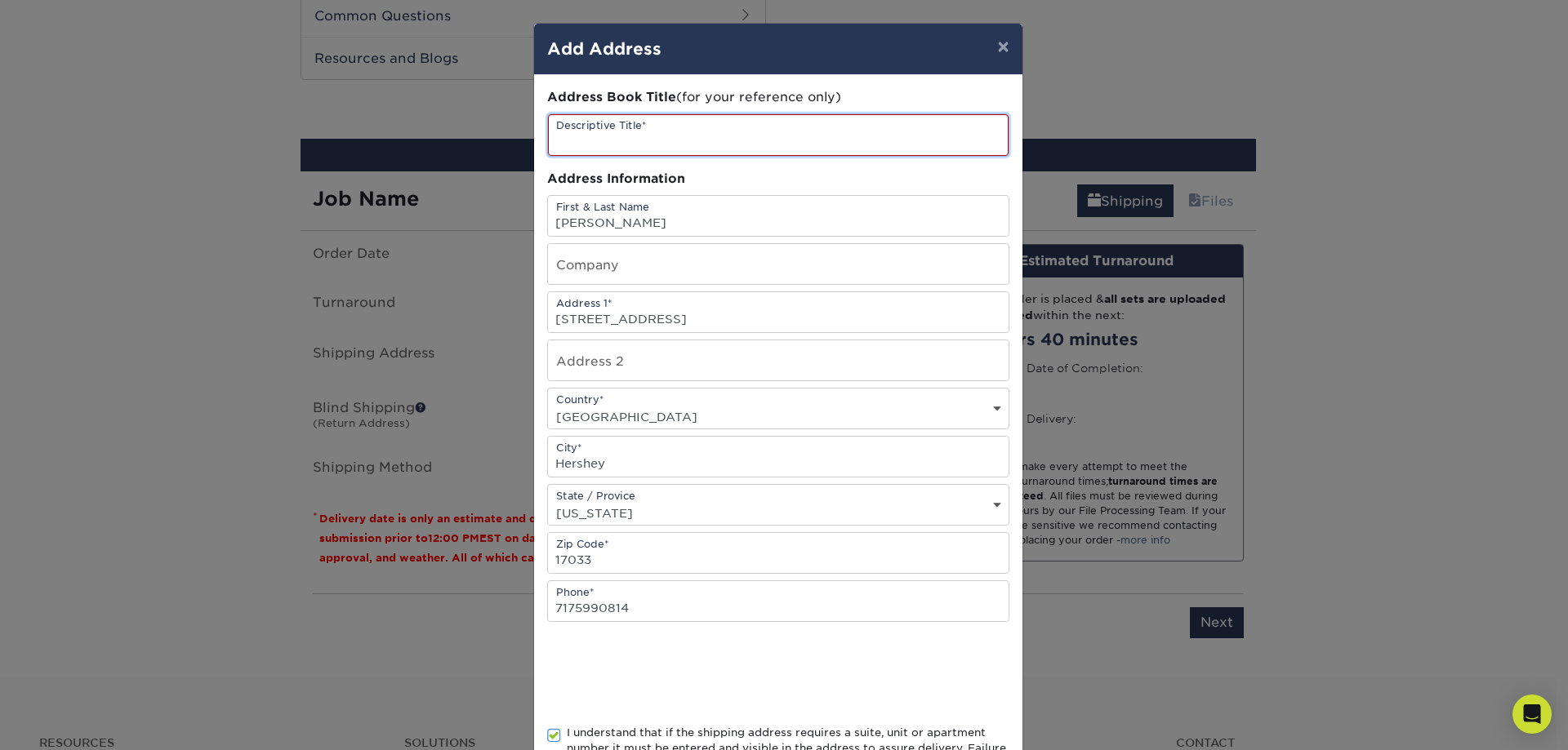
click at [640, 142] on input "text" at bounding box center [778, 136] width 461 height 42
type input "strike a note circle"
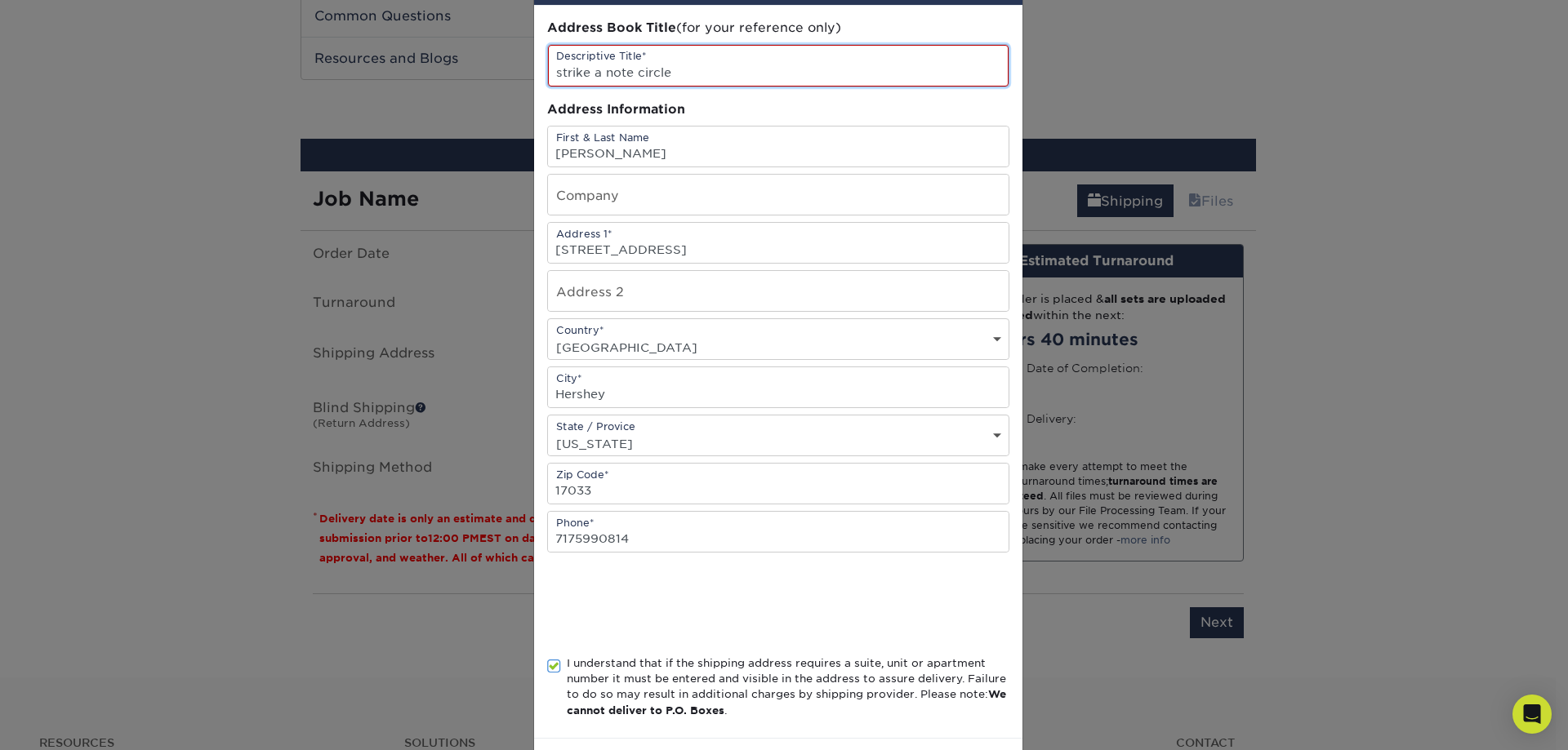
scroll to position [139, 0]
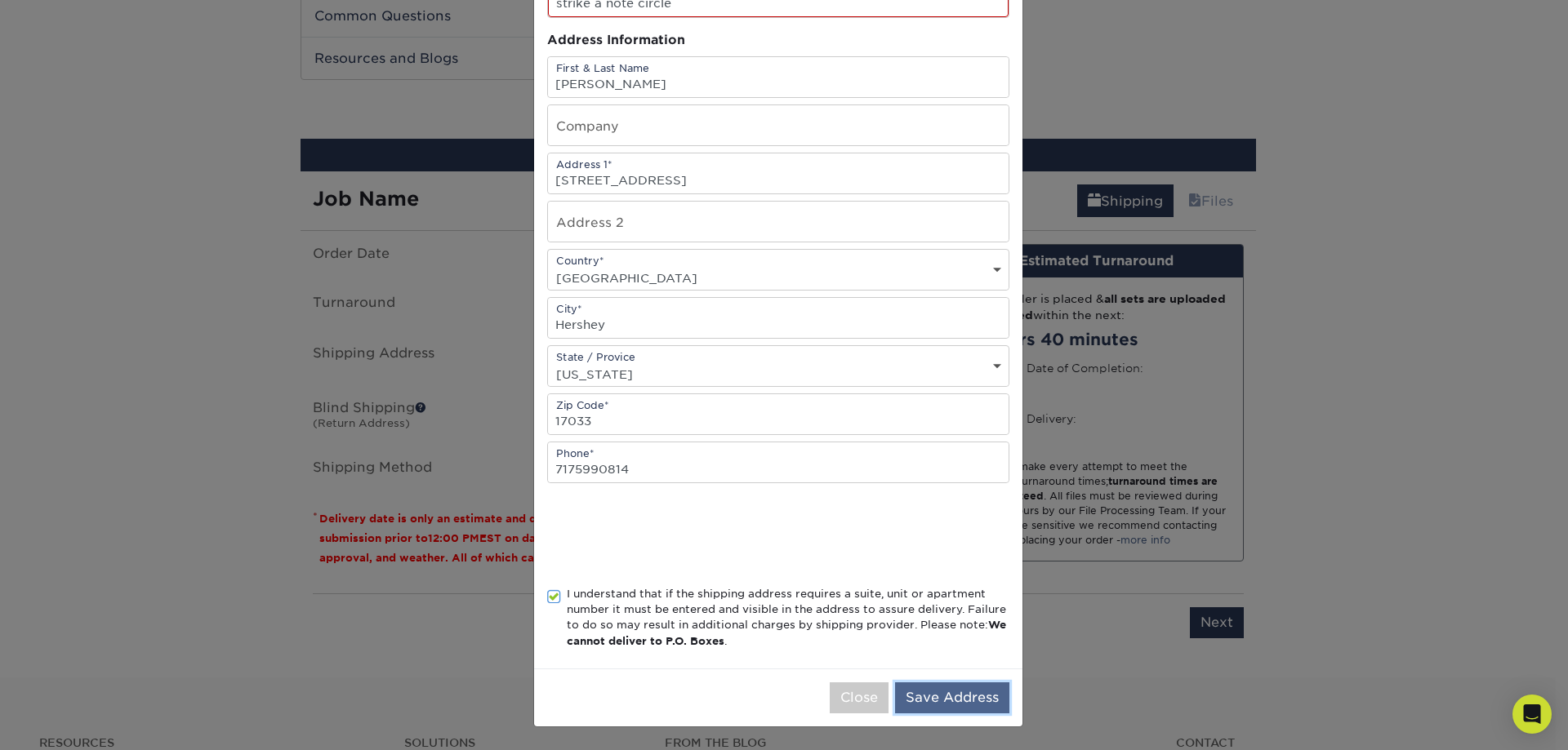
click at [907, 688] on button "Save Address" at bounding box center [953, 698] width 115 height 31
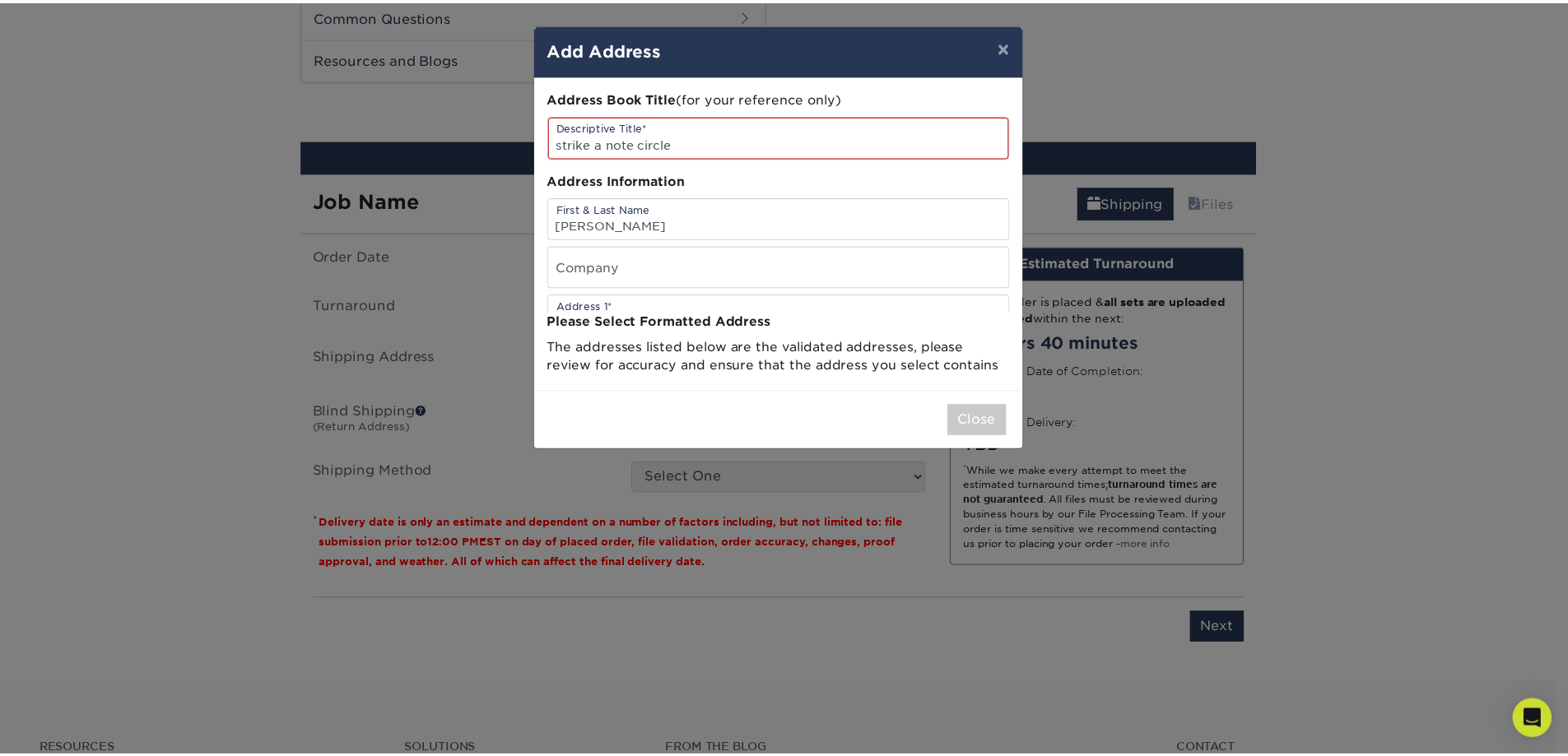
scroll to position [0, 0]
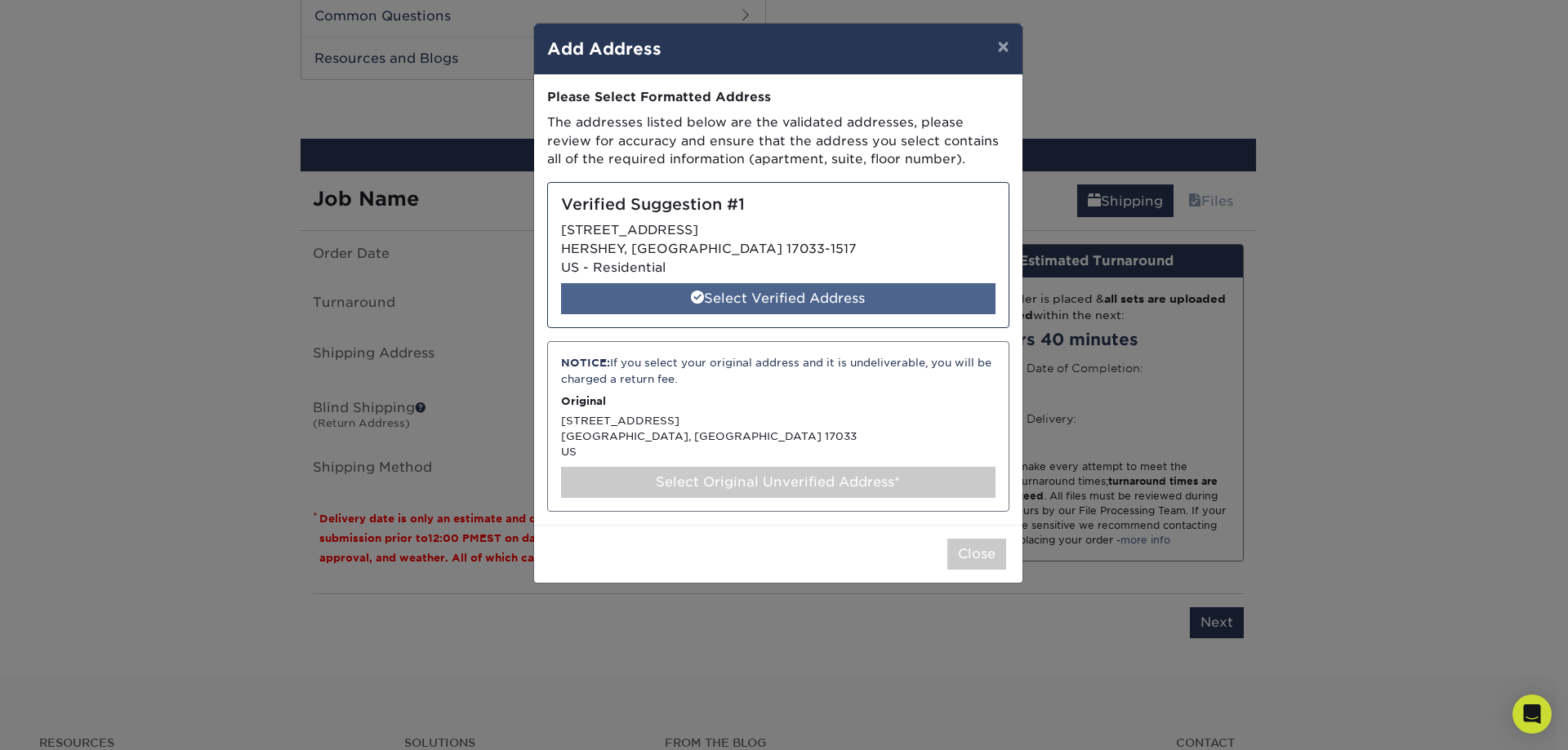
click at [787, 296] on div "Select Verified Address" at bounding box center [778, 299] width 435 height 31
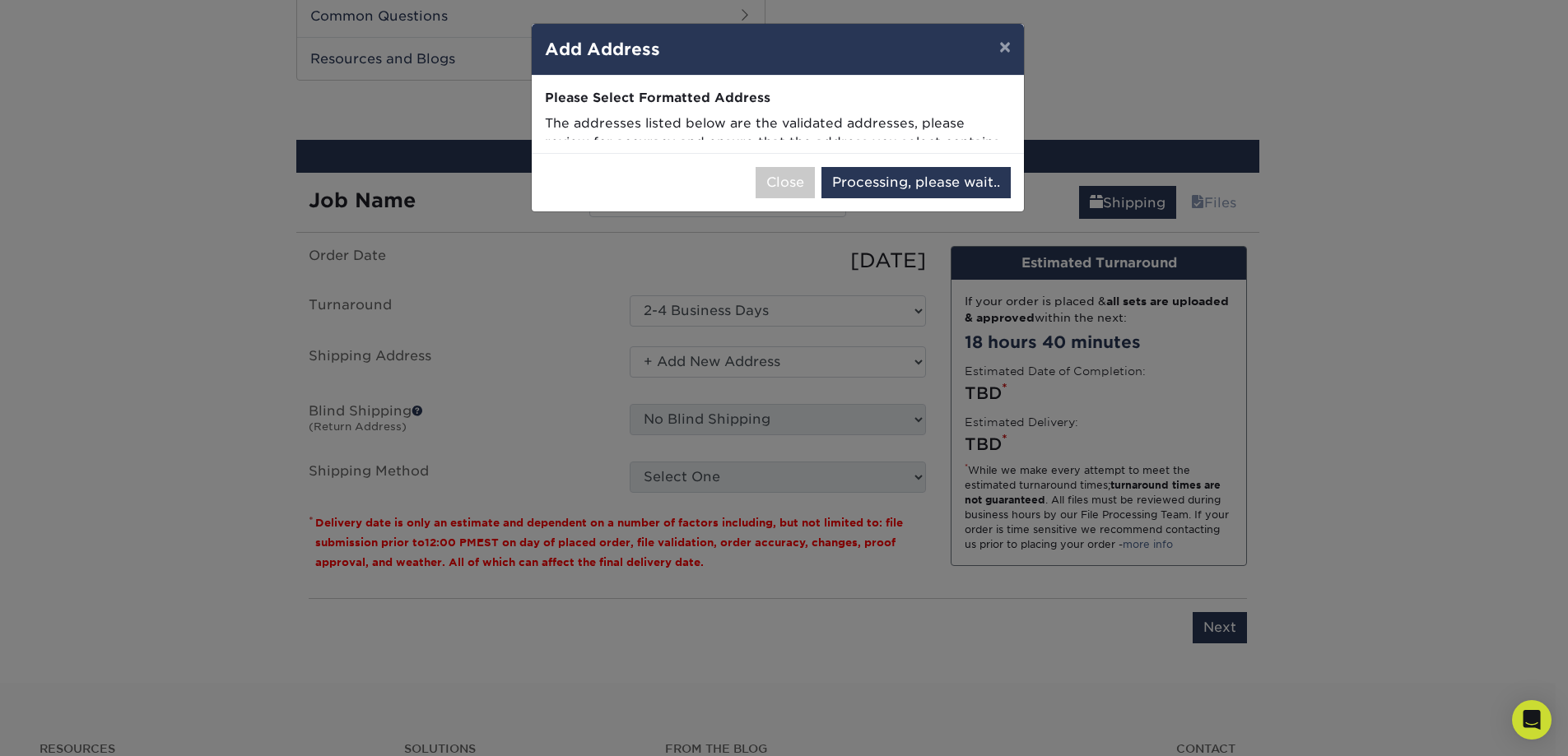
select select "285050"
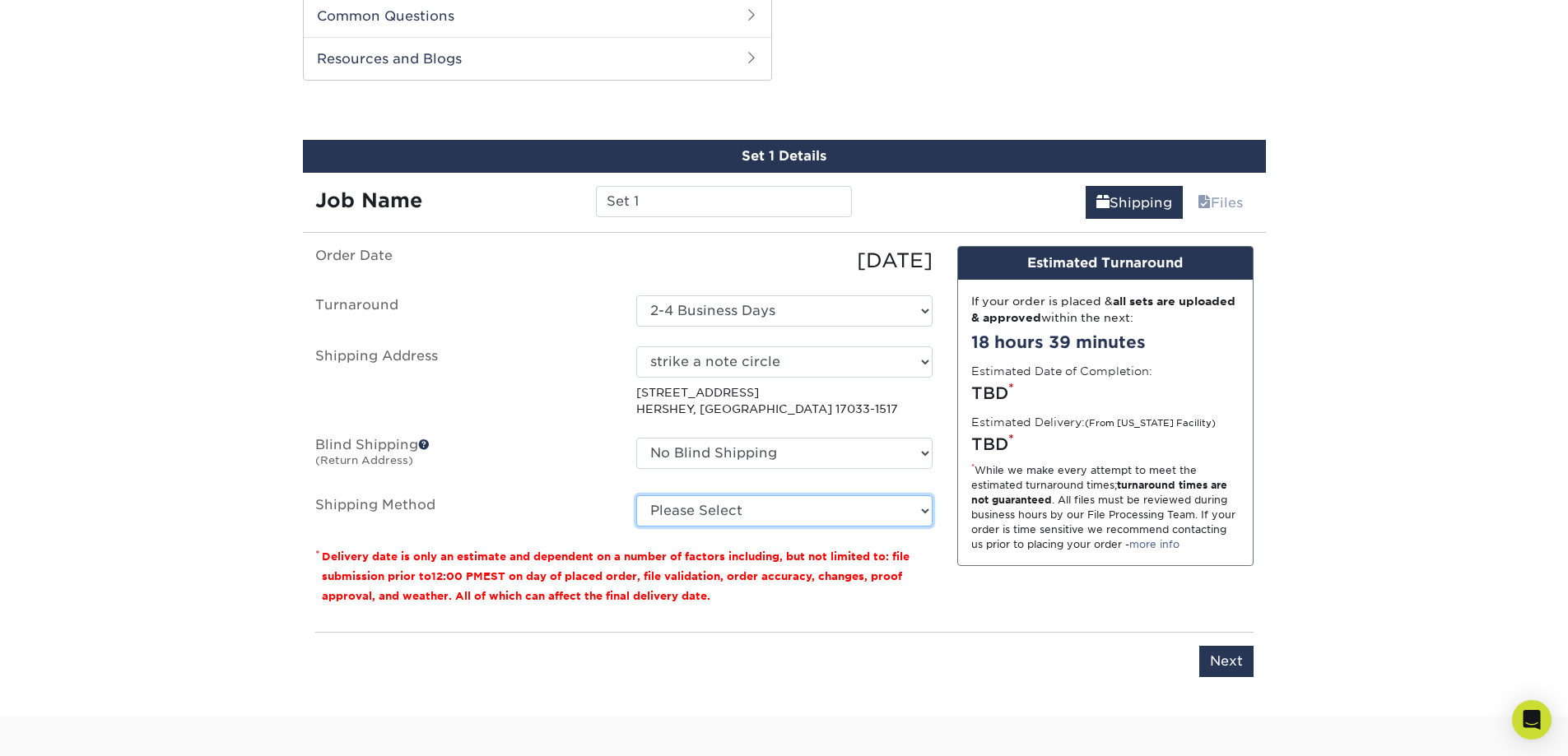
click at [922, 512] on select "Please Select Ground Shipping (+$26.14) 3 Day Shipping Service (+$36.53) 2 Day …" at bounding box center [784, 512] width 296 height 32
select select "03"
click at [636, 496] on select "Please Select Ground Shipping (+$26.14) 3 Day Shipping Service (+$36.53) 2 Day …" at bounding box center [784, 512] width 296 height 32
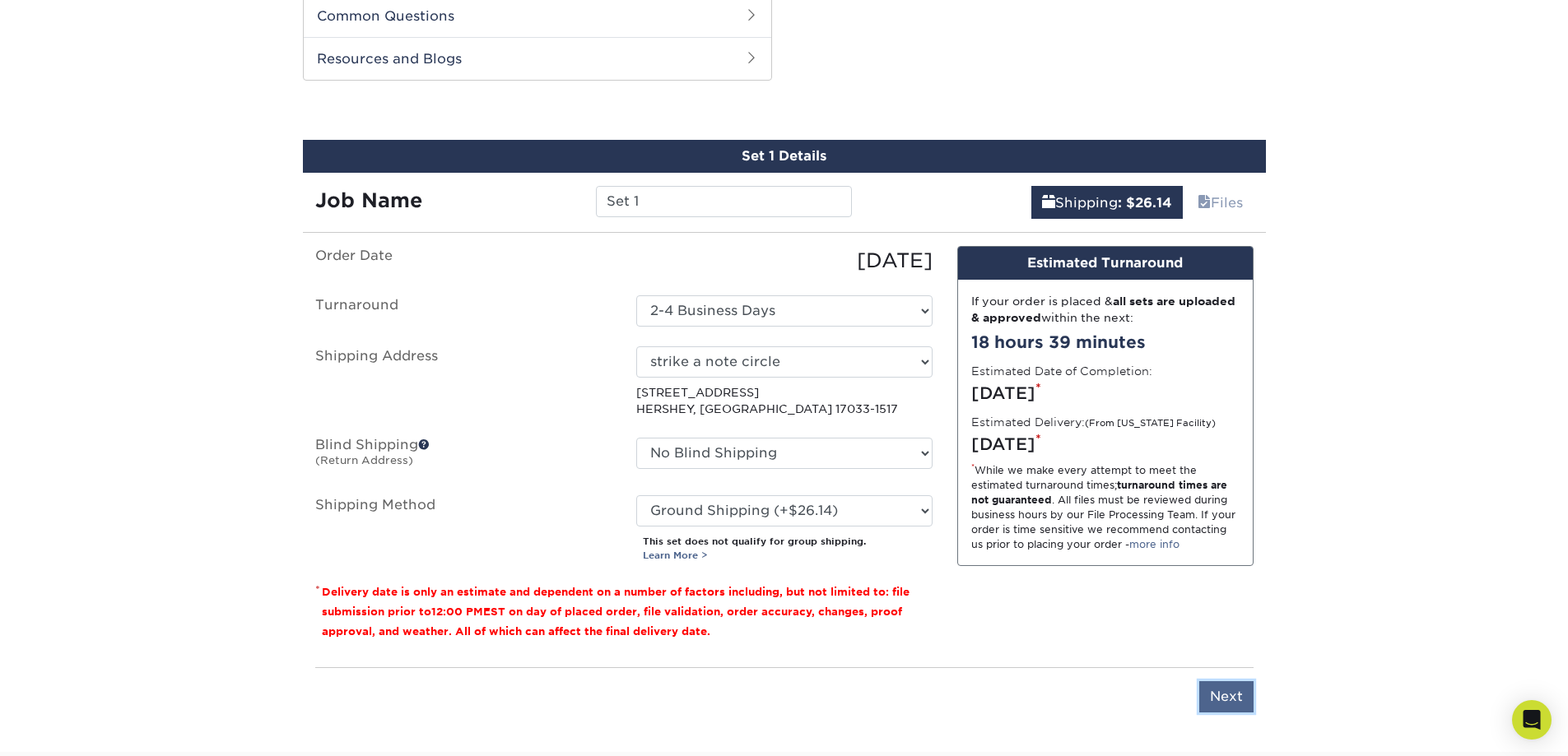
click at [1212, 696] on input "Next" at bounding box center [1226, 697] width 54 height 32
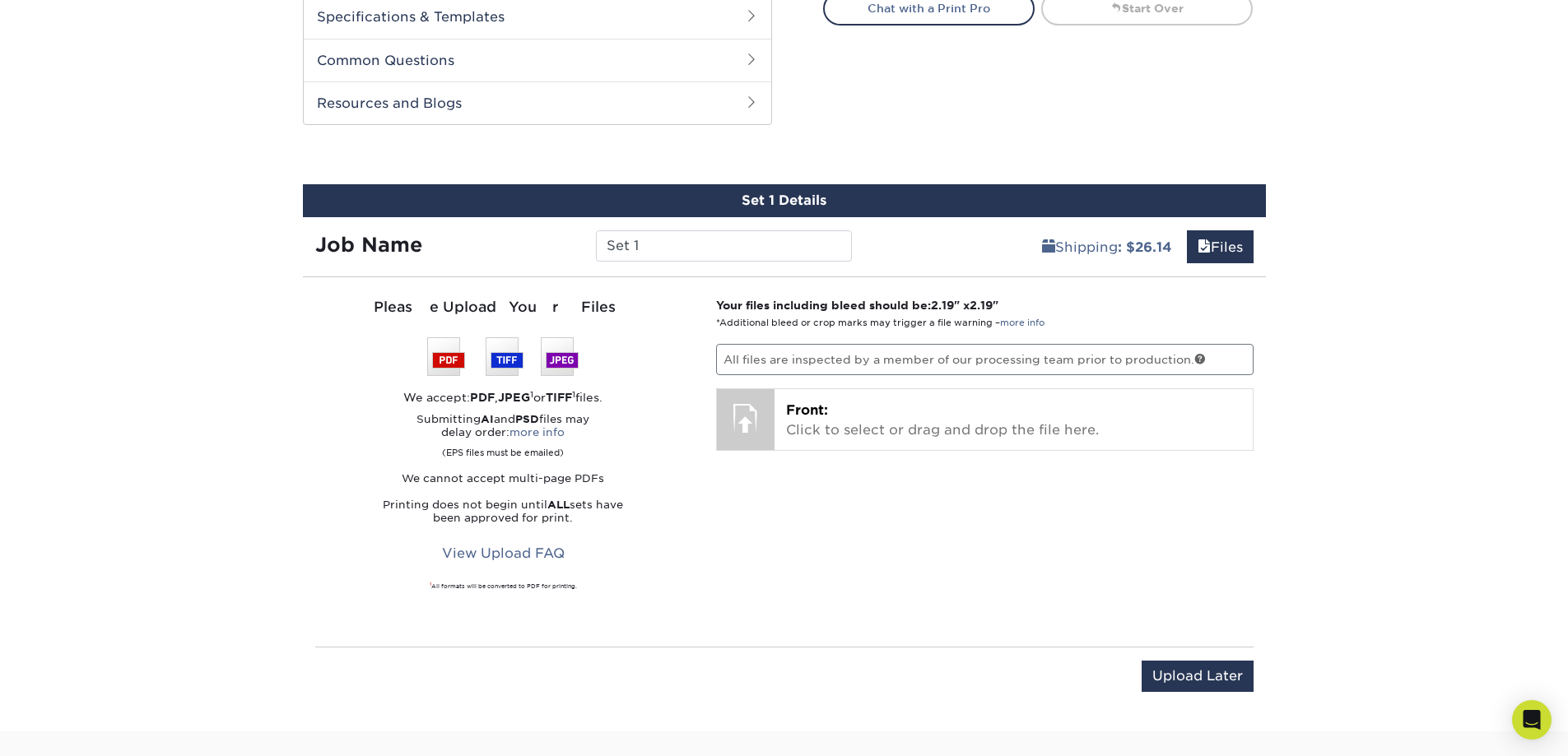
scroll to position [823, 0]
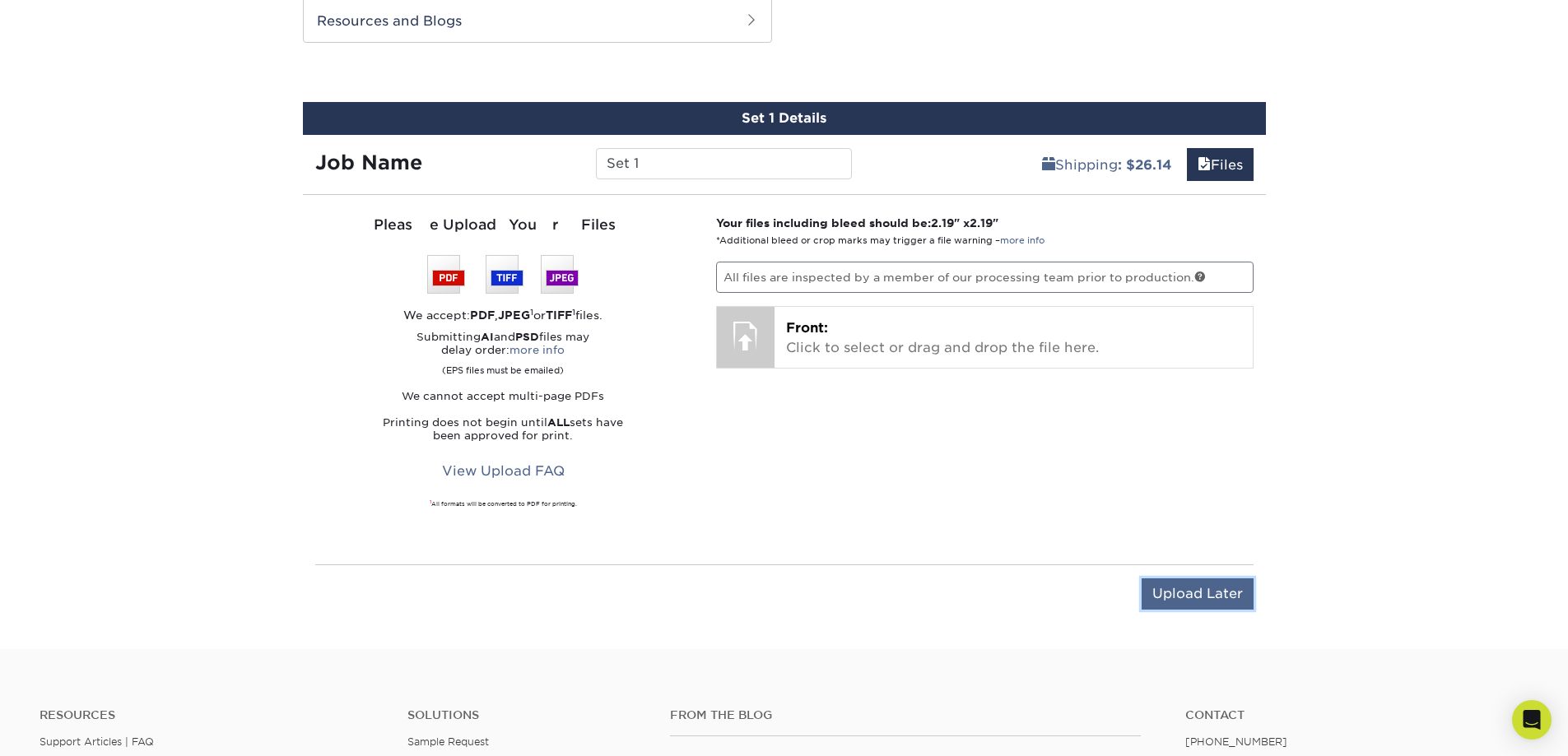
click at [1207, 590] on input "Upload Later" at bounding box center [1197, 595] width 112 height 32
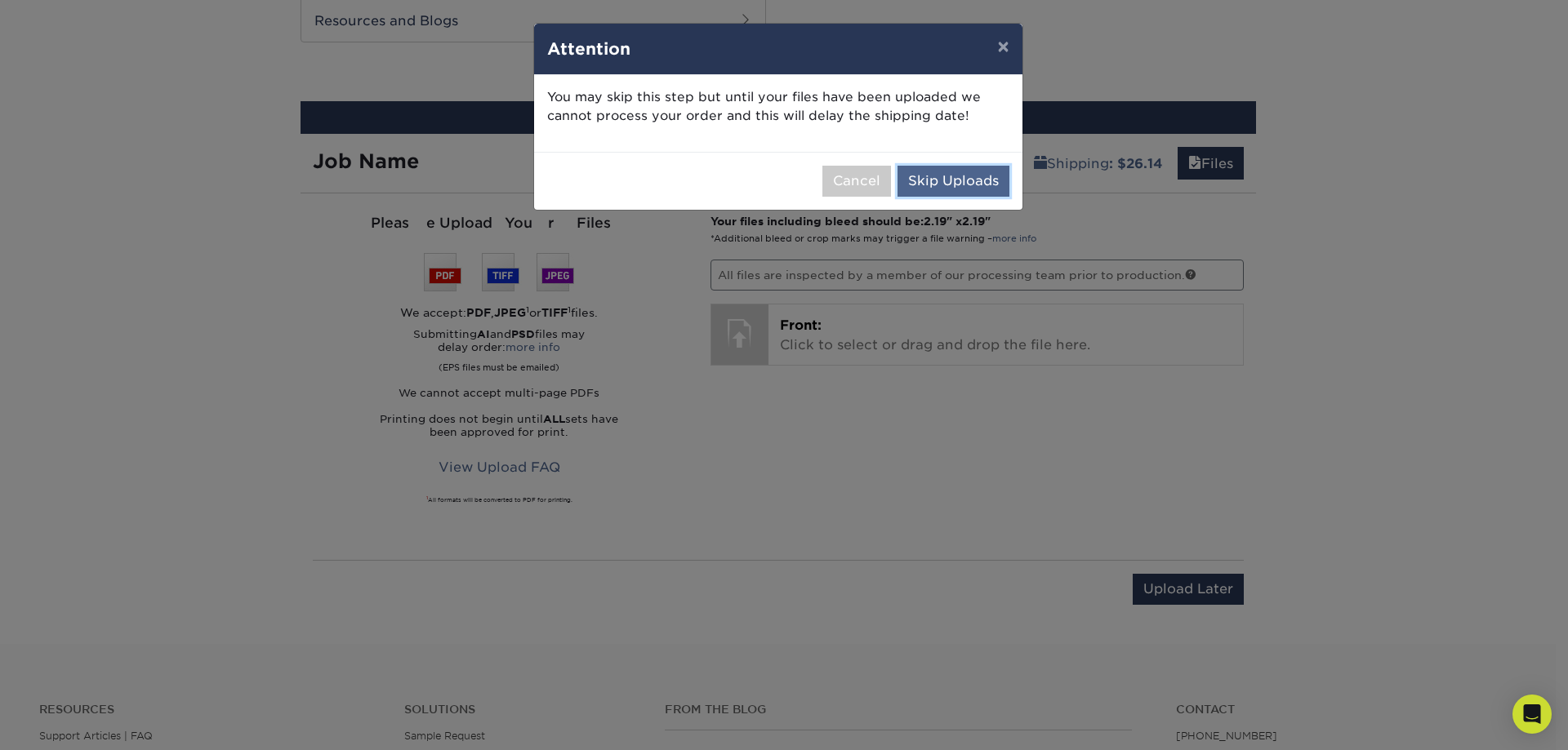
click at [966, 177] on button "Skip Uploads" at bounding box center [953, 182] width 112 height 31
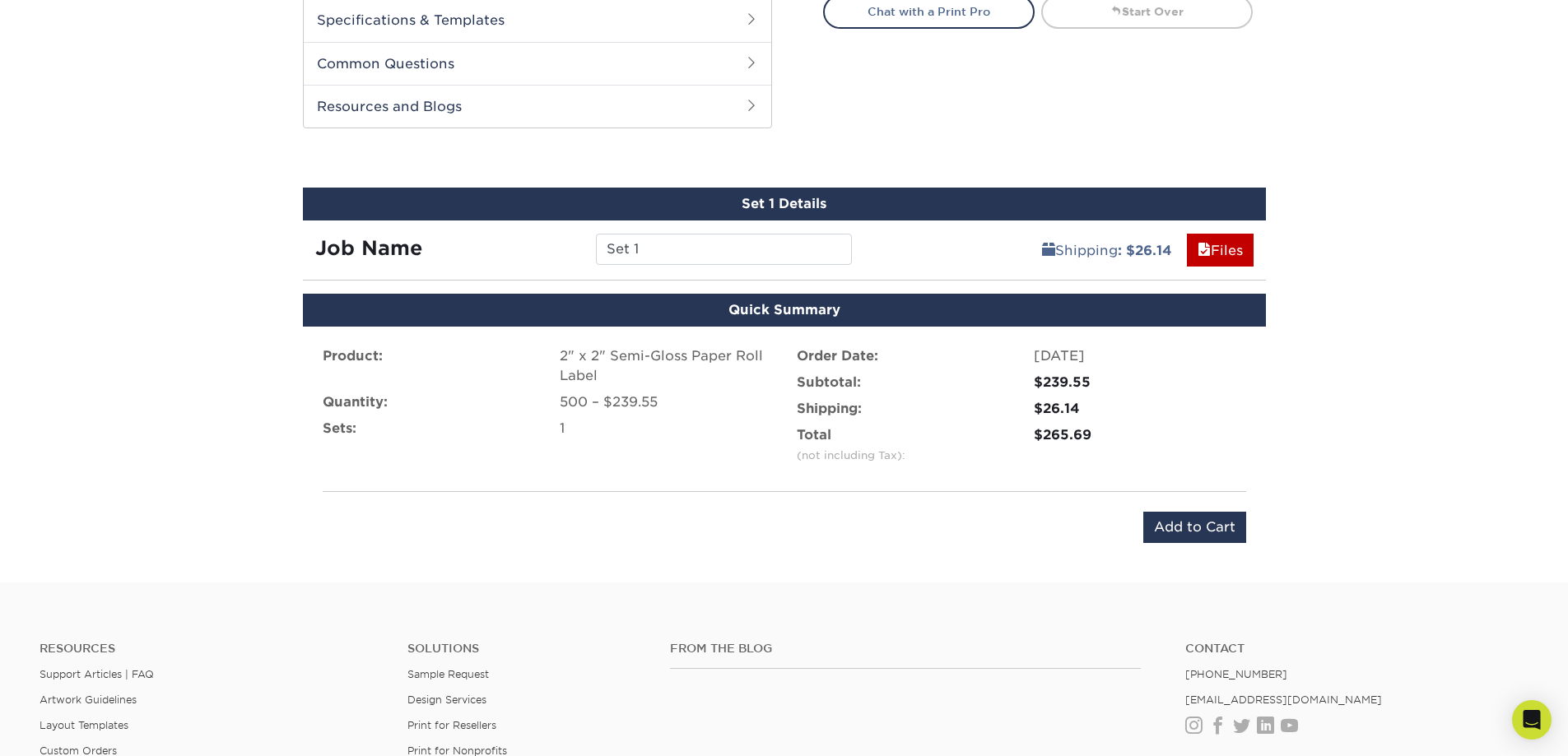
scroll to position [741, 0]
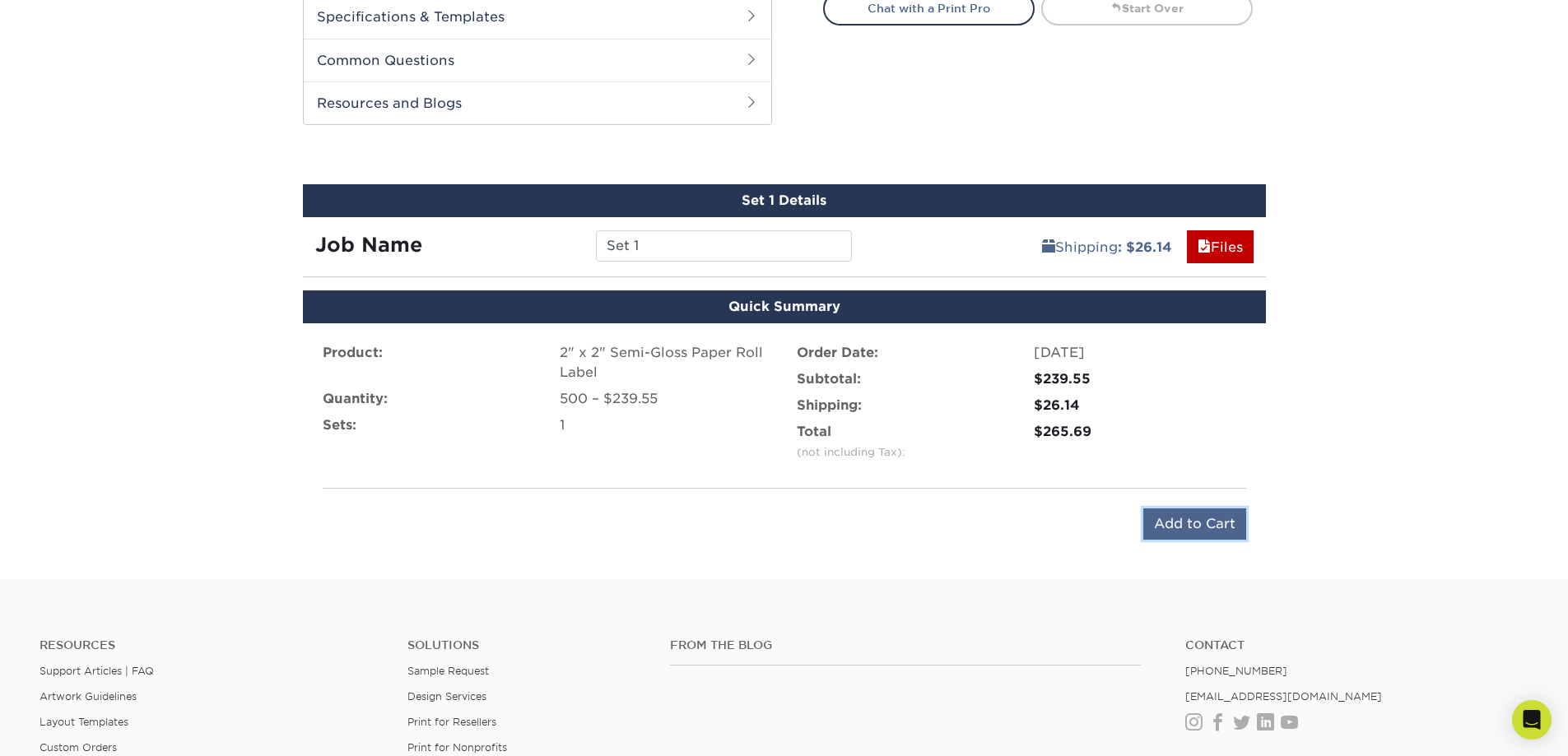
click at [1185, 526] on input "Add to Cart" at bounding box center [1194, 525] width 102 height 32
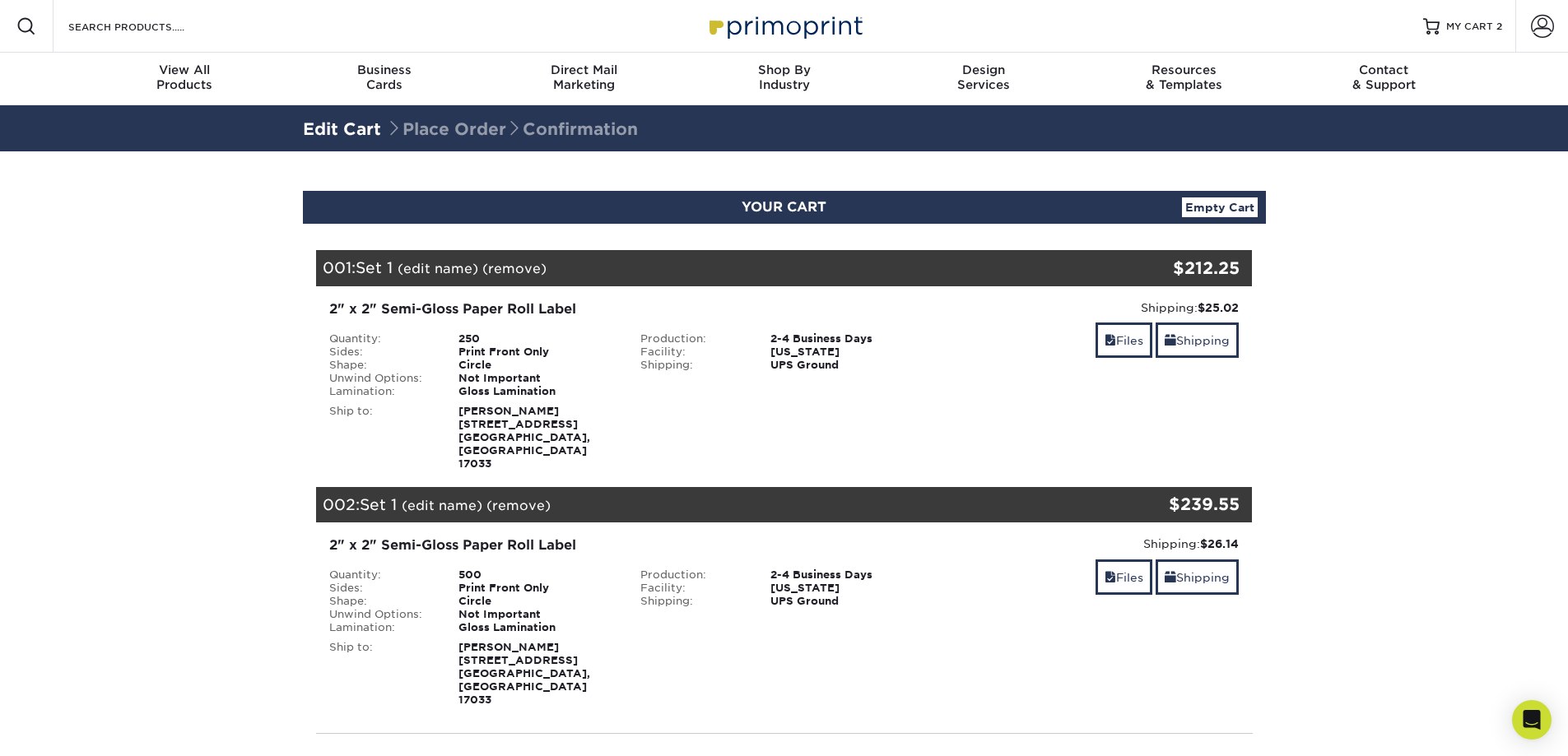
click at [523, 265] on link "(remove)" at bounding box center [514, 269] width 64 height 16
click at [825, 265] on link "Yes" at bounding box center [819, 269] width 23 height 16
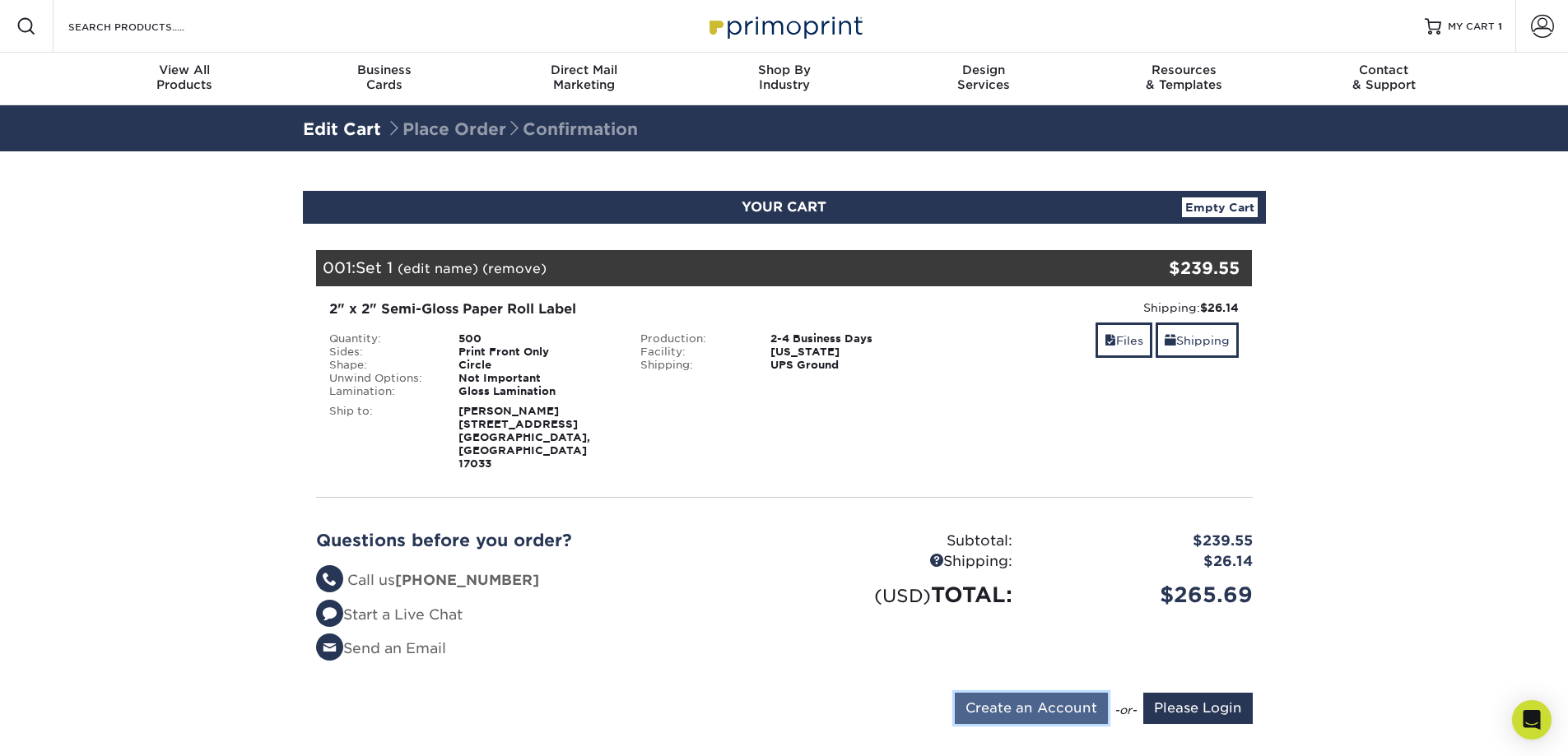
click at [1019, 693] on input "Create an Account" at bounding box center [1031, 709] width 153 height 32
type input "julie@getepiccreative.com"
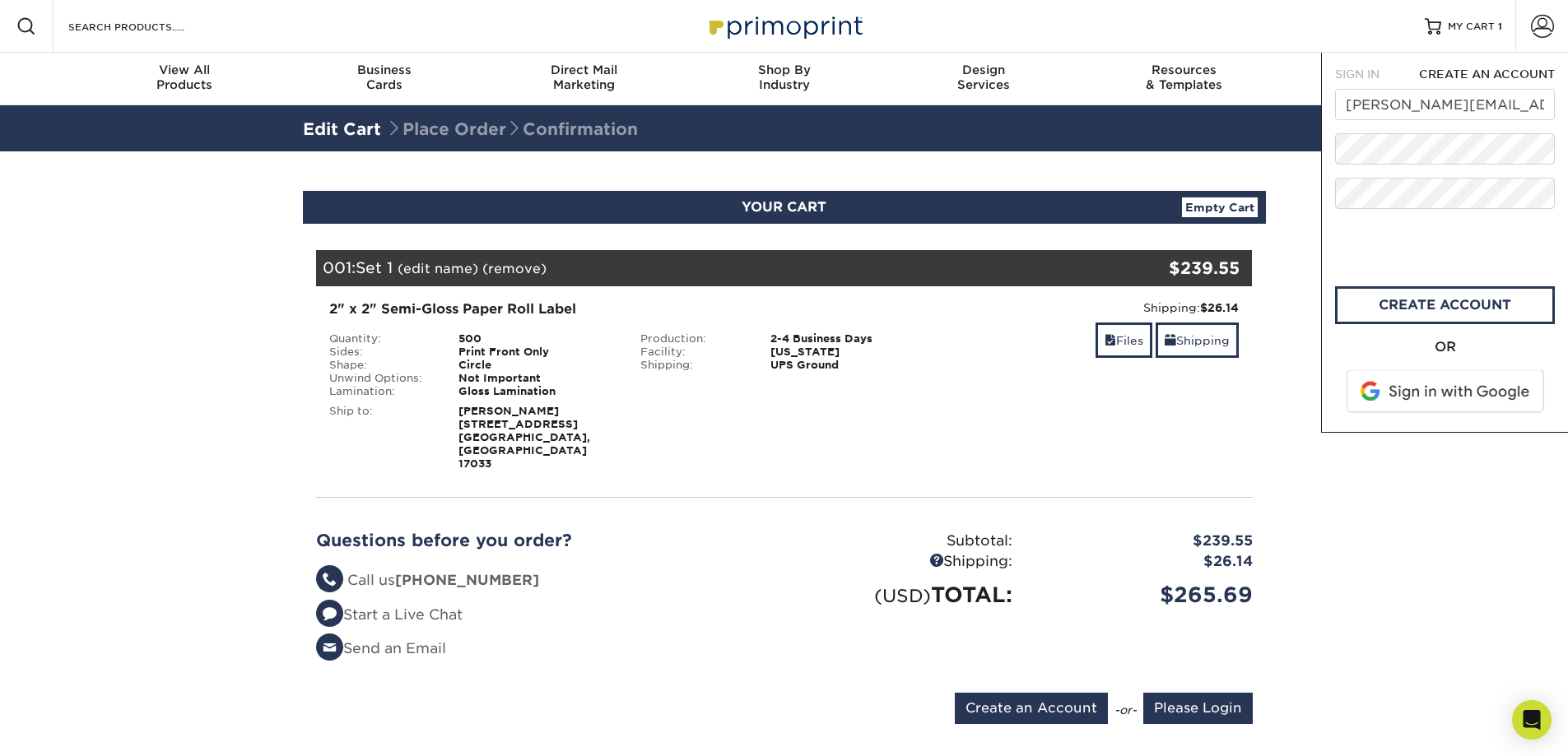
click at [1422, 393] on span at bounding box center [1446, 392] width 210 height 43
click at [1450, 392] on span at bounding box center [1446, 392] width 210 height 43
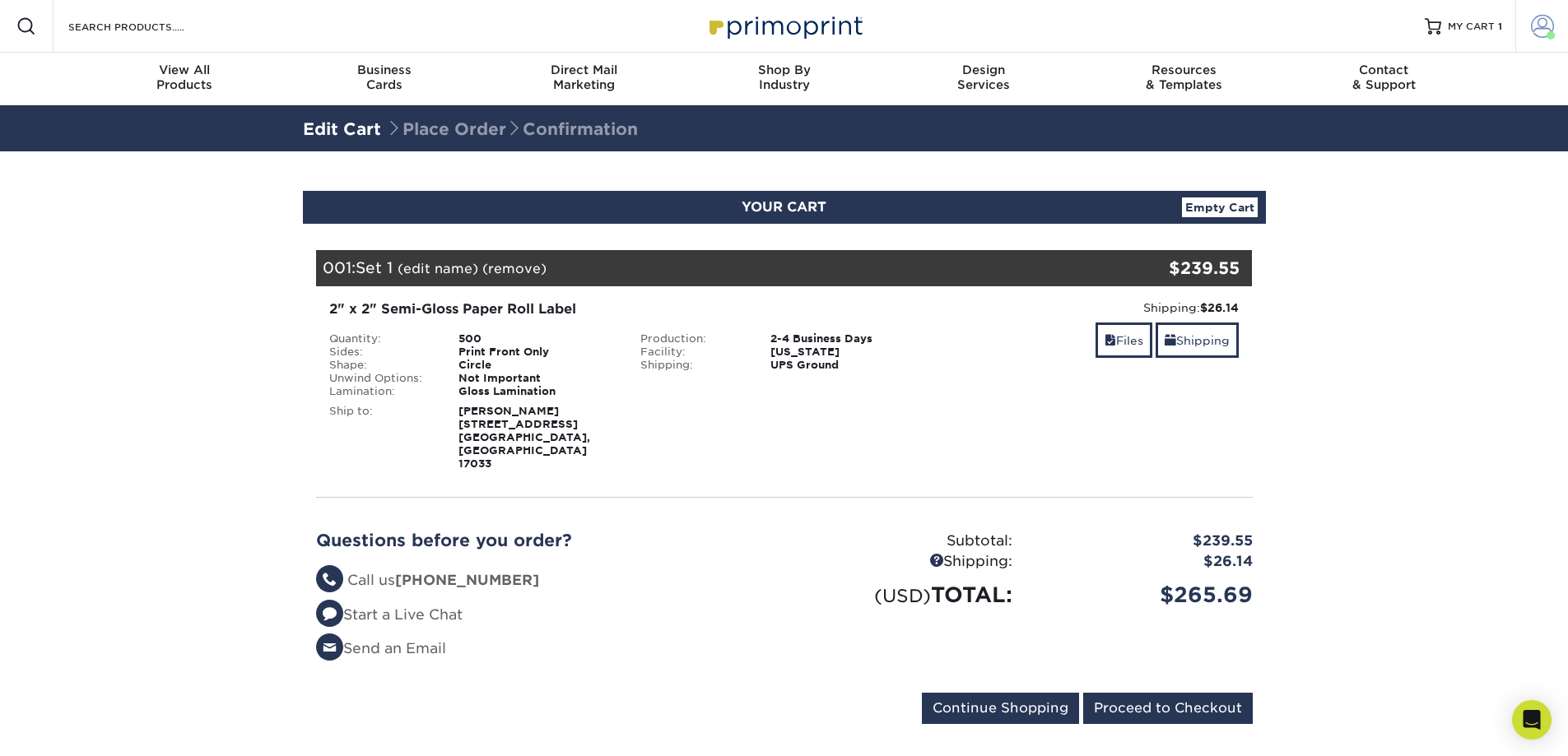
click at [1545, 29] on span at bounding box center [1543, 26] width 23 height 23
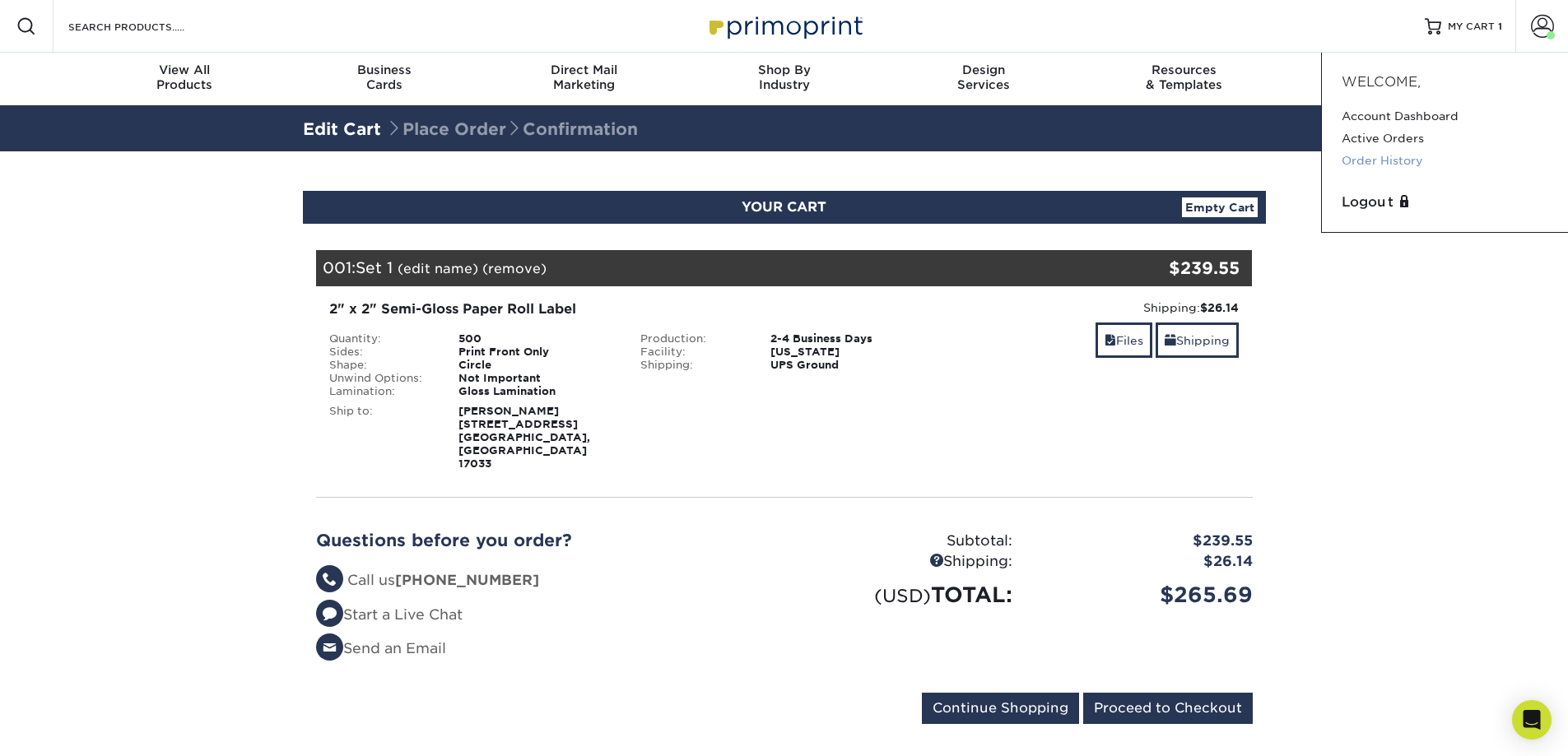
click at [1405, 159] on link "Order History" at bounding box center [1444, 160] width 207 height 22
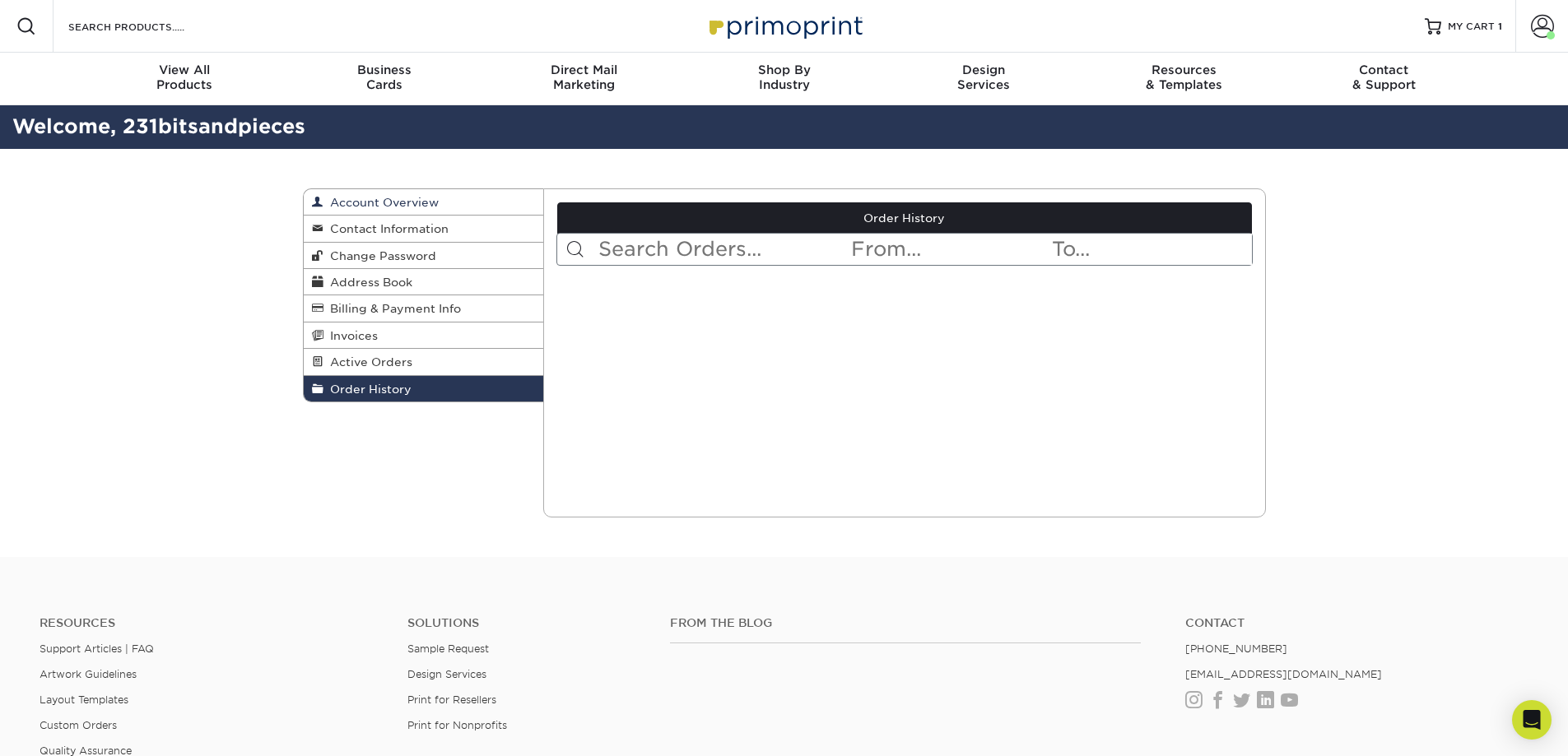
click at [415, 198] on span "Account Overview" at bounding box center [381, 202] width 116 height 13
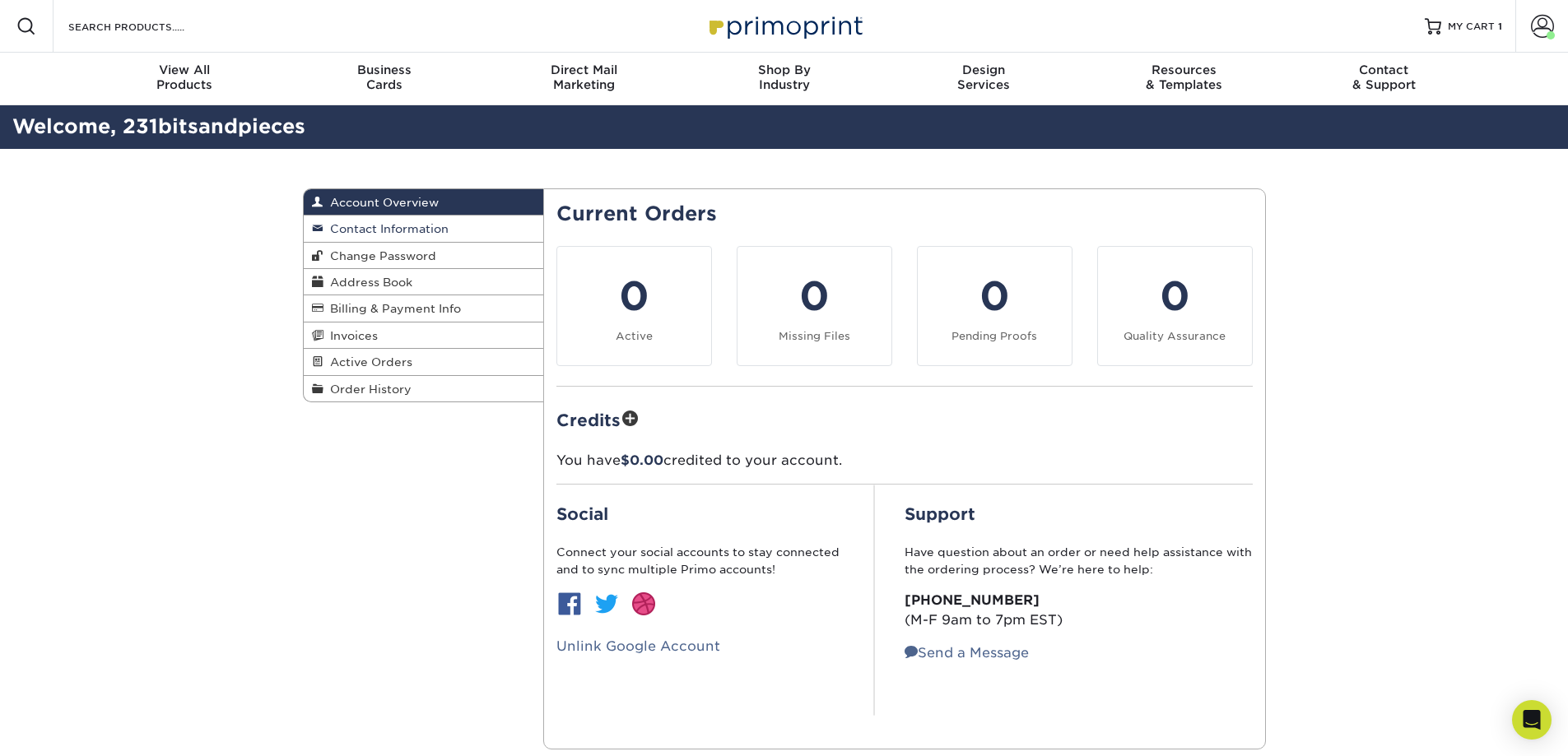
click at [427, 227] on span "Contact Information" at bounding box center [385, 229] width 125 height 13
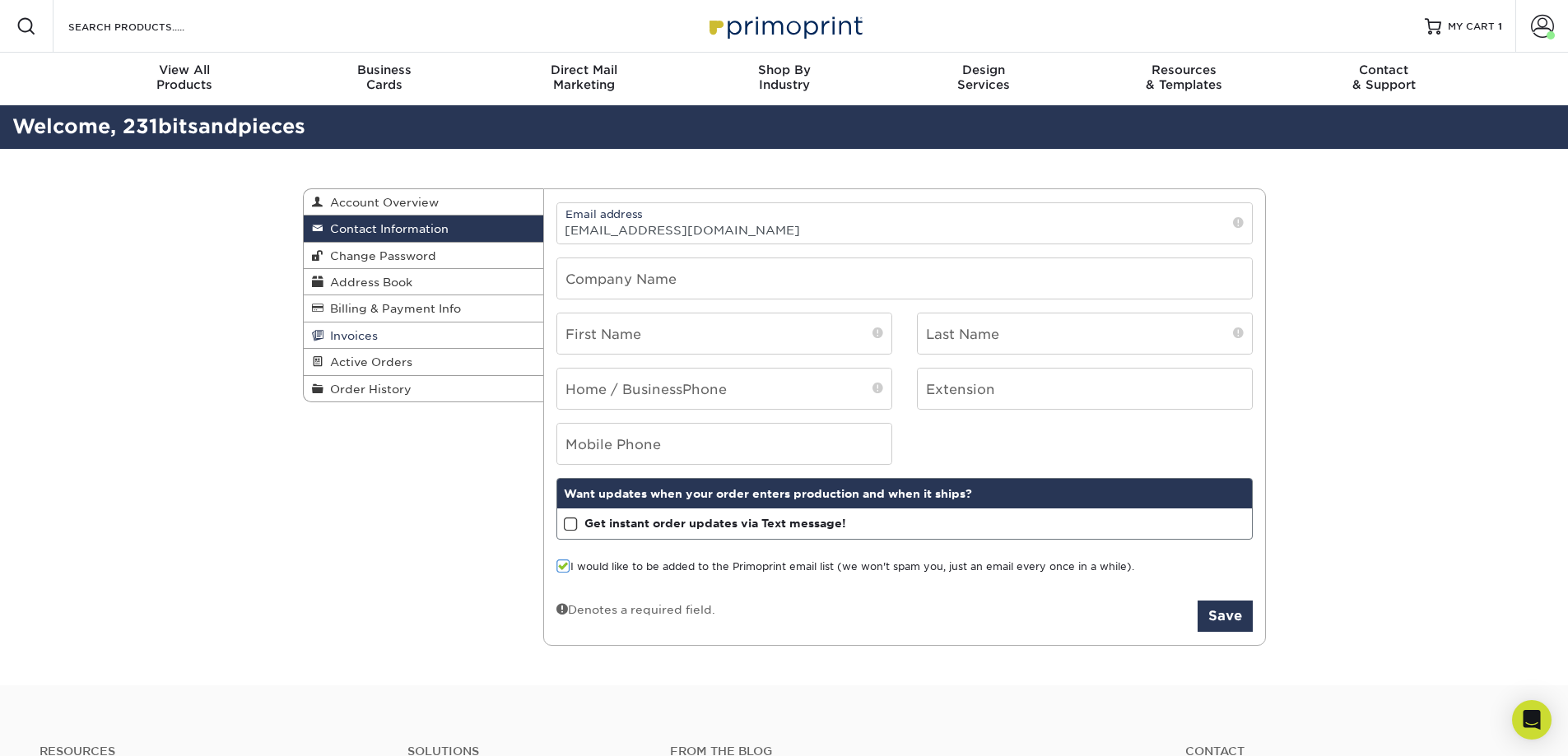
click at [371, 333] on span "Invoices" at bounding box center [350, 336] width 54 height 13
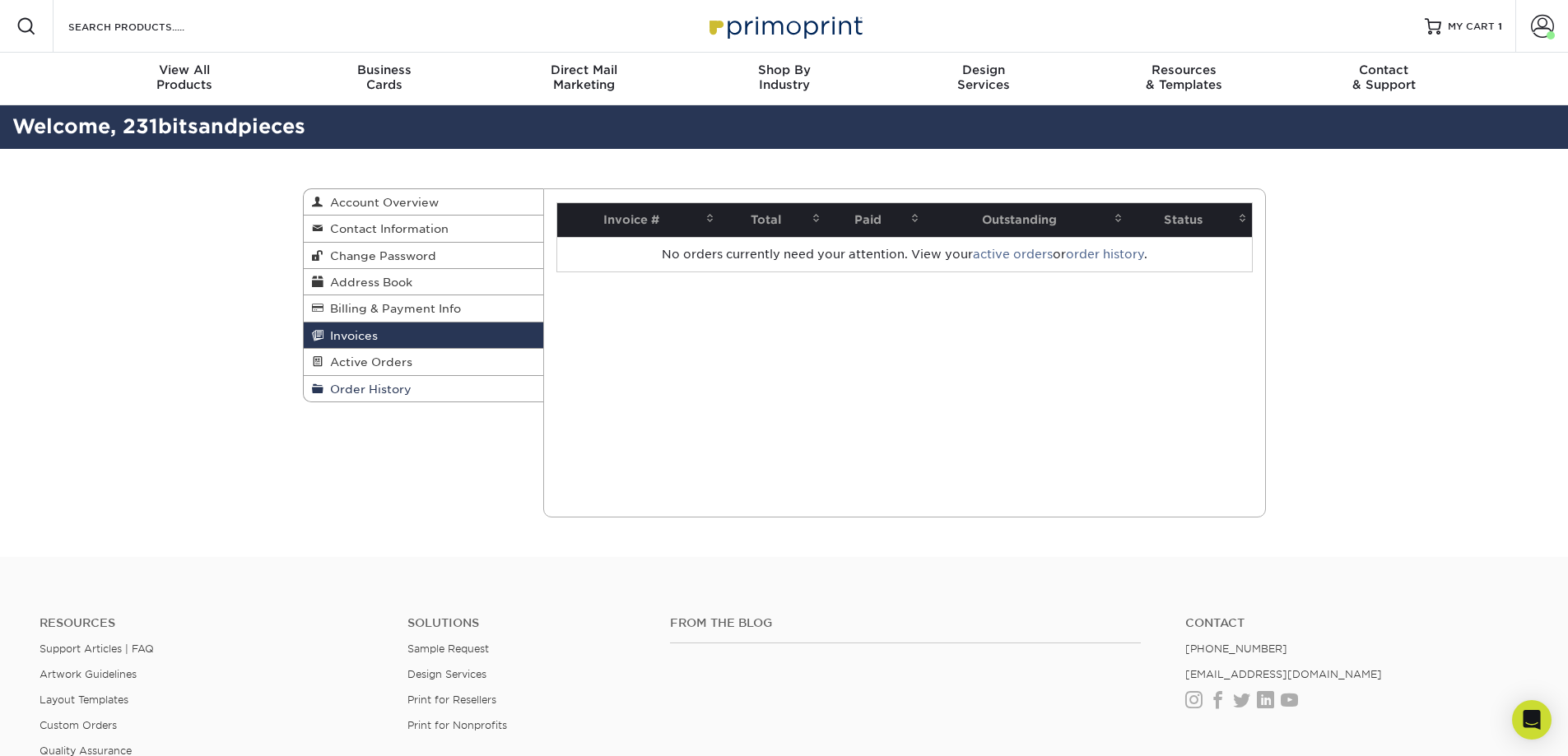
click at [389, 390] on span "Order History" at bounding box center [367, 389] width 88 height 13
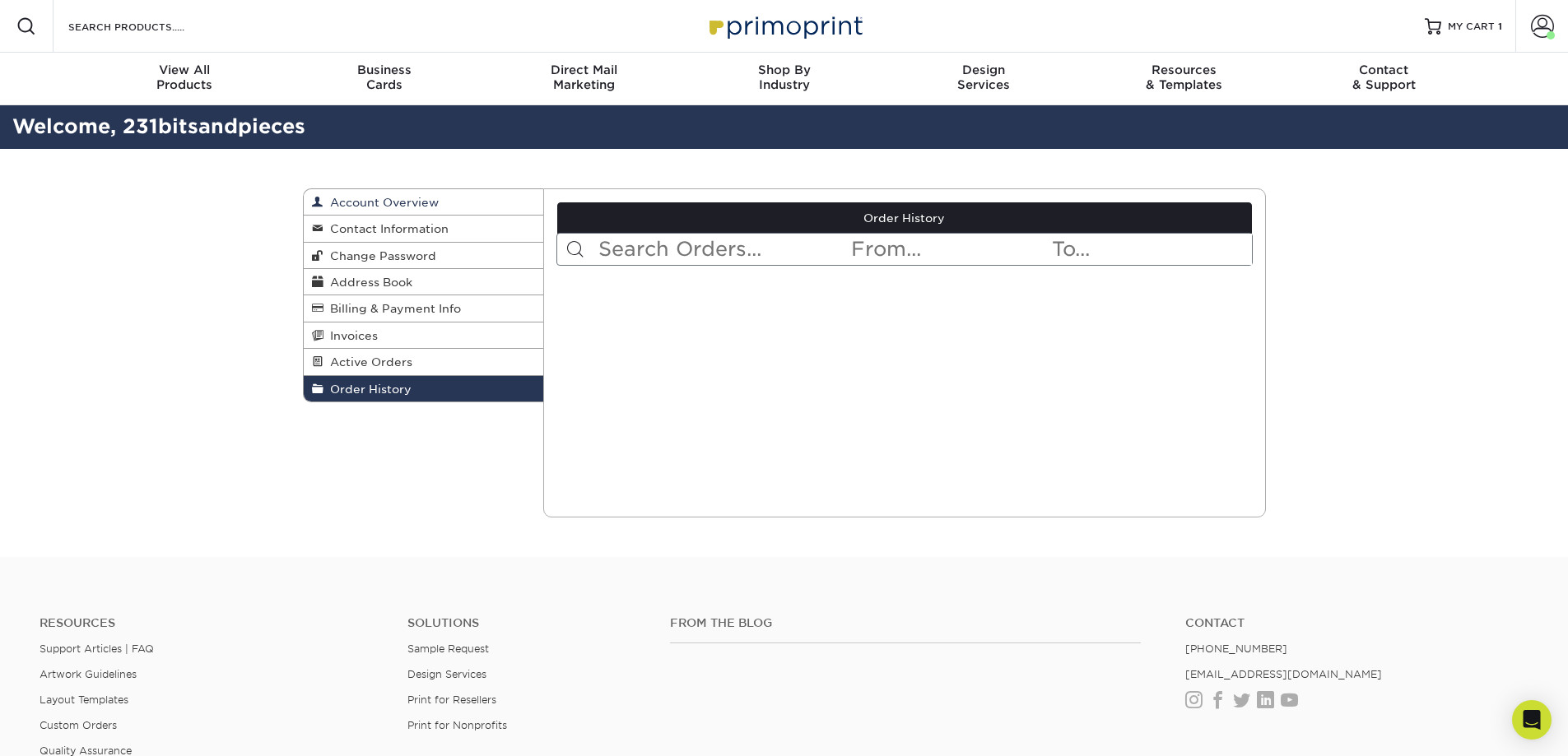
click at [406, 197] on span "Account Overview" at bounding box center [381, 202] width 116 height 13
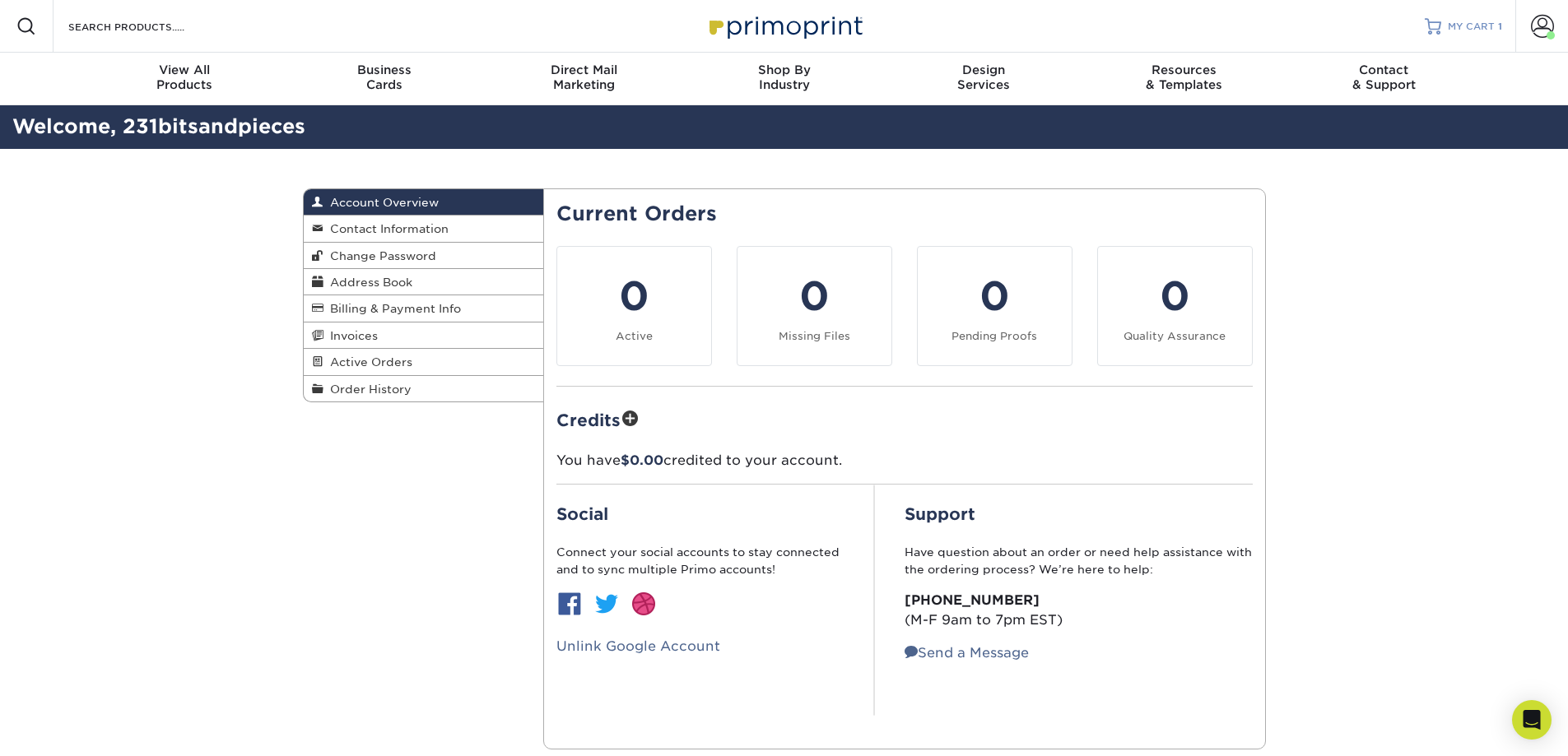
click at [1456, 23] on span "MY CART" at bounding box center [1472, 27] width 47 height 14
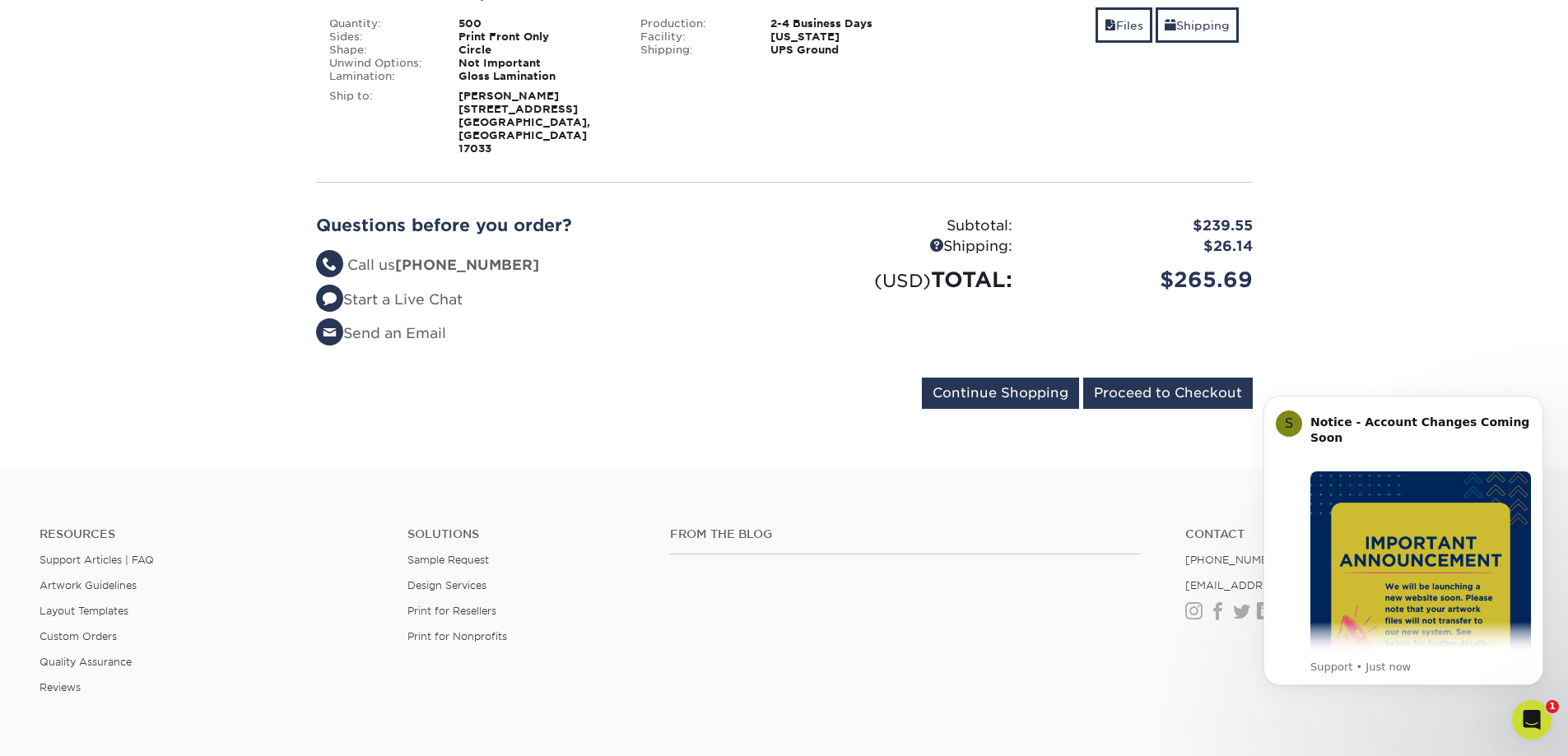
scroll to position [327, 0]
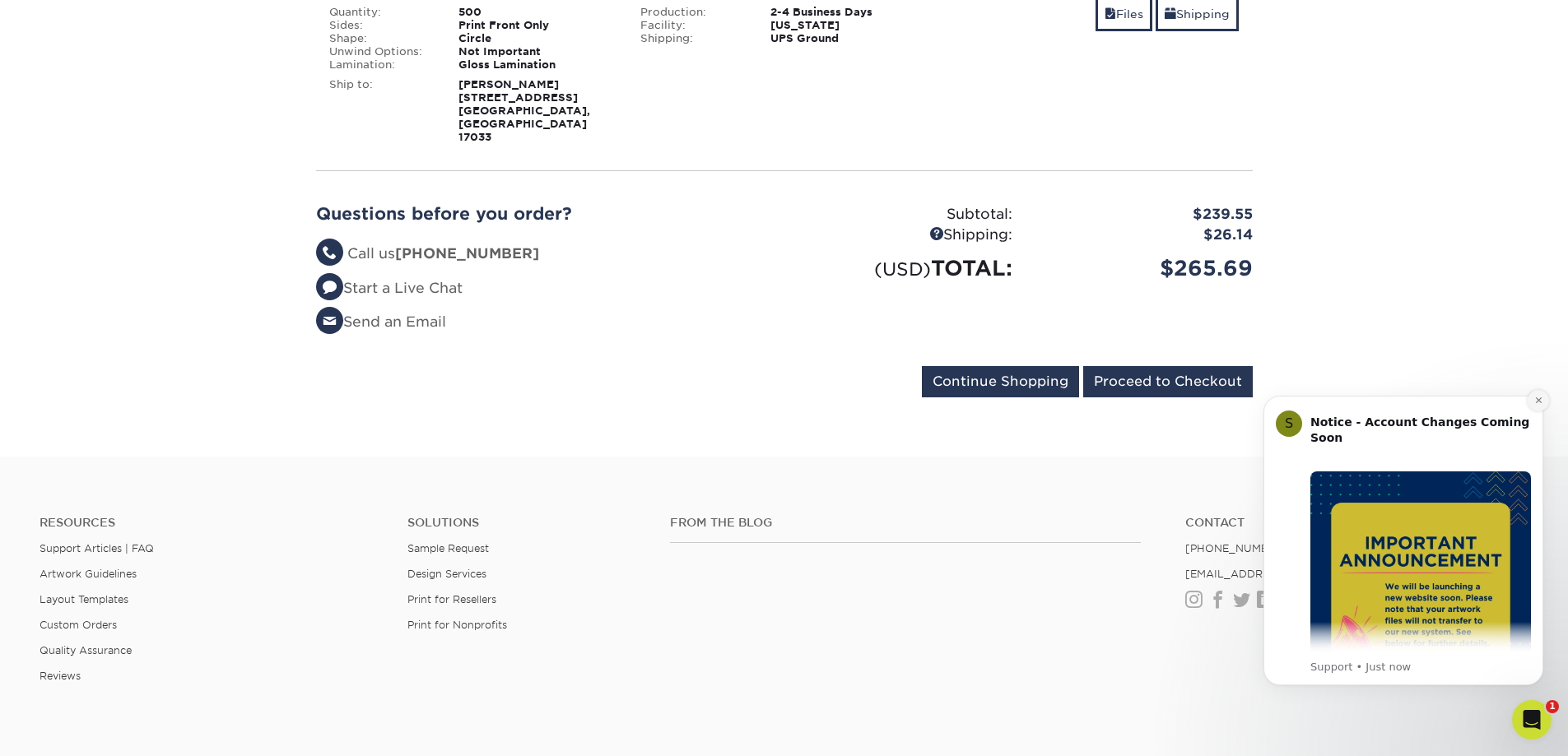
click at [1534, 400] on icon "Dismiss notification" at bounding box center [1538, 400] width 9 height 9
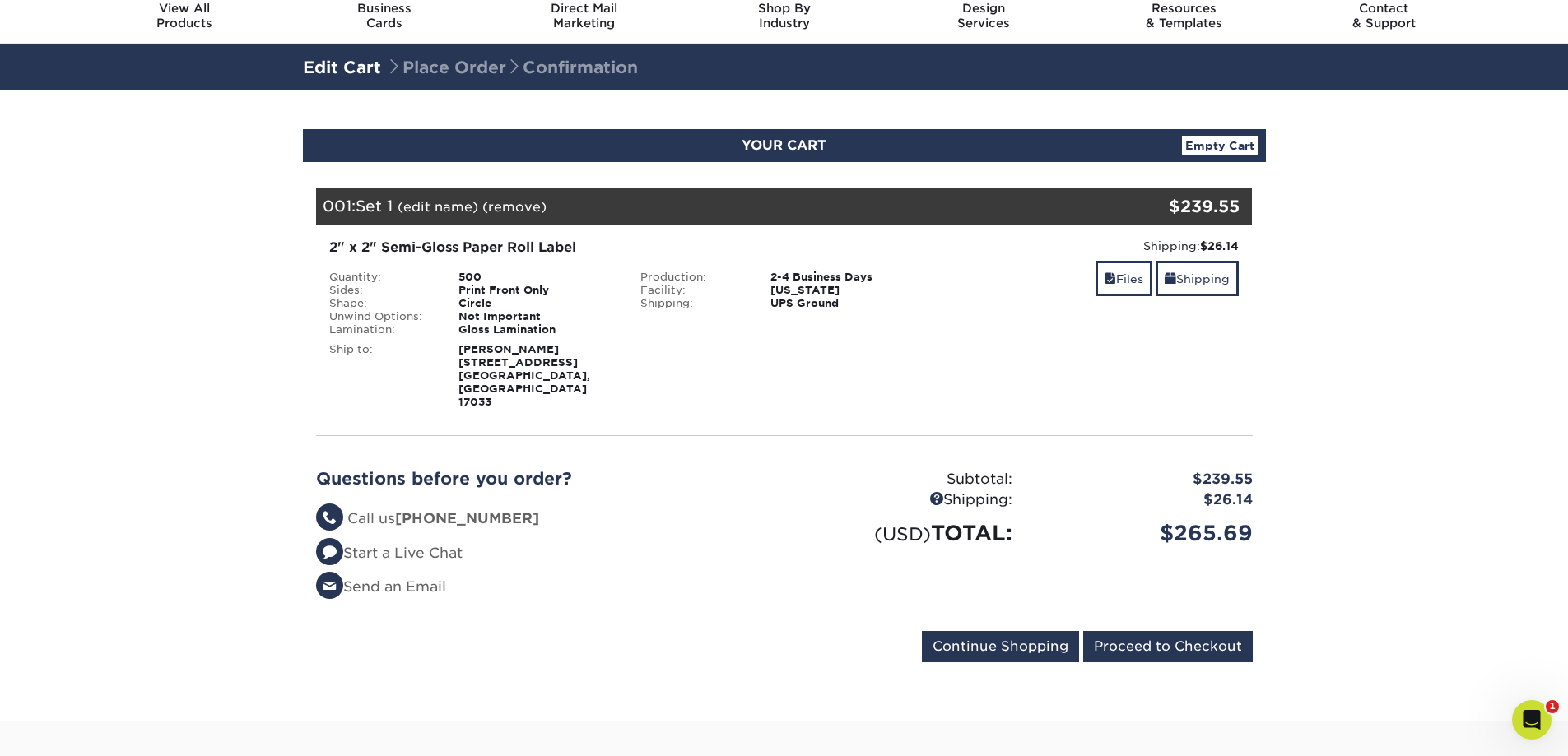
scroll to position [0, 0]
